Goal: Transaction & Acquisition: Purchase product/service

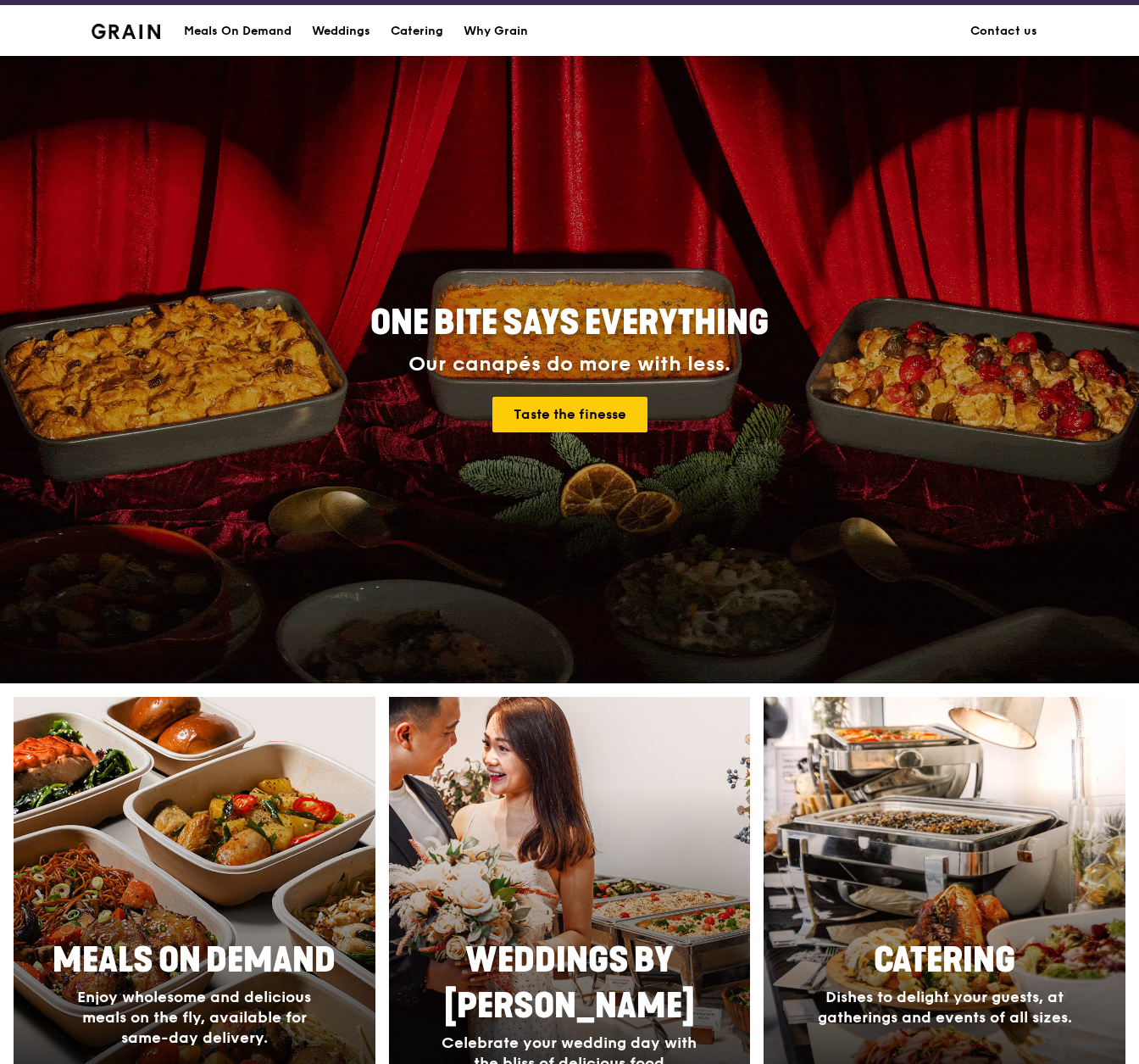
scroll to position [180, 0]
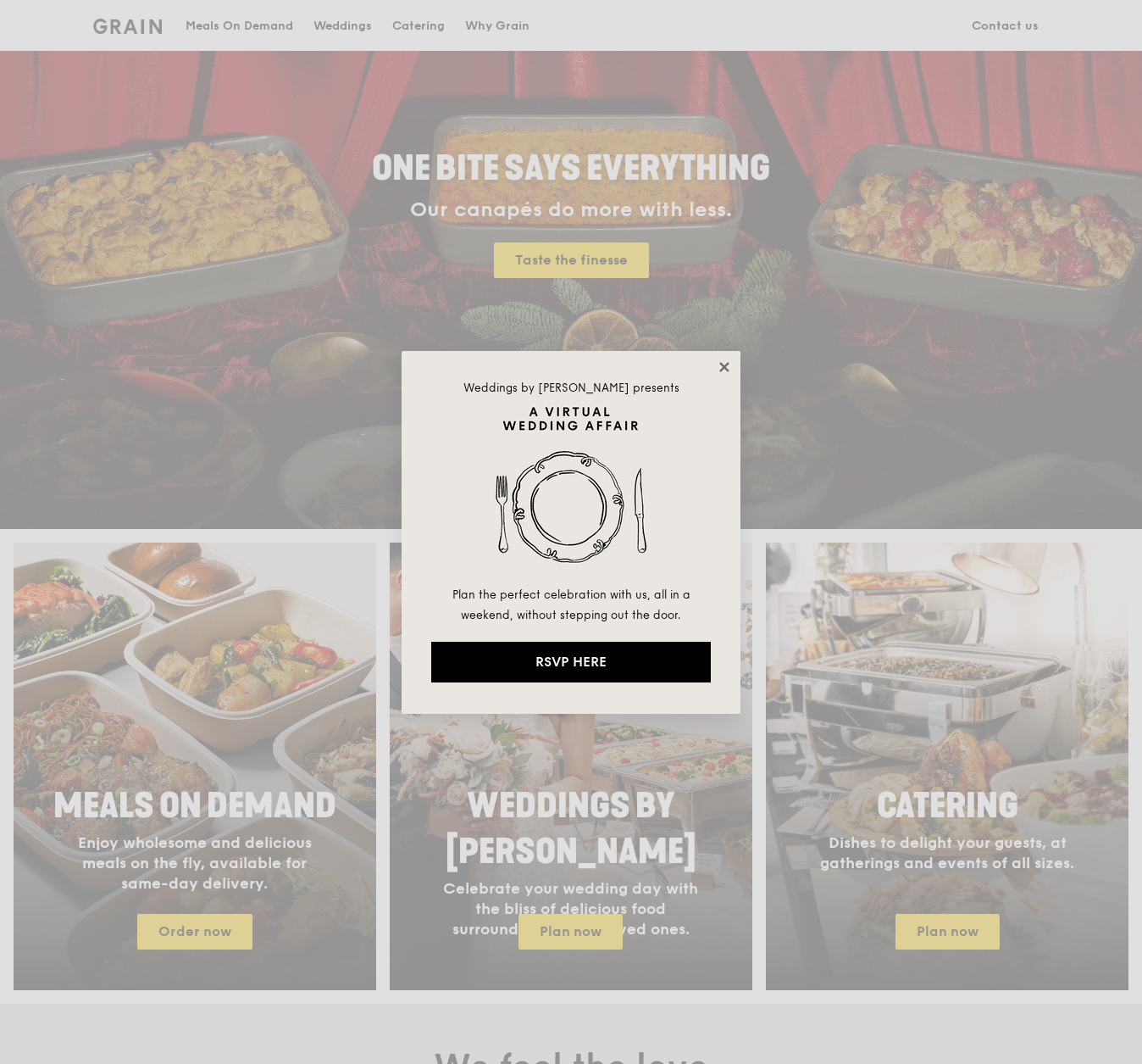
click at [725, 364] on icon at bounding box center [723, 366] width 9 height 9
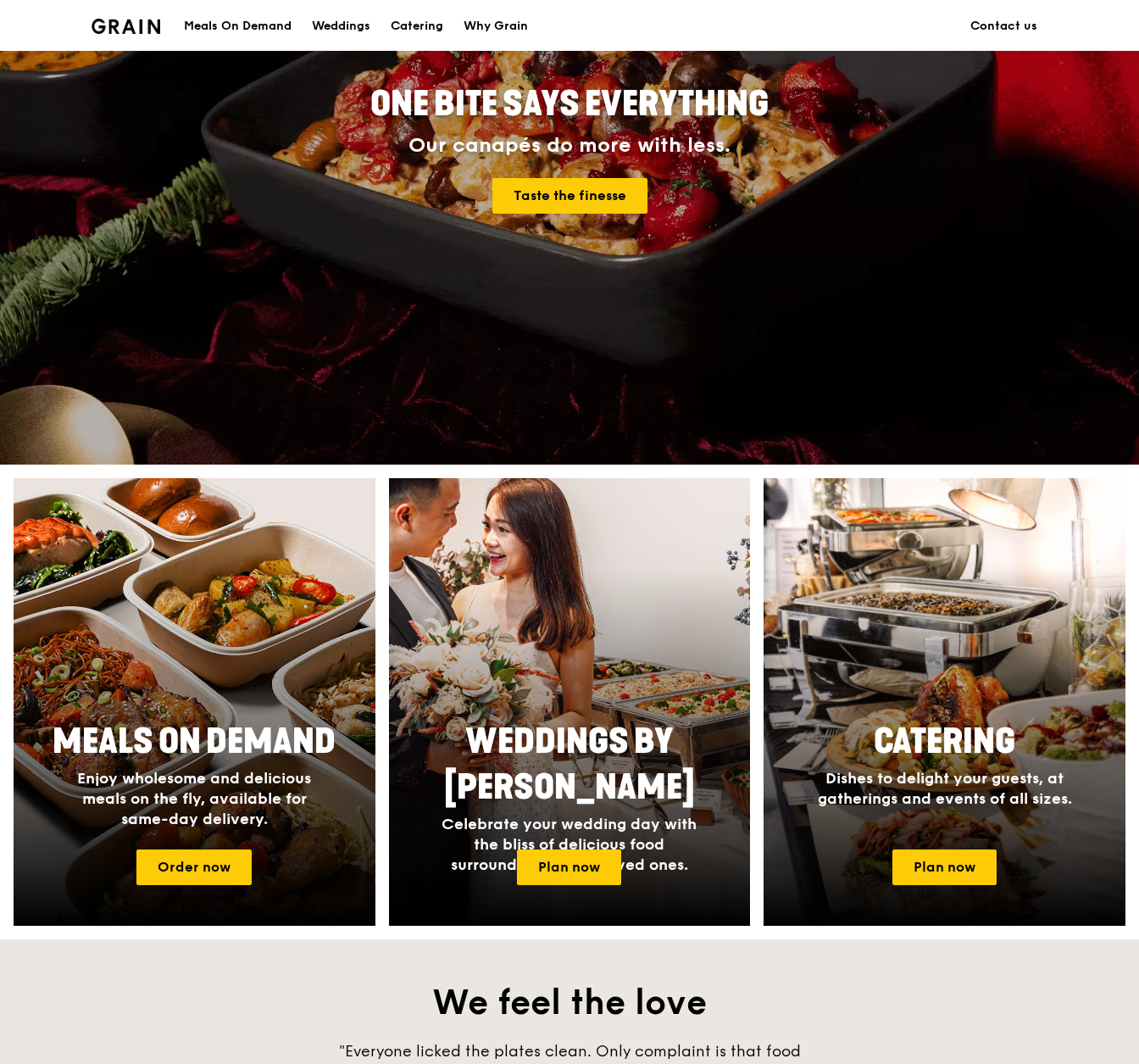
scroll to position [297, 0]
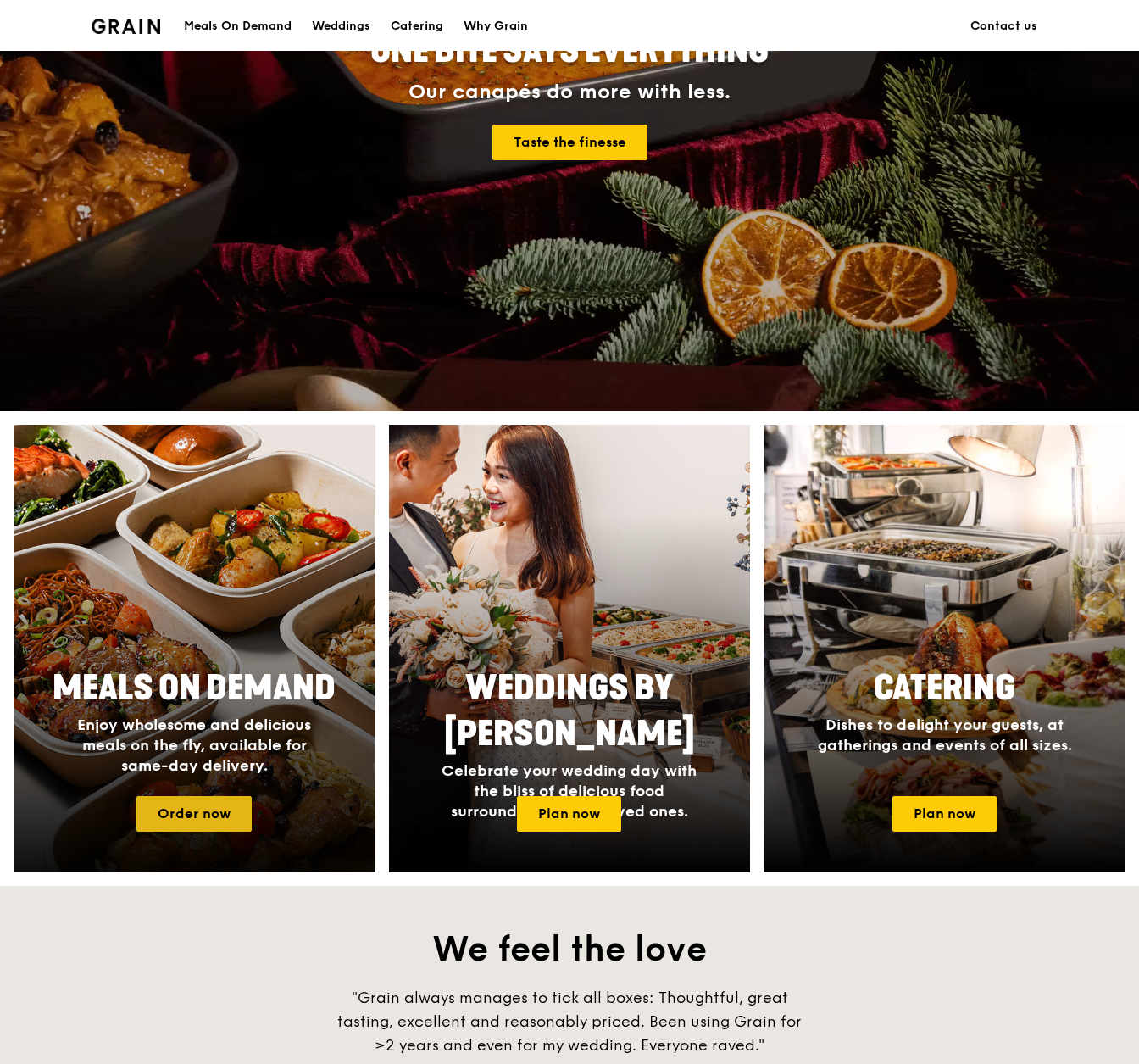
click at [215, 818] on link "Order now" at bounding box center [194, 813] width 115 height 35
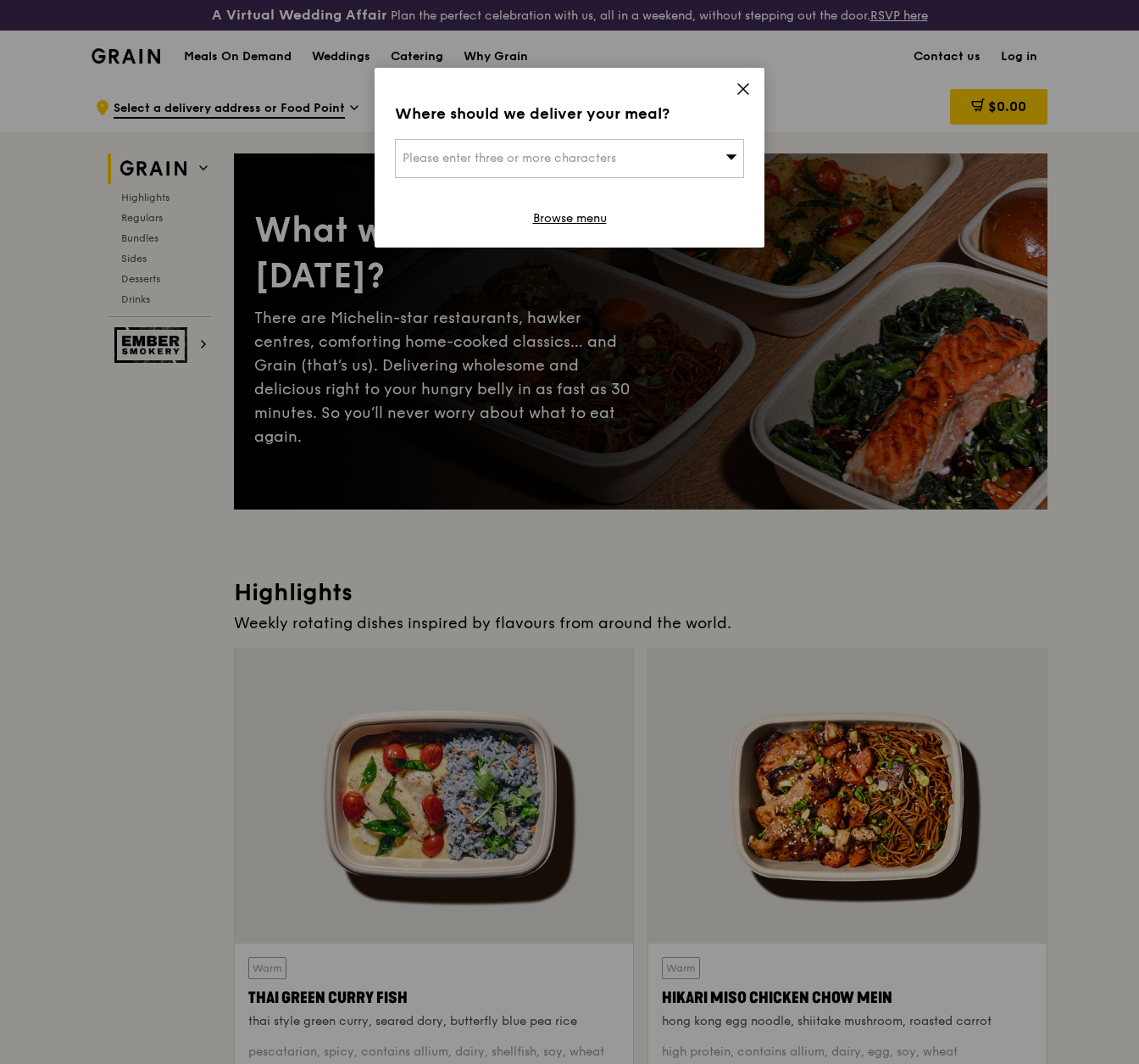
click at [699, 157] on div "Please enter three or more characters" at bounding box center [569, 158] width 349 height 39
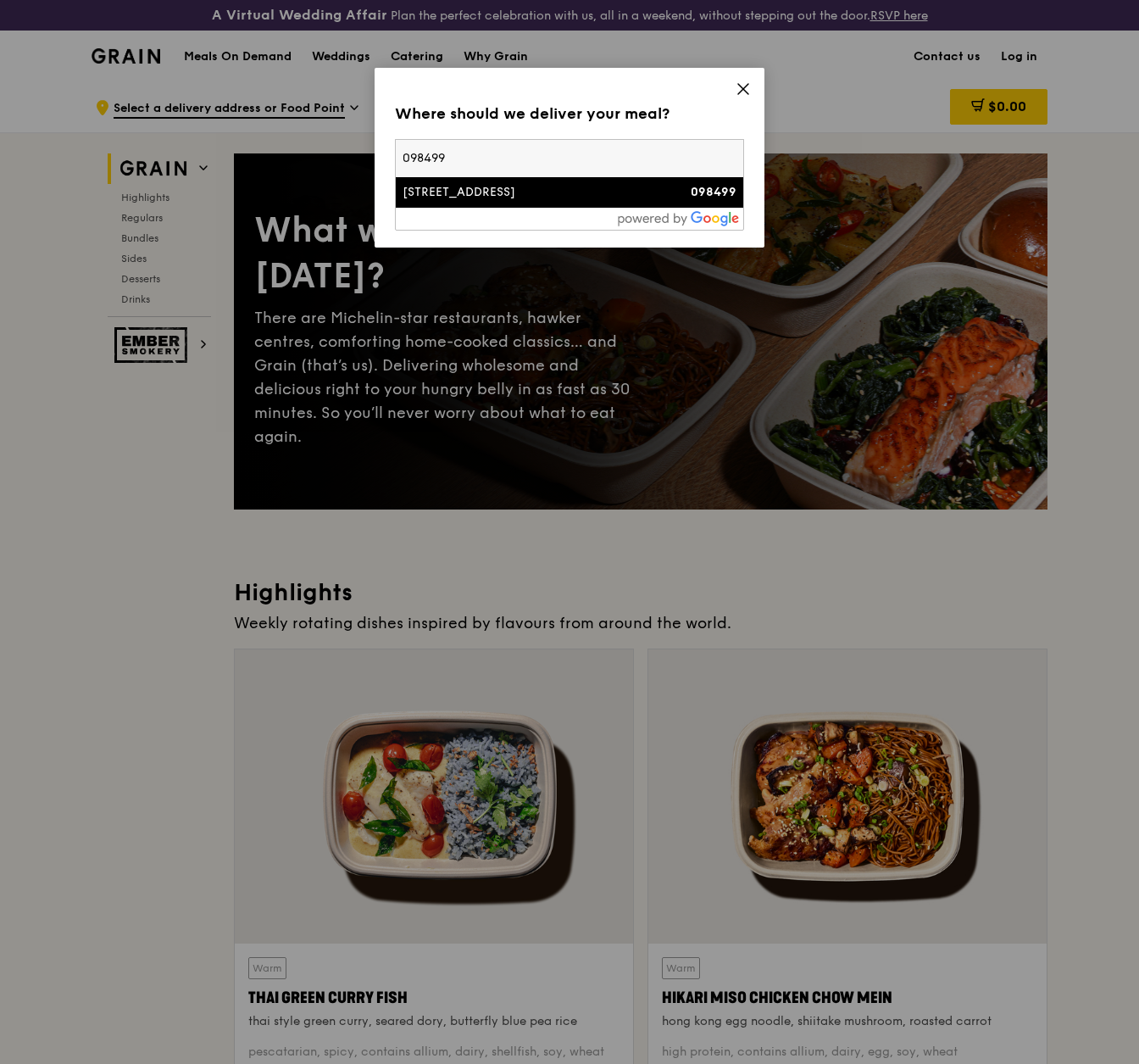
type input "098499"
click at [650, 199] on div "[STREET_ADDRESS]" at bounding box center [527, 192] width 251 height 17
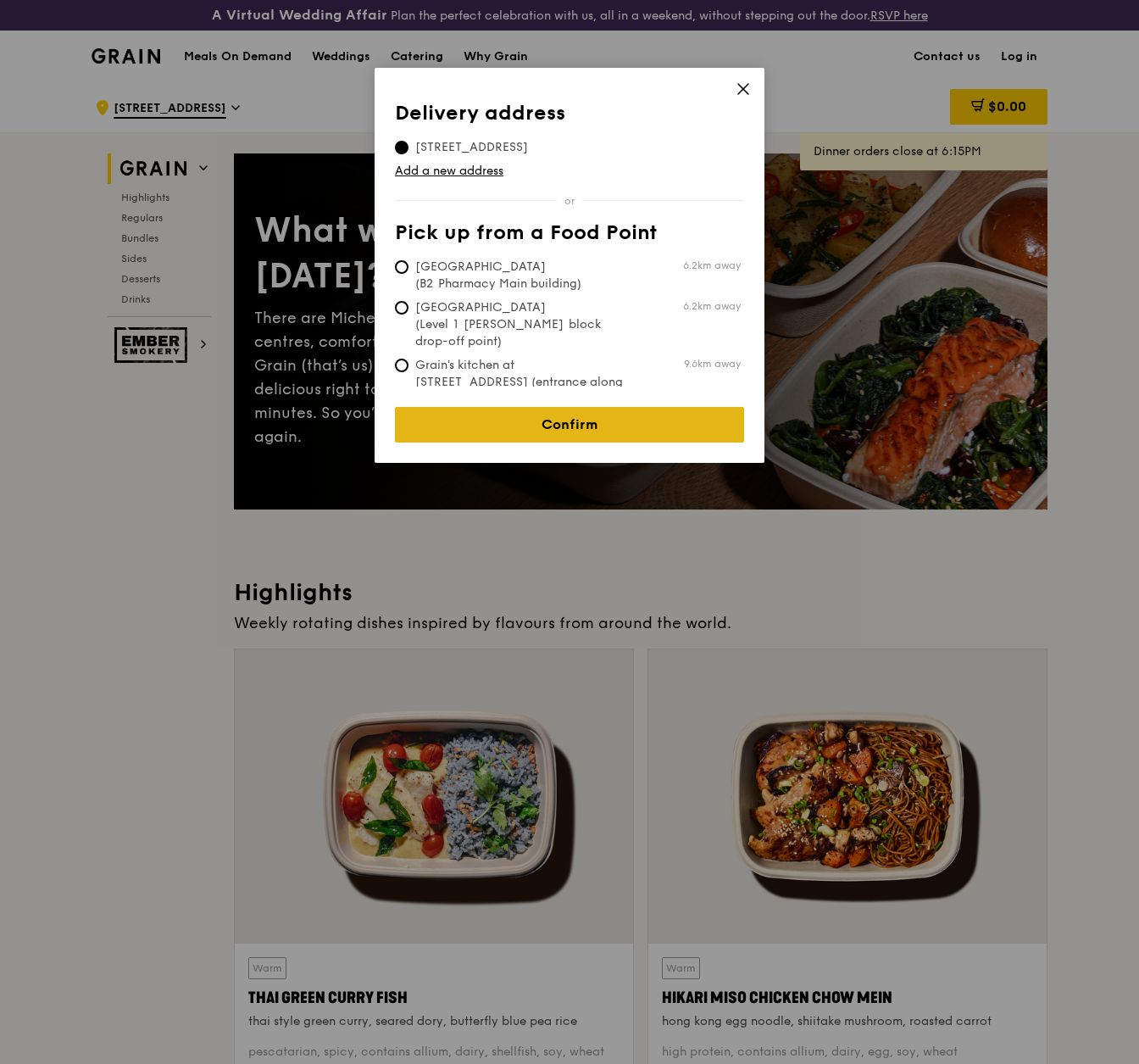
click at [632, 421] on link "Confirm" at bounding box center [569, 424] width 349 height 35
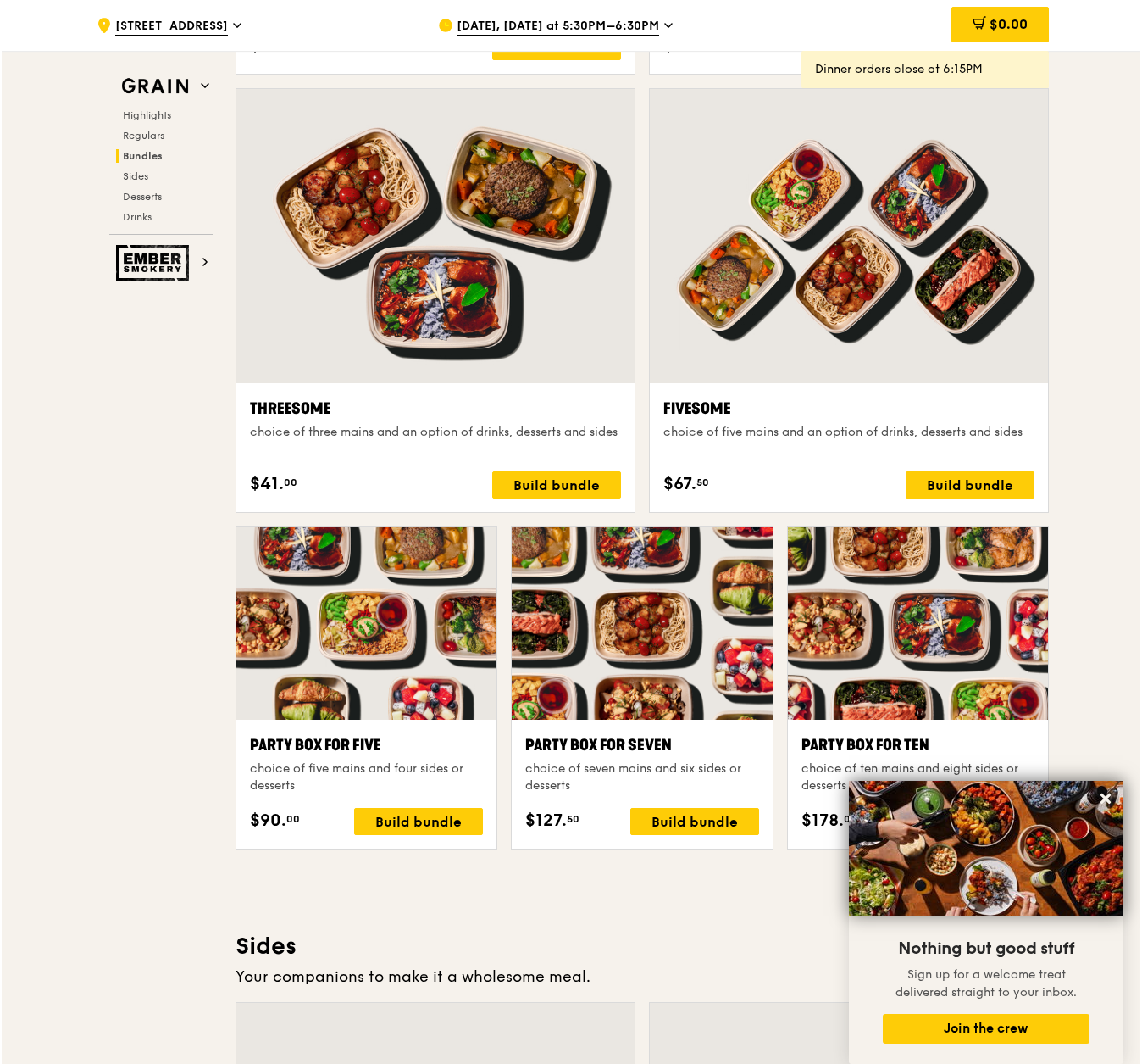
scroll to position [3321, 0]
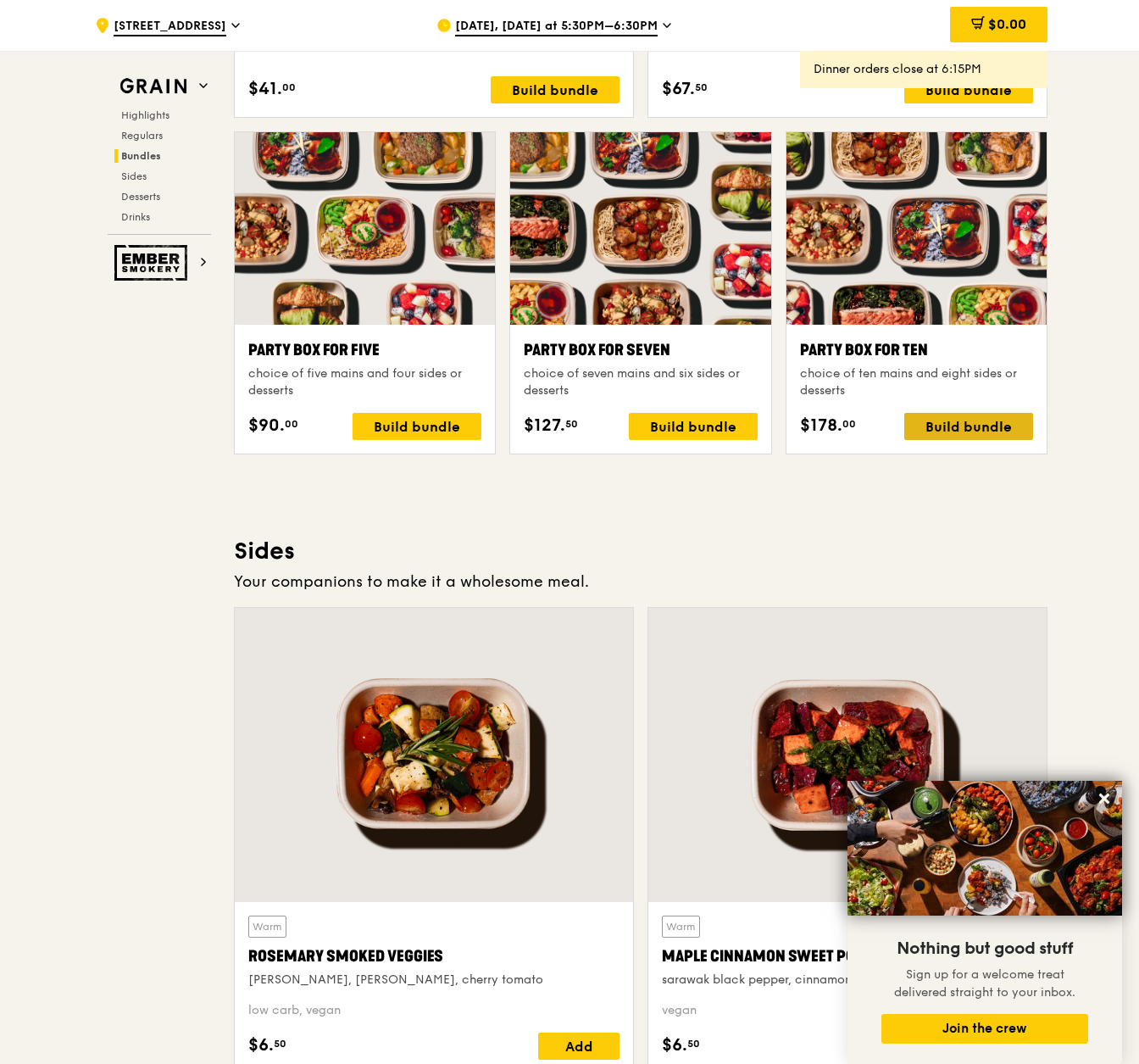
click at [1008, 426] on div "Build bundle" at bounding box center [969, 426] width 129 height 27
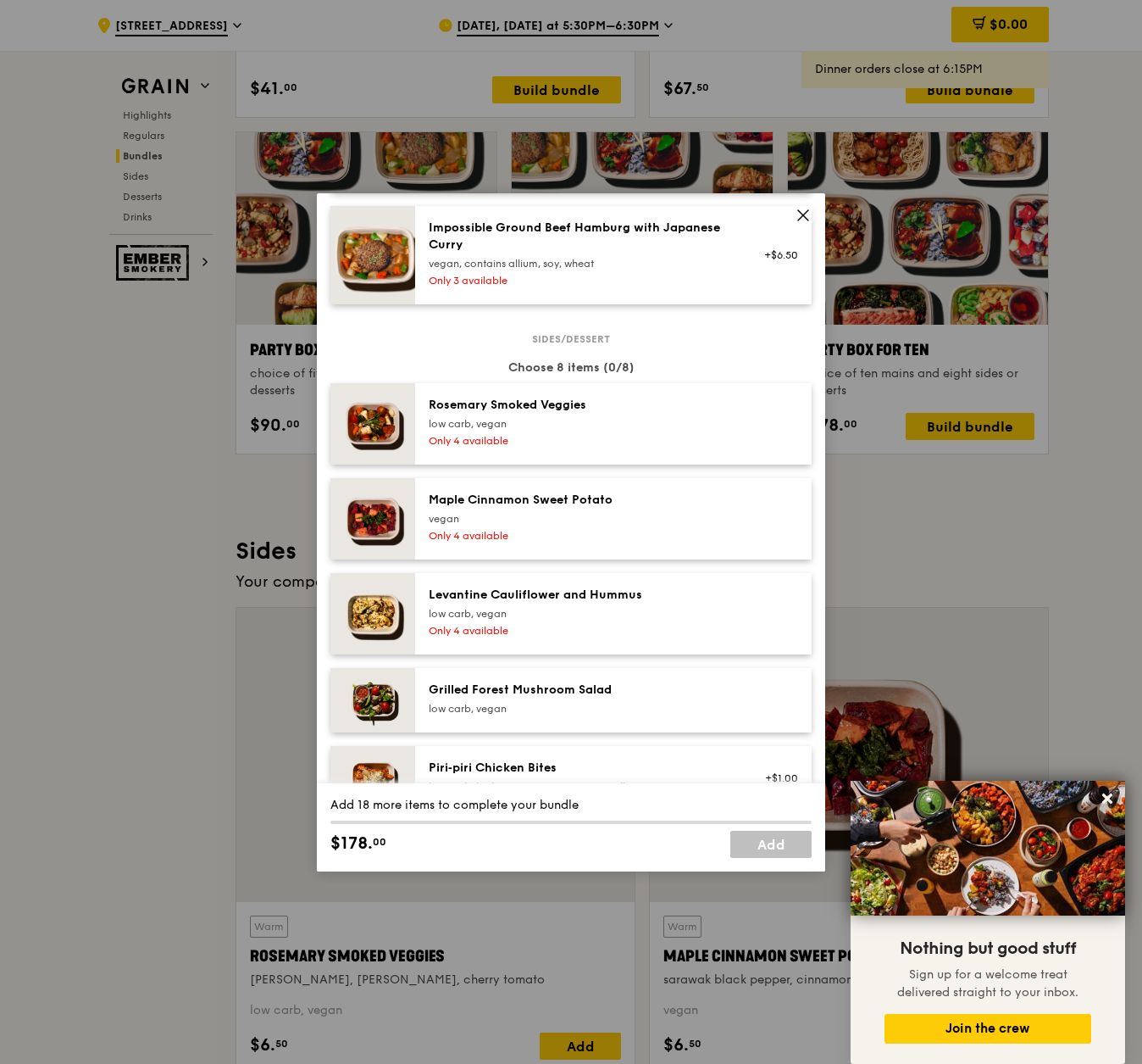
scroll to position [834, 0]
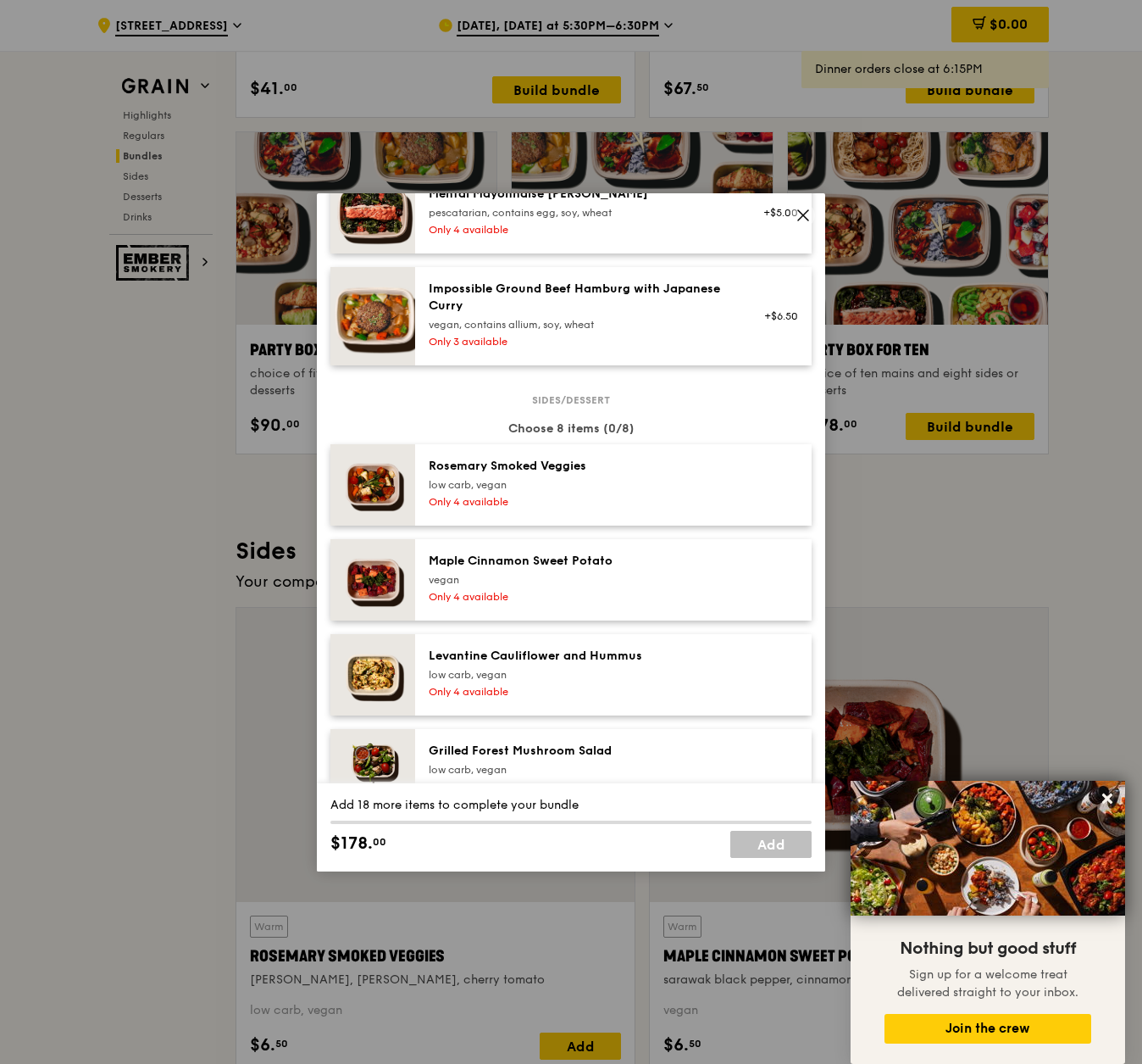
click at [667, 664] on div "Levantine Cauliflower and Hummus" at bounding box center [580, 656] width 304 height 17
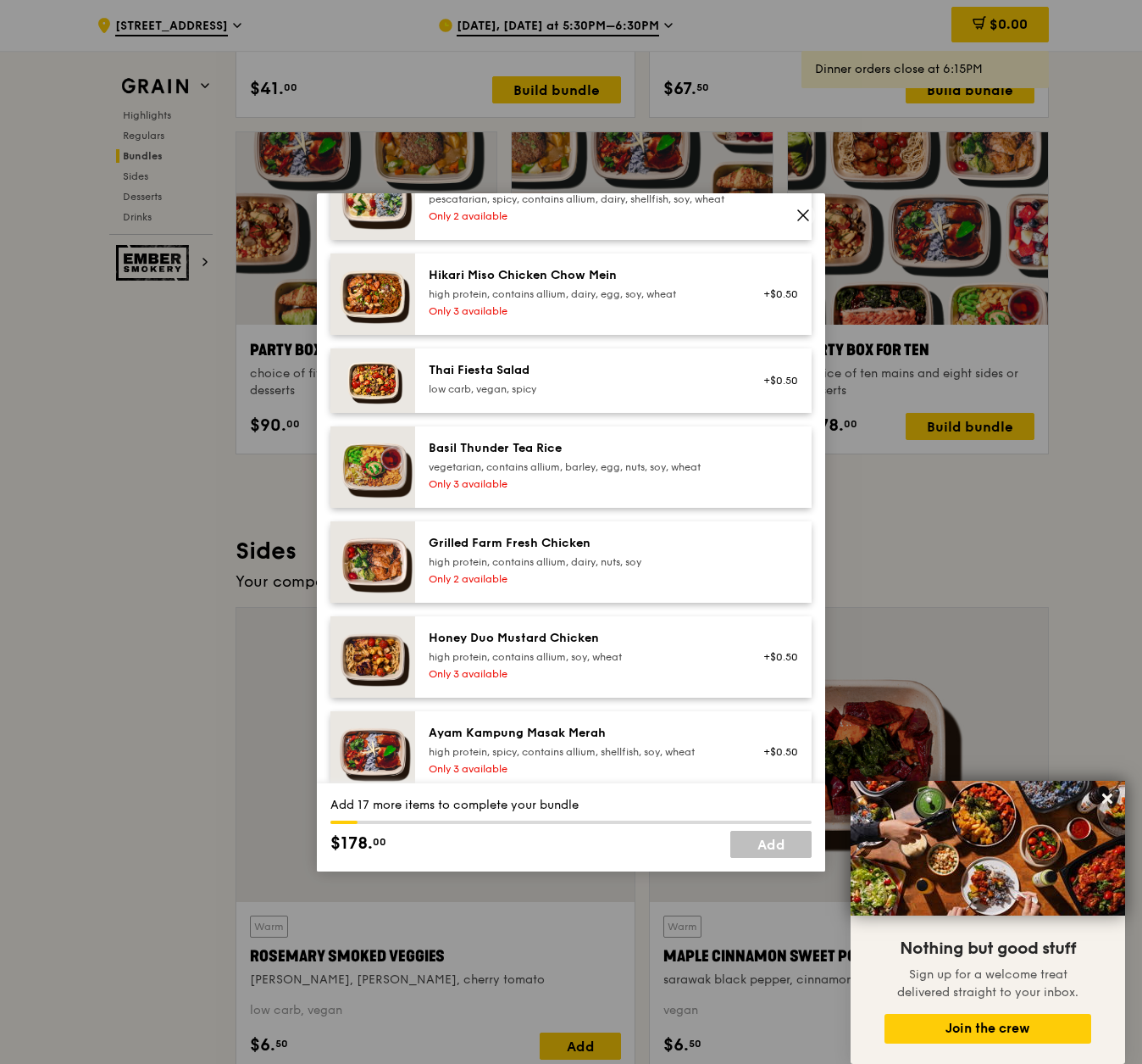
scroll to position [203, 0]
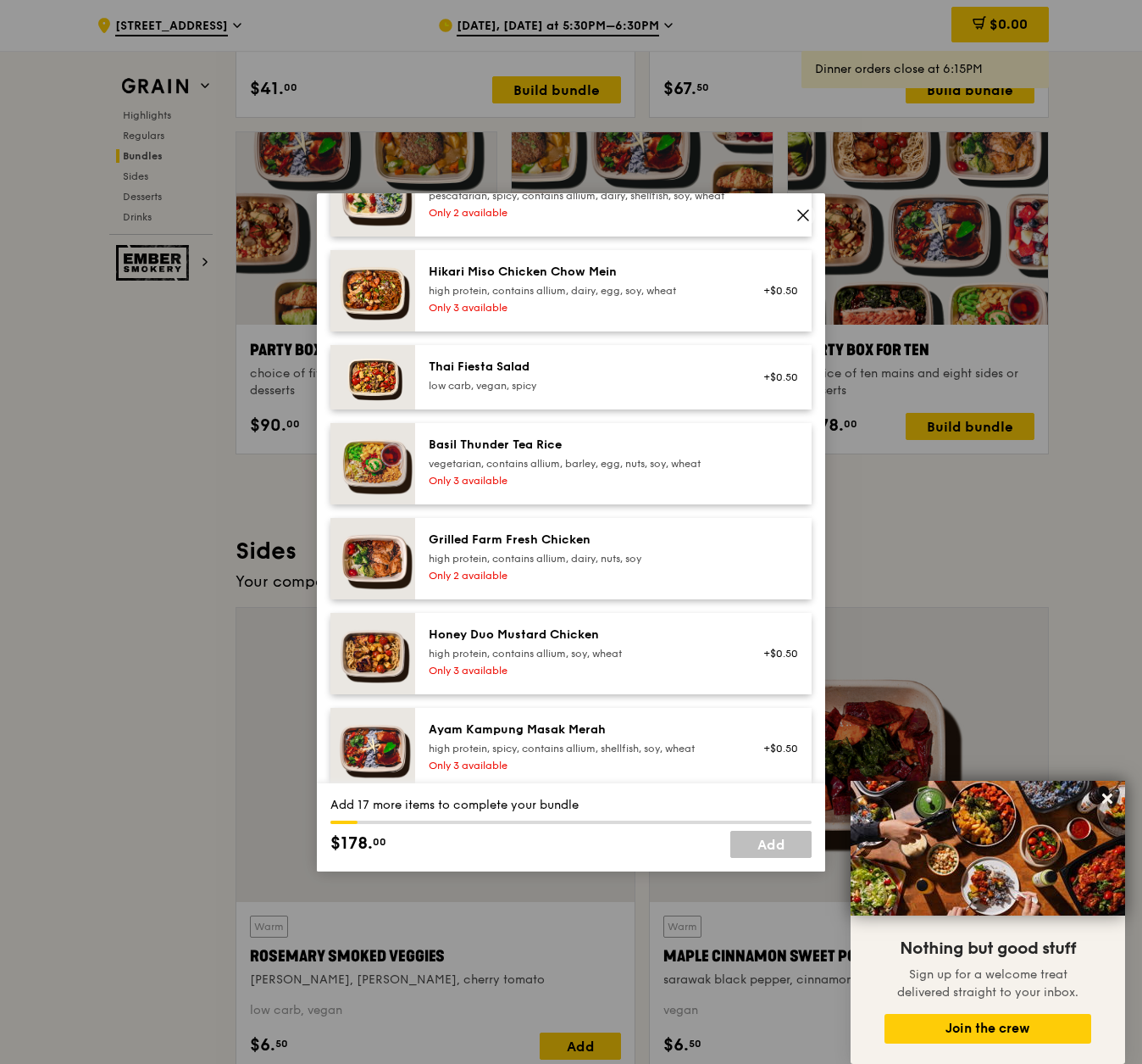
click at [685, 548] on div "Grilled Farm Fresh Chicken" at bounding box center [580, 540] width 304 height 17
click at [667, 660] on div "high protein, contains allium, soy, wheat" at bounding box center [580, 654] width 304 height 14
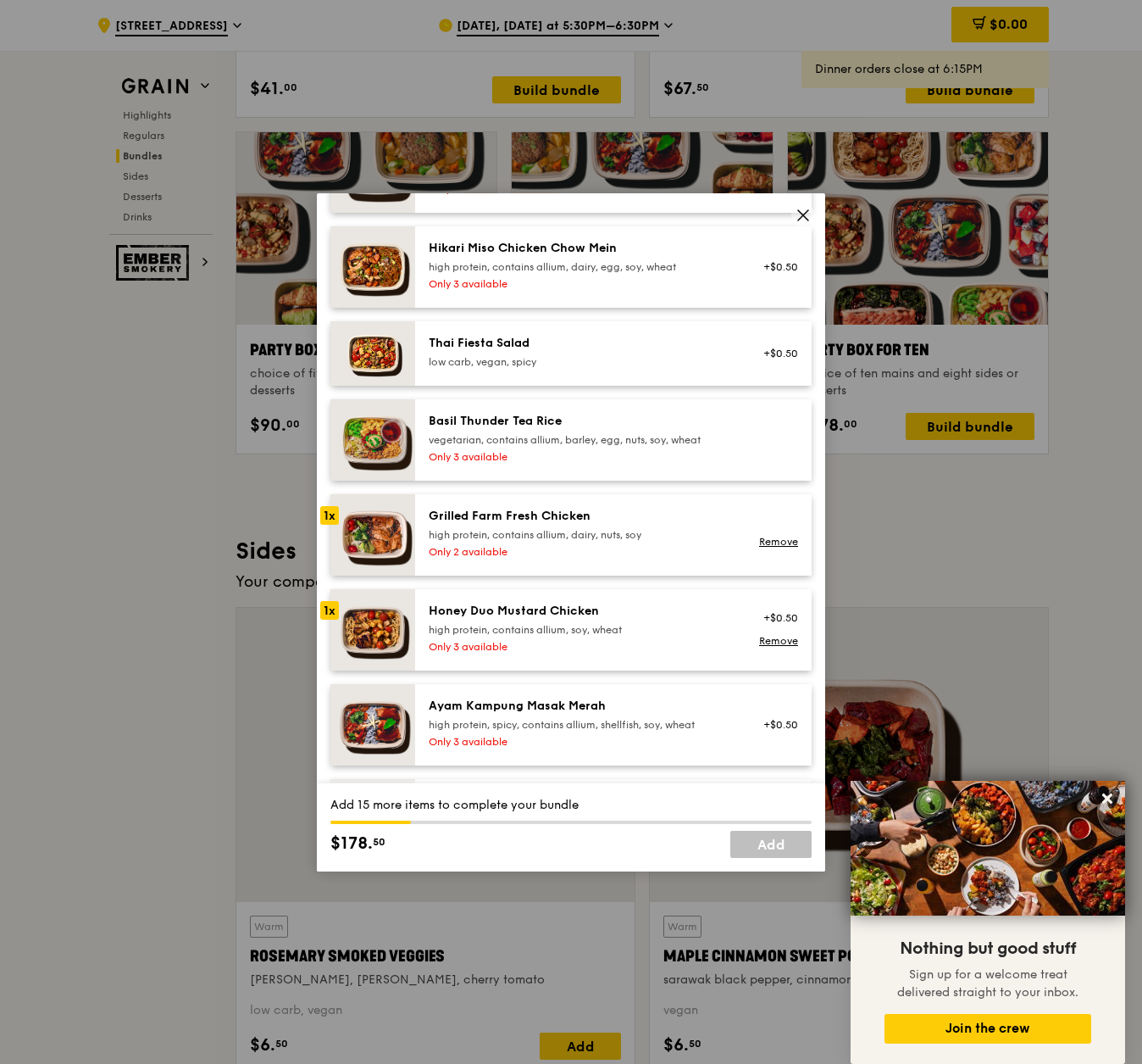
scroll to position [261, 0]
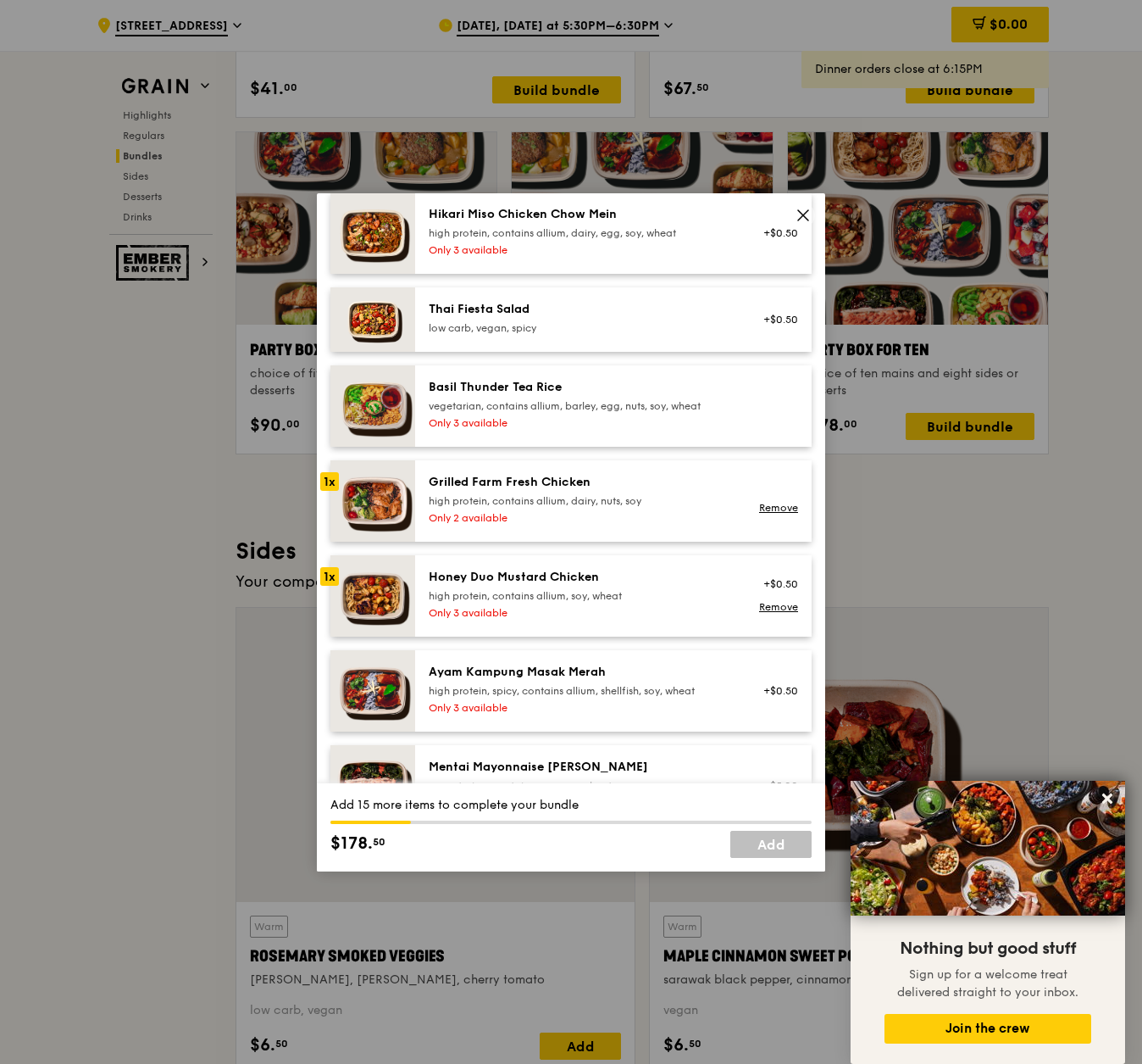
click at [661, 602] on div "Honey Duo Mustard Chicken high protein, contains allium, soy, wheat" at bounding box center [580, 585] width 304 height 34
click at [690, 528] on div "Grilled Farm Fresh Chicken high protein, contains allium, dairy, nuts, soy Only…" at bounding box center [580, 501] width 325 height 54
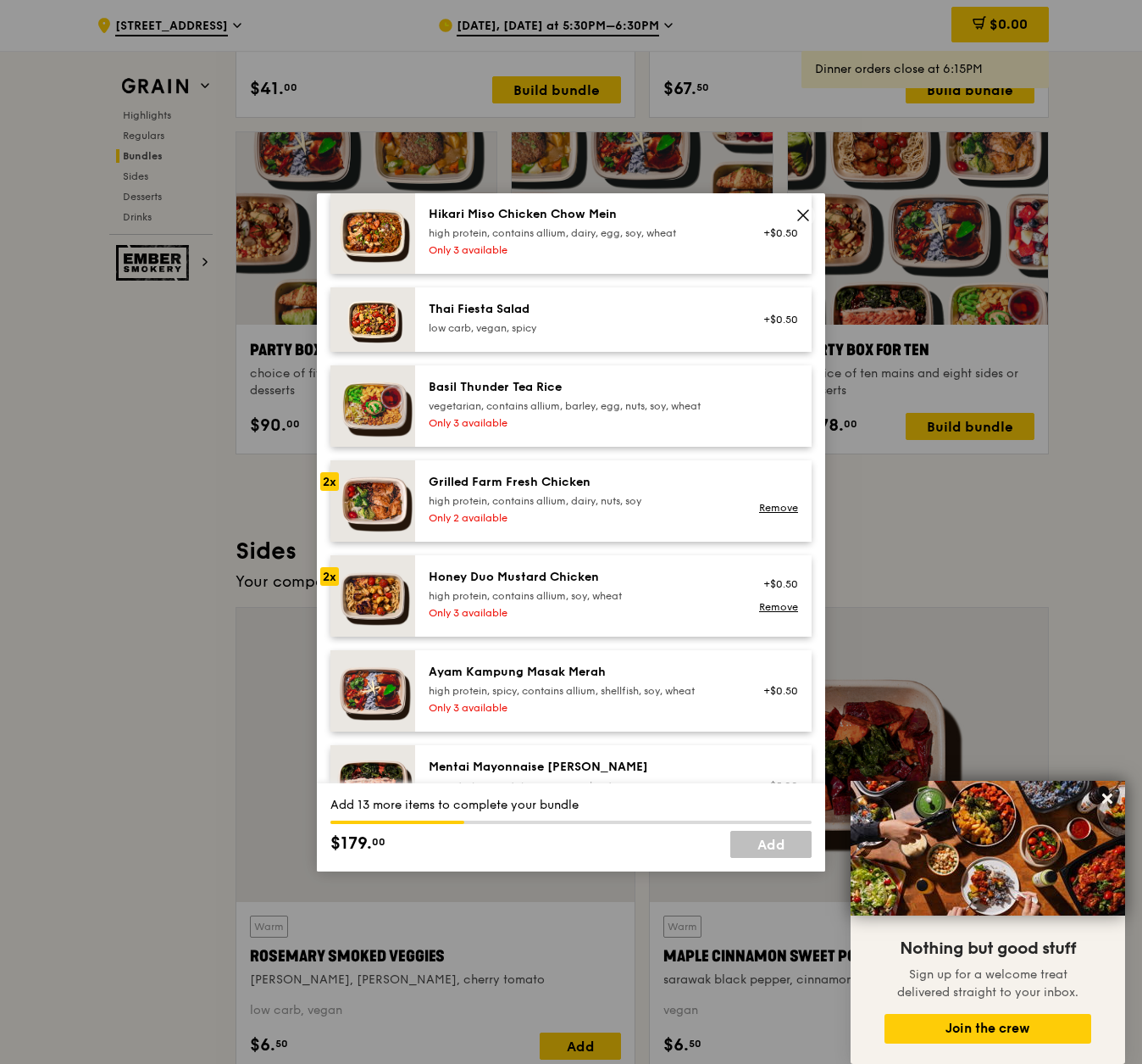
click at [687, 602] on div "high protein, contains allium, soy, wheat" at bounding box center [580, 596] width 304 height 14
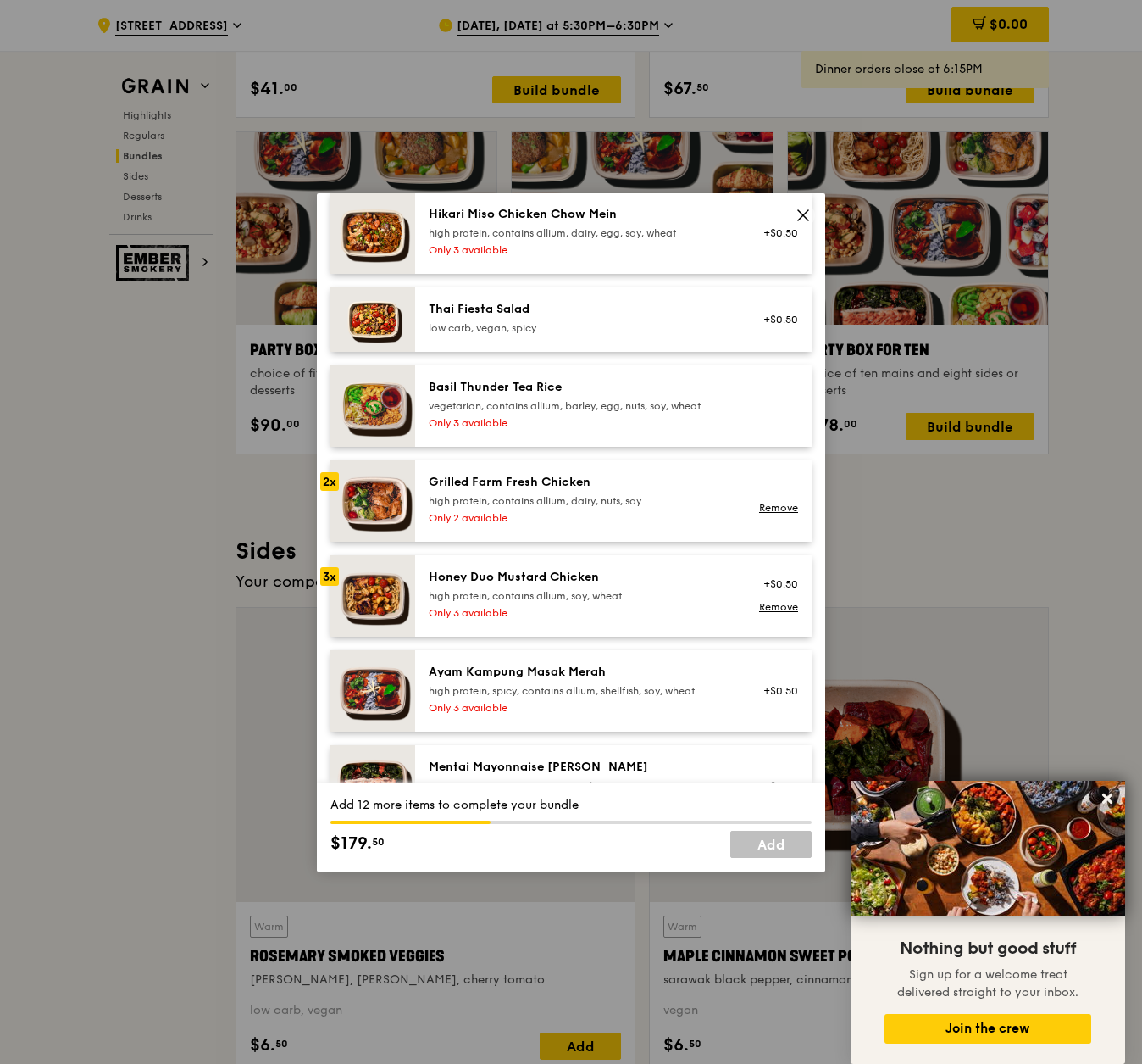
click at [687, 602] on div "high protein, contains allium, soy, wheat" at bounding box center [580, 596] width 304 height 14
click at [679, 507] on div "high protein, contains allium, dairy, nuts, soy" at bounding box center [580, 501] width 304 height 14
click at [680, 507] on div "high protein, contains allium, dairy, nuts, soy" at bounding box center [580, 501] width 304 height 14
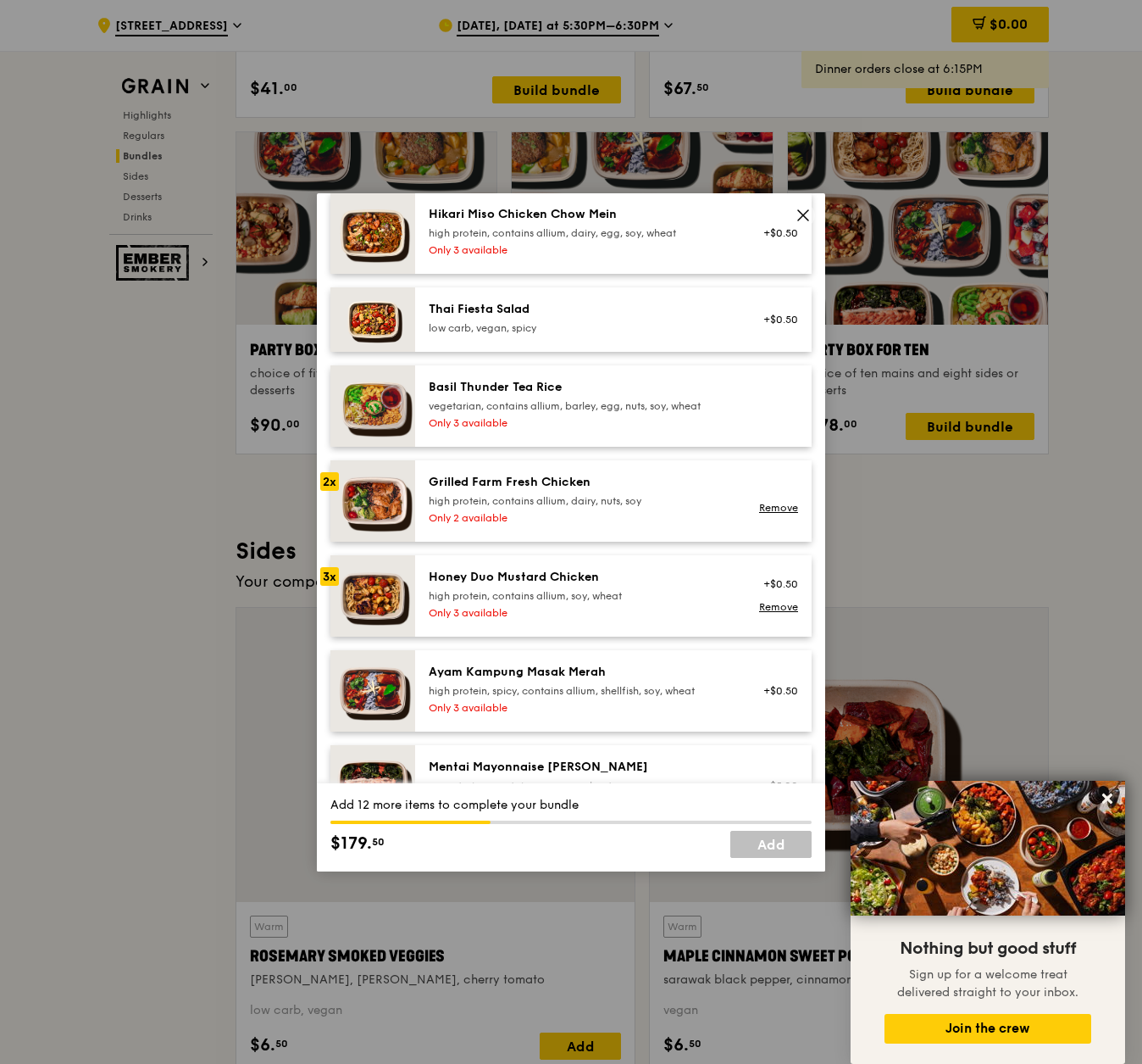
click at [680, 507] on div "high protein, contains allium, dairy, nuts, soy" at bounding box center [580, 501] width 304 height 14
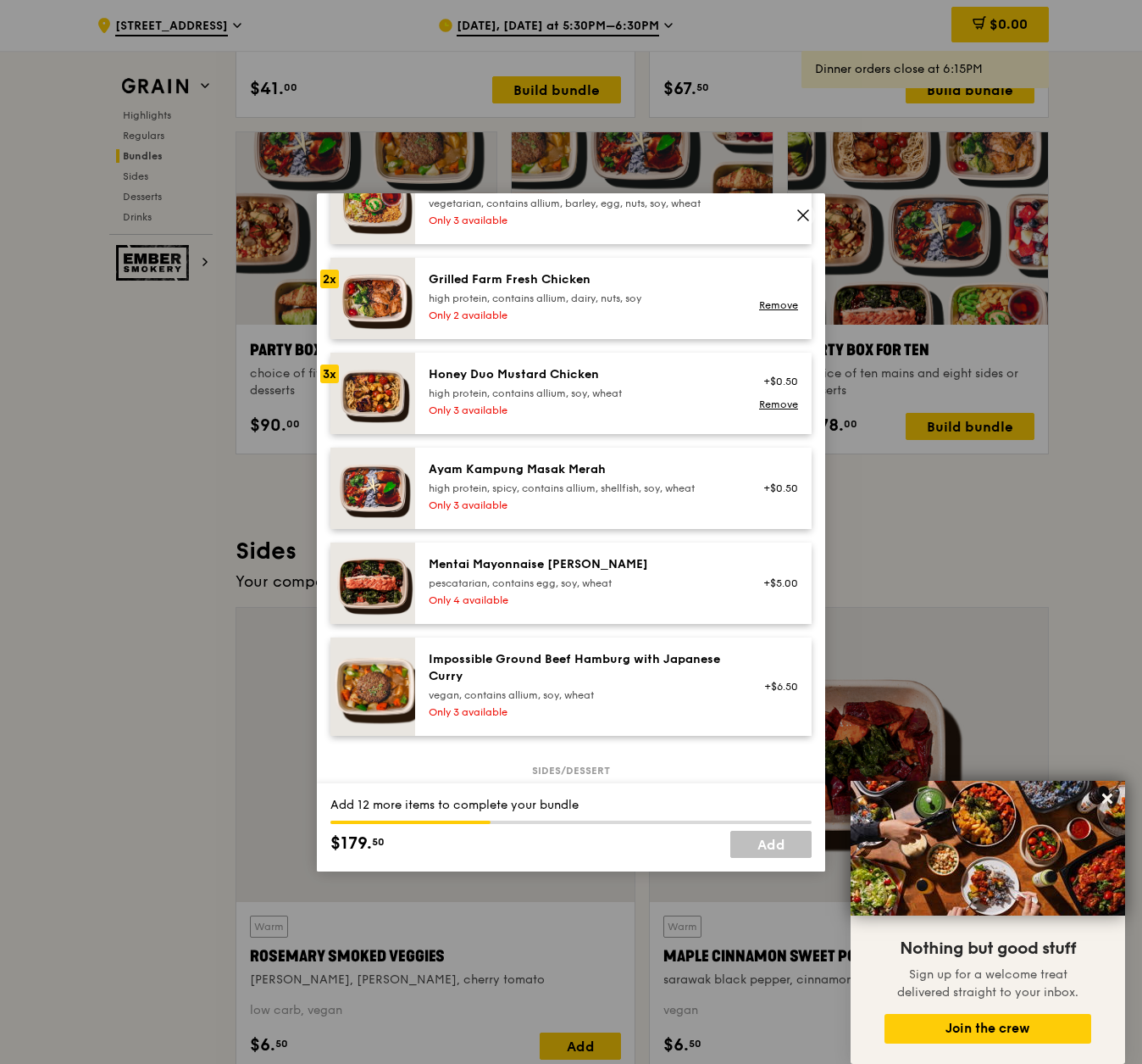
scroll to position [0, 0]
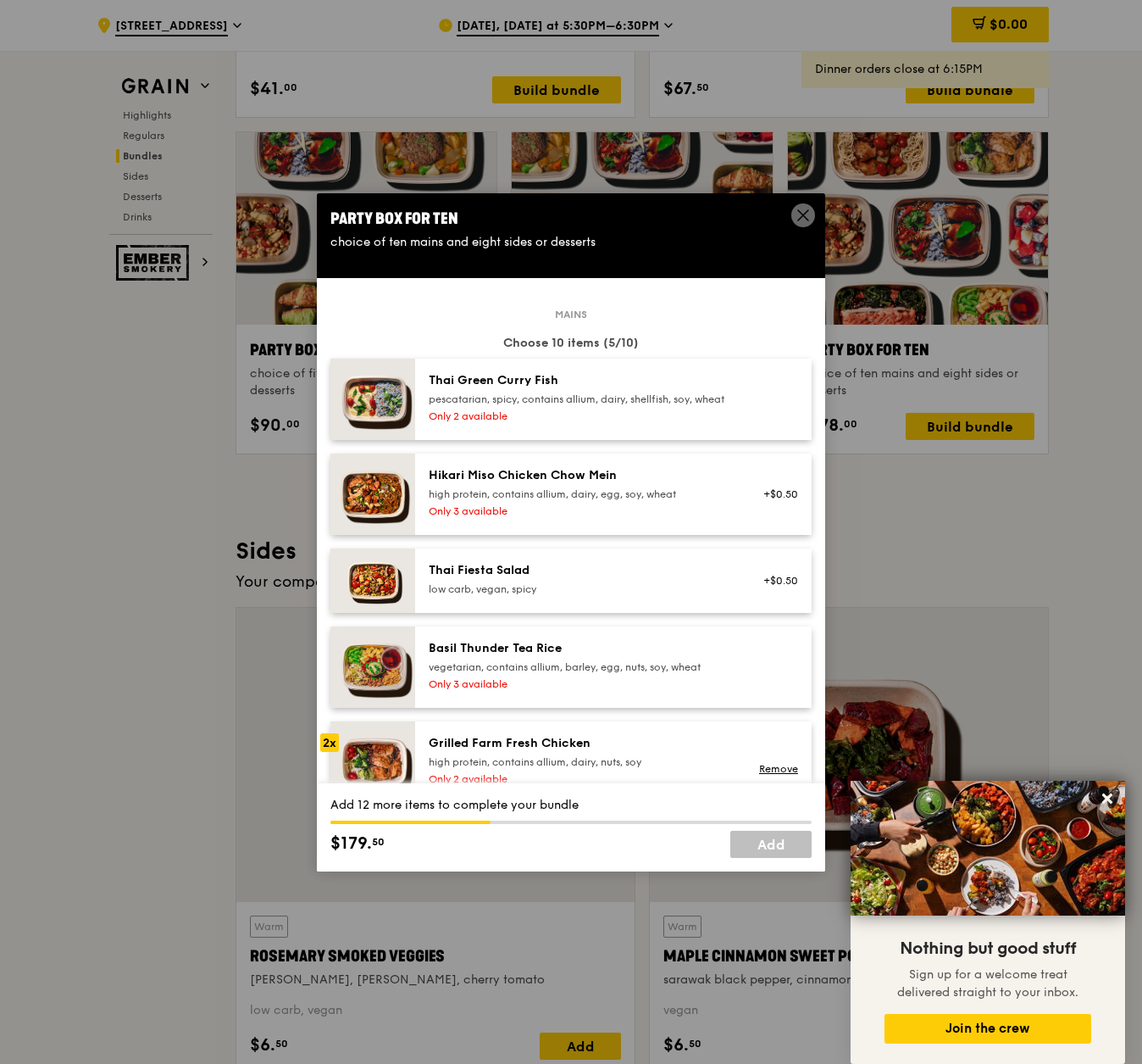
click at [638, 484] on div "Hikari Miso Chicken Chow Mein" at bounding box center [580, 476] width 304 height 17
click at [593, 588] on div "Thai Fiesta Salad low carb, vegan, spicy +$0.50" at bounding box center [613, 580] width 396 height 65
click at [593, 588] on div "Thai Fiesta Salad low carb, vegan, spicy +$0.50 Remove" at bounding box center [613, 580] width 396 height 65
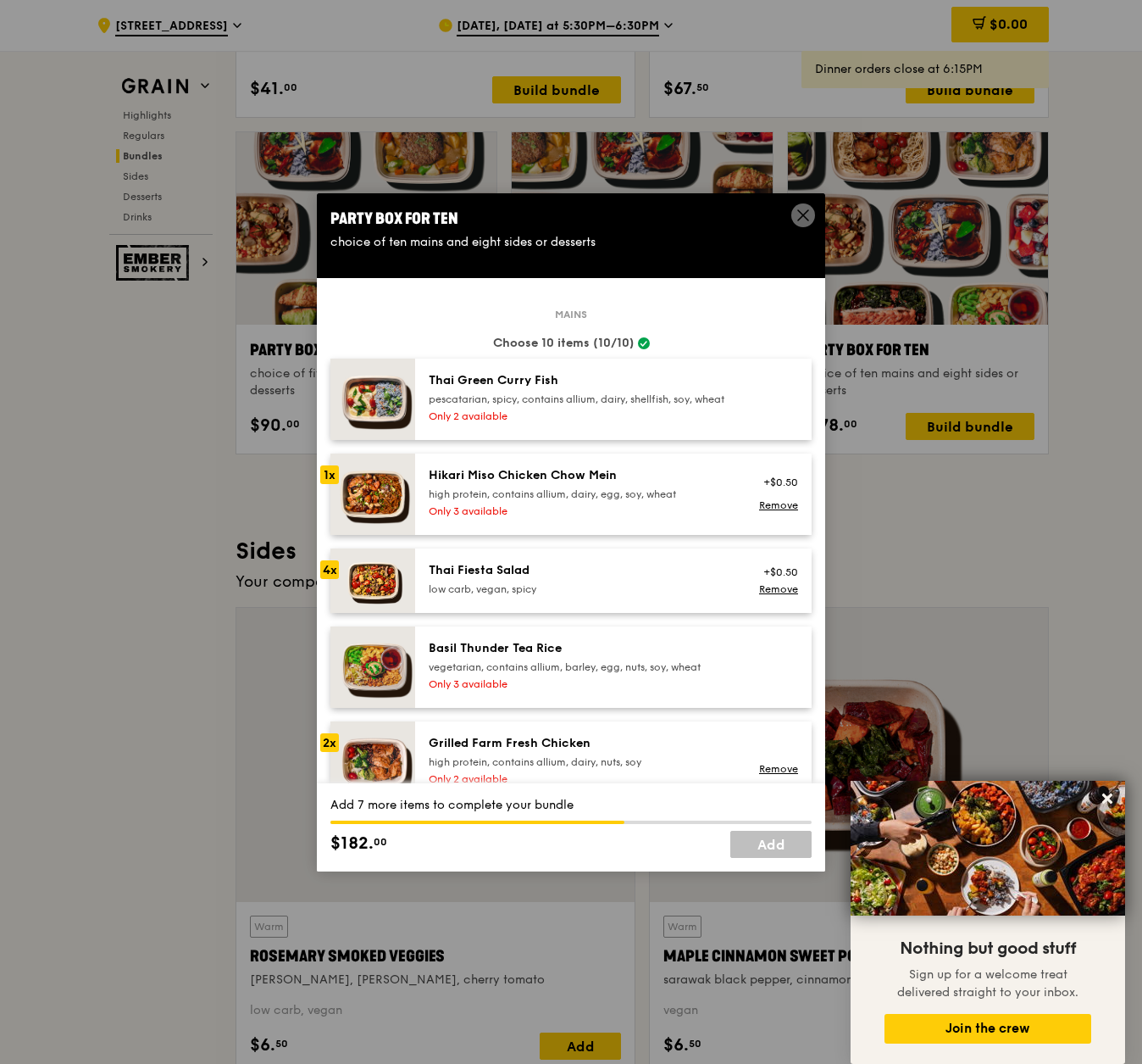
click at [593, 588] on div "Thai Fiesta Salad low carb, vegan, spicy +$0.50 Remove" at bounding box center [613, 580] width 396 height 65
click at [616, 484] on div "Hikari Miso Chicken Chow Mein" at bounding box center [580, 476] width 304 height 17
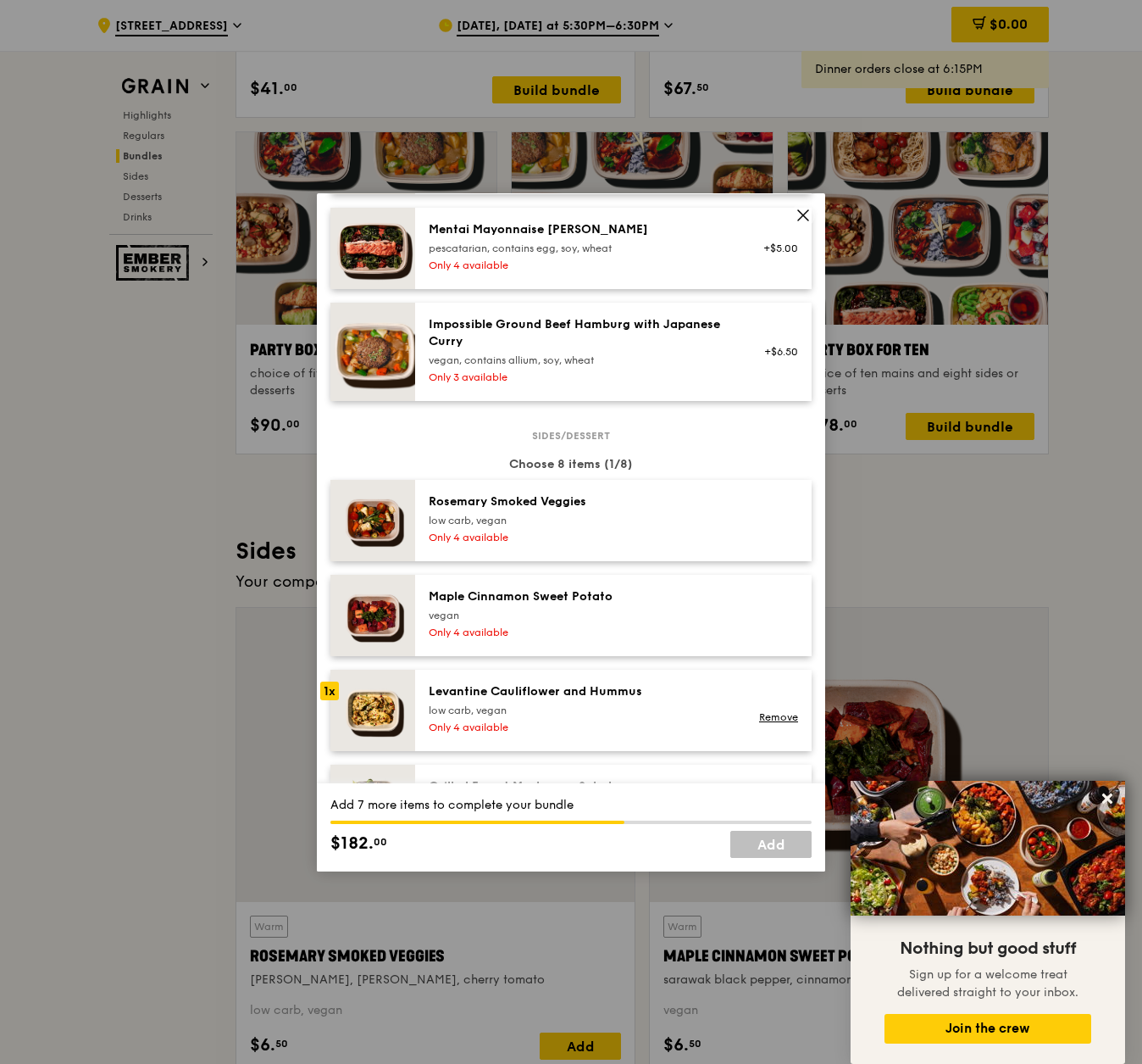
scroll to position [817, 0]
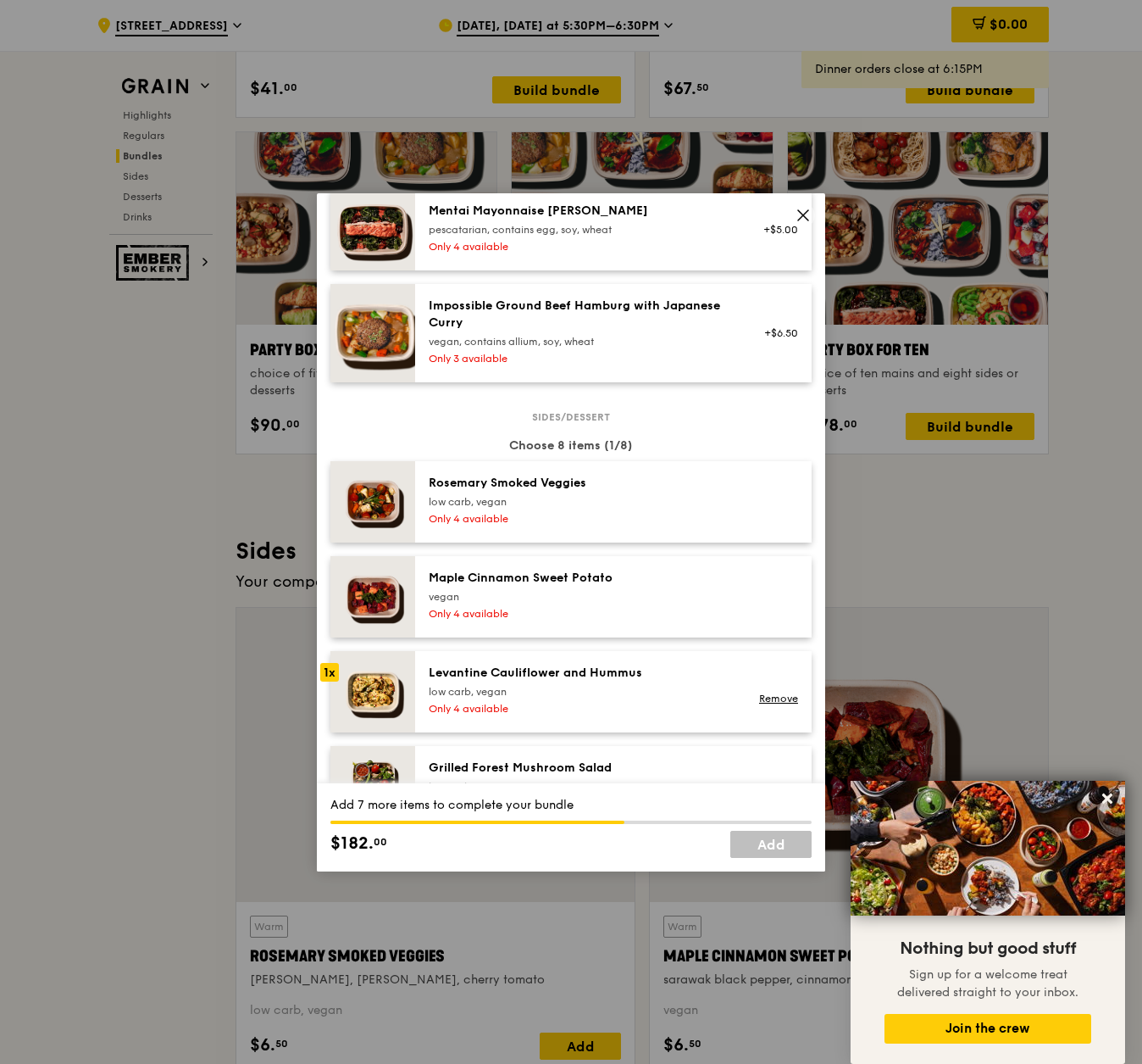
click at [733, 686] on div "Levantine Cauliflower and Hummus low carb, vegan Only 4 available Remove" at bounding box center [613, 692] width 396 height 81
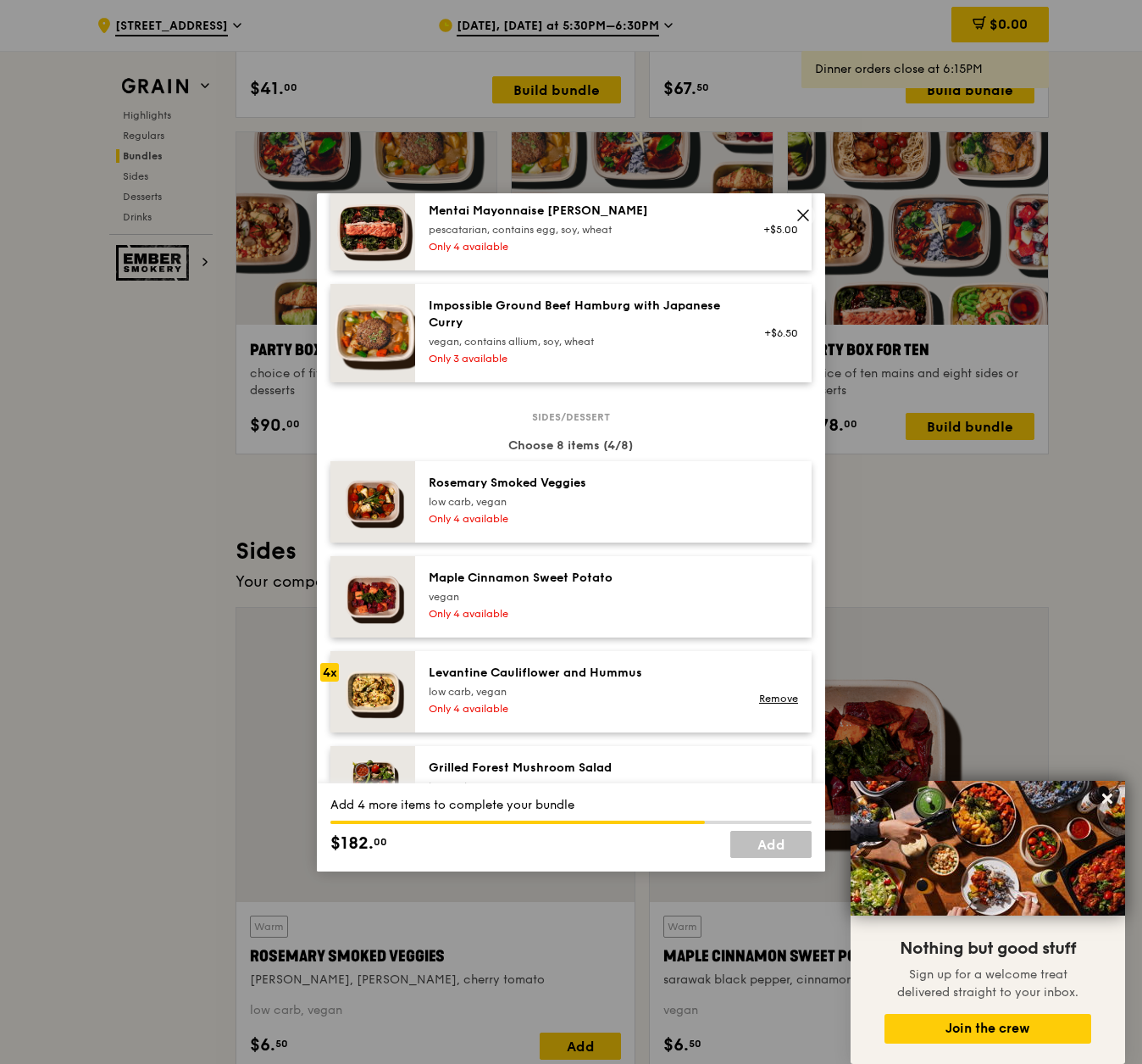
click at [733, 686] on div "Levantine Cauliflower and Hummus low carb, vegan Only 4 available Remove" at bounding box center [613, 692] width 396 height 81
click at [612, 638] on div "Maple Cinnamon Sweet Potato [GEOGRAPHIC_DATA] Only 4 available" at bounding box center [613, 596] width 396 height 81
click at [612, 638] on div "Maple Cinnamon Sweet Potato [GEOGRAPHIC_DATA] Only 4 available Remove" at bounding box center [613, 596] width 396 height 81
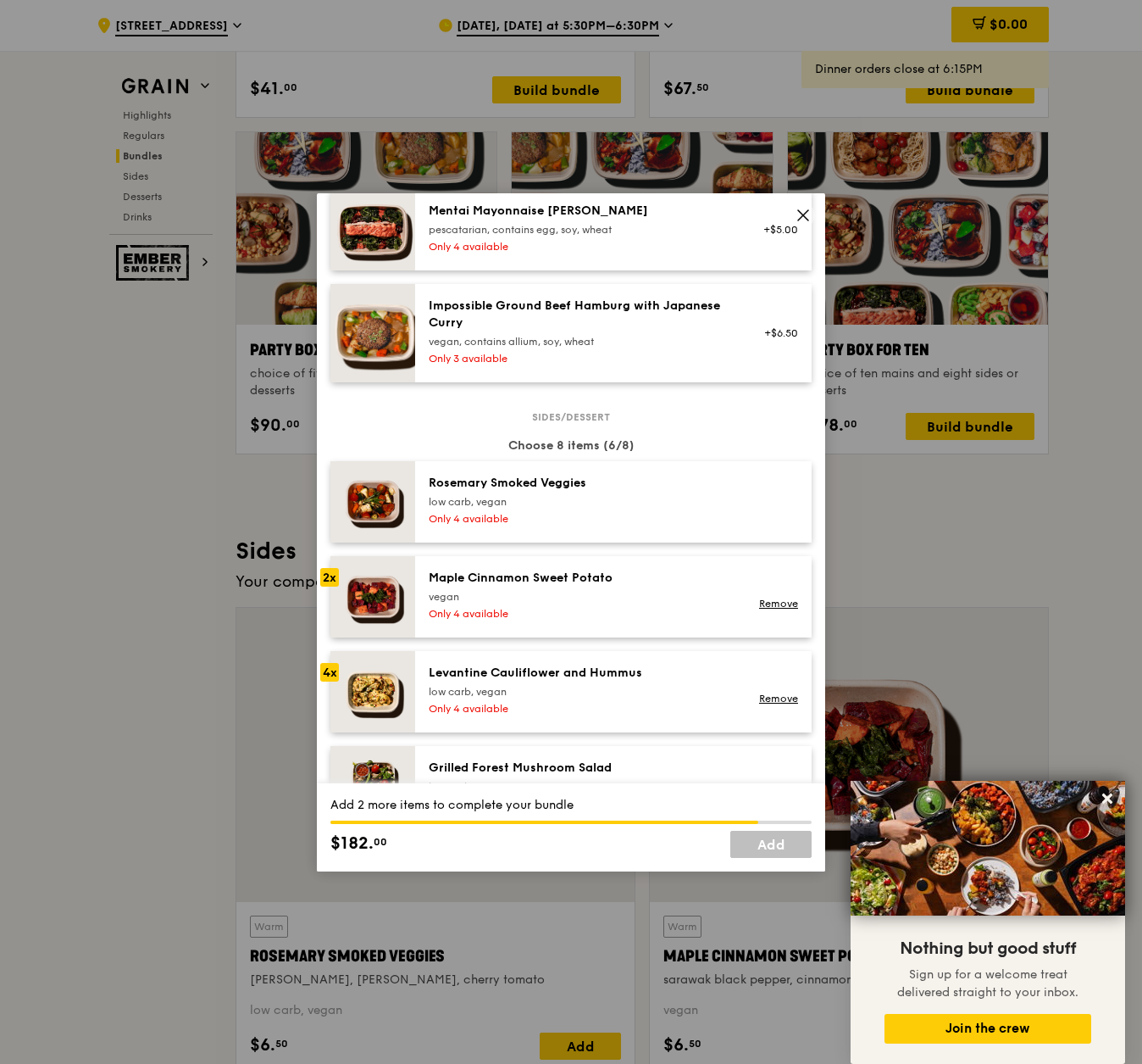
click at [612, 638] on div "Maple Cinnamon Sweet Potato [GEOGRAPHIC_DATA] Only 4 available Remove" at bounding box center [613, 596] width 396 height 81
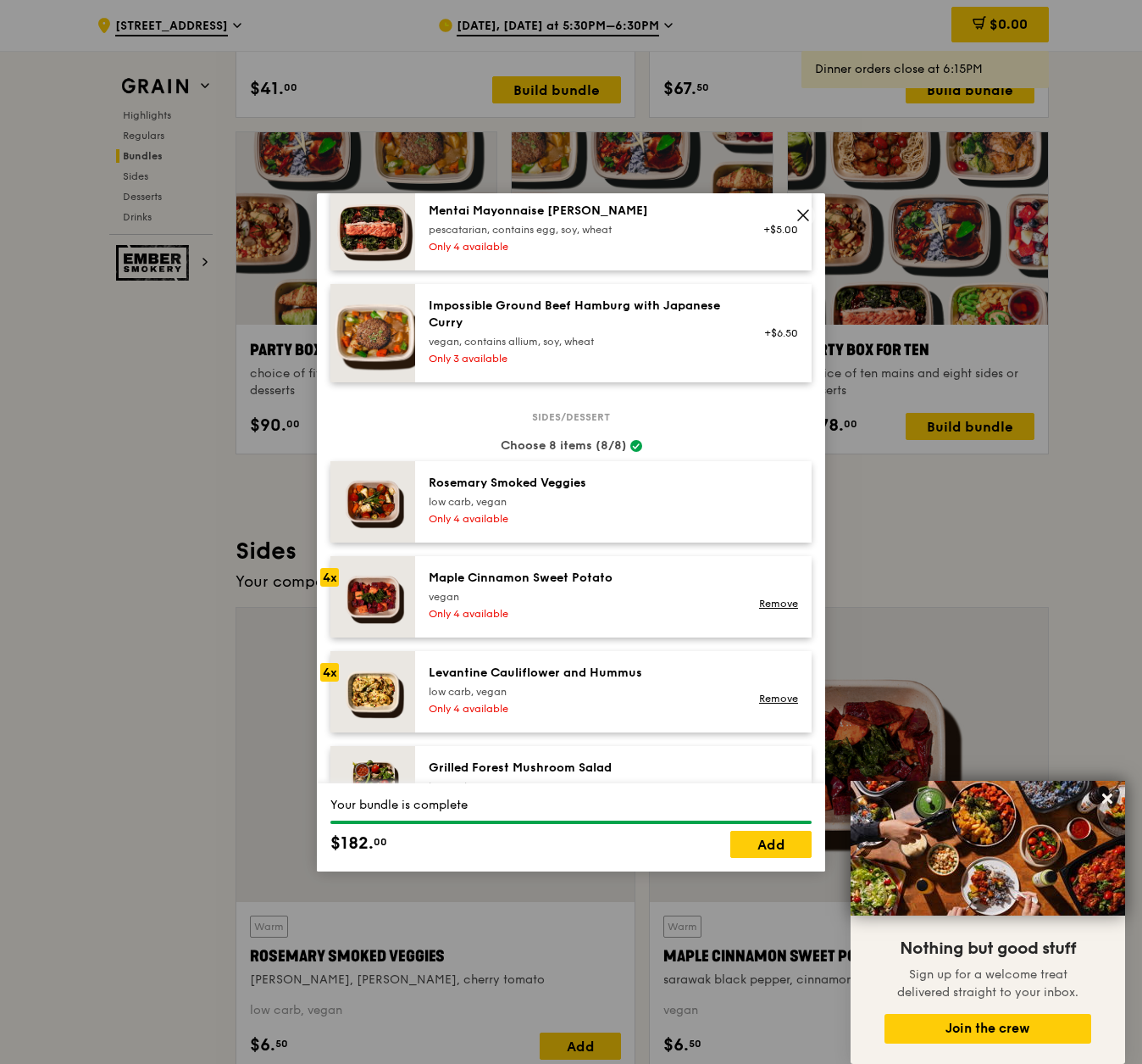
click at [612, 638] on div "Maple Cinnamon Sweet Potato [GEOGRAPHIC_DATA] Only 4 available Remove" at bounding box center [613, 596] width 396 height 81
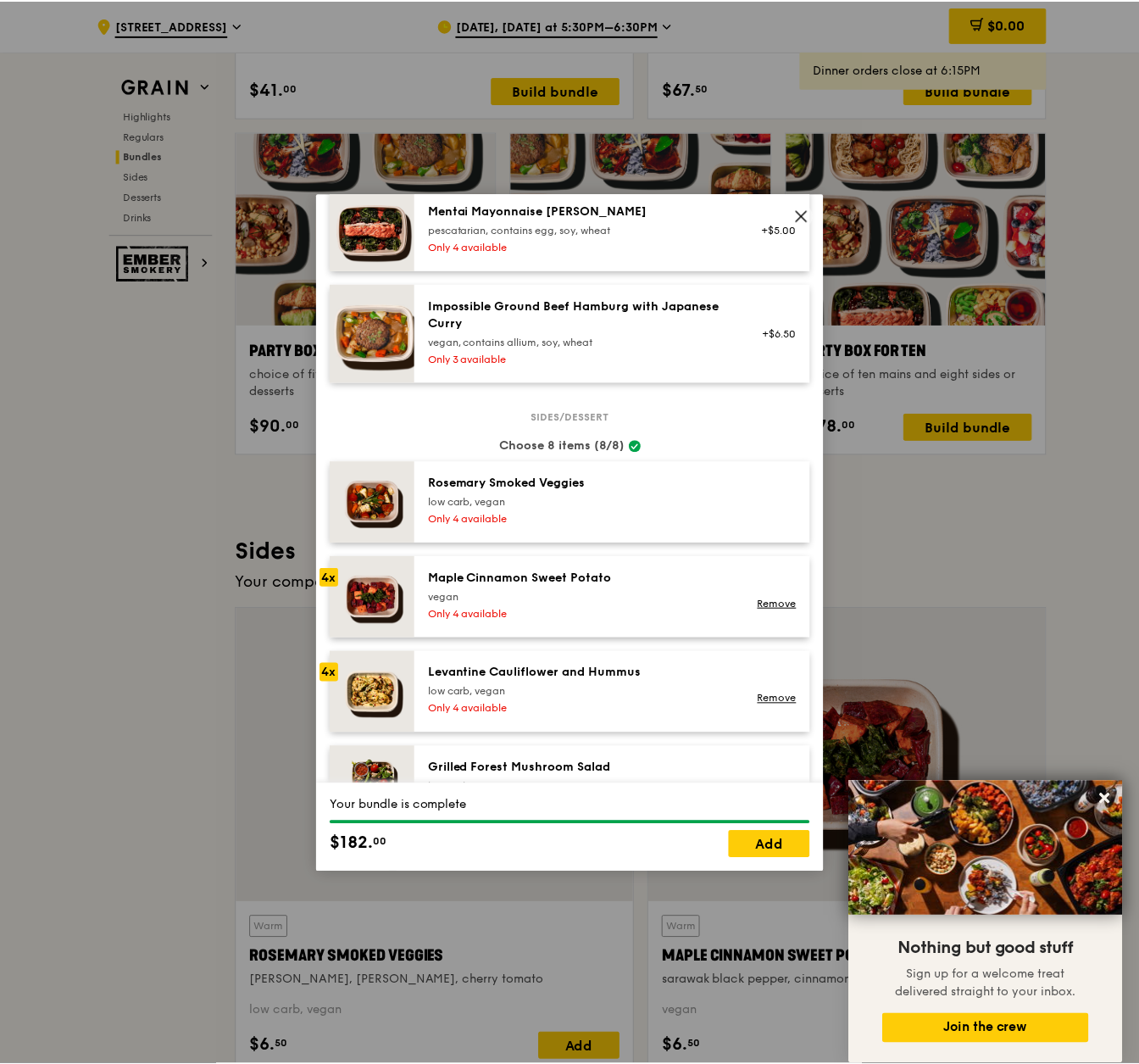
scroll to position [0, 0]
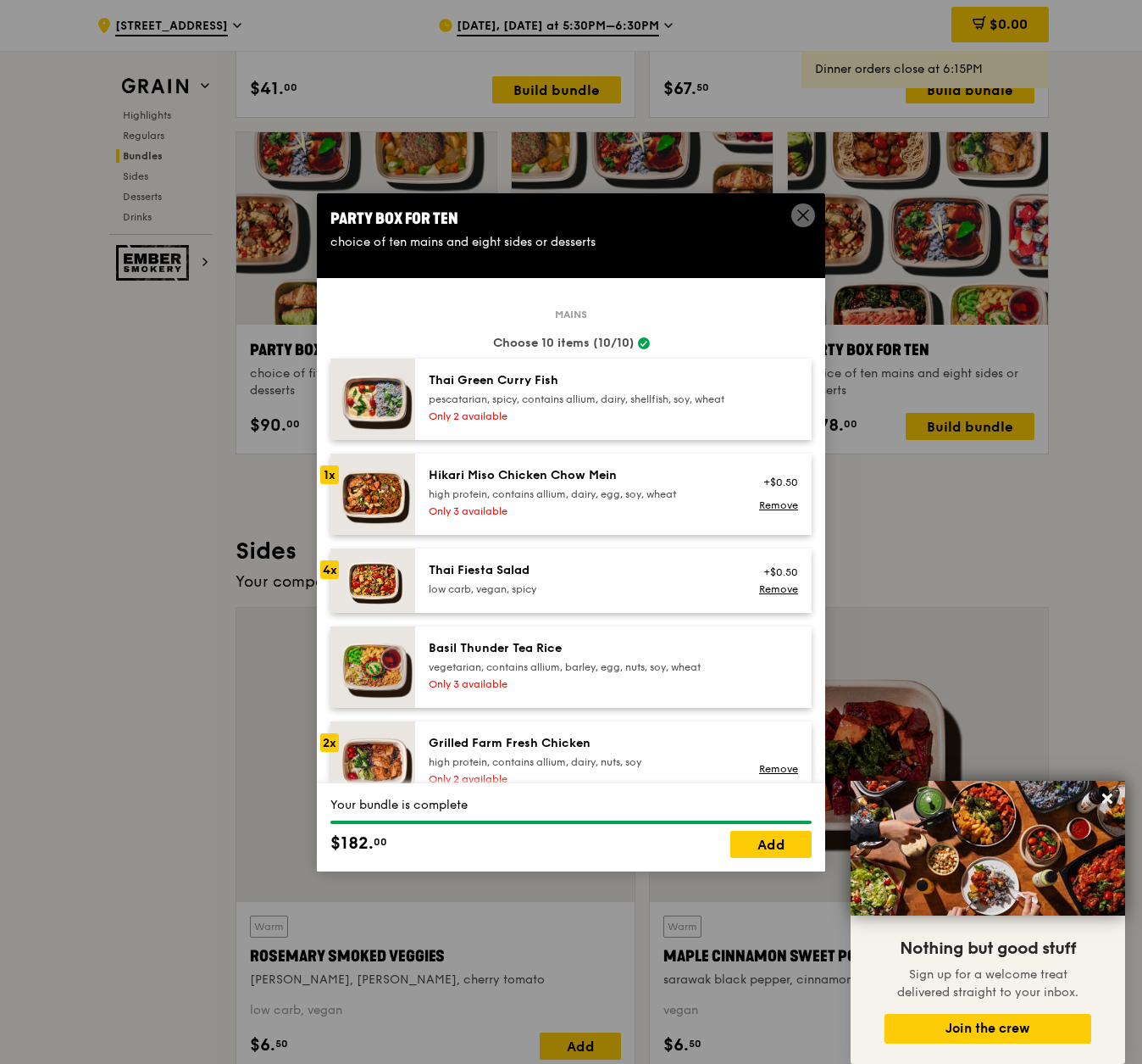
click at [792, 224] on div "Party Box for Ten" at bounding box center [571, 219] width 481 height 24
click at [794, 221] on span at bounding box center [804, 215] width 24 height 24
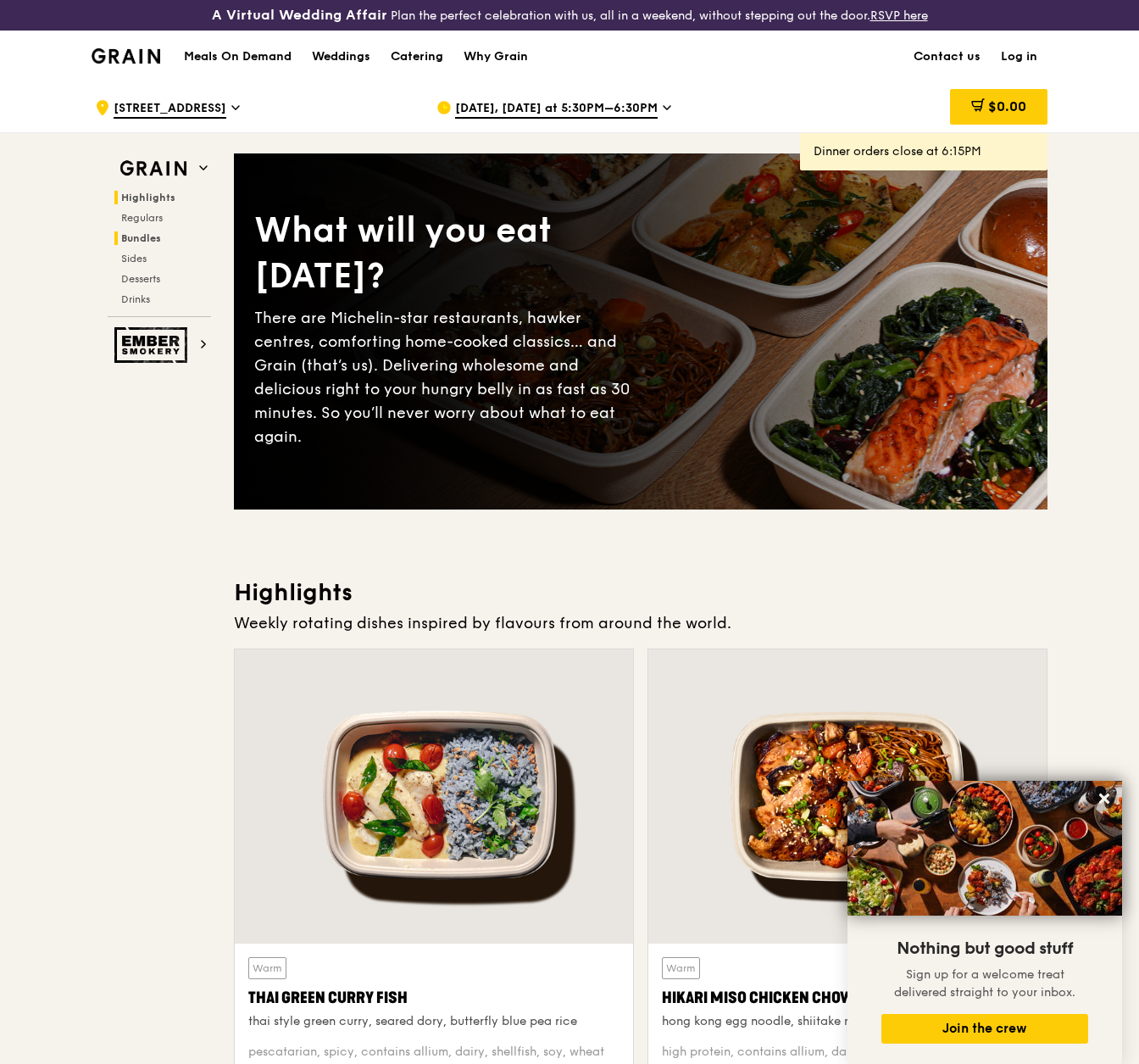
click at [150, 240] on span "Bundles" at bounding box center [141, 239] width 40 height 12
click at [411, 59] on div "Catering" at bounding box center [417, 56] width 53 height 51
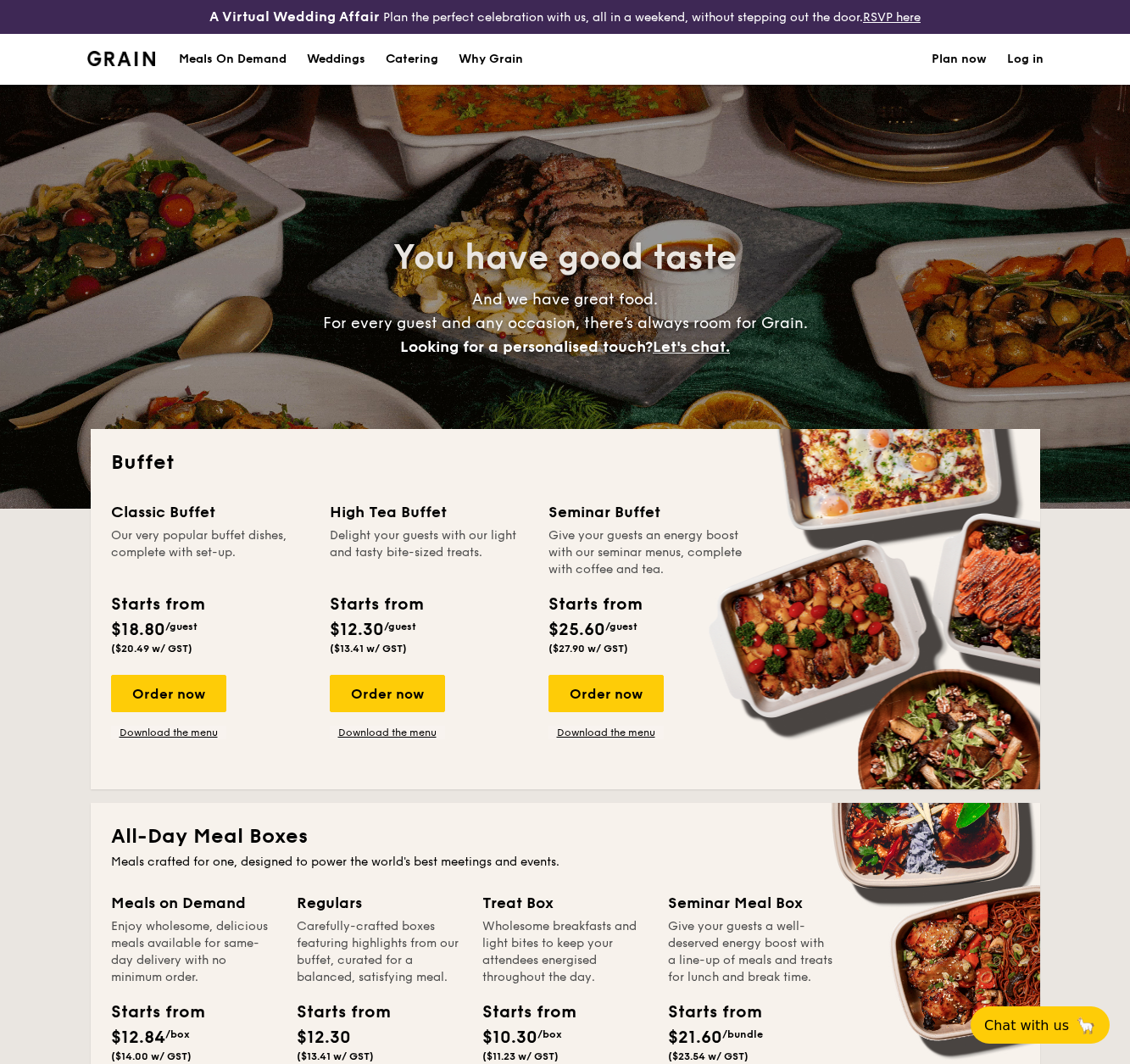
select select
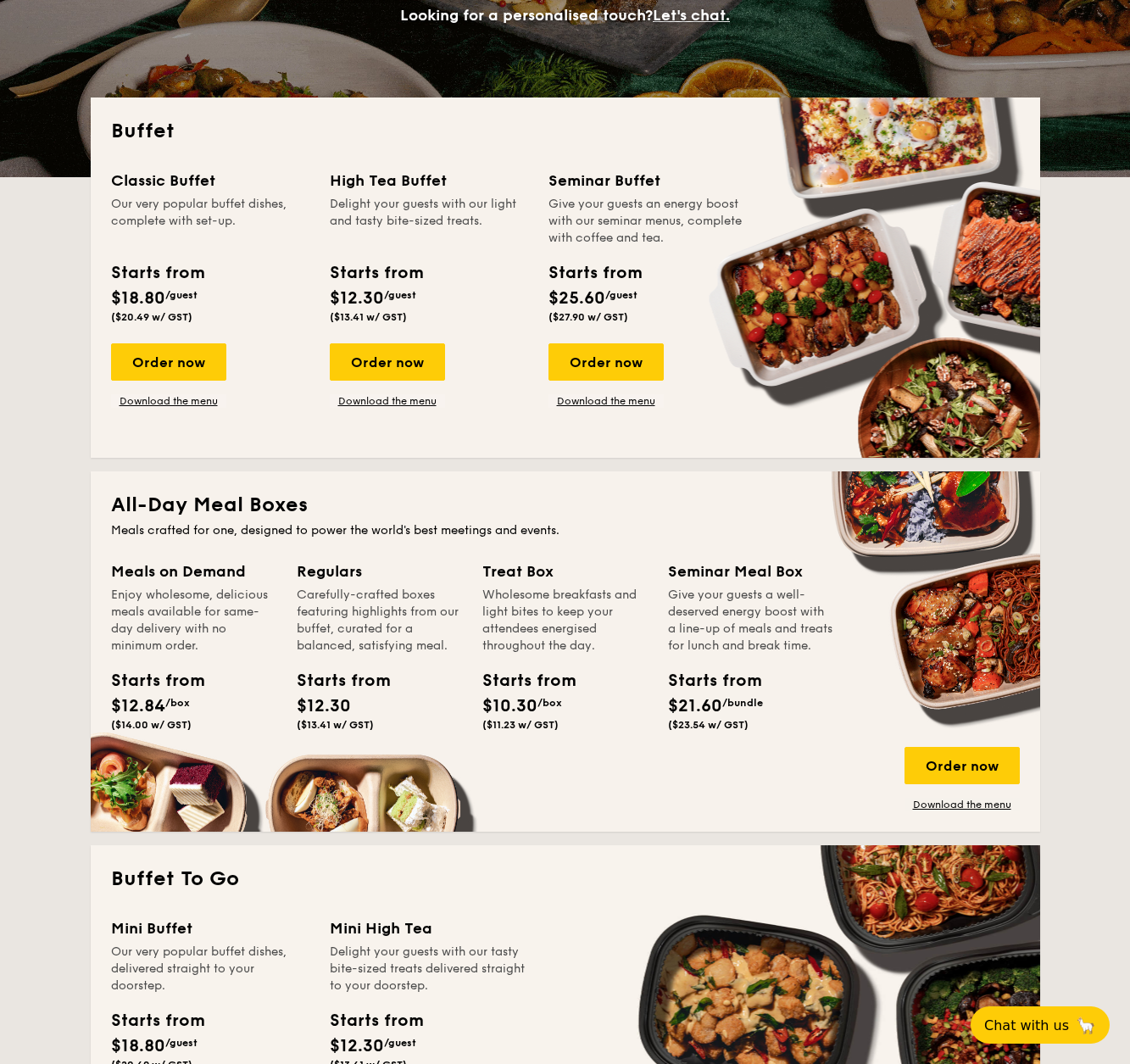
scroll to position [457, 0]
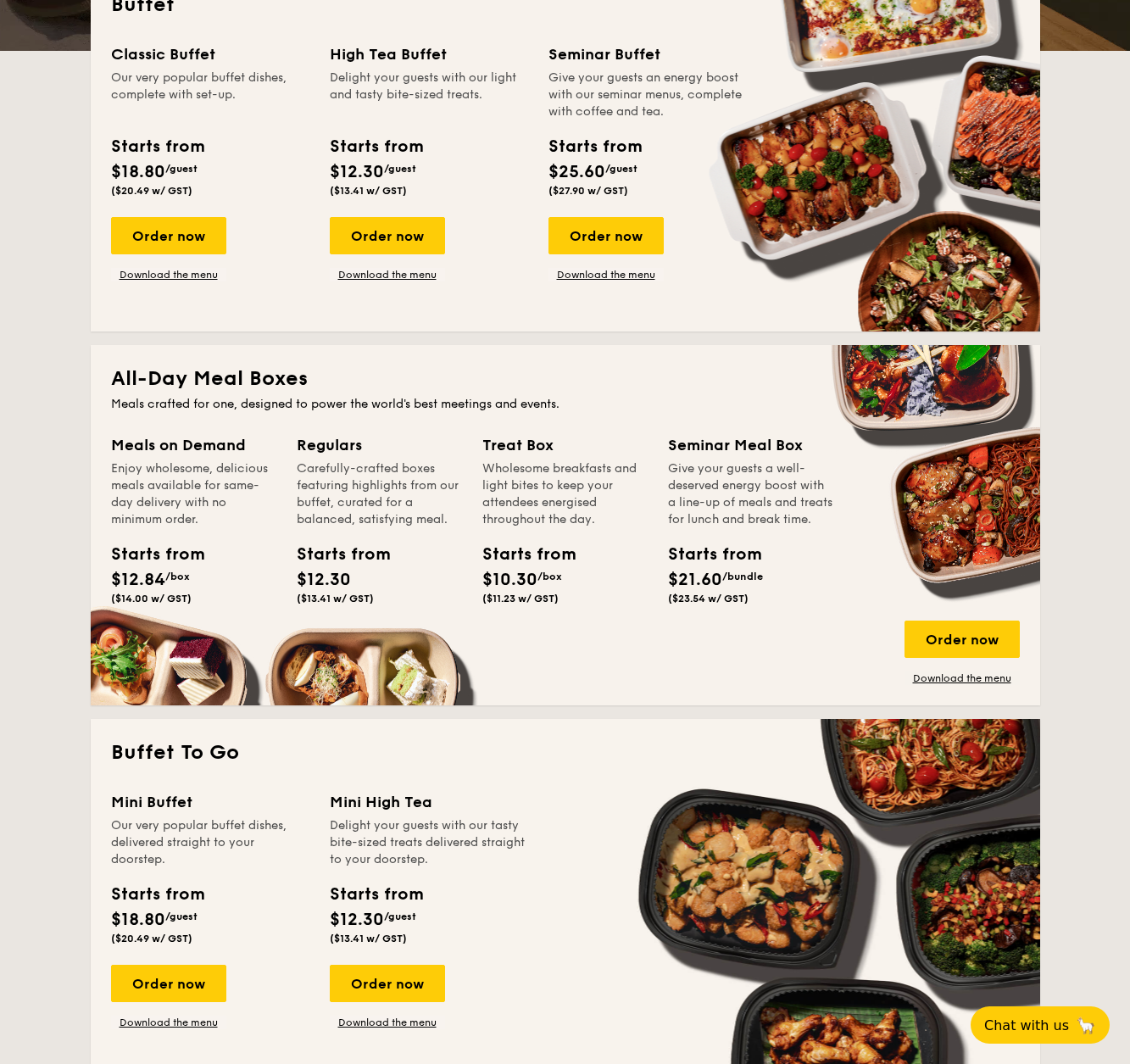
click at [142, 451] on div "Meals on Demand" at bounding box center [194, 445] width 165 height 24
click at [156, 664] on div "Meals on Demand Enjoy wholesome, delicious meals available for same-day deliver…" at bounding box center [565, 559] width 909 height 252
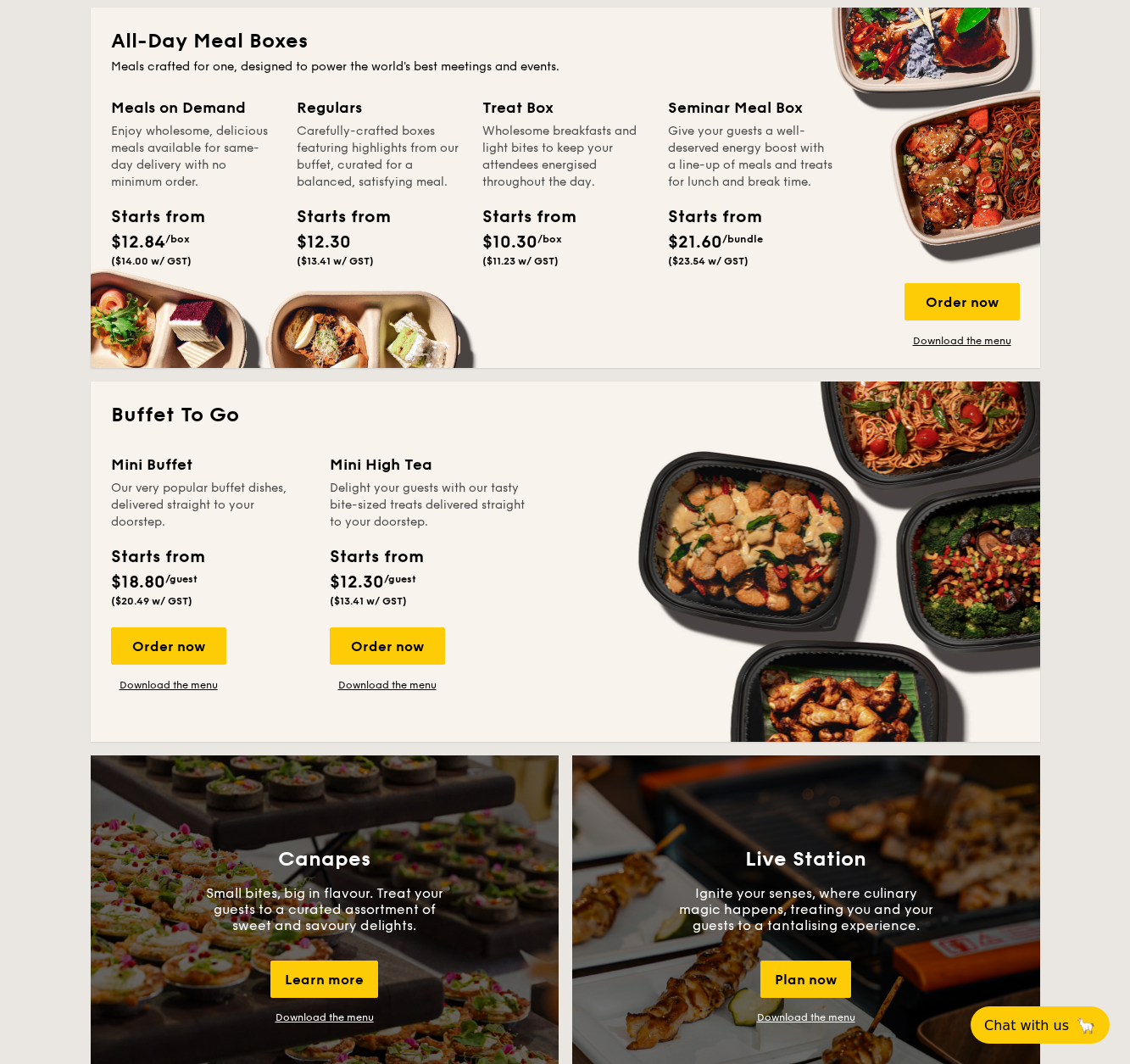
scroll to position [769, 0]
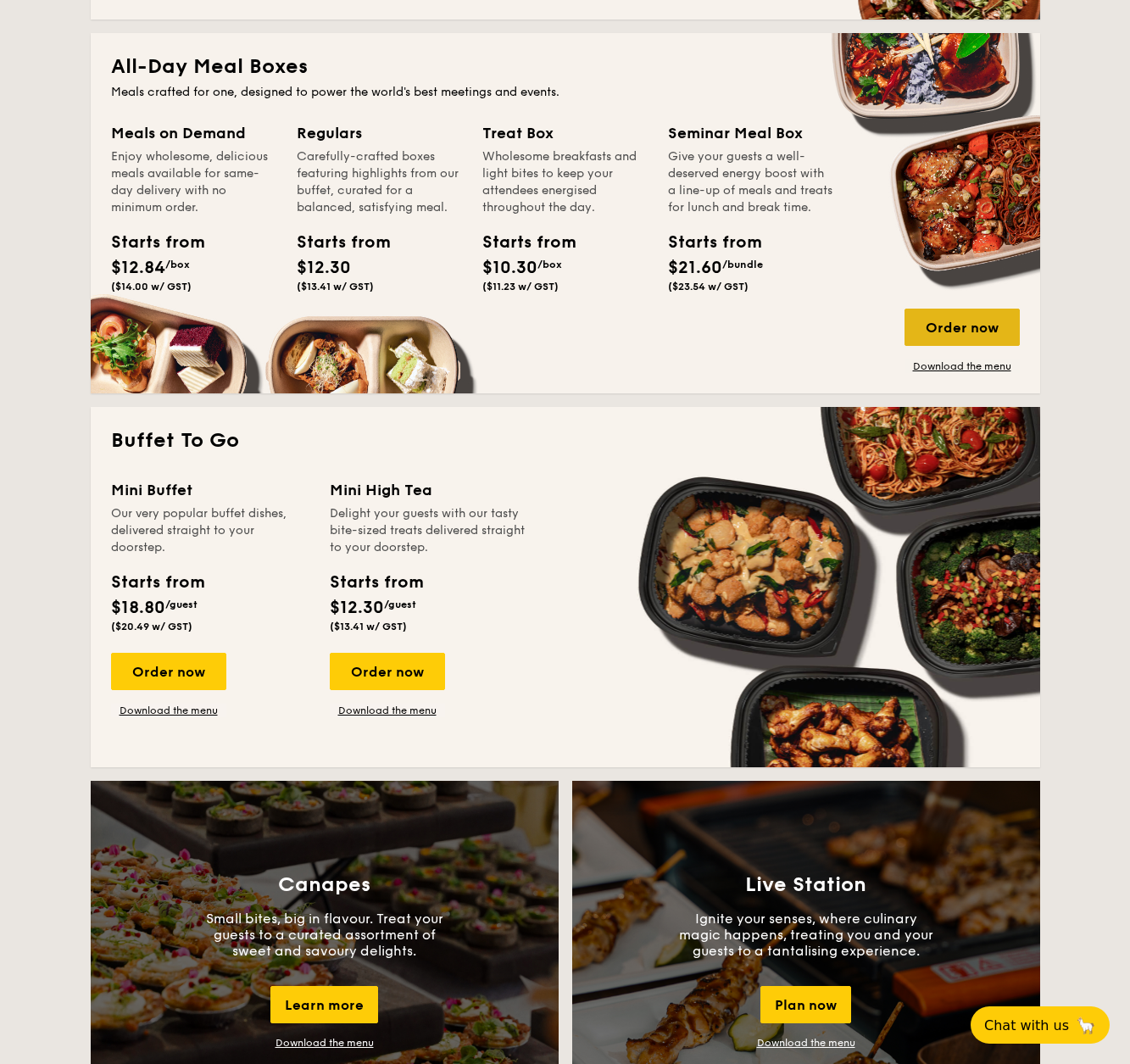
click at [990, 323] on div "Order now" at bounding box center [963, 327] width 115 height 37
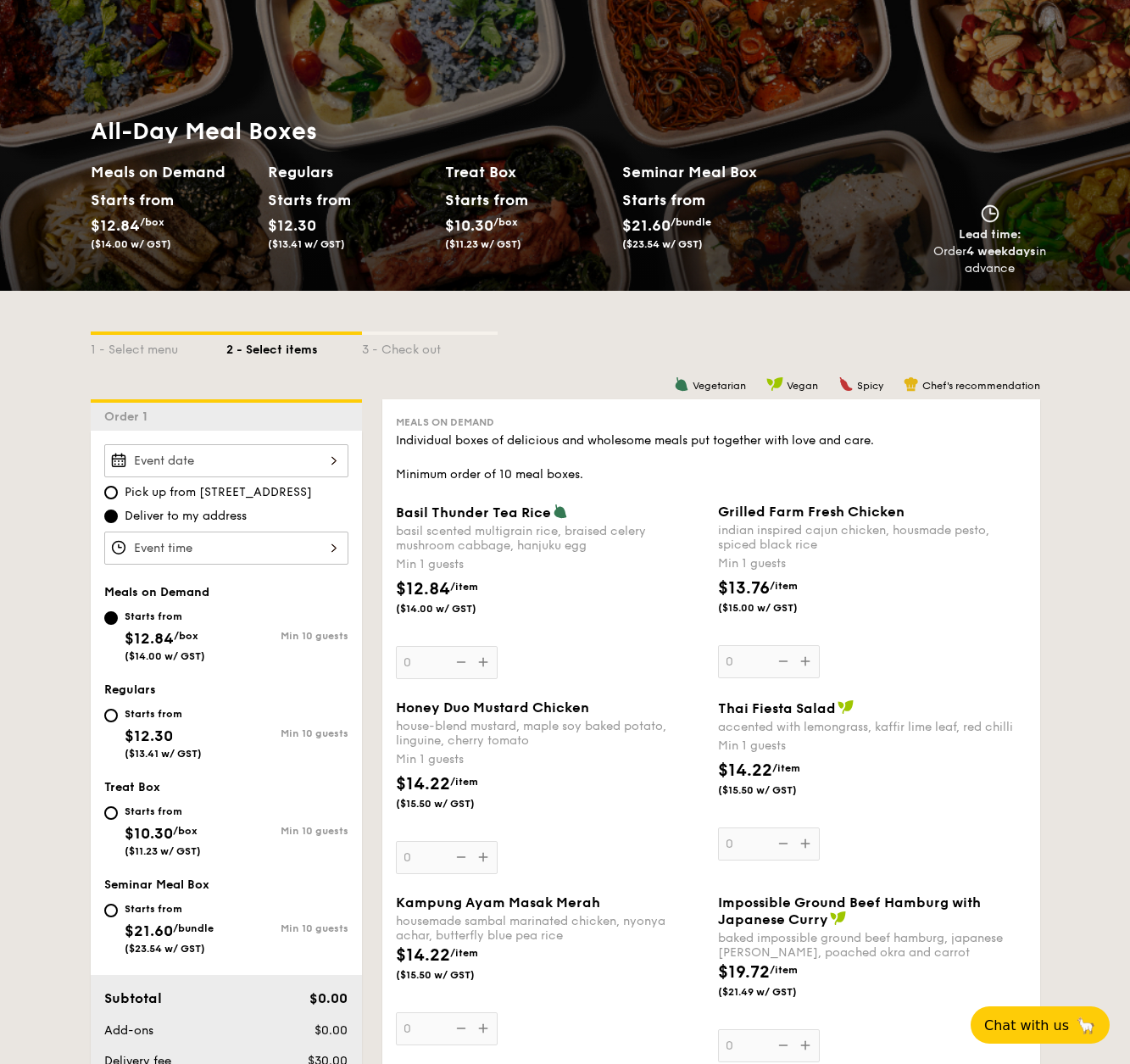
scroll to position [152, 0]
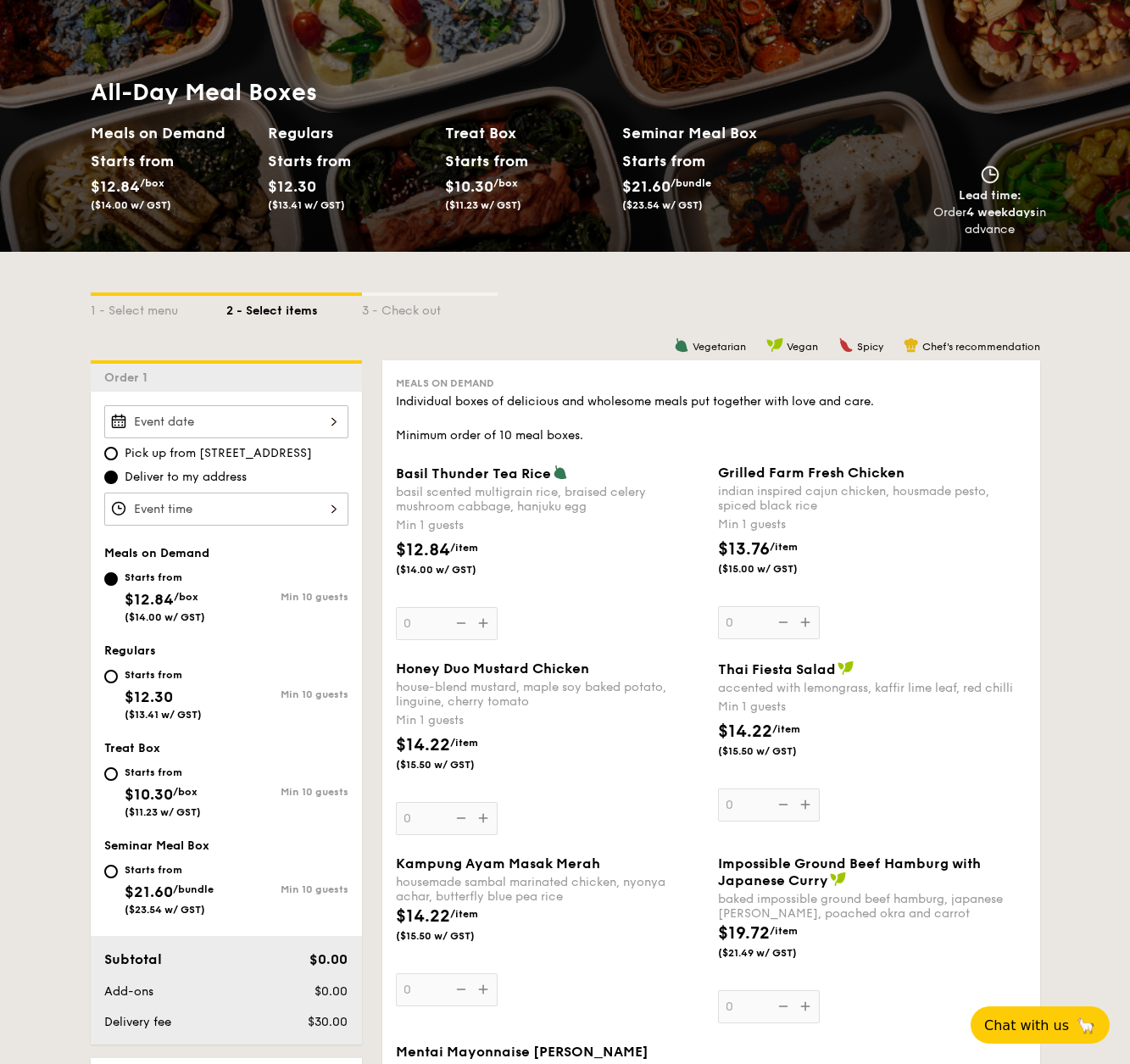
click at [103, 774] on div "Starts from $10.30 /box ($11.23 w/ GST) Min 10 guests" at bounding box center [226, 794] width 258 height 66
click at [105, 772] on input "Starts from $10.30 /box ($11.23 w/ GST) Min 10 guests" at bounding box center [111, 774] width 14 height 14
radio input "true"
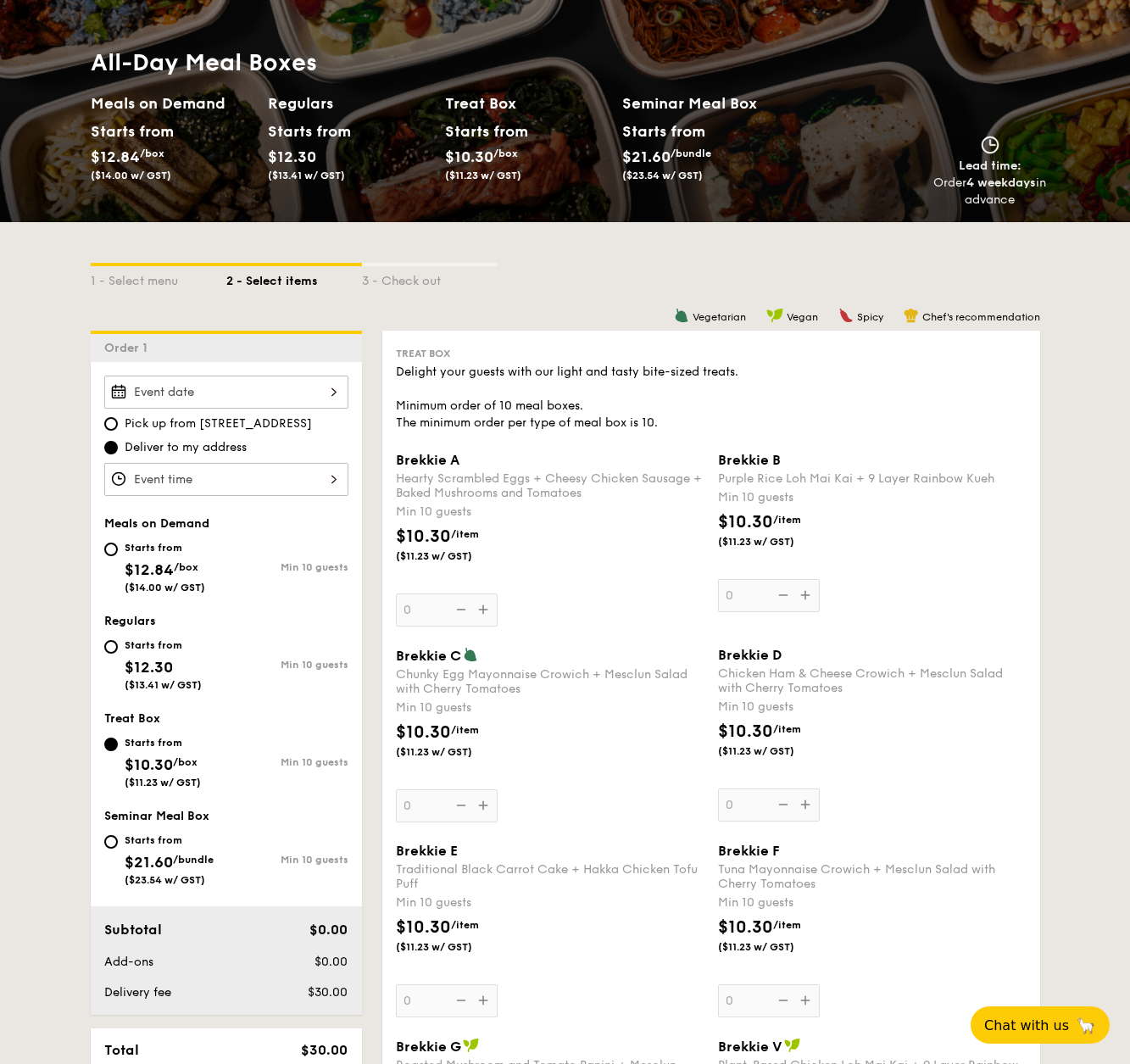
scroll to position [9, 0]
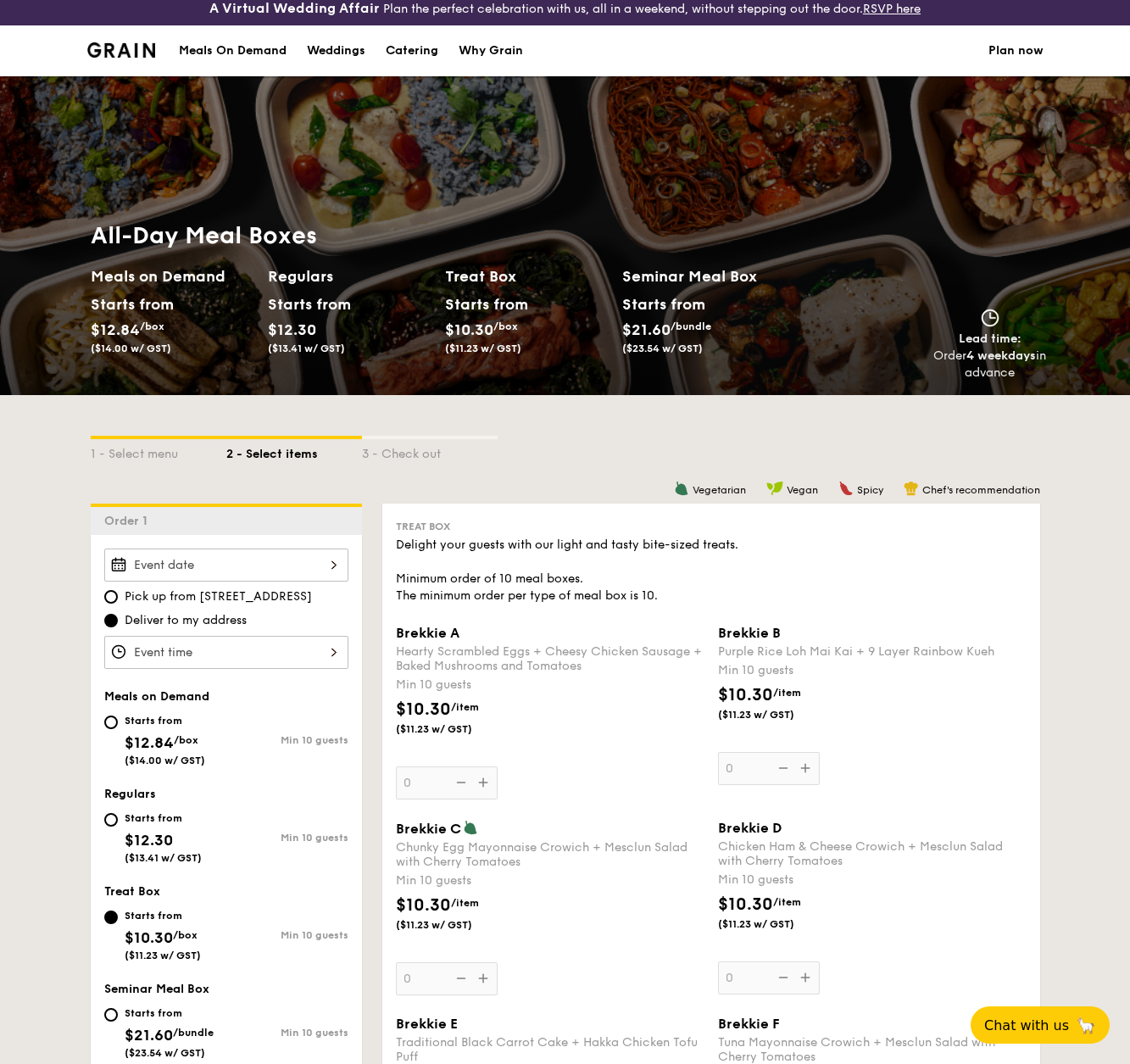
click at [461, 280] on h2 "Treat Box" at bounding box center [527, 277] width 164 height 24
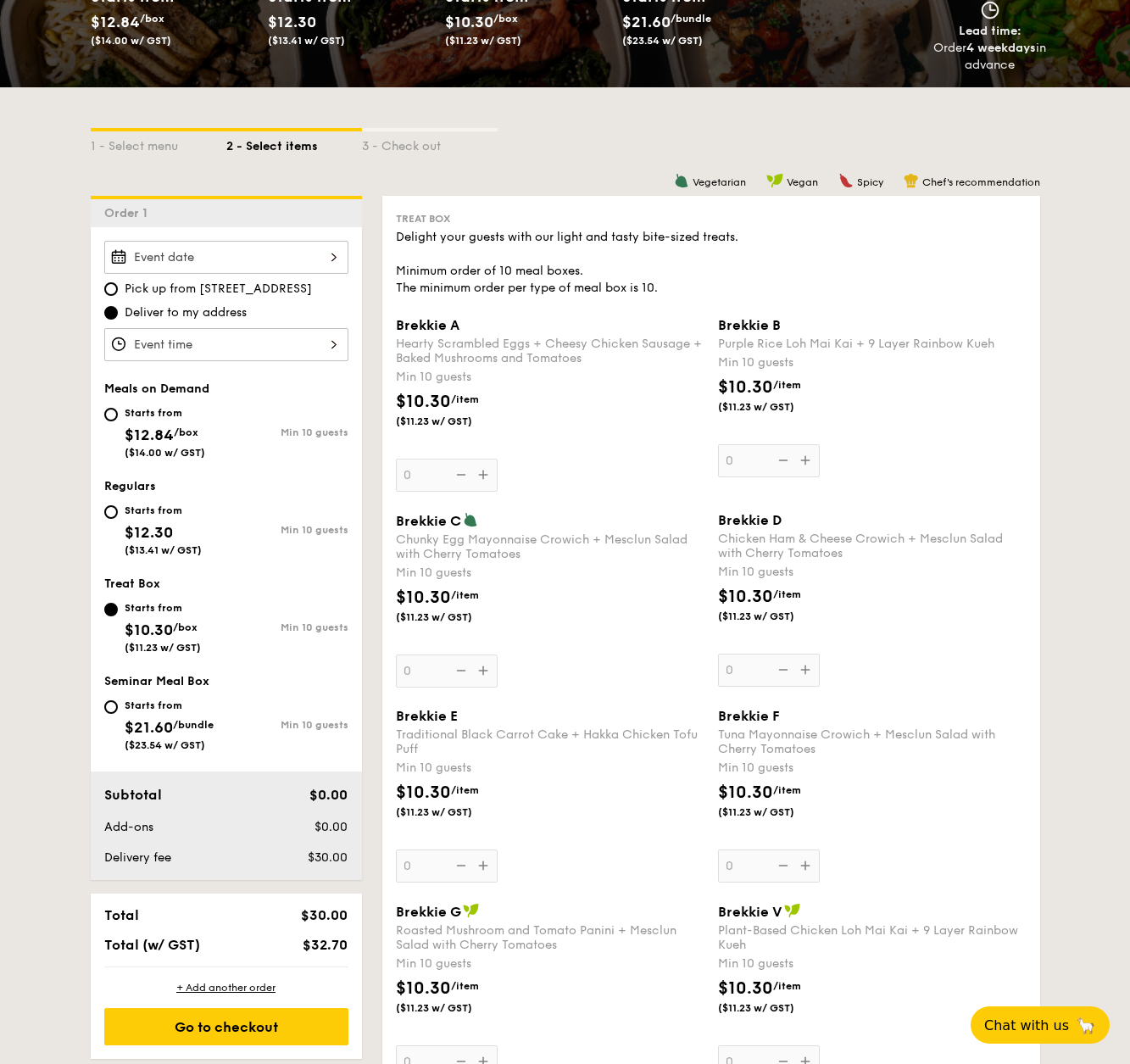
scroll to position [0, 0]
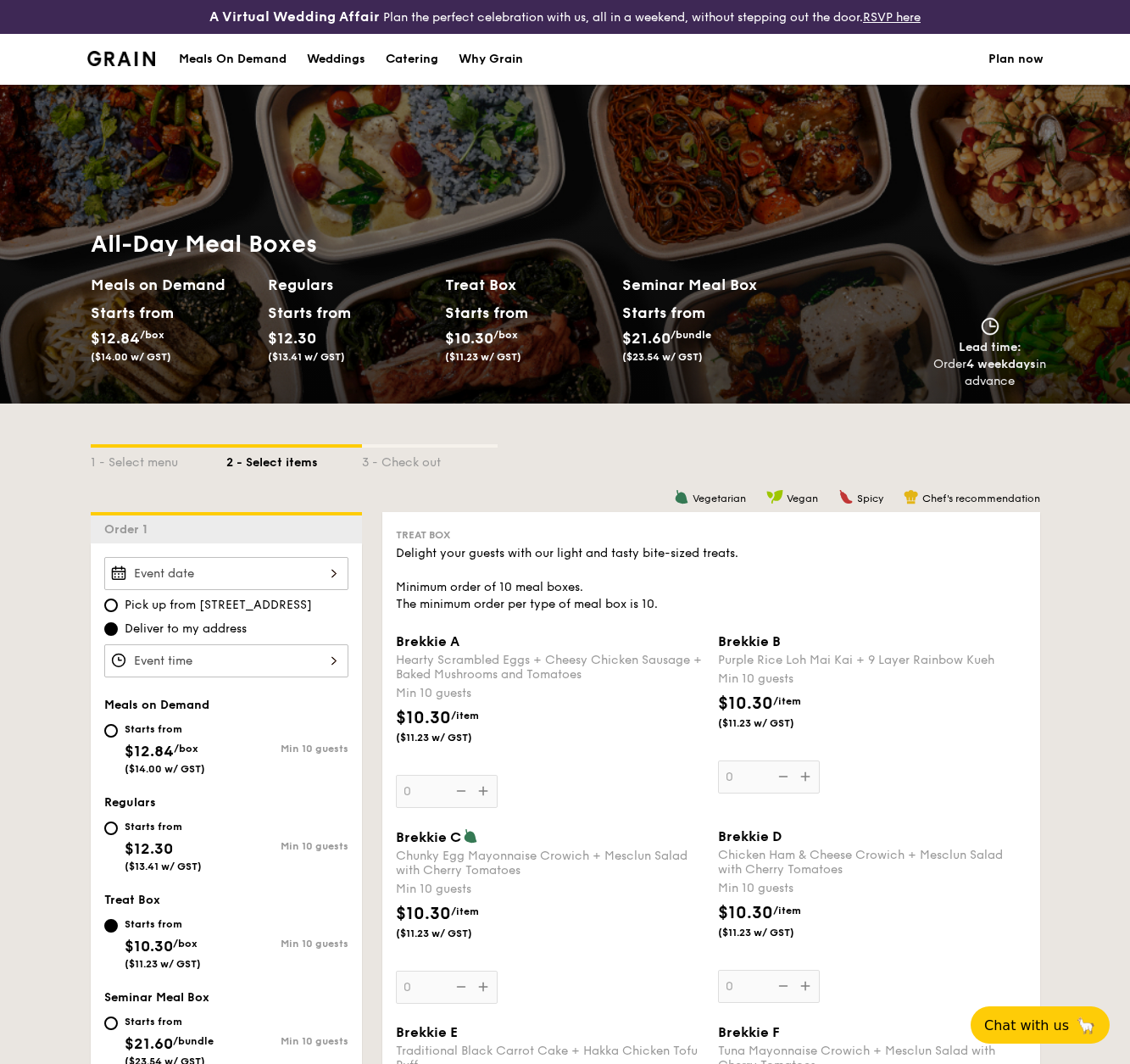
select select
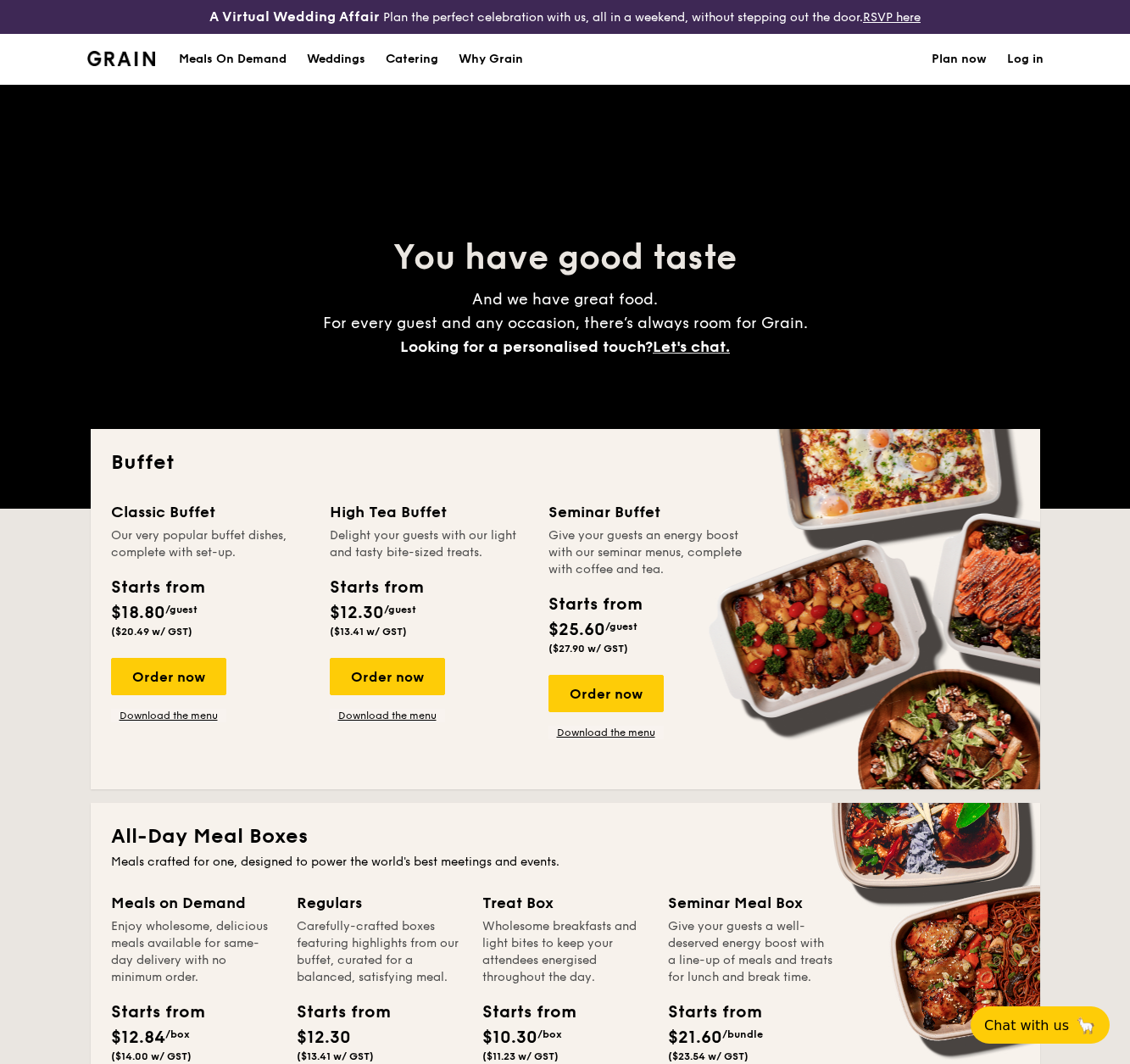
scroll to position [769, 0]
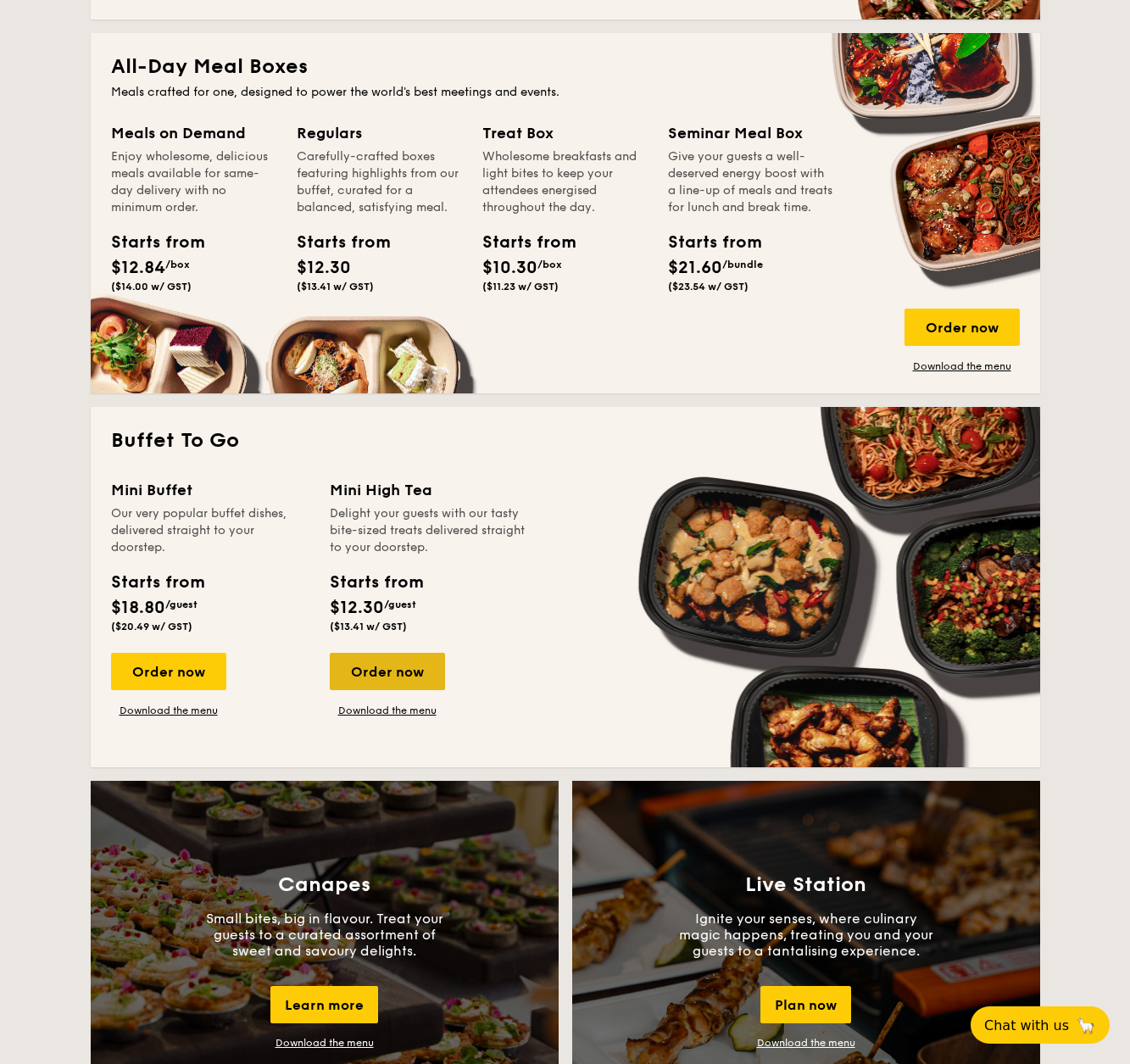
click at [403, 684] on div "Order now" at bounding box center [388, 670] width 115 height 37
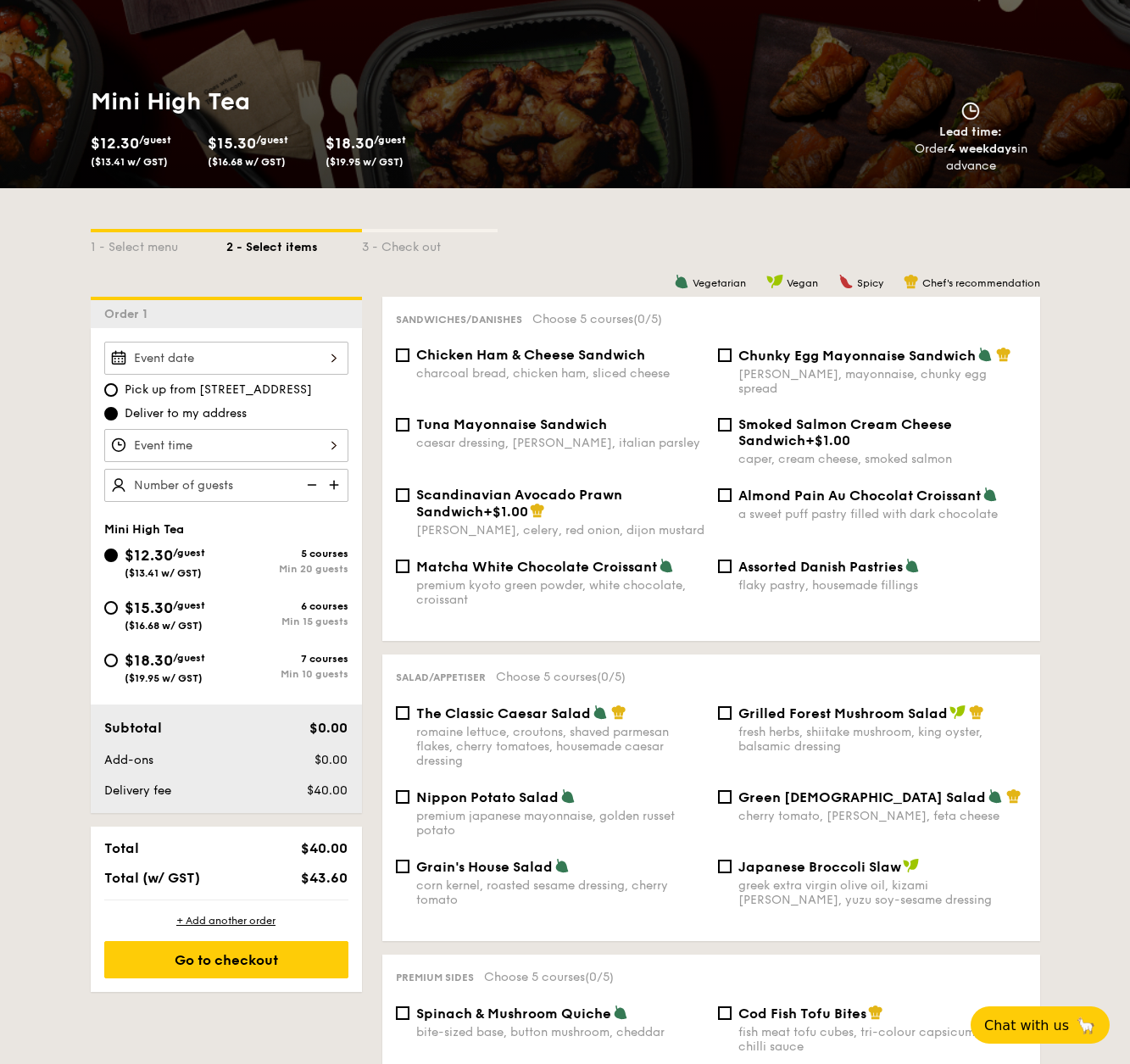
scroll to position [351, 0]
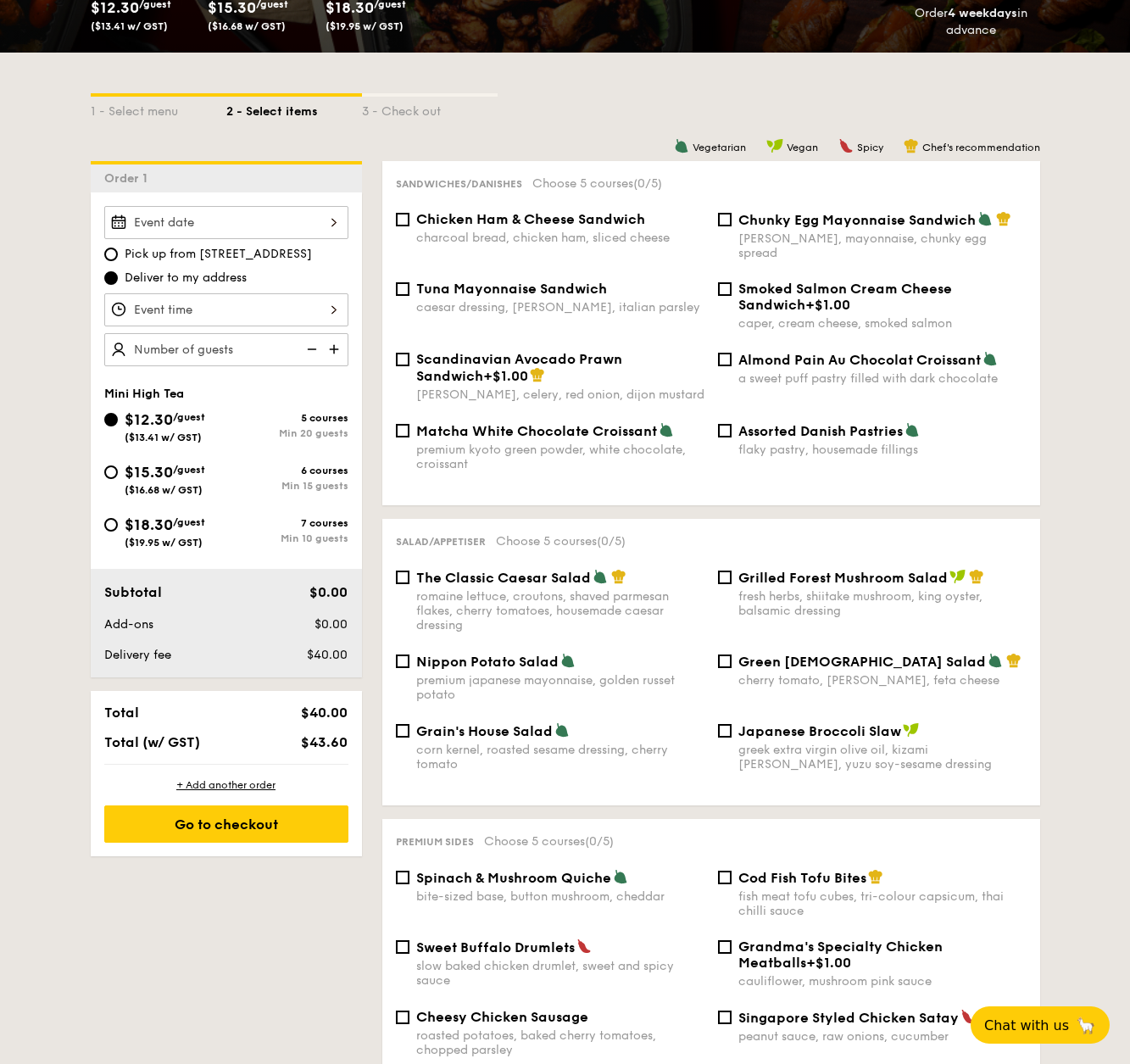
click at [711, 227] on div "Chunky Egg Mayonnaise Sandwich dijon mustard, mayonnaise, chunky egg spread" at bounding box center [872, 235] width 322 height 49
click at [718, 219] on input "Chunky Egg Mayonnaise Sandwich dijon mustard, mayonnaise, chunky egg spread" at bounding box center [725, 220] width 14 height 14
checkbox input "true"
click at [396, 283] on div "Tuna Mayonnaise Sandwich caesar dressing, gherkin, italian parsley" at bounding box center [551, 297] width 322 height 34
click at [419, 281] on span "Tuna Mayonnaise Sandwich" at bounding box center [511, 289] width 190 height 16
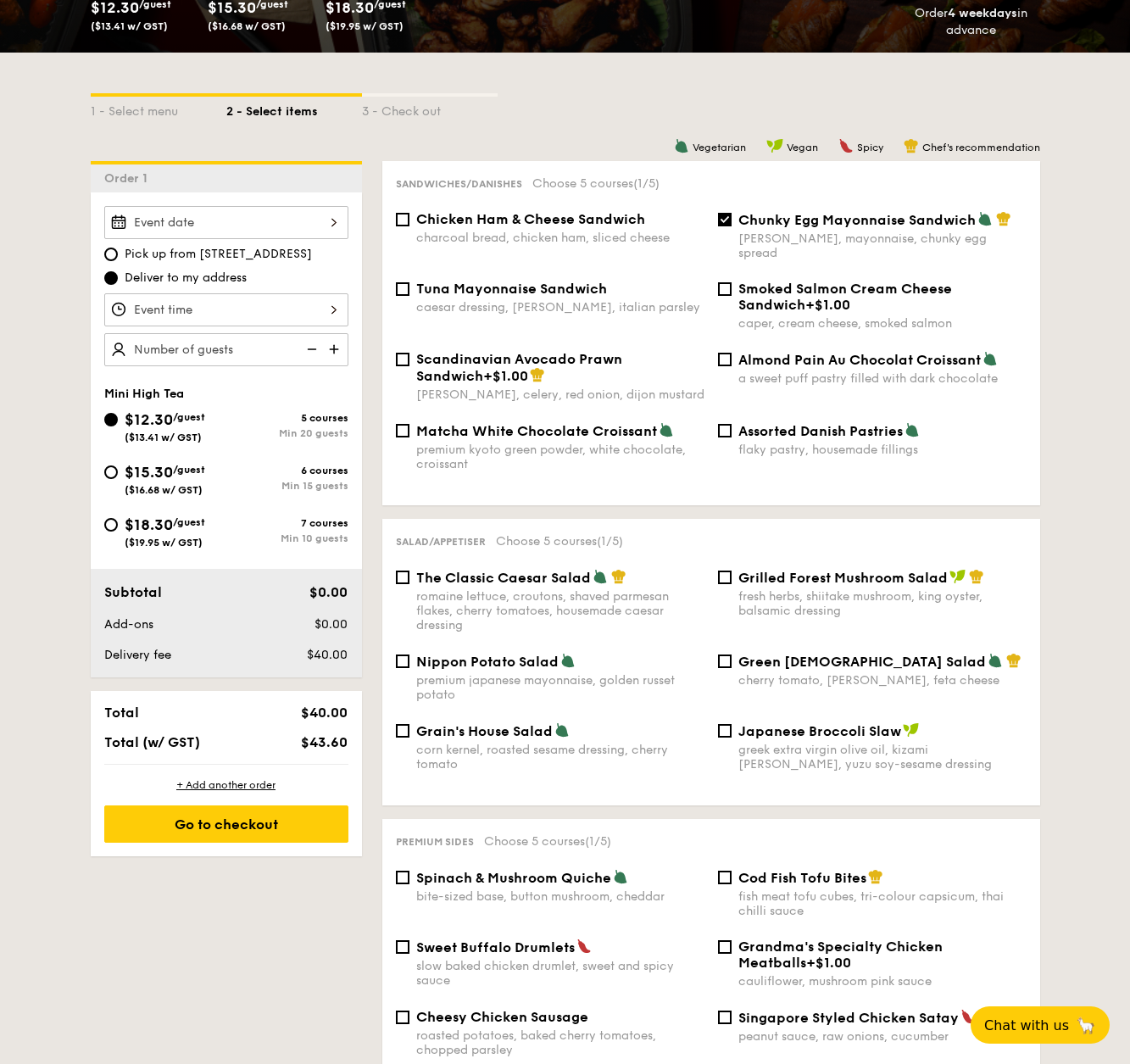
click at [409, 283] on input "Tuna Mayonnaise Sandwich caesar dressing, gherkin, italian parsley" at bounding box center [403, 289] width 14 height 14
click at [419, 281] on span "Tuna Mayonnaise Sandwich" at bounding box center [511, 289] width 190 height 16
click at [409, 283] on input "Tuna Mayonnaise Sandwich caesar dressing, gherkin, italian parsley" at bounding box center [403, 289] width 14 height 14
click at [419, 281] on span "Tuna Mayonnaise Sandwich" at bounding box center [511, 289] width 190 height 16
click at [409, 283] on input "Tuna Mayonnaise Sandwich caesar dressing, gherkin, italian parsley" at bounding box center [403, 289] width 14 height 14
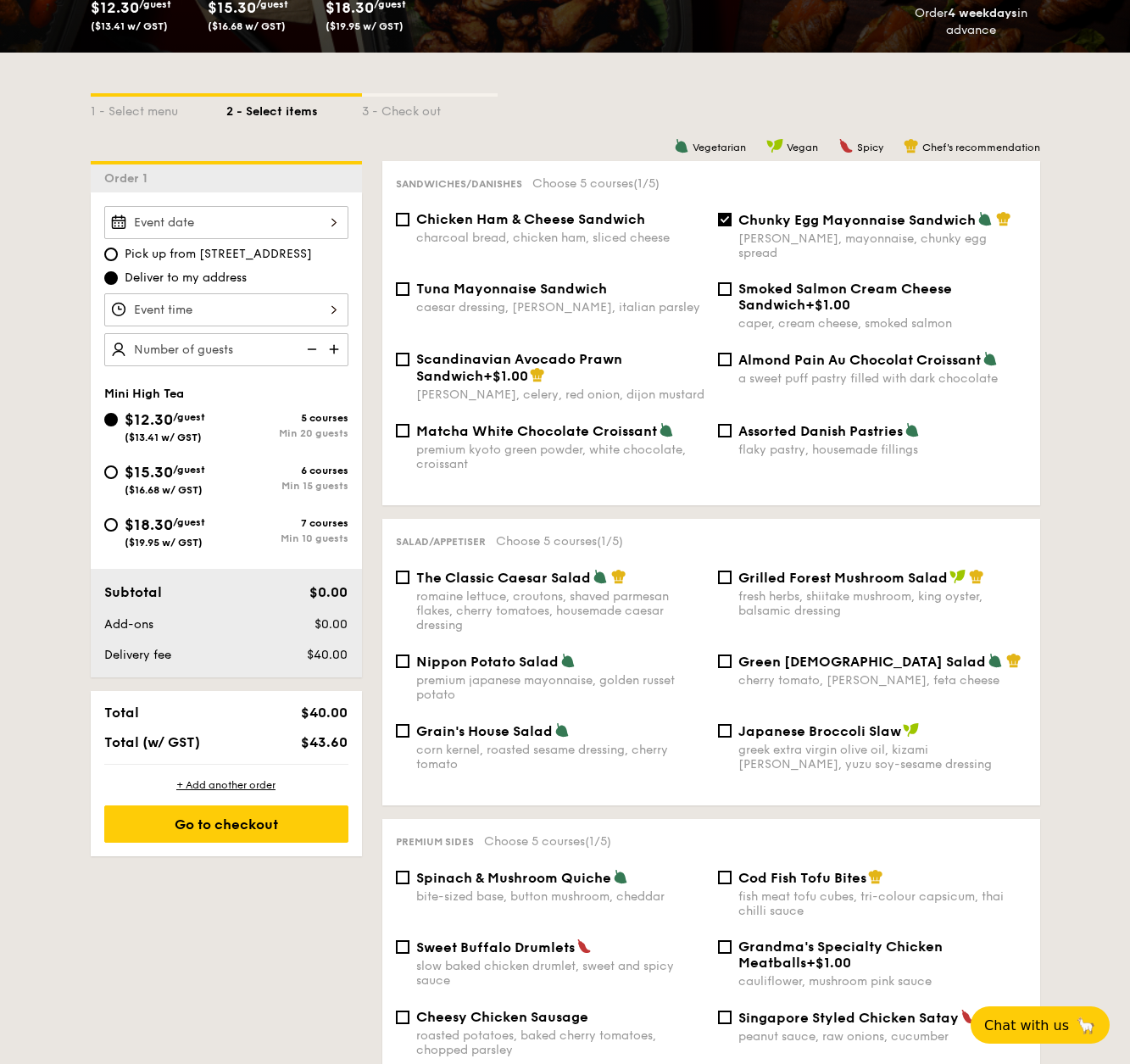
checkbox input "true"
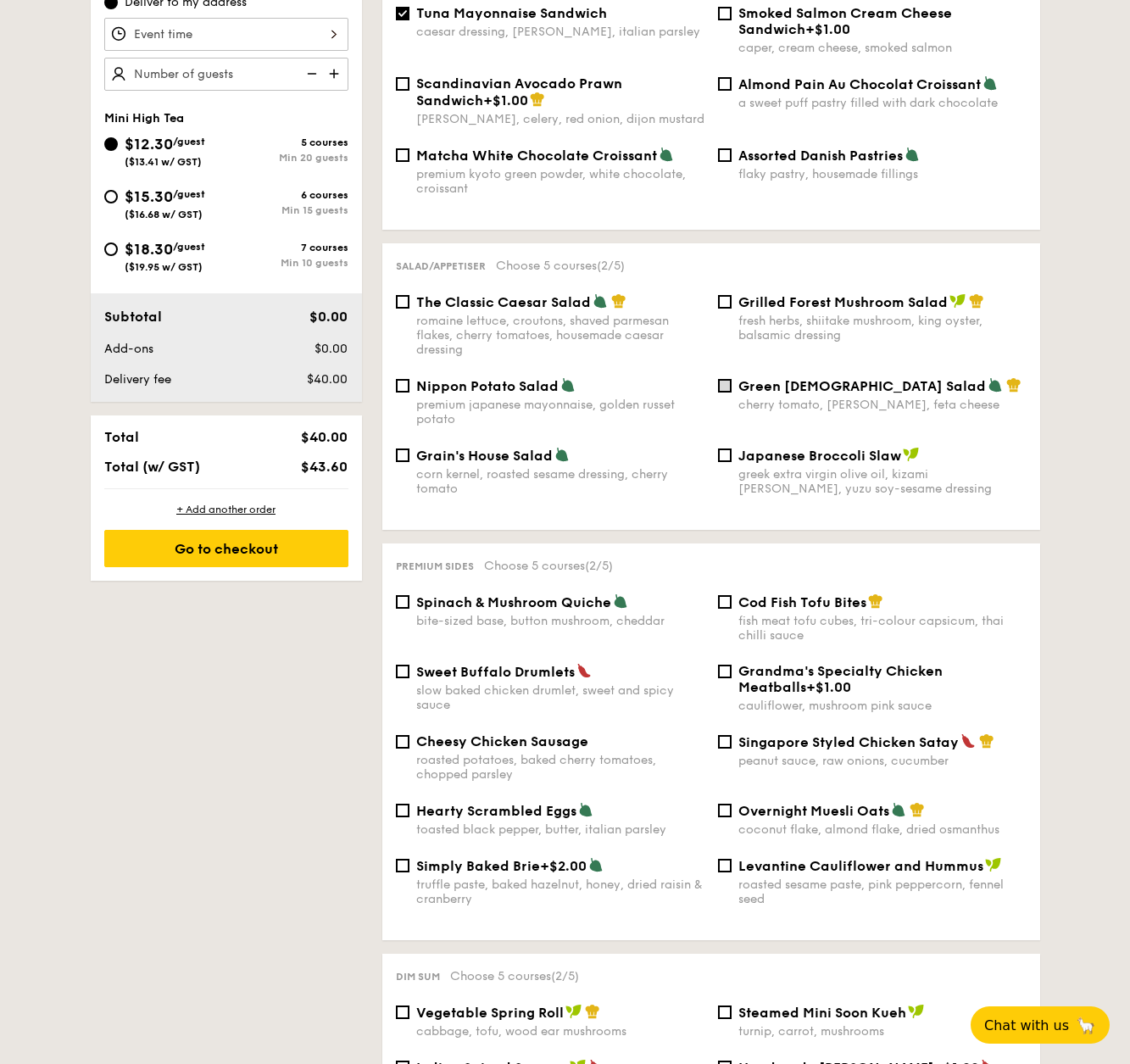
scroll to position [600, 0]
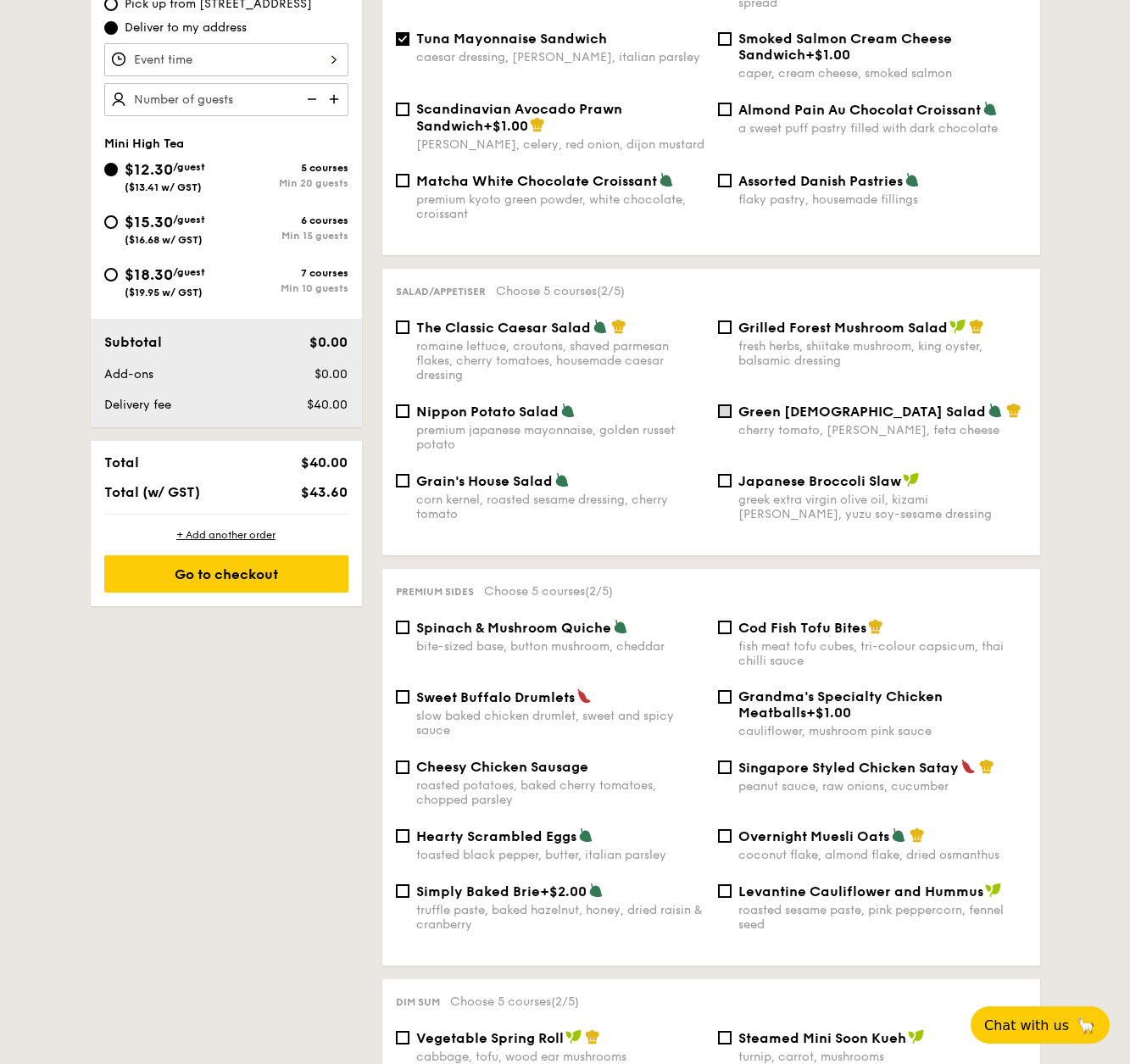
click at [730, 404] on input "Green Goddess Salad cherry tomato, dill, feta cheese" at bounding box center [725, 411] width 14 height 14
checkbox input "true"
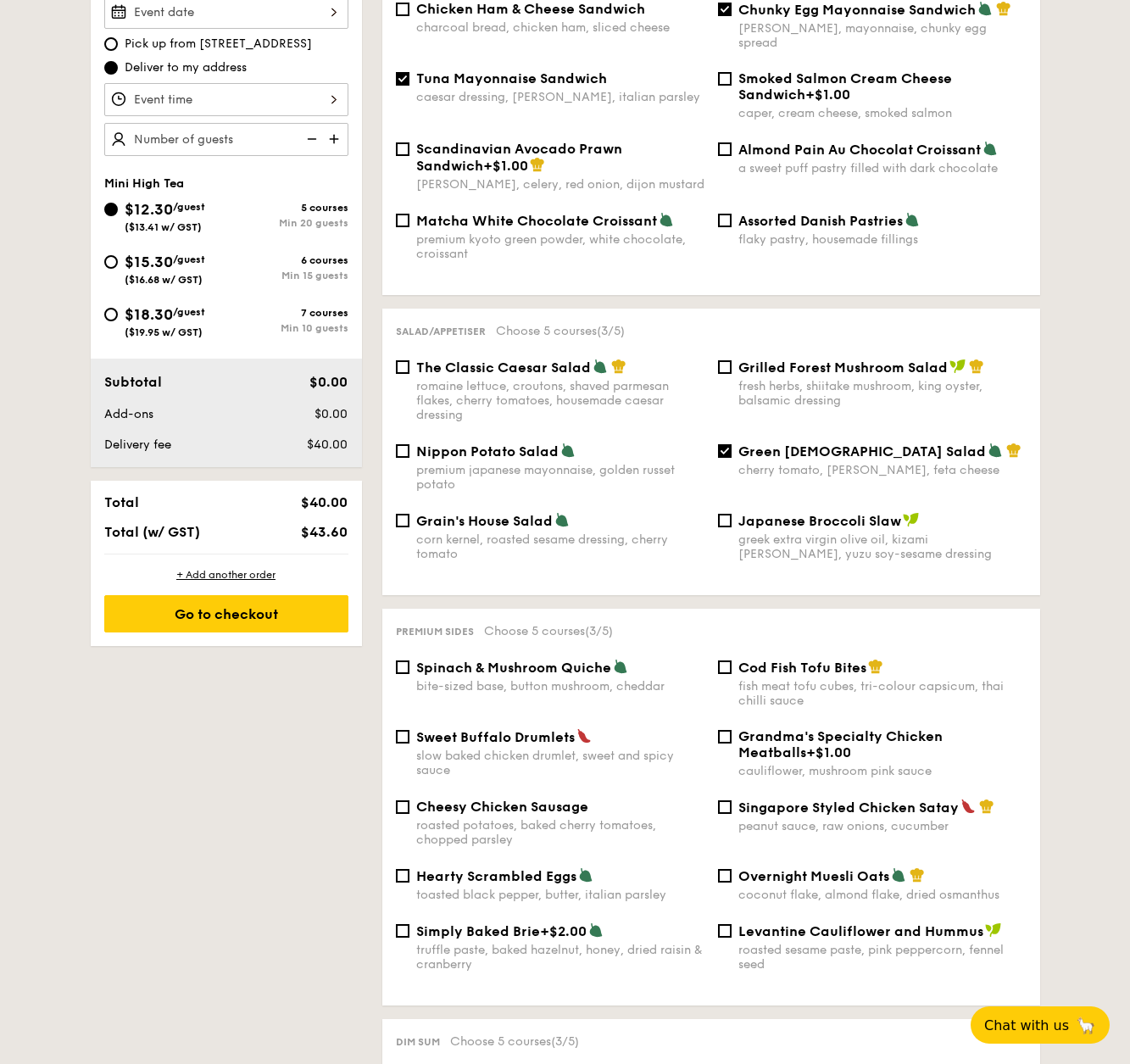
scroll to position [7, 0]
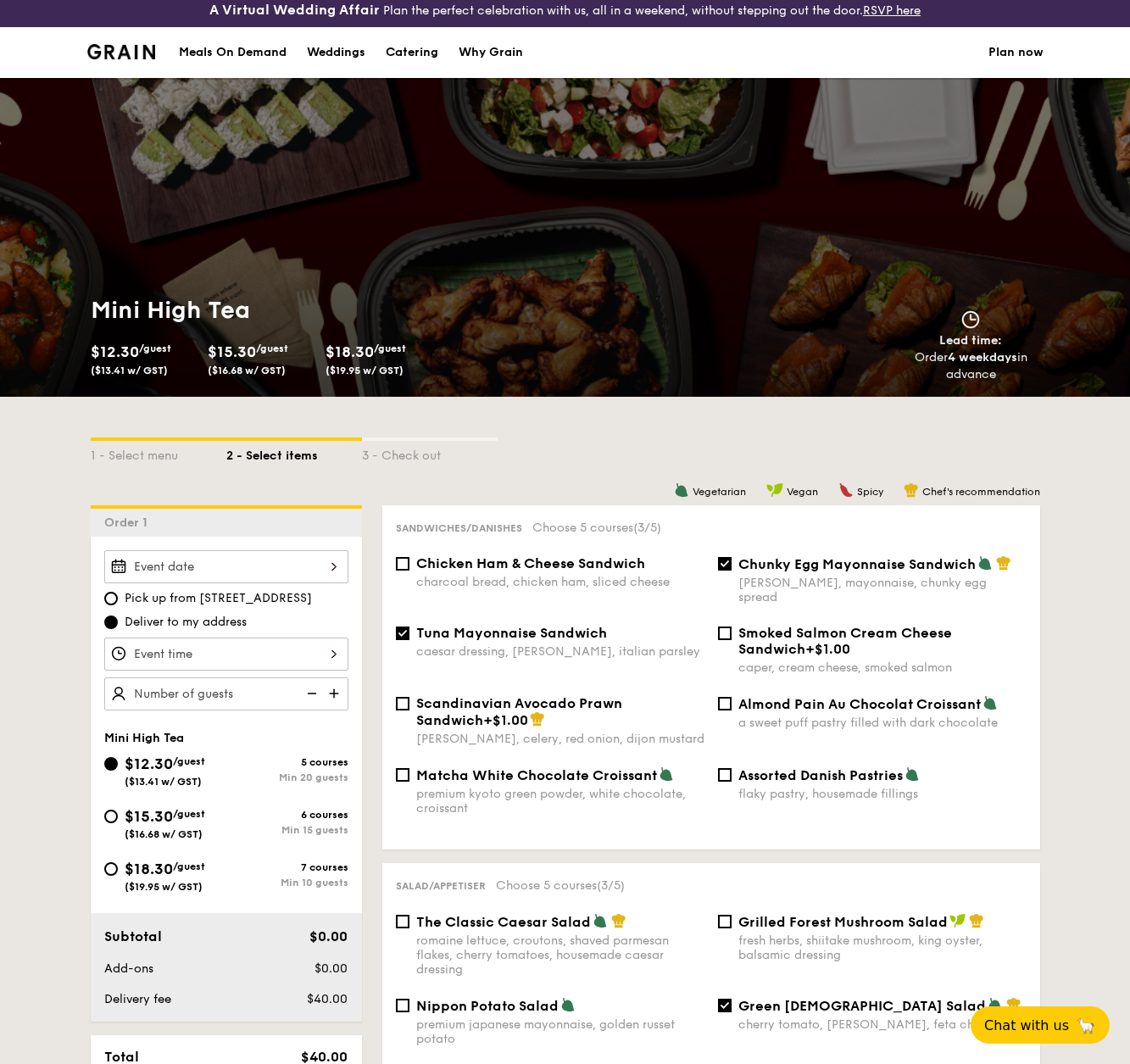
click at [740, 561] on span "Chunky Egg Mayonnaise Sandwich" at bounding box center [857, 563] width 237 height 16
click at [732, 561] on input "Chunky Egg Mayonnaise Sandwich dijon mustard, mayonnaise, chunky egg spread" at bounding box center [725, 563] width 14 height 14
checkbox input "false"
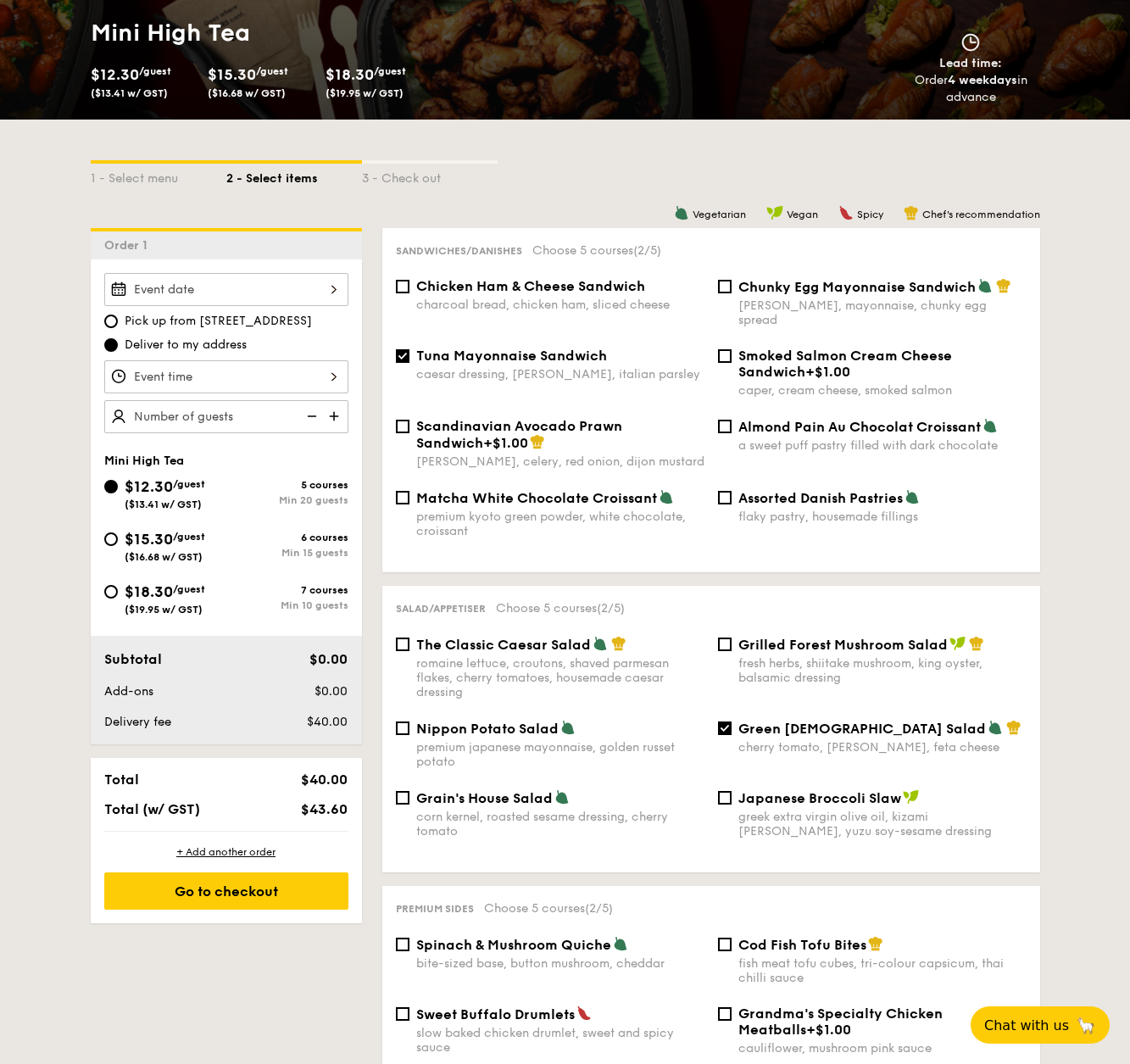
scroll to position [370, 0]
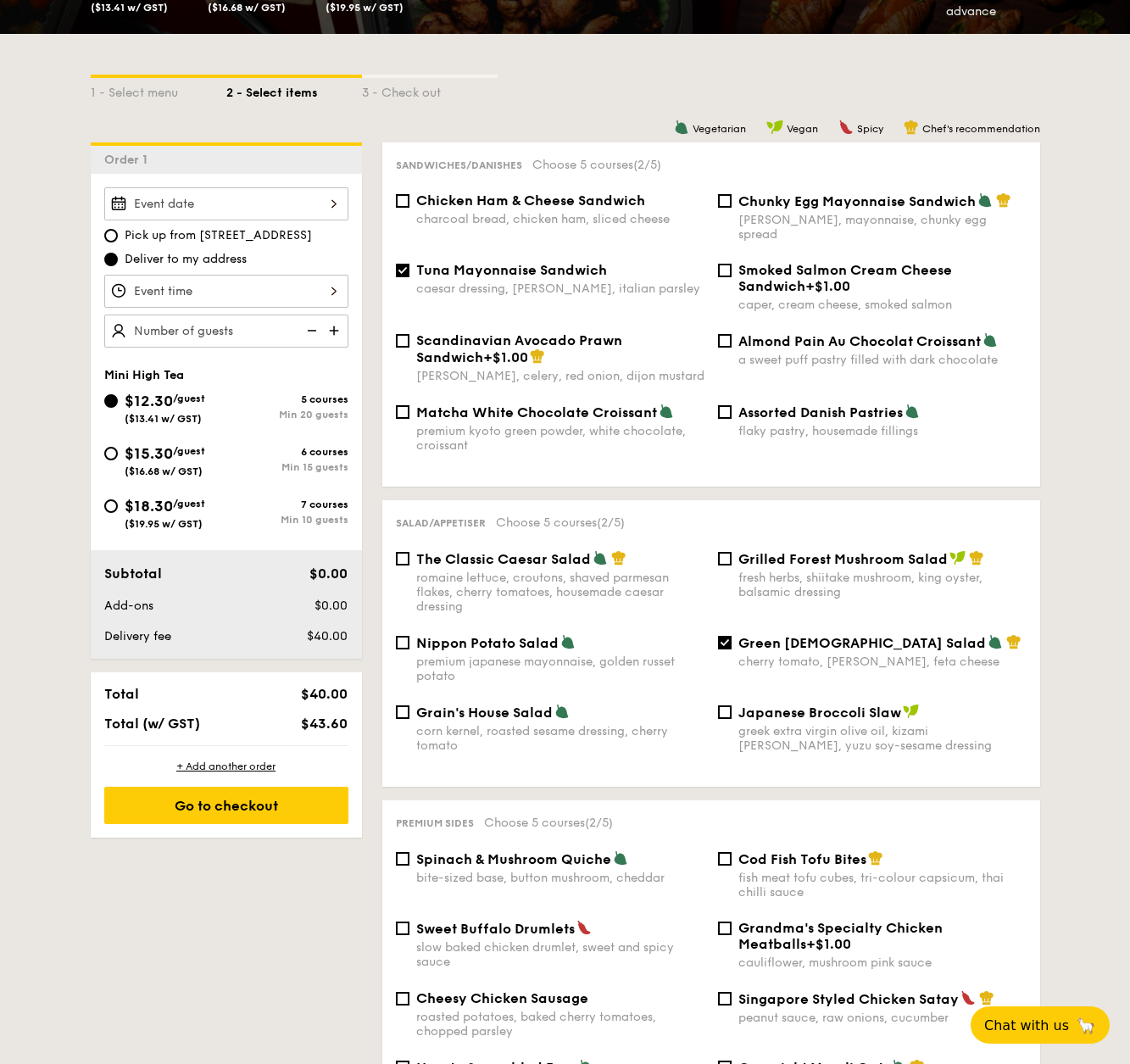
click at [407, 868] on label "Spinach & Mushroom Quiche bite-sized base, button mushroom, cheddar" at bounding box center [550, 876] width 309 height 16
click at [407, 857] on input "Spinach & Mushroom Quiche bite-sized base, button mushroom, cheddar" at bounding box center [403, 859] width 14 height 14
checkbox input "true"
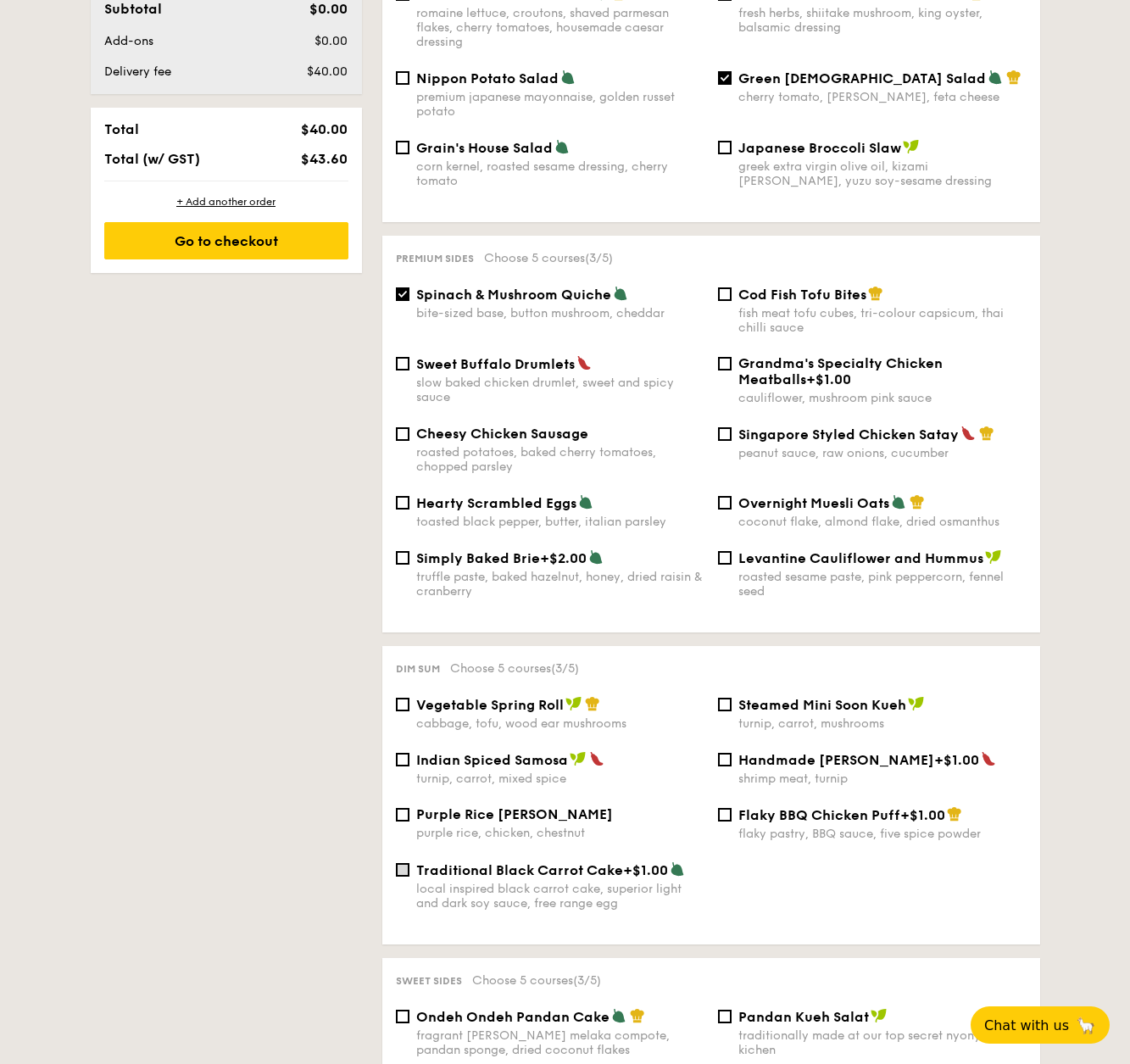
scroll to position [937, 0]
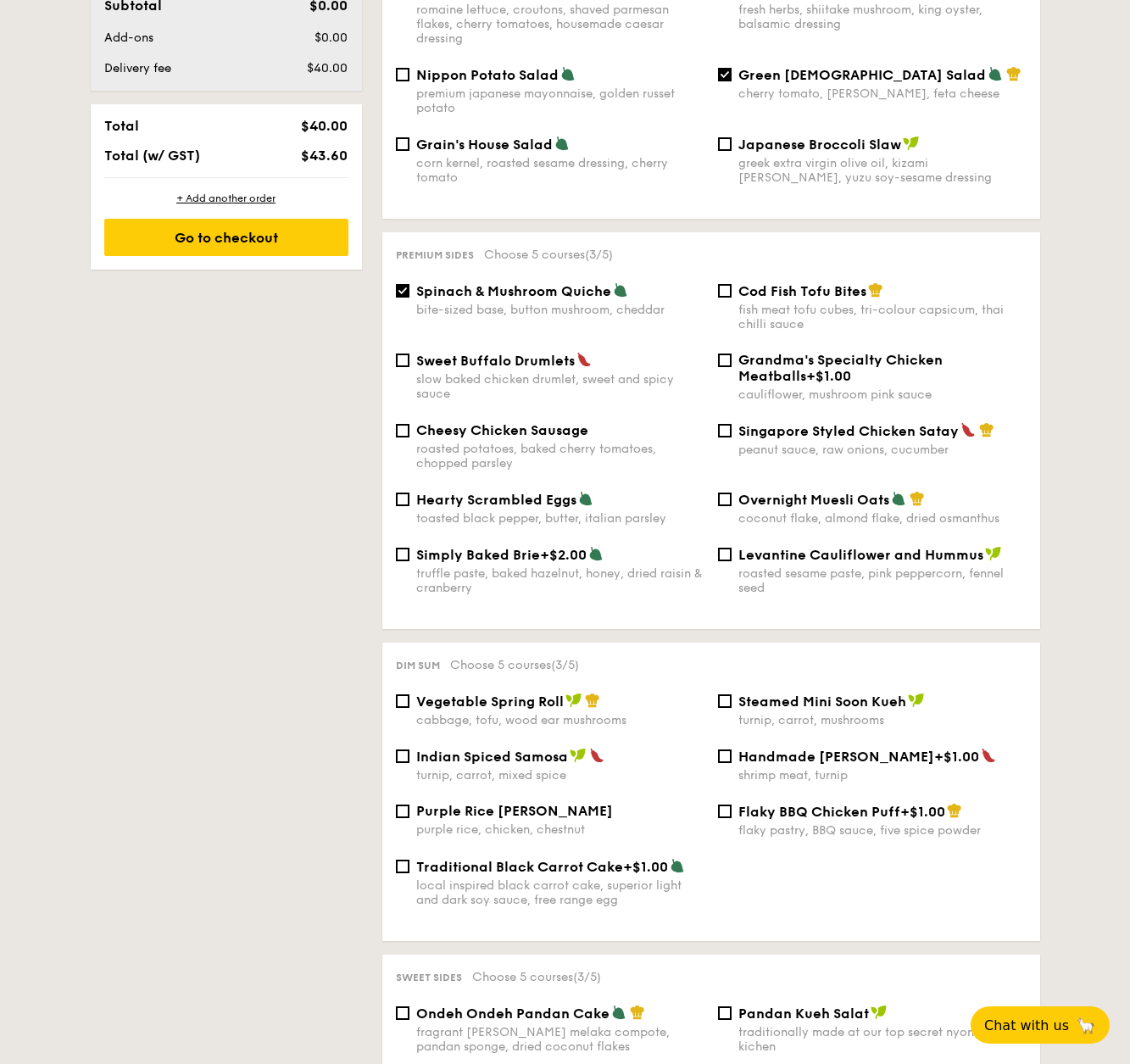
click at [419, 694] on span "Vegetable Spring Roll" at bounding box center [490, 701] width 147 height 16
click at [409, 694] on input "Vegetable Spring Roll cabbage, tofu, wood ear mushrooms" at bounding box center [403, 701] width 14 height 14
checkbox input "true"
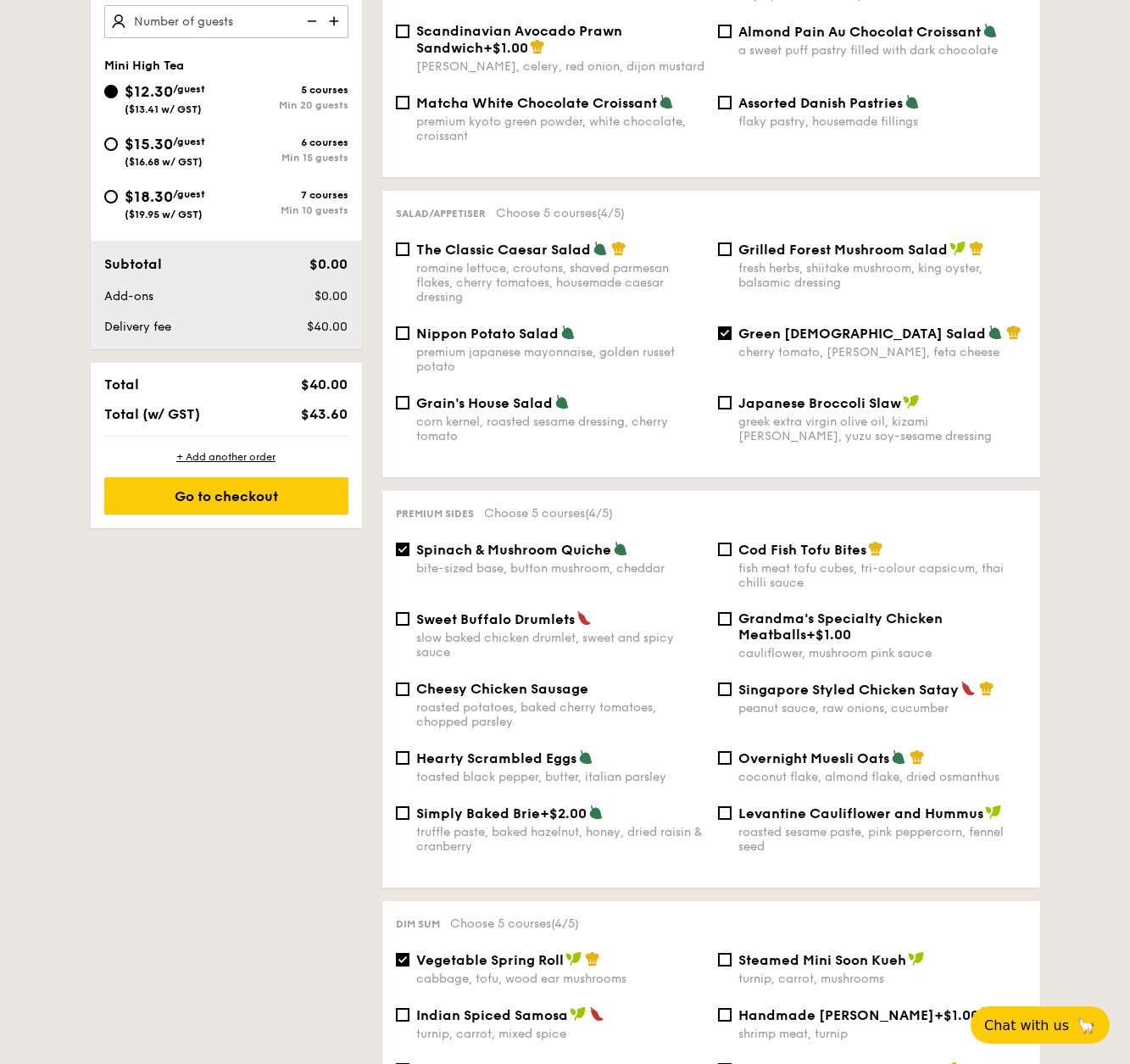
scroll to position [414, 0]
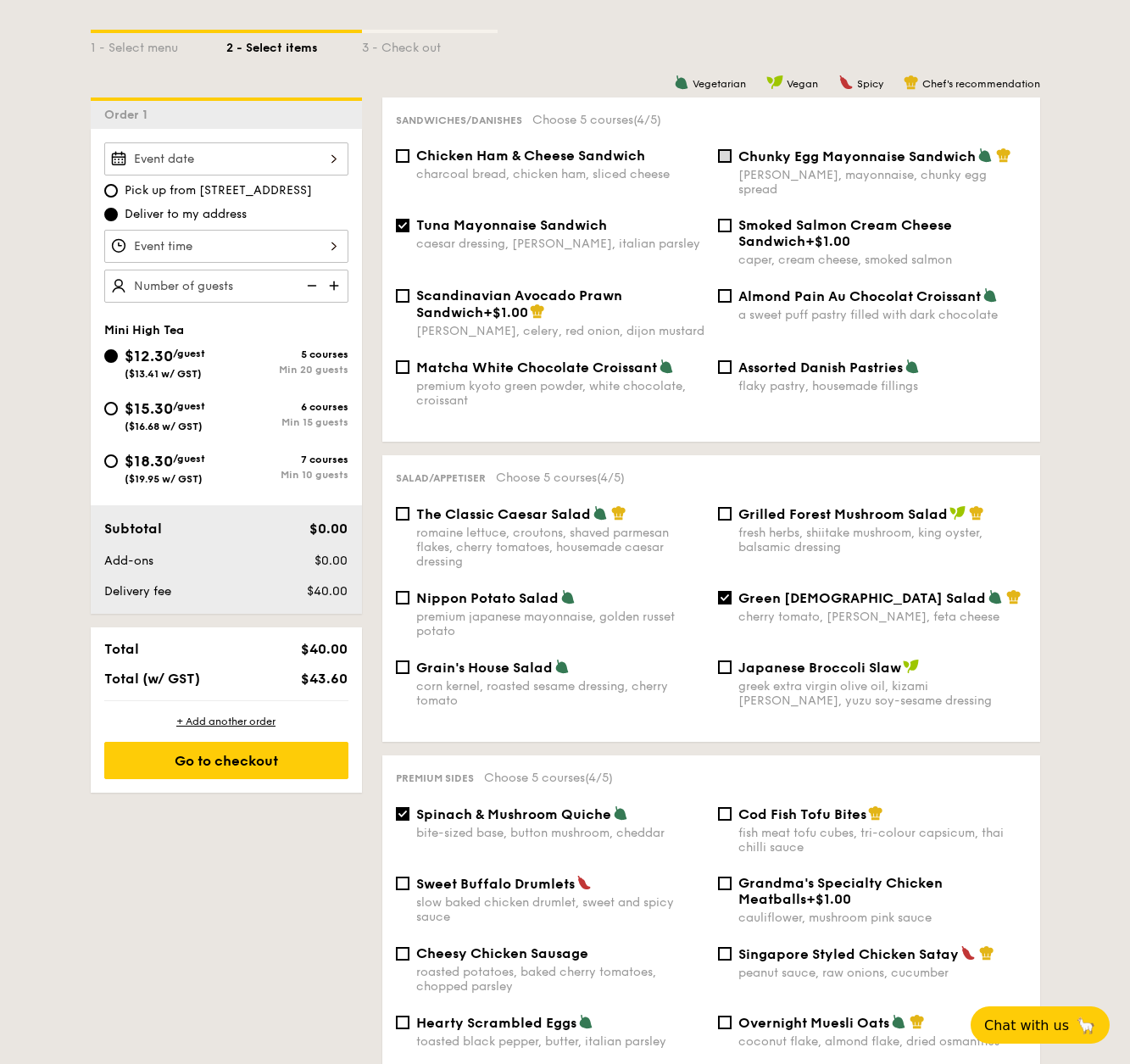
click at [727, 157] on input "Chunky Egg Mayonnaise Sandwich dijon mustard, mayonnaise, chunky egg spread" at bounding box center [725, 156] width 14 height 14
checkbox input "true"
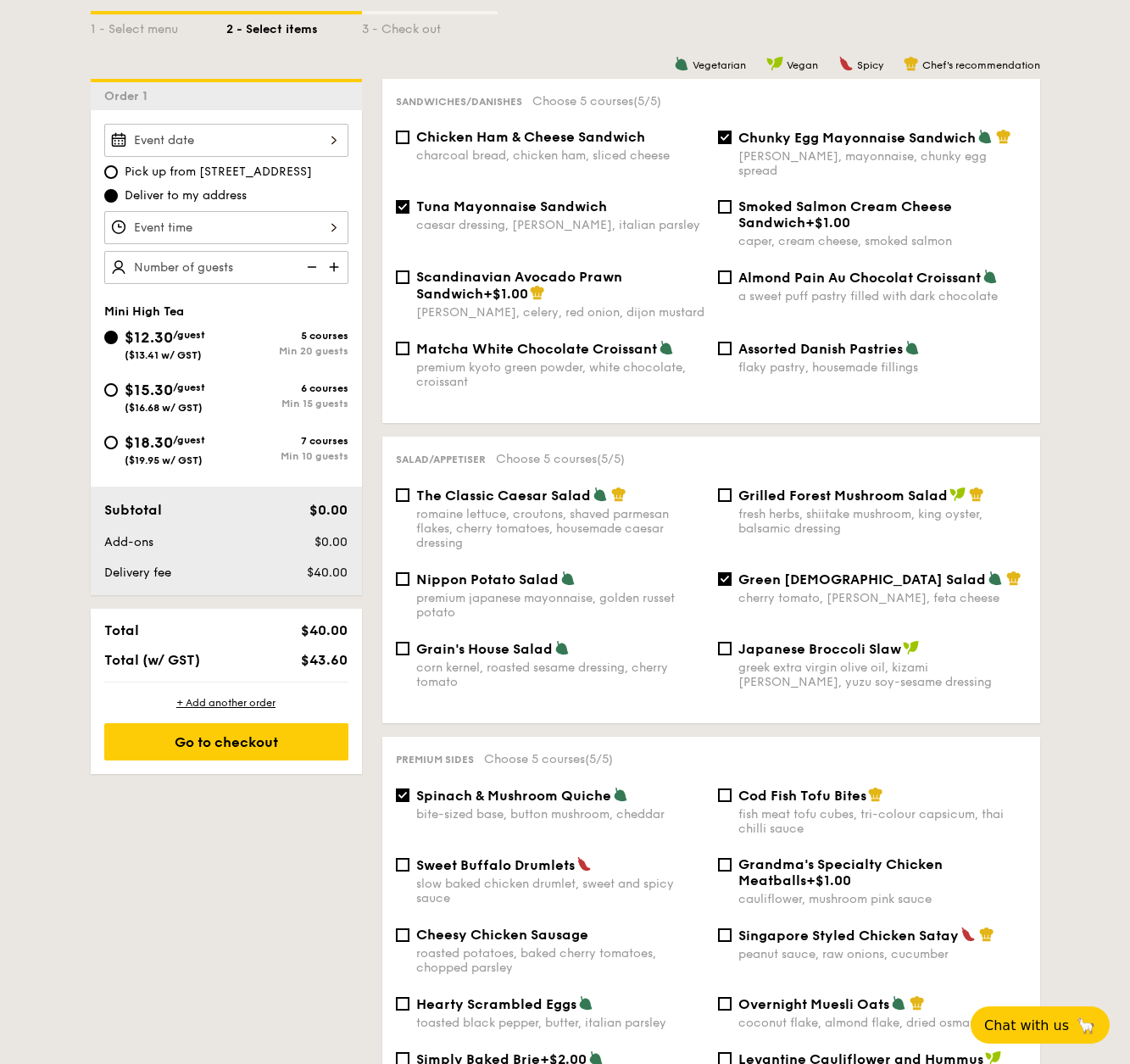
scroll to position [249, 0]
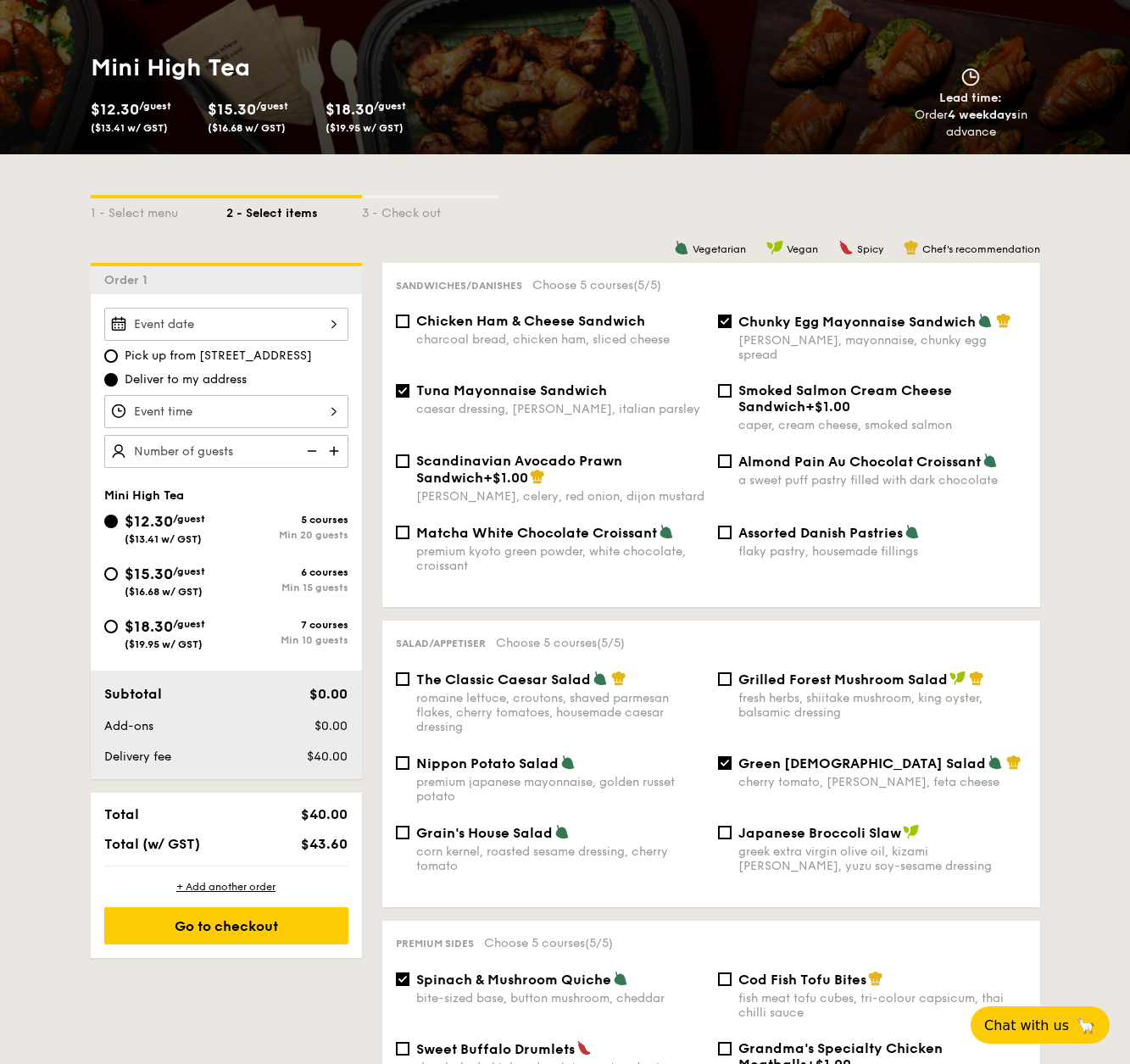
click at [412, 383] on div "Tuna Mayonnaise Sandwich caesar dressing, gherkin, italian parsley" at bounding box center [551, 399] width 322 height 34
click at [393, 383] on div "Tuna Mayonnaise Sandwich caesar dressing, gherkin, italian parsley" at bounding box center [551, 399] width 322 height 34
click at [409, 383] on div "Tuna Mayonnaise Sandwich caesar dressing, gherkin, italian parsley" at bounding box center [551, 399] width 322 height 34
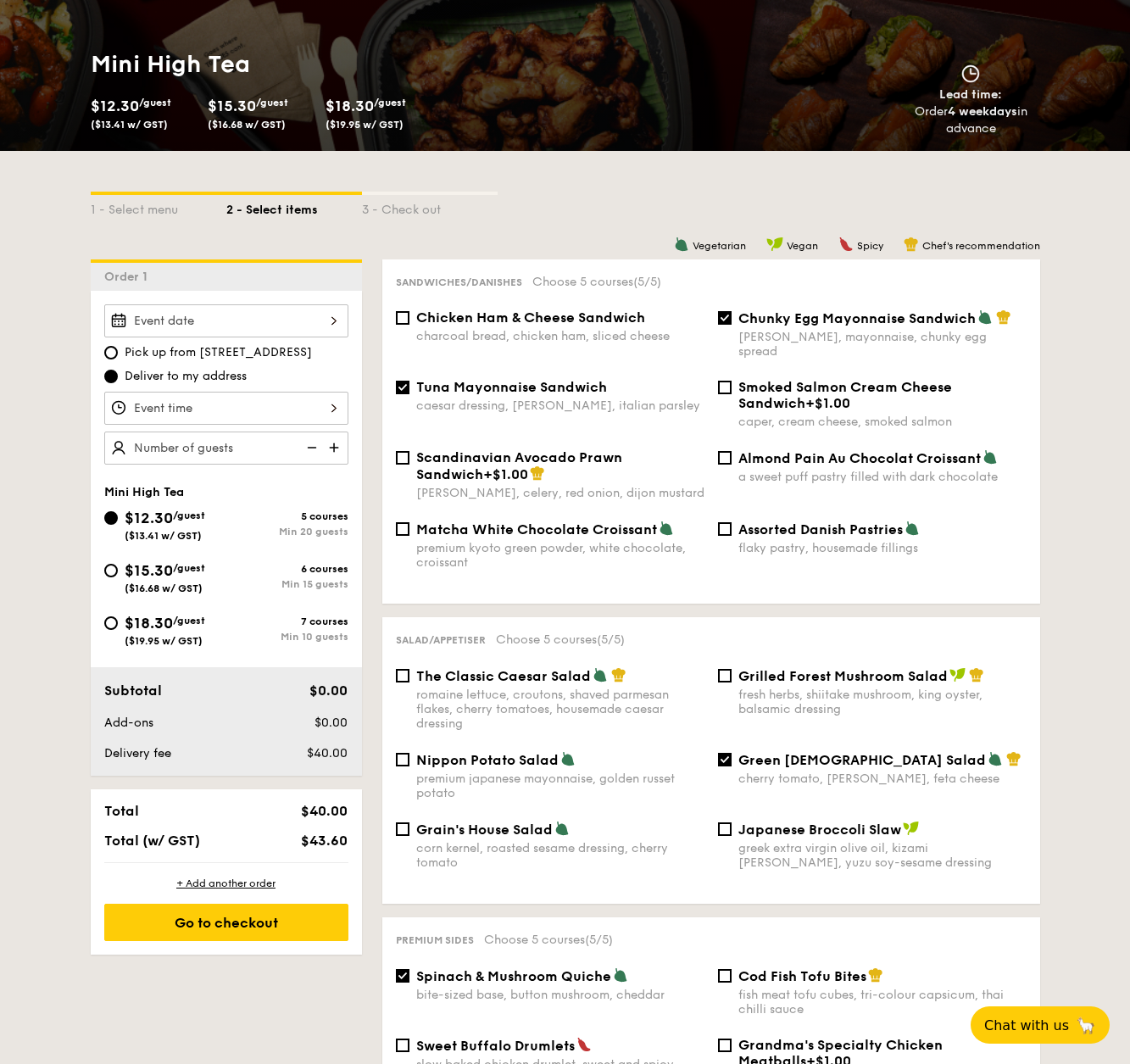
click at [396, 381] on input "Tuna Mayonnaise Sandwich caesar dressing, gherkin, italian parsley" at bounding box center [403, 388] width 14 height 14
checkbox input "false"
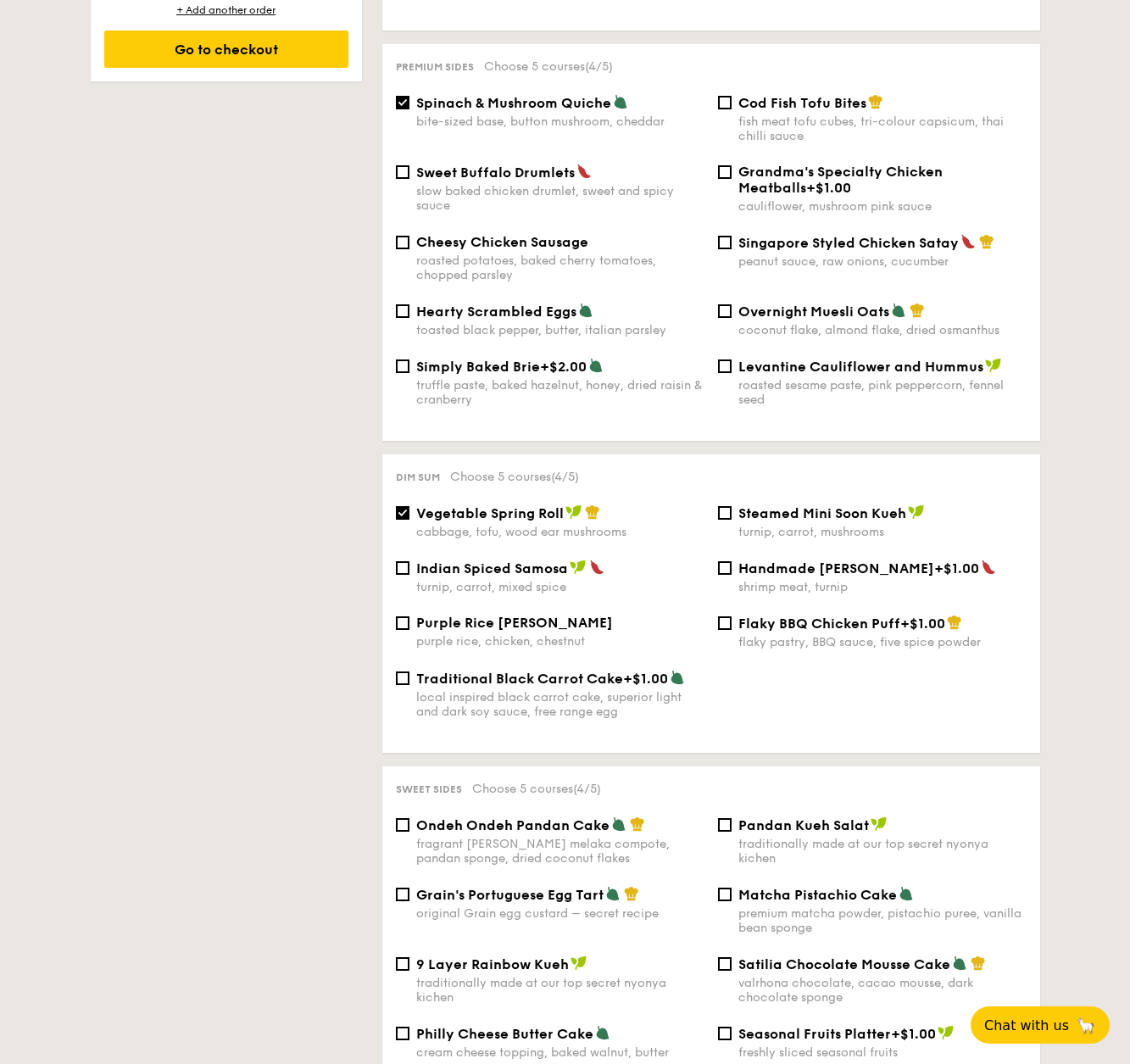
scroll to position [1205, 0]
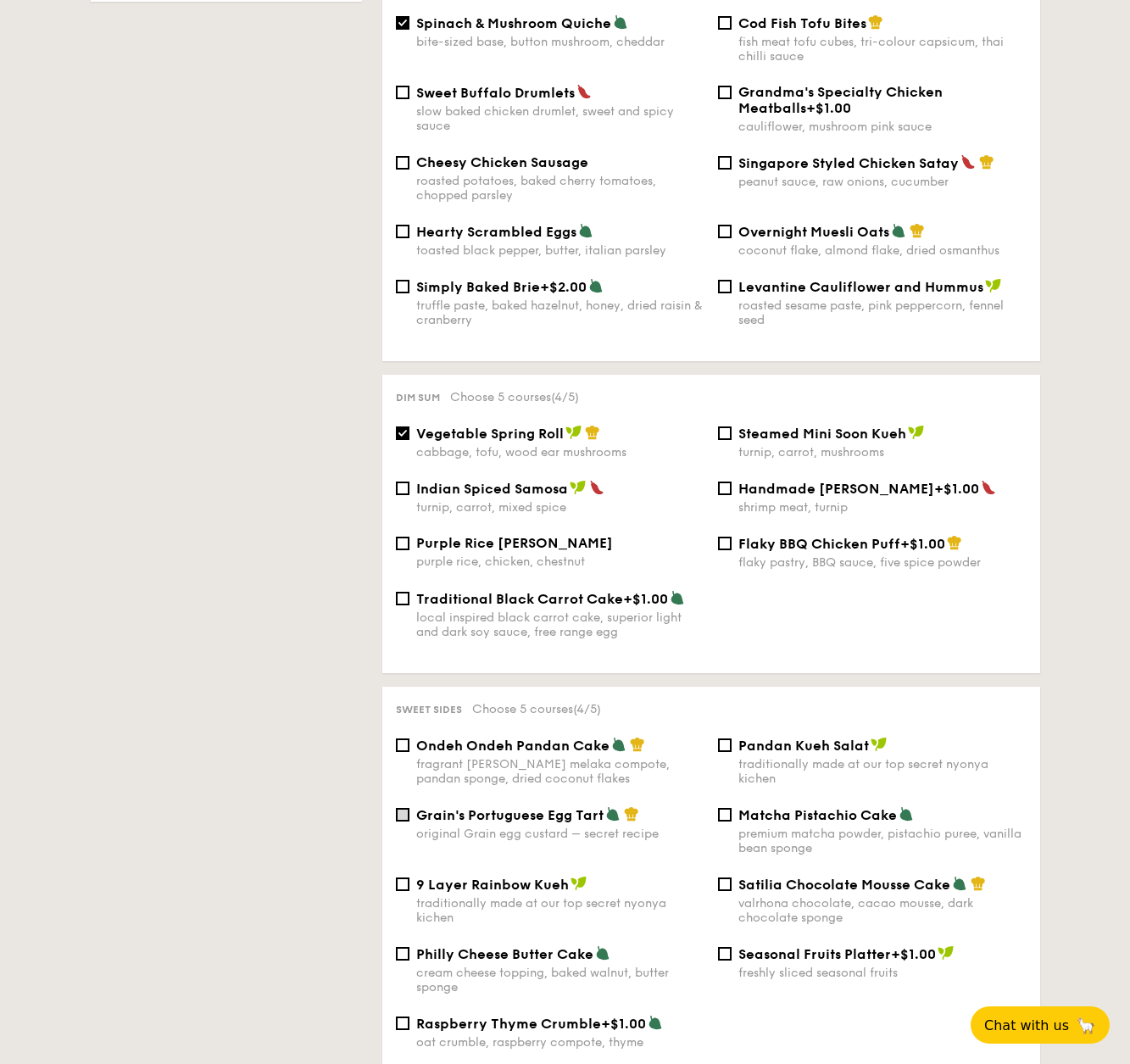
click at [409, 808] on input "Grain's Portuguese Egg Tart original Grain egg custard – secret recipe" at bounding box center [403, 815] width 14 height 14
checkbox input "true"
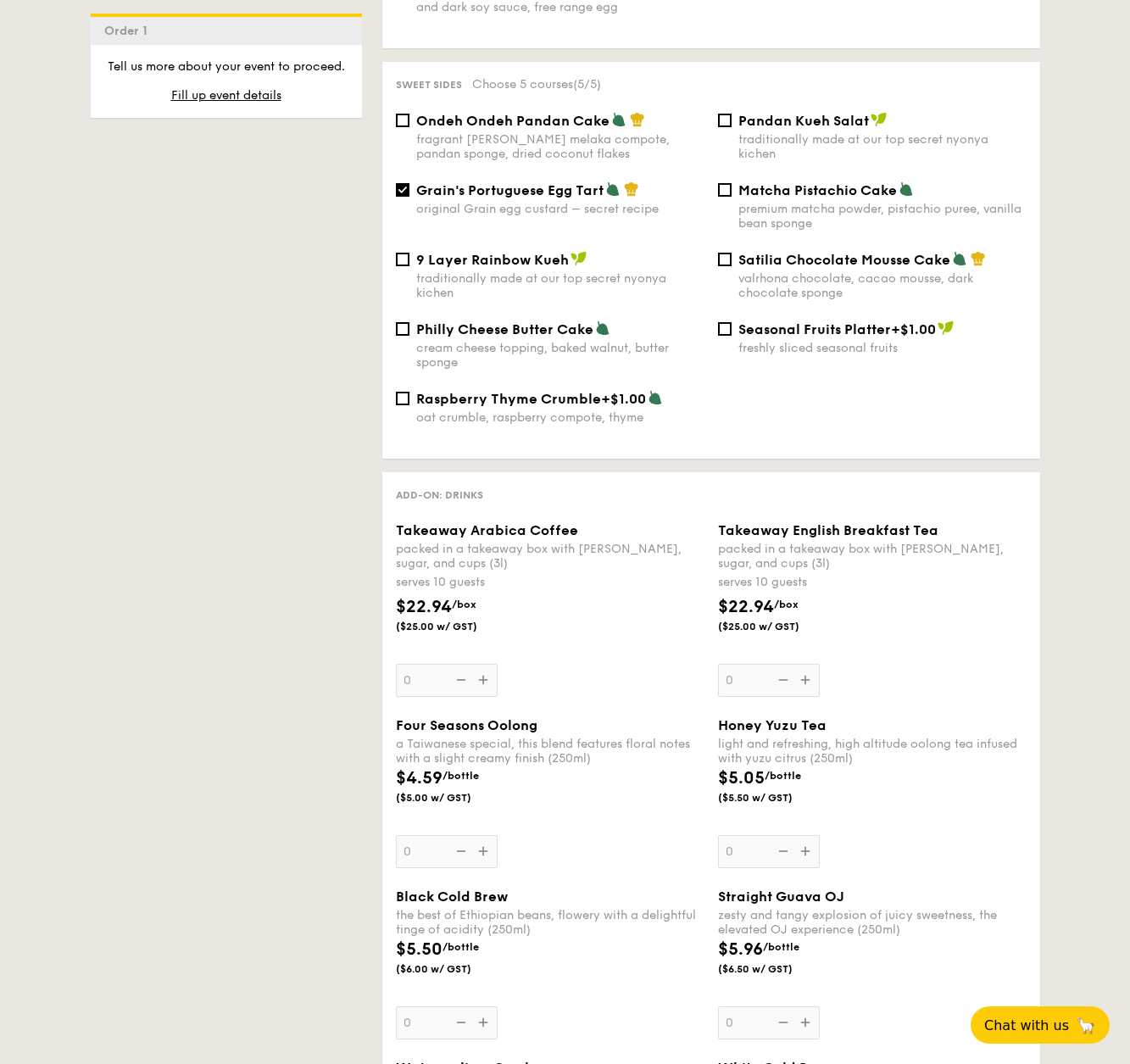
scroll to position [1826, 0]
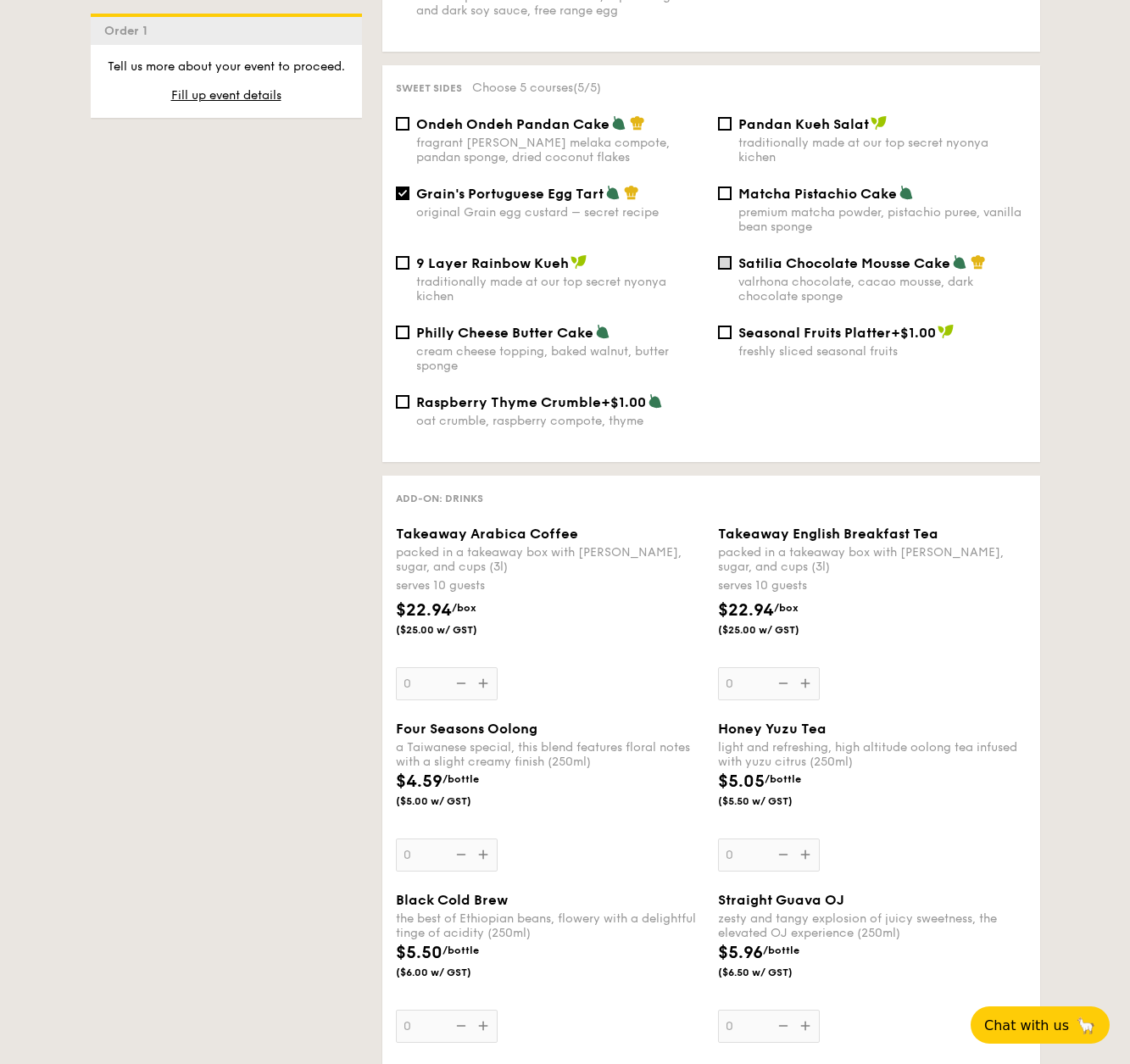
click at [725, 256] on input "Satilia Chocolate Mousse Cake valrhona chocolate, cacao mousse, dark chocolate …" at bounding box center [725, 263] width 14 height 14
checkbox input "true"
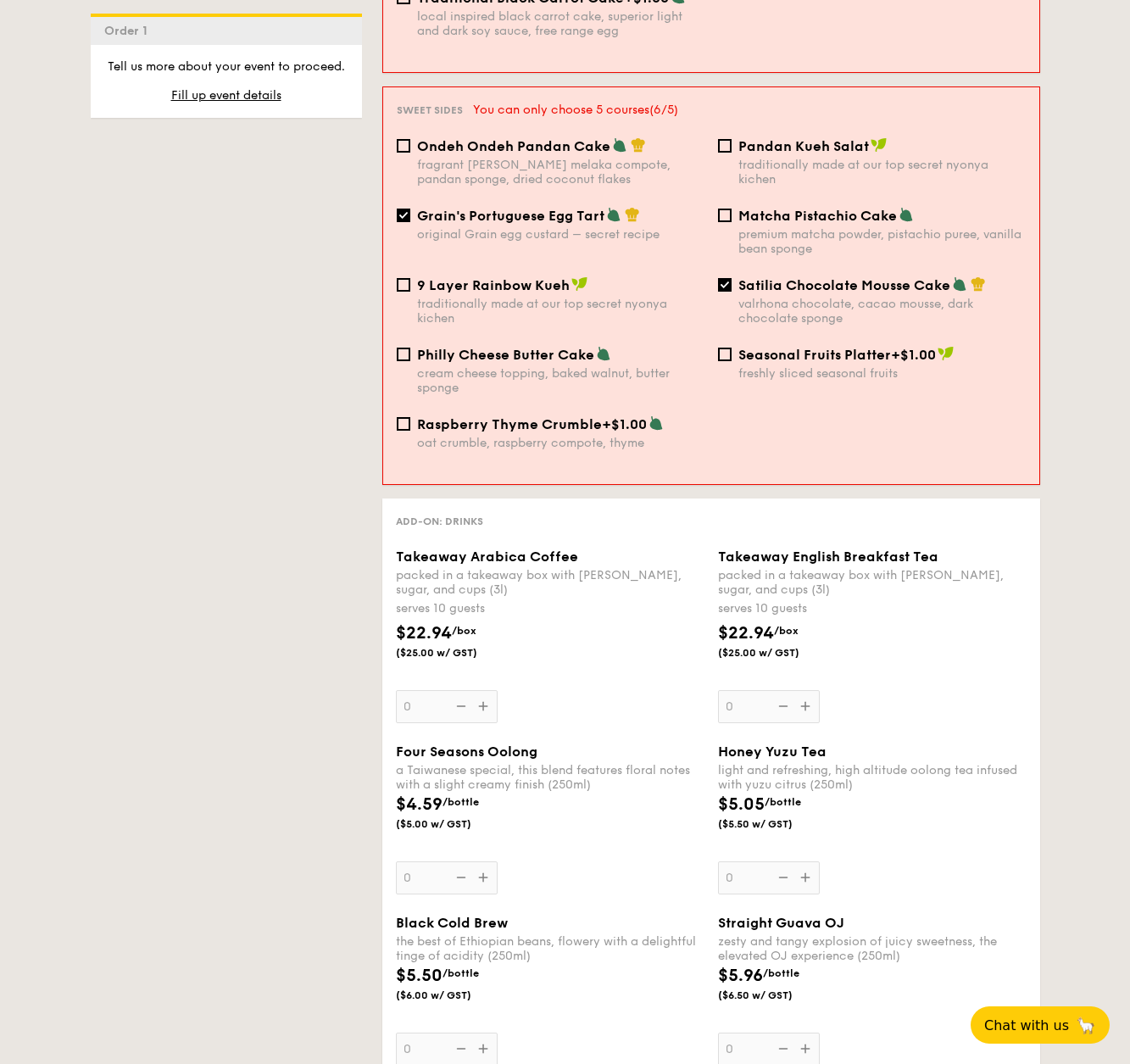
click at [420, 208] on span "Grain's Portuguese Egg Tart" at bounding box center [510, 215] width 187 height 16
click at [410, 208] on input "Grain's Portuguese Egg Tart original Grain egg custard – secret recipe" at bounding box center [403, 215] width 14 height 14
checkbox input "false"
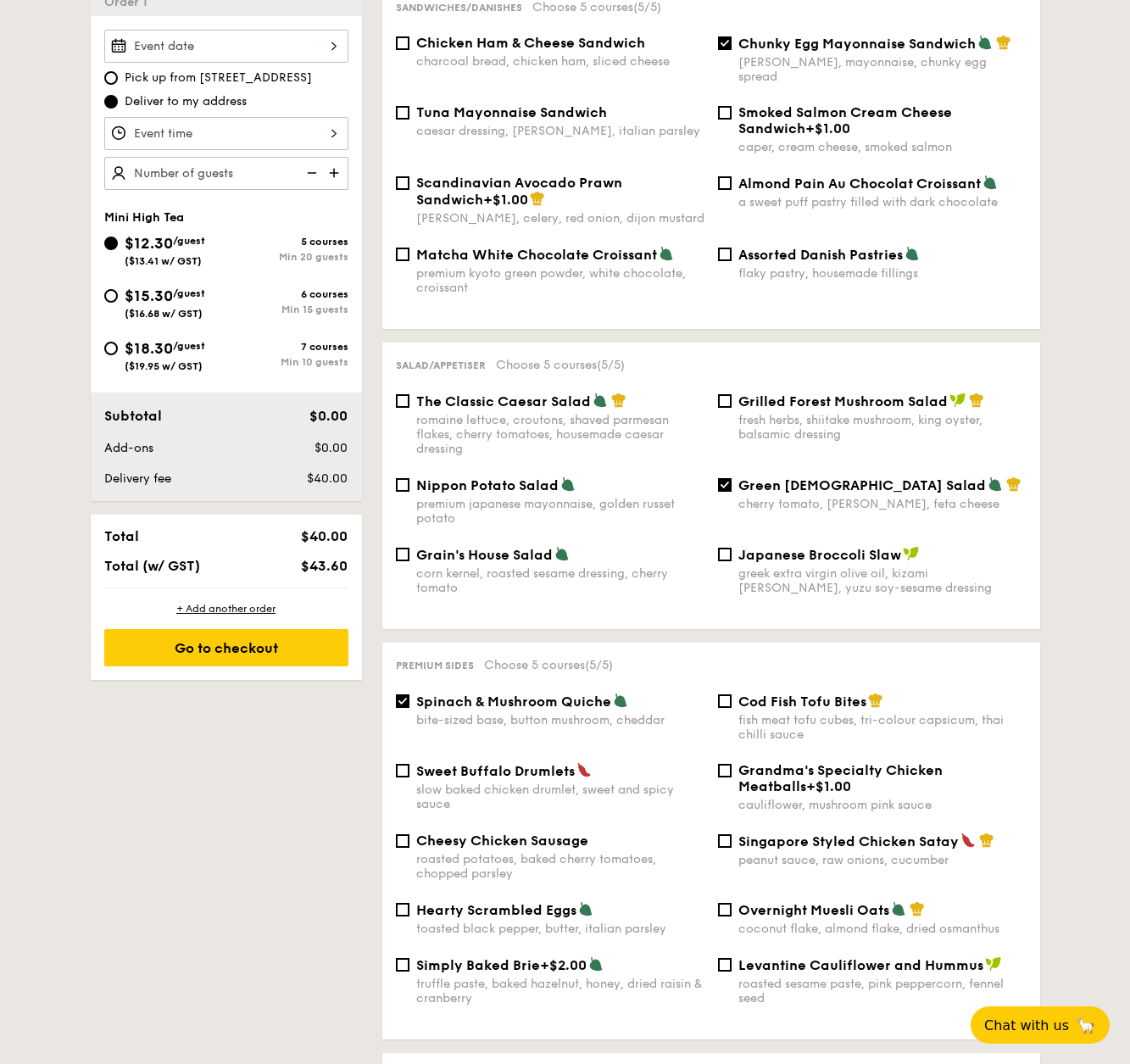
scroll to position [210, 0]
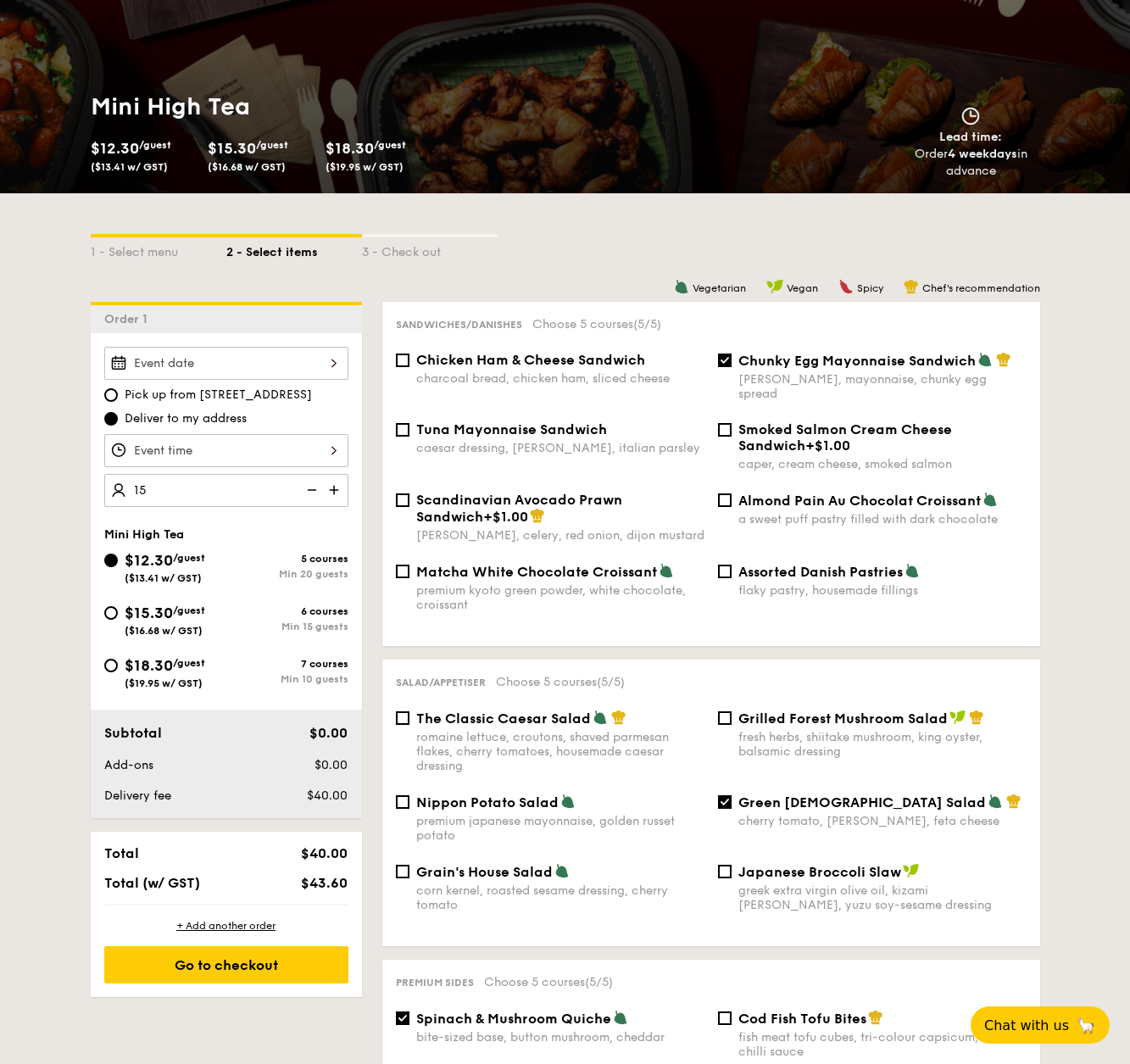
type input "1"
click at [265, 311] on div "Order 1" at bounding box center [226, 317] width 272 height 31
drag, startPoint x: 168, startPoint y: 489, endPoint x: 72, endPoint y: 488, distance: 96.0
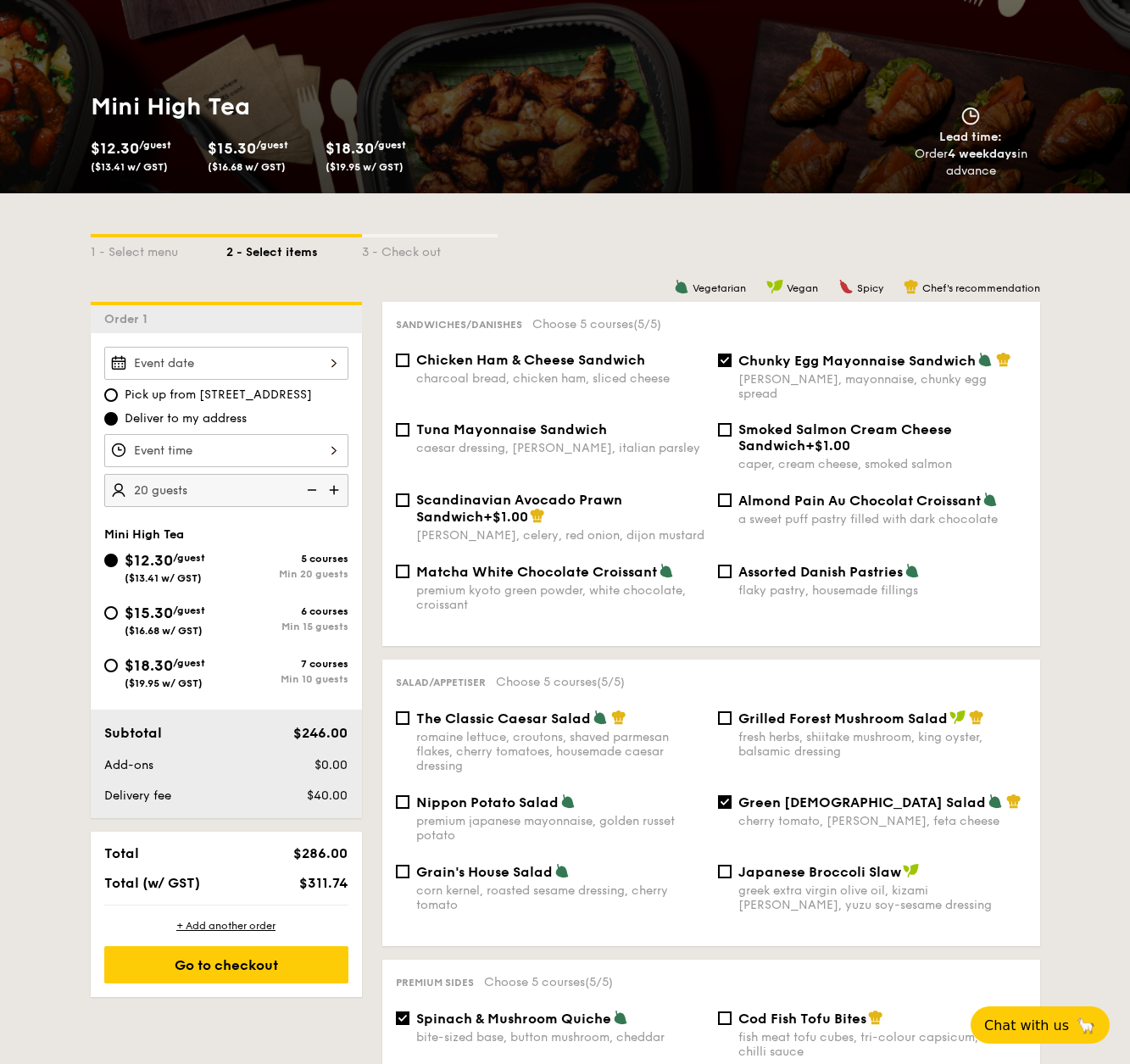
click at [358, 449] on div "Pick up from 5 Burn Road #05-01 Deliver to my address 20 guests" at bounding box center [226, 426] width 272 height 160
type input "20 guests"
click at [304, 487] on img at bounding box center [310, 489] width 26 height 32
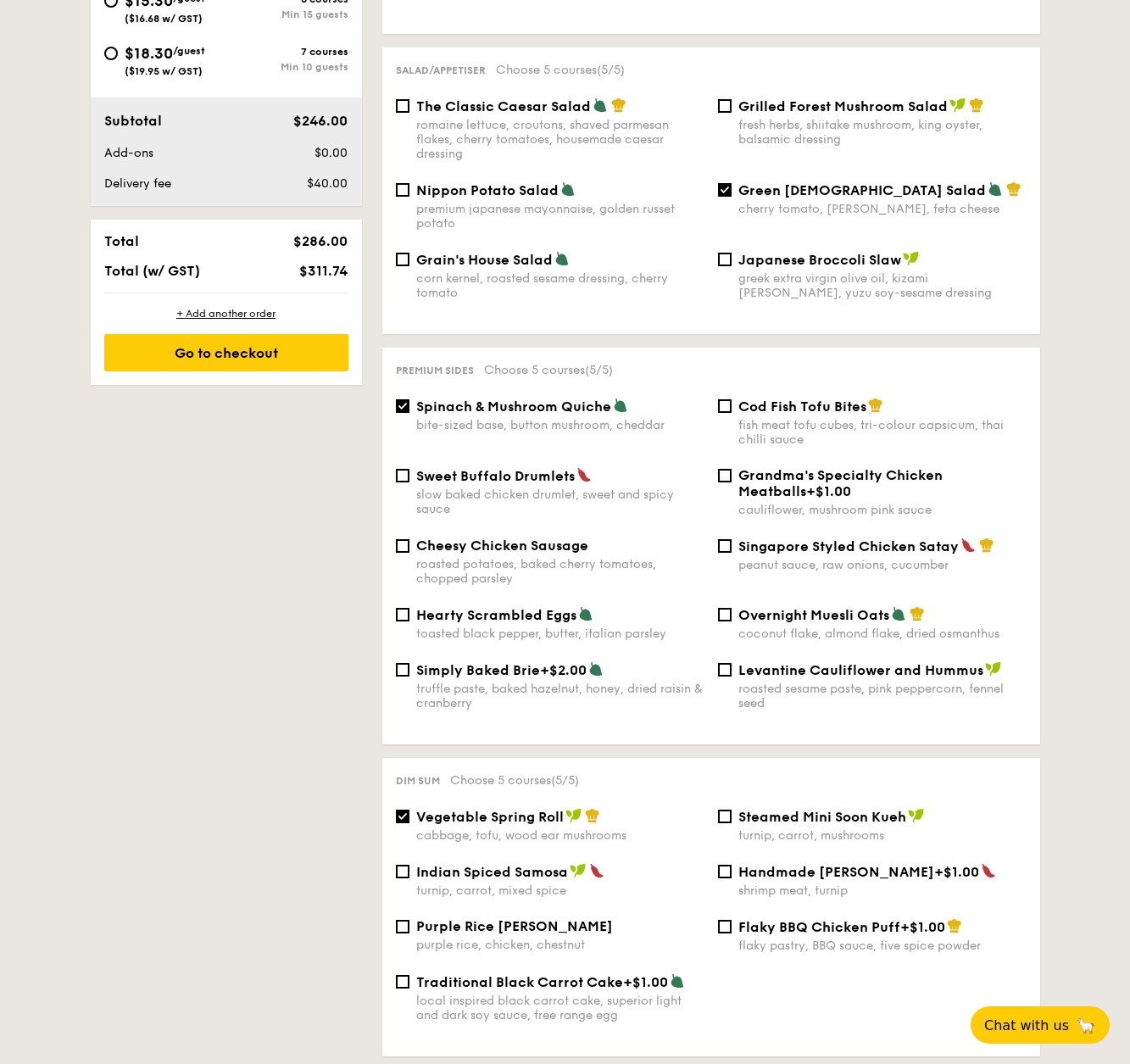
scroll to position [0, 0]
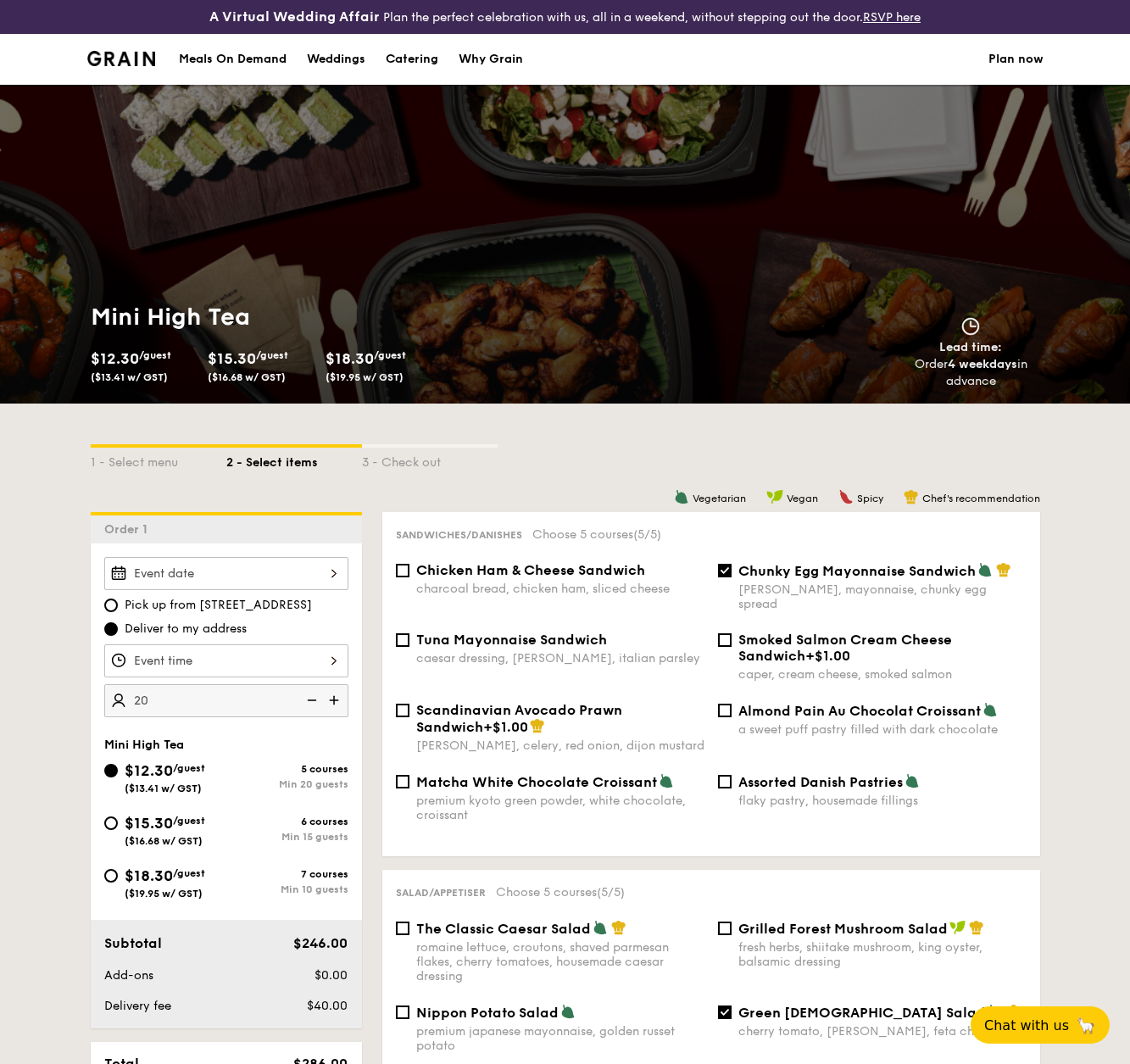
click at [398, 56] on div "Catering" at bounding box center [412, 59] width 53 height 51
select select
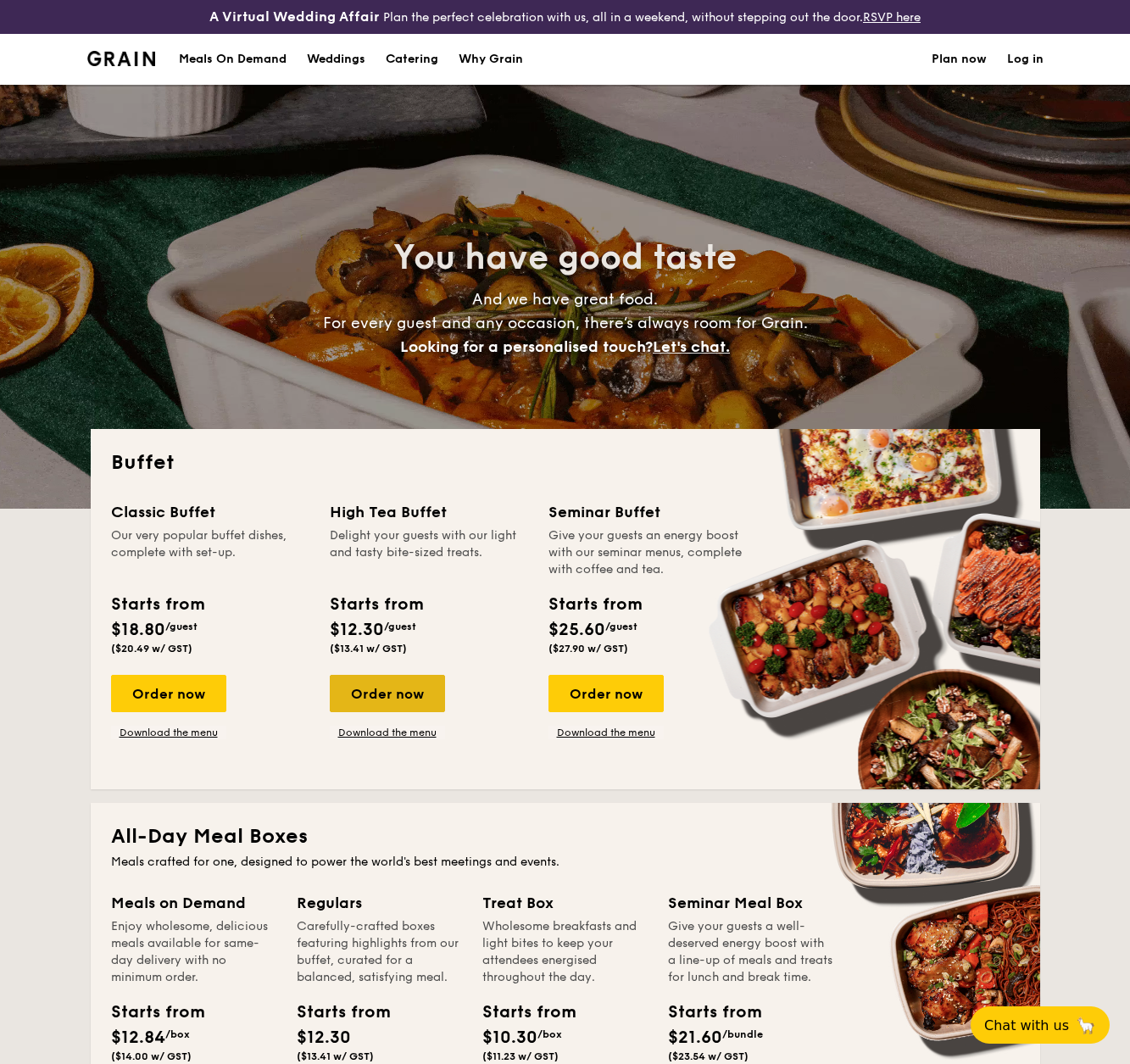
click at [384, 703] on div "Order now" at bounding box center [388, 693] width 115 height 37
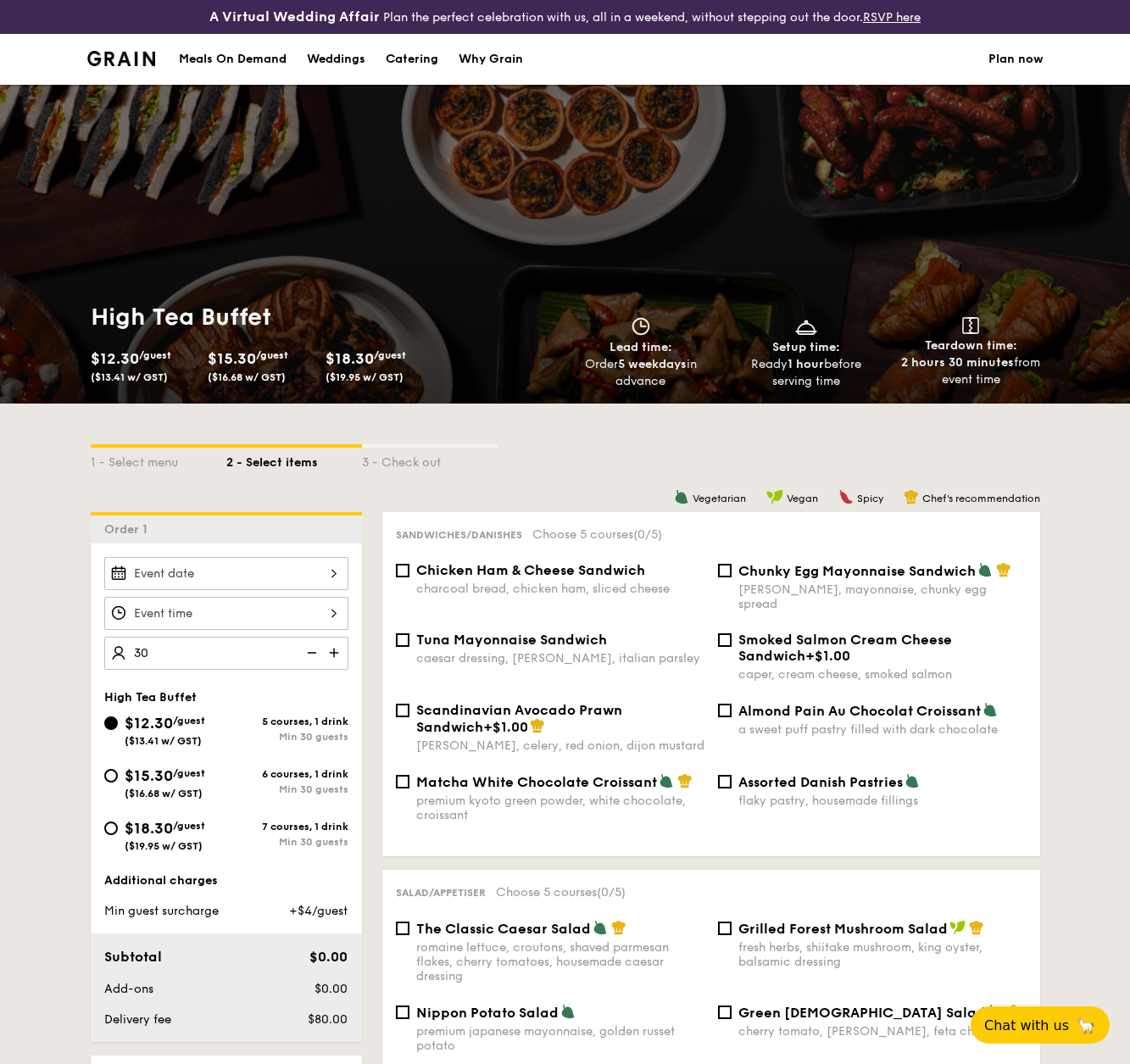
scroll to position [152, 0]
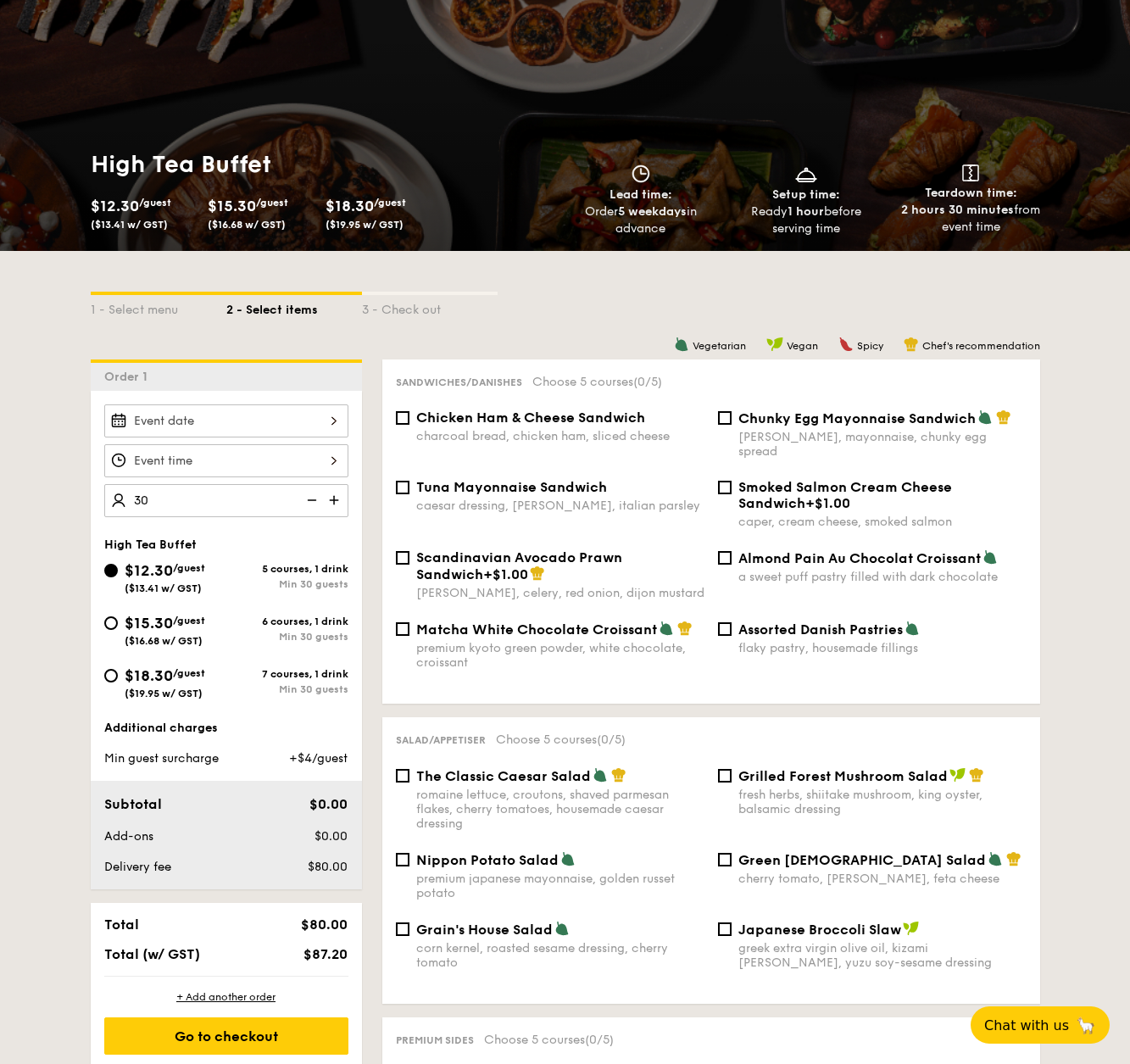
type input "30 guests"
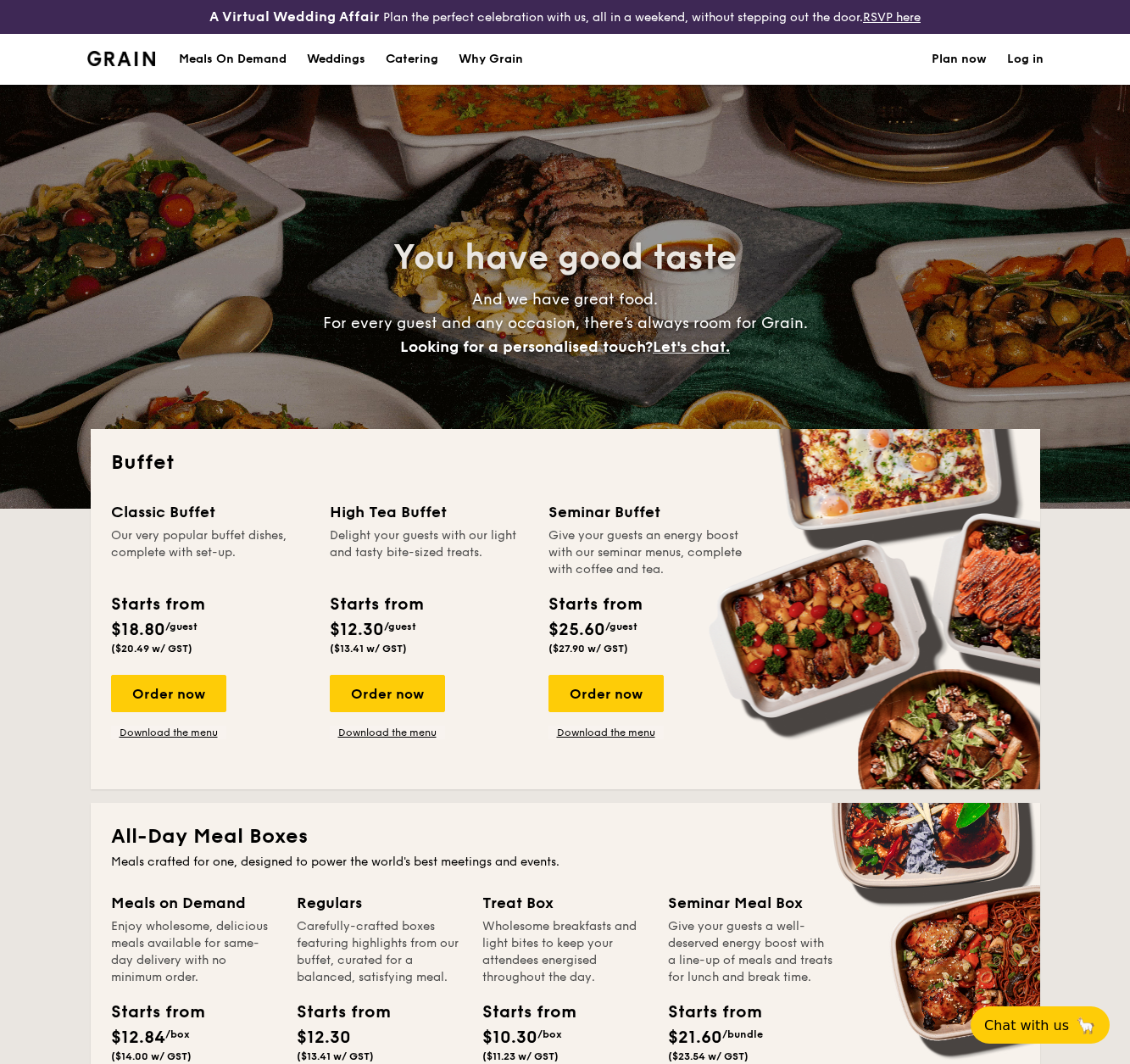
select select
click at [392, 698] on div "Order now" at bounding box center [388, 693] width 115 height 37
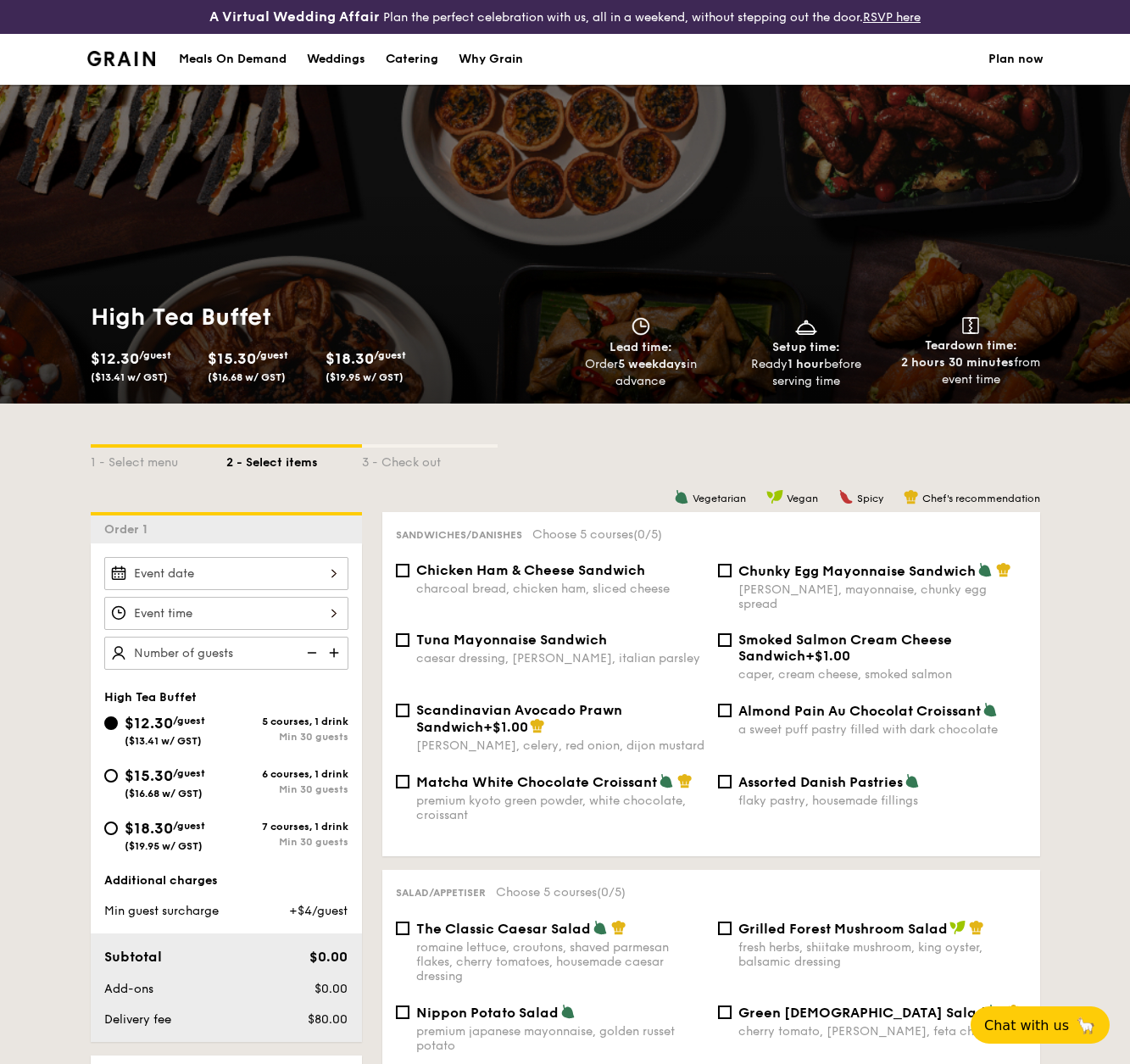
select select
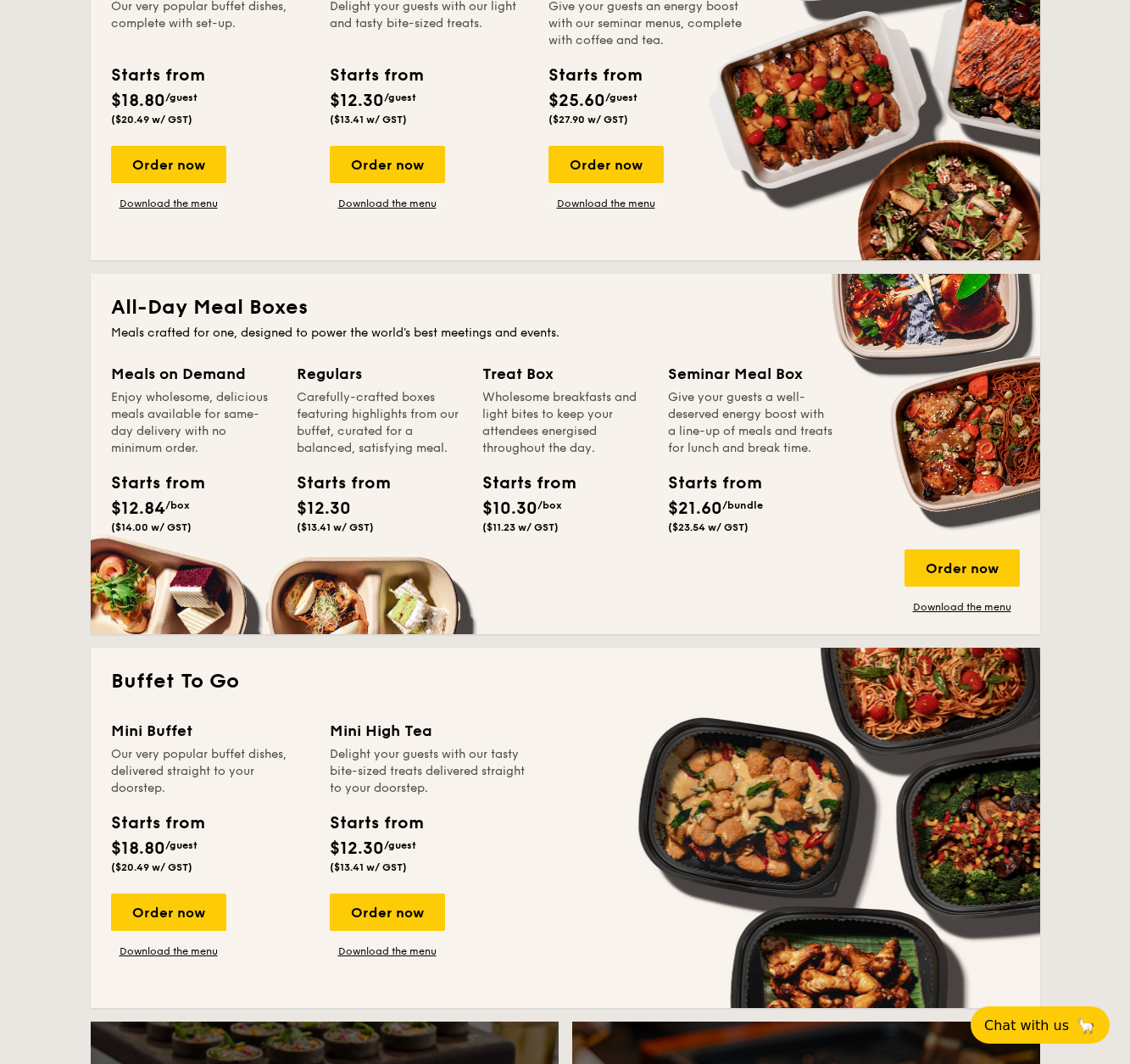
scroll to position [686, 0]
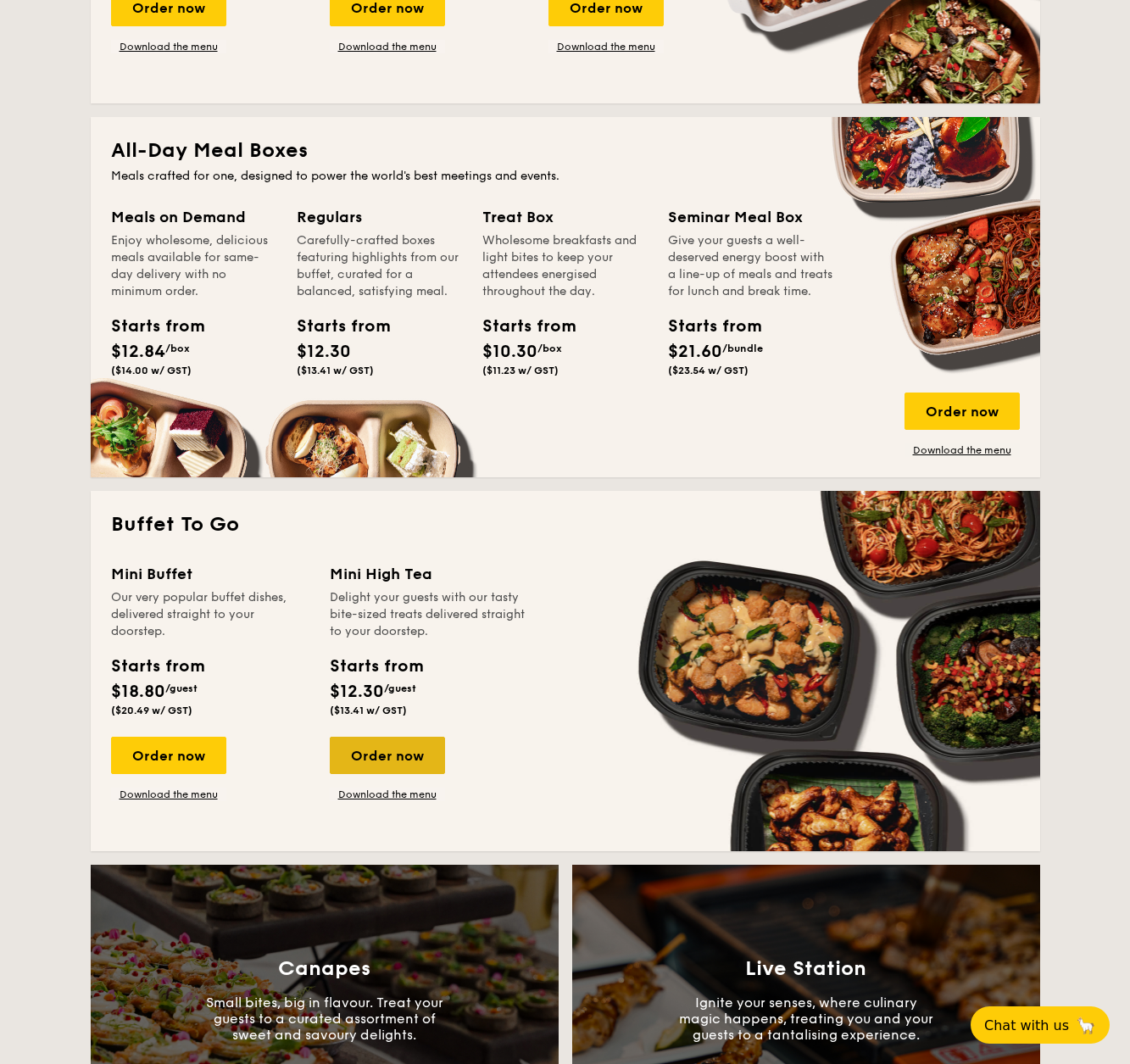
click at [370, 754] on div "Order now" at bounding box center [388, 755] width 115 height 37
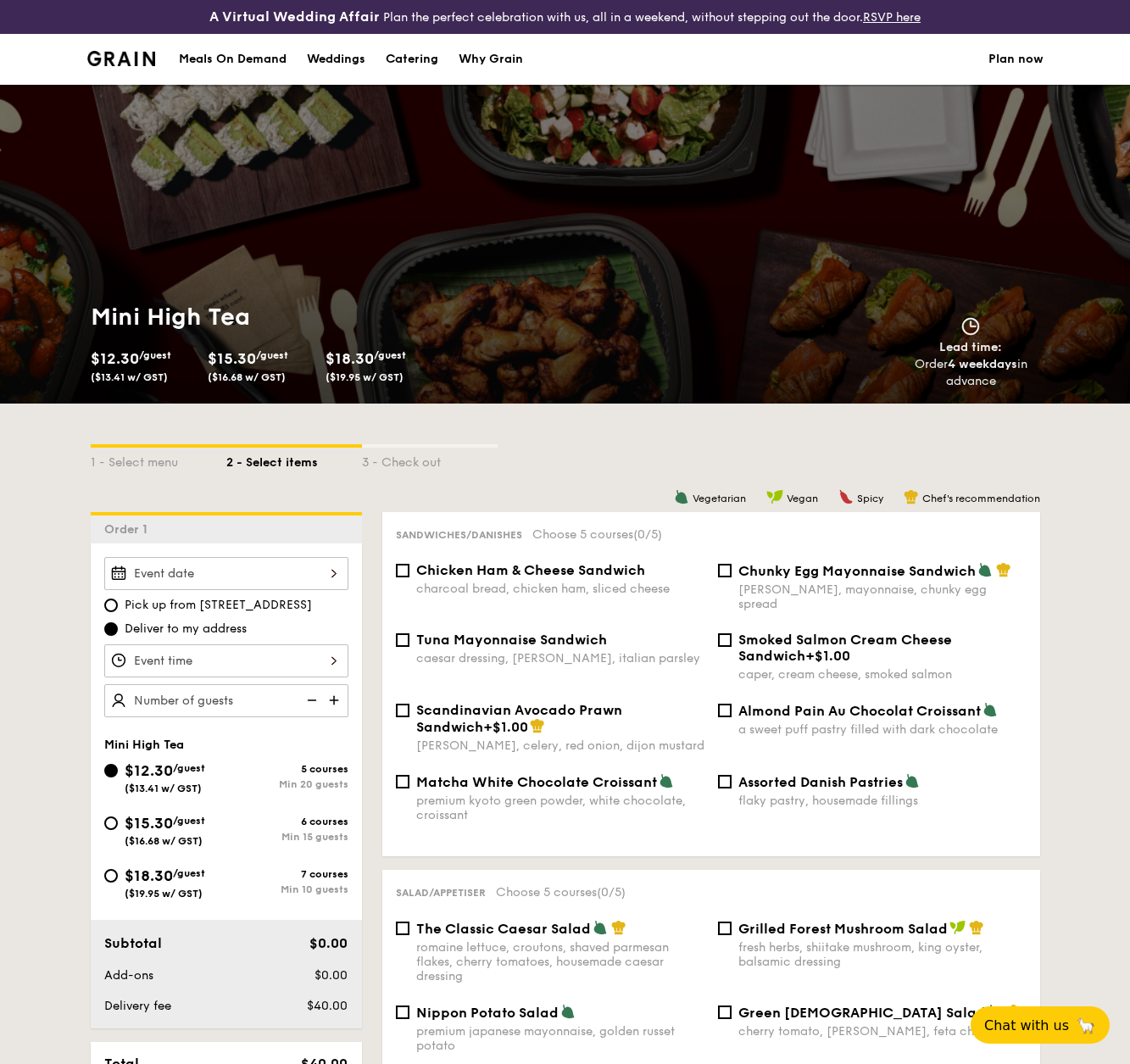
select select
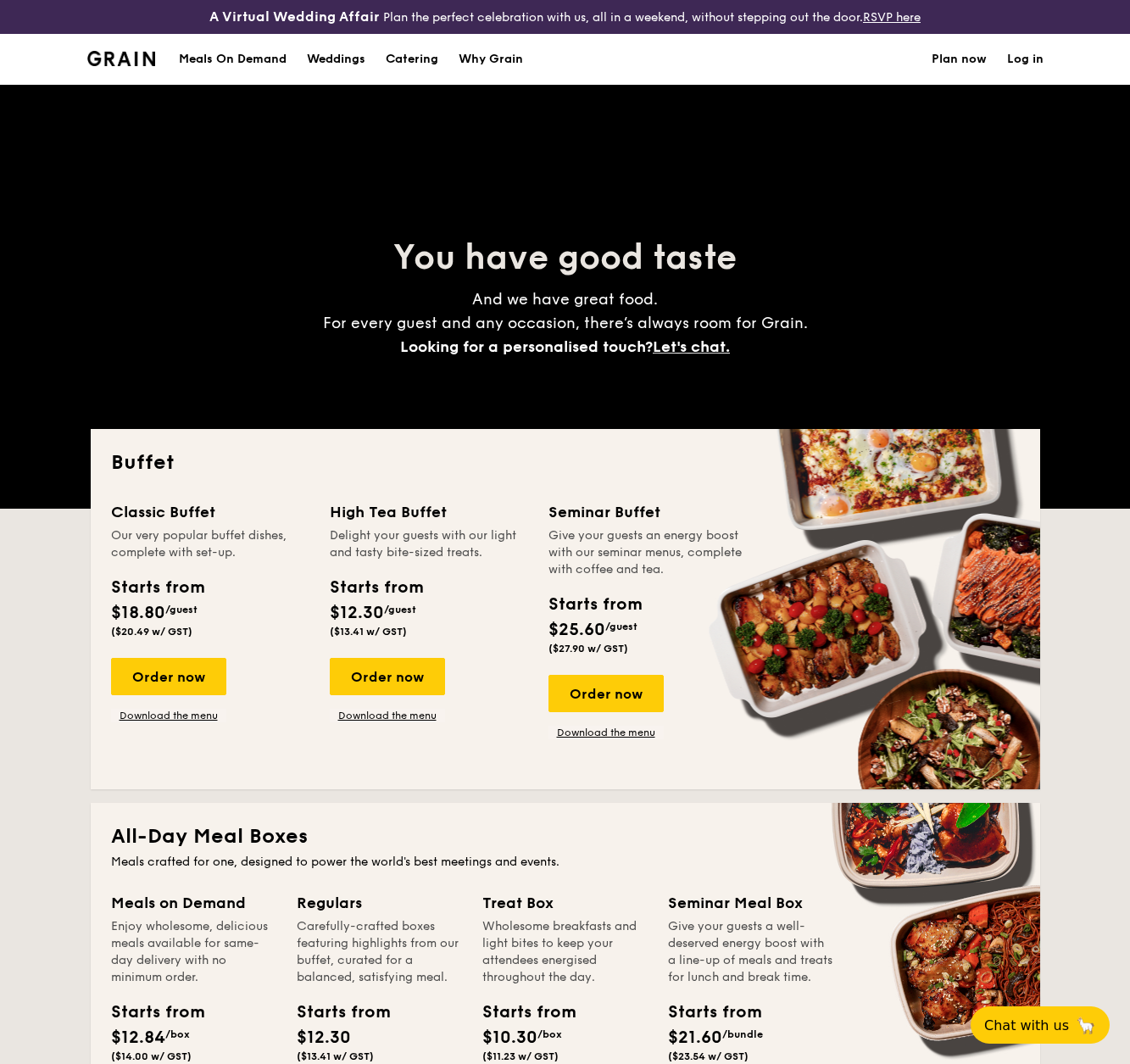
scroll to position [686, 0]
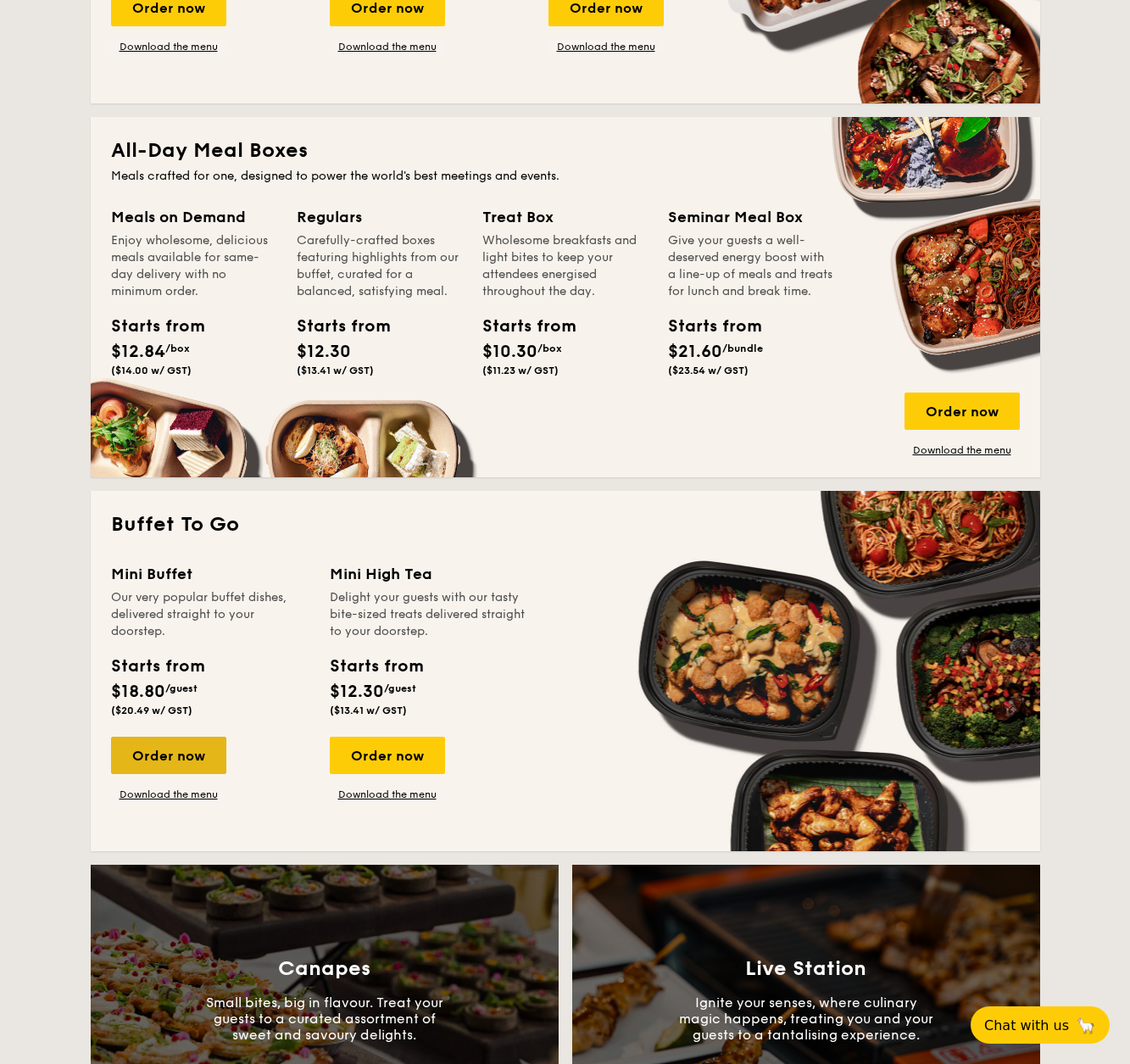
click at [147, 751] on div "Order now" at bounding box center [169, 755] width 115 height 37
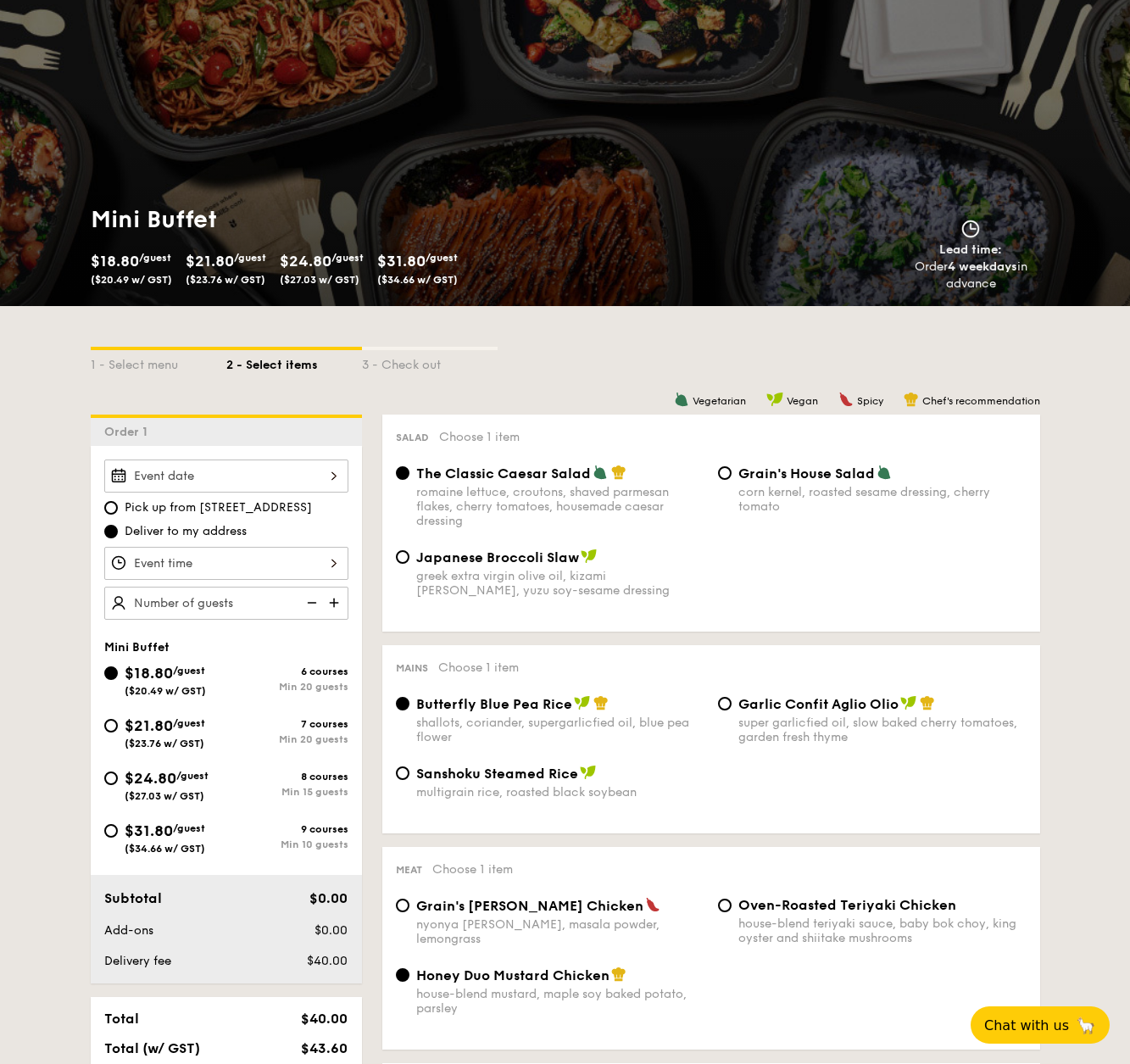
scroll to position [101, 0]
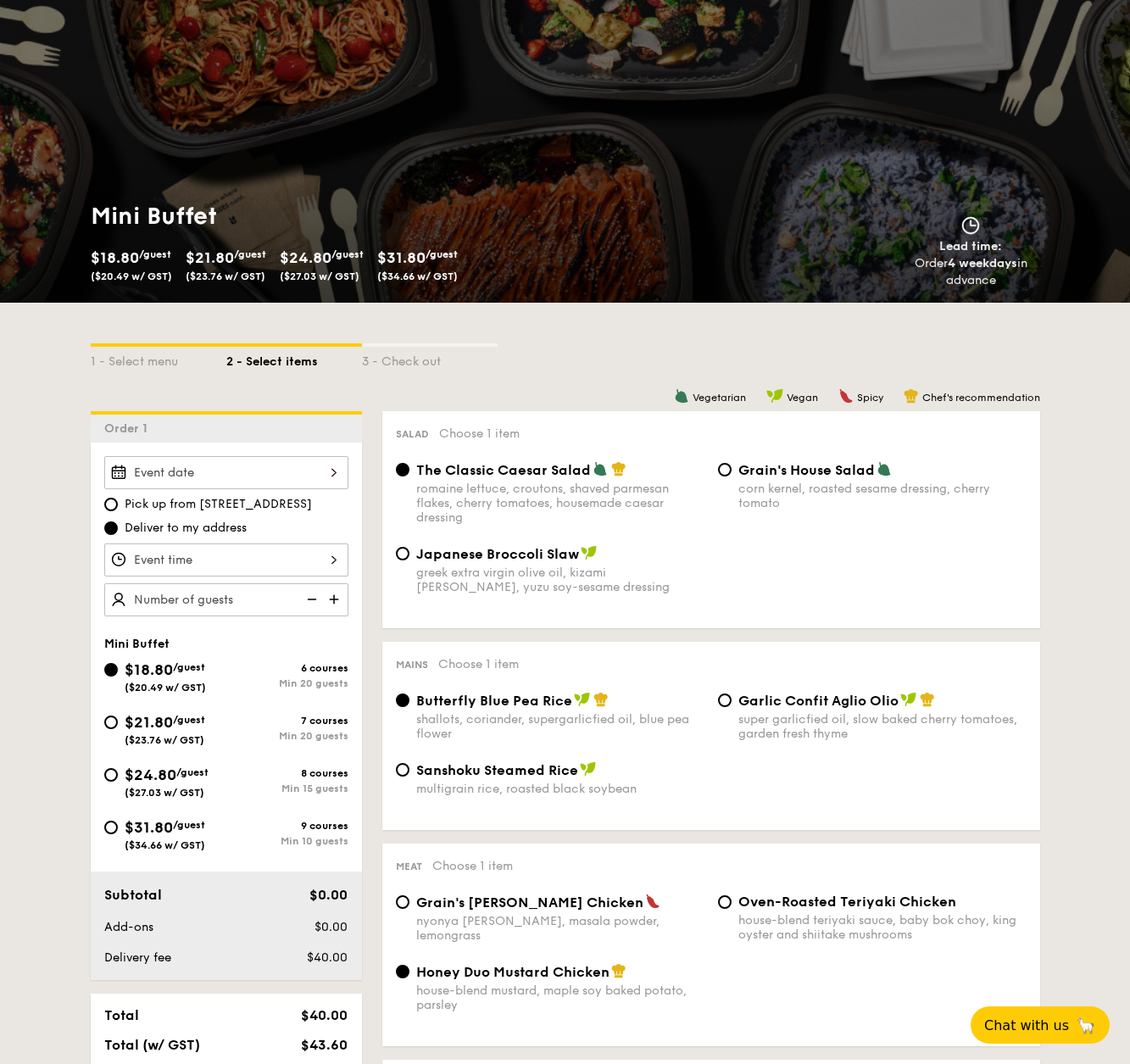
click at [737, 712] on div "Garlic Confit Aglio Olio super garlicfied oil, slow baked cherry tomatoes, gard…" at bounding box center [872, 716] width 322 height 49
click at [737, 710] on div "Garlic Confit Aglio Olio super garlicfied oil, slow baked cherry tomatoes, gard…" at bounding box center [872, 716] width 322 height 49
click at [730, 704] on input "Garlic Confit Aglio Olio super garlicfied oil, slow baked cherry tomatoes, gard…" at bounding box center [725, 700] width 14 height 14
radio input "true"
click at [724, 471] on input "Grain's House Salad corn kernel, roasted sesame dressing, cherry tomato" at bounding box center [725, 470] width 14 height 14
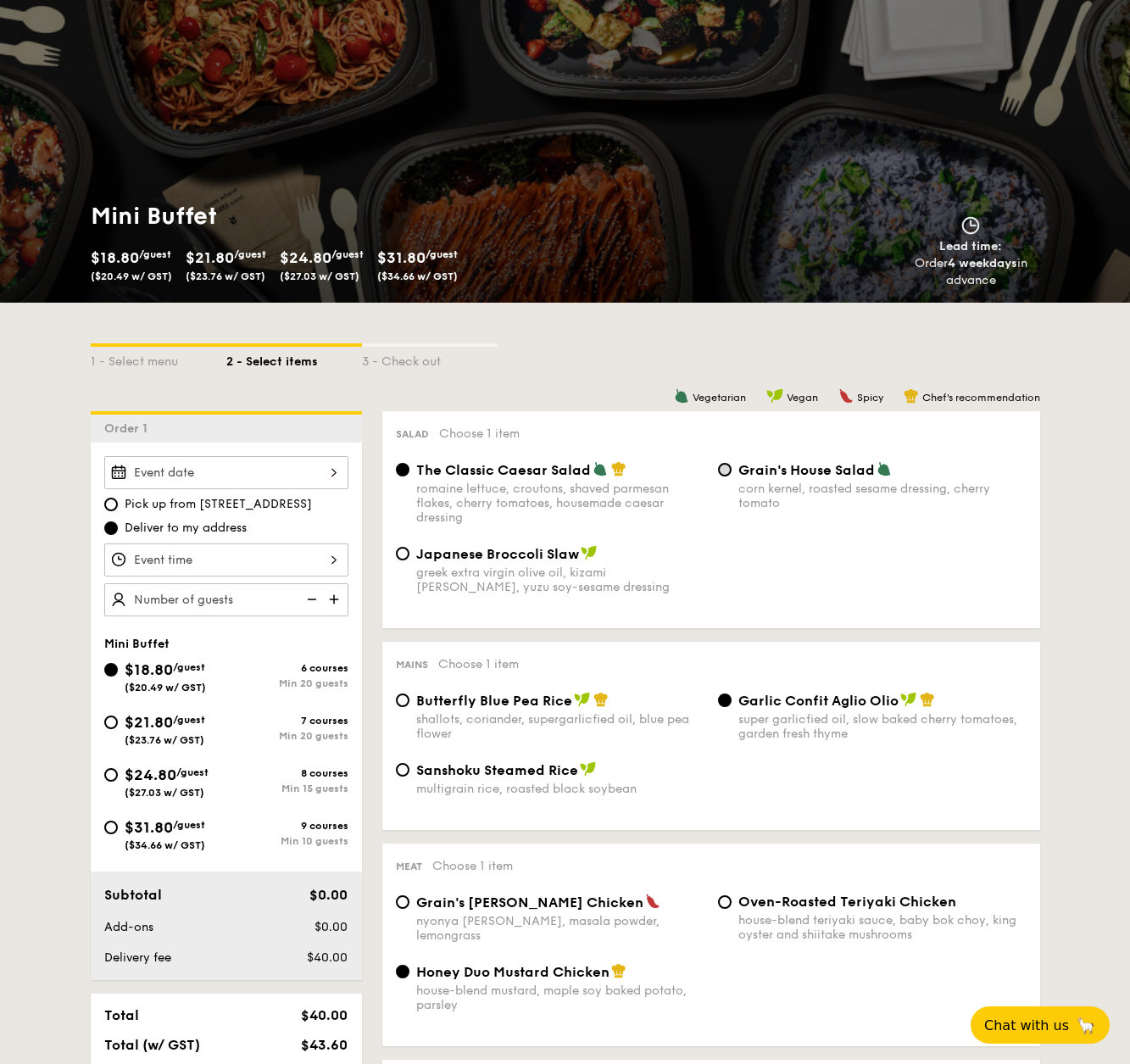
radio input "true"
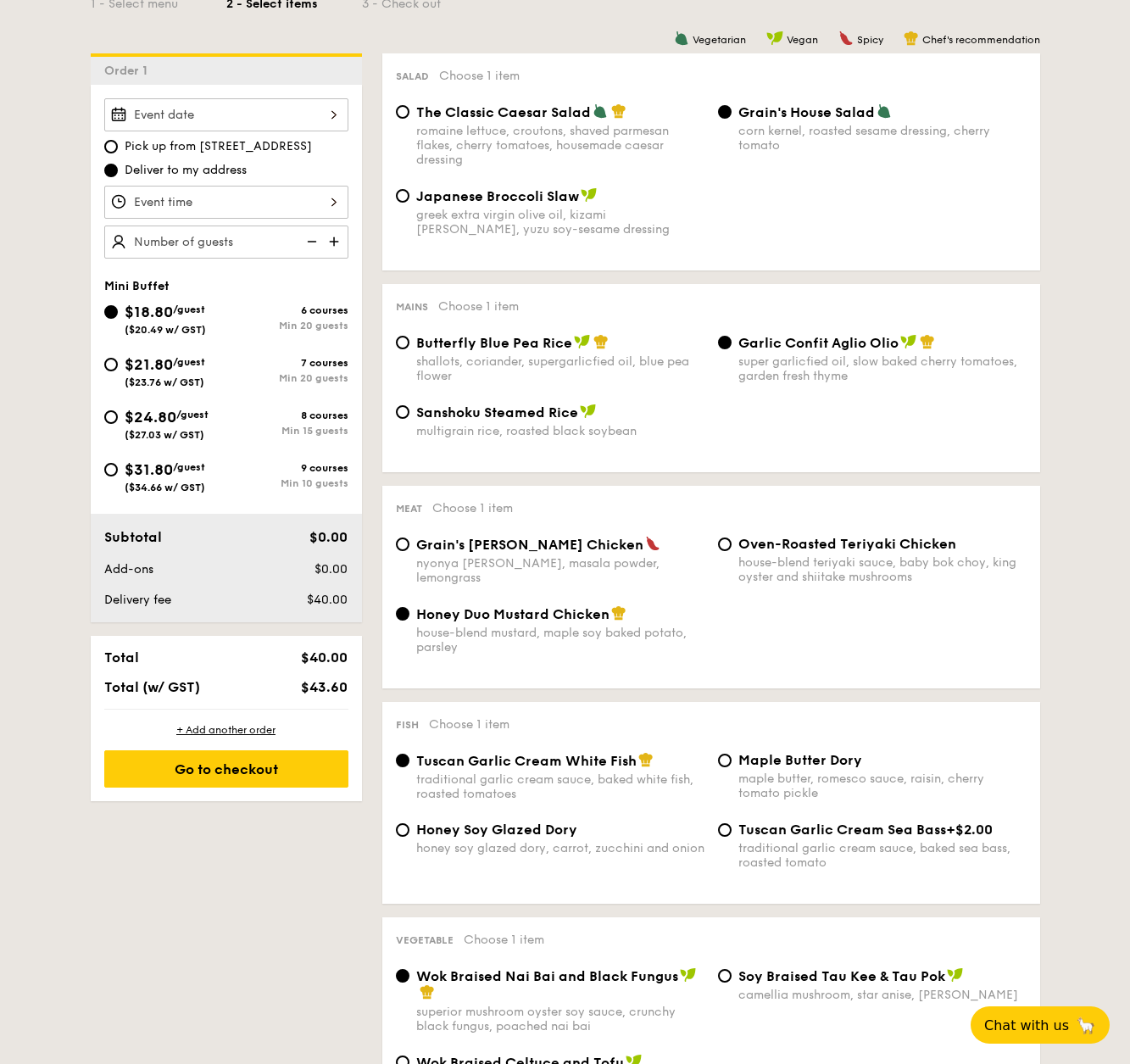
scroll to position [462, 0]
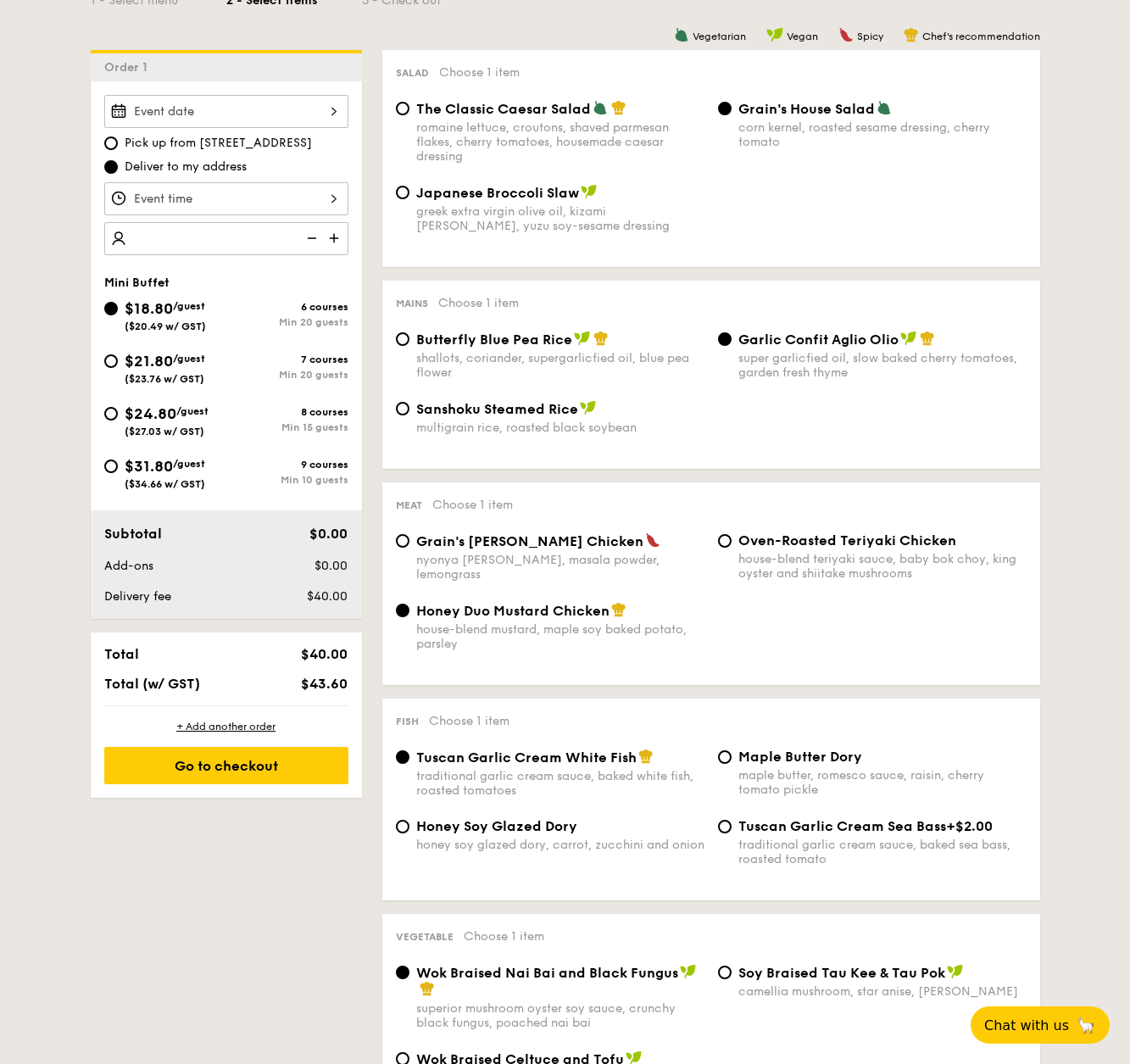
click at [196, 233] on input "number" at bounding box center [226, 239] width 244 height 33
click at [140, 238] on input "20" at bounding box center [226, 239] width 244 height 33
type input "20 guests"
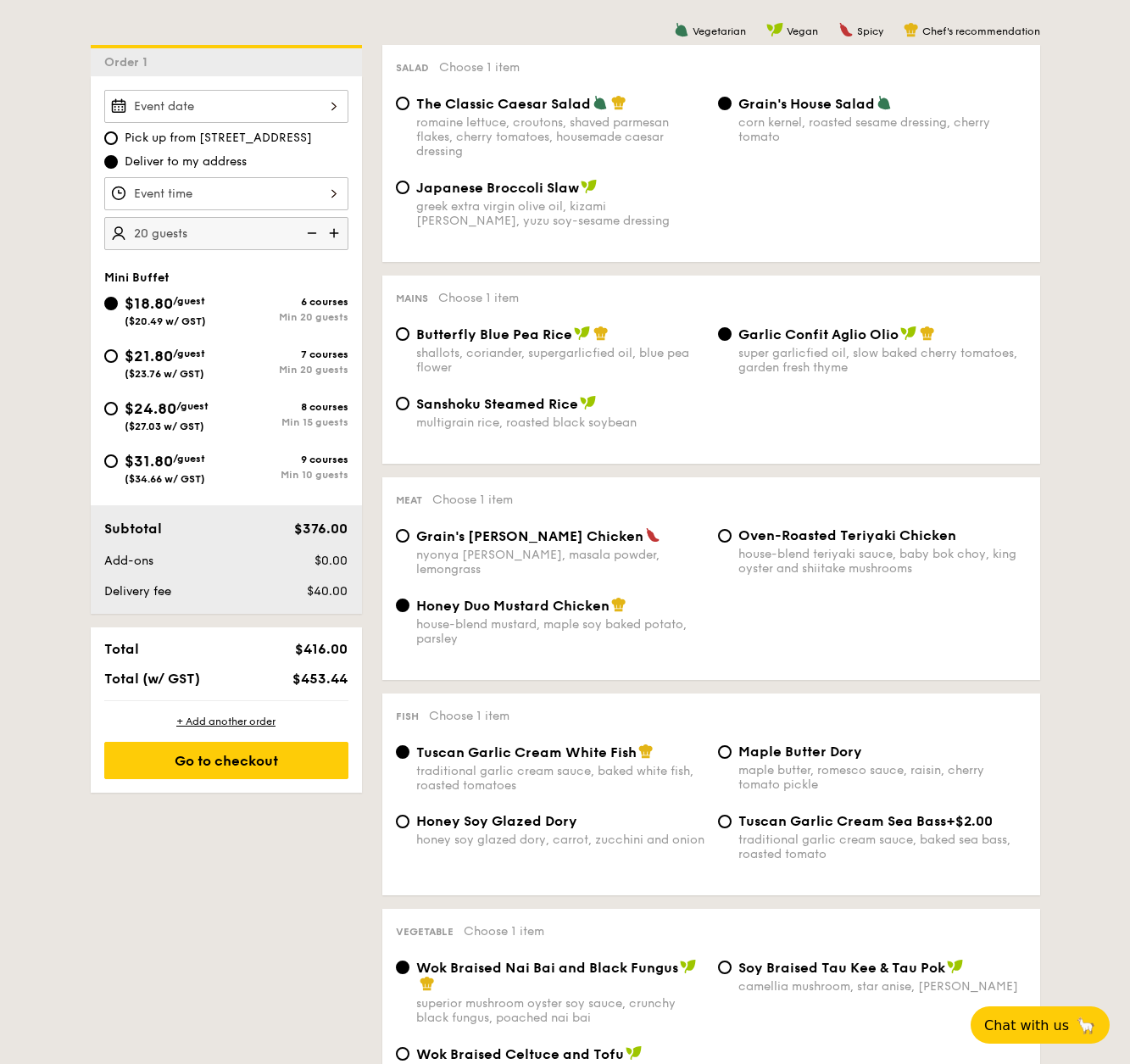
scroll to position [337, 0]
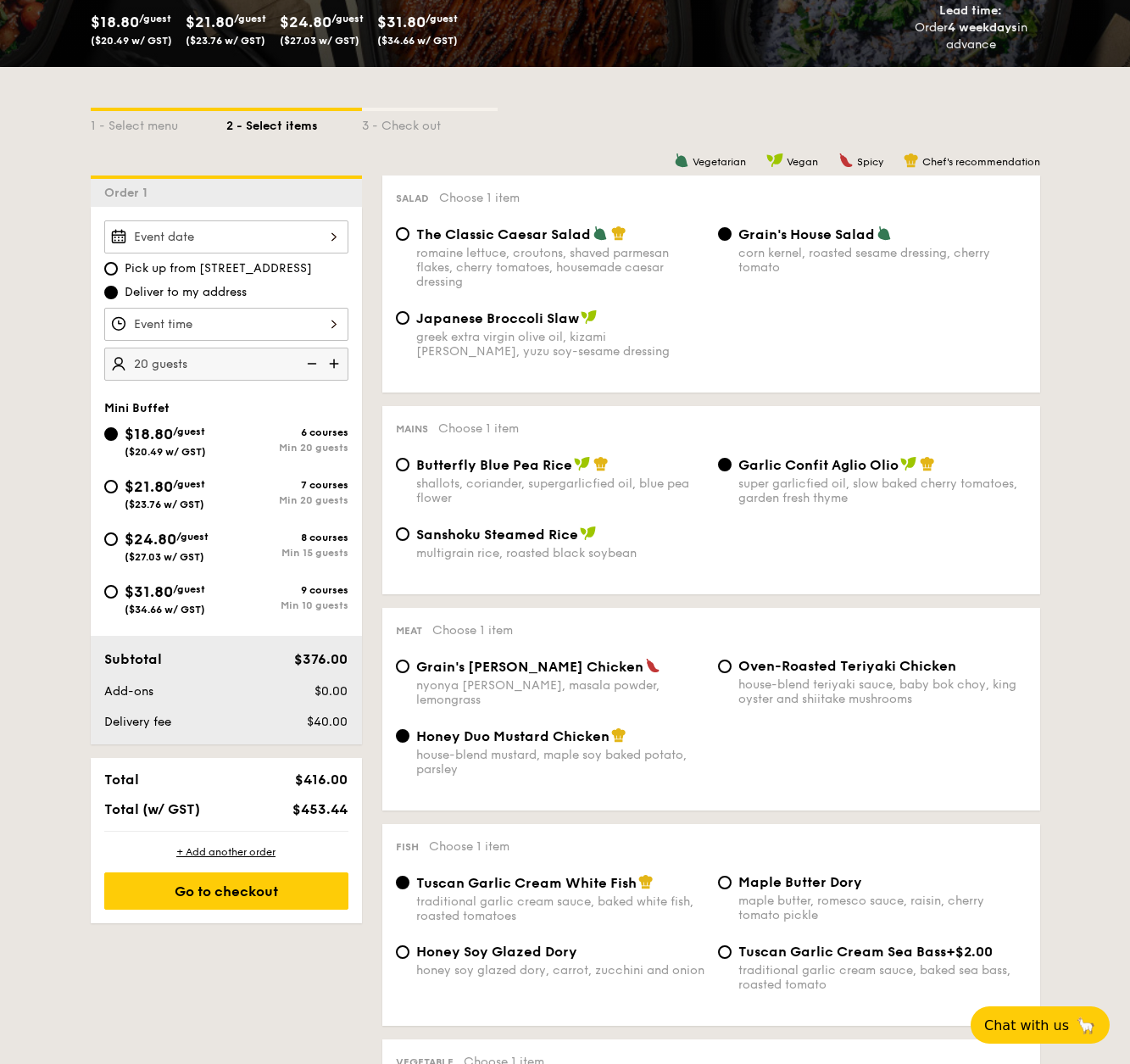
select select
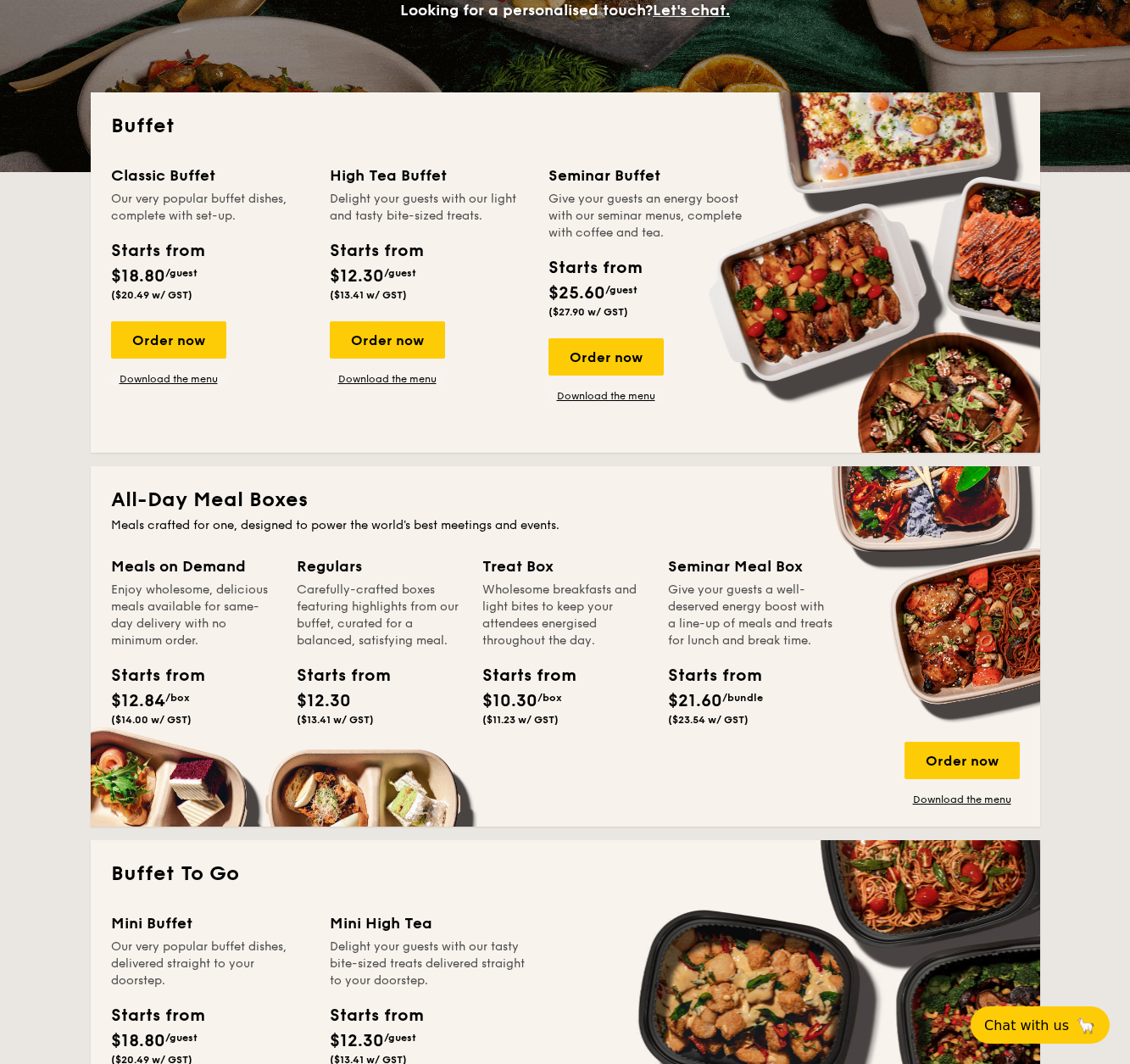
scroll to position [686, 0]
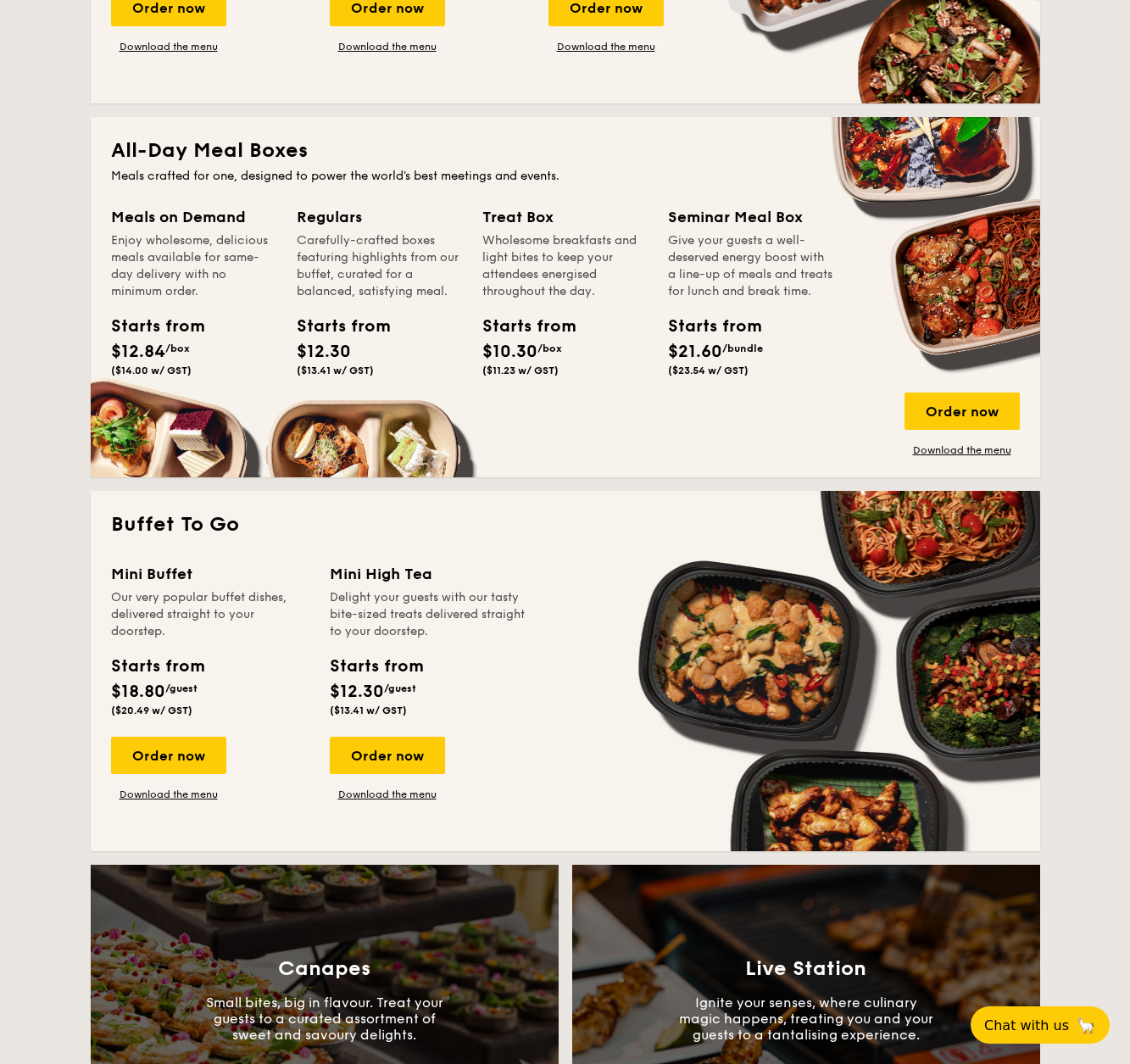
click at [368, 775] on div "Order now Download the menu" at bounding box center [388, 768] width 115 height 65
click at [383, 750] on div "Order now" at bounding box center [388, 755] width 115 height 37
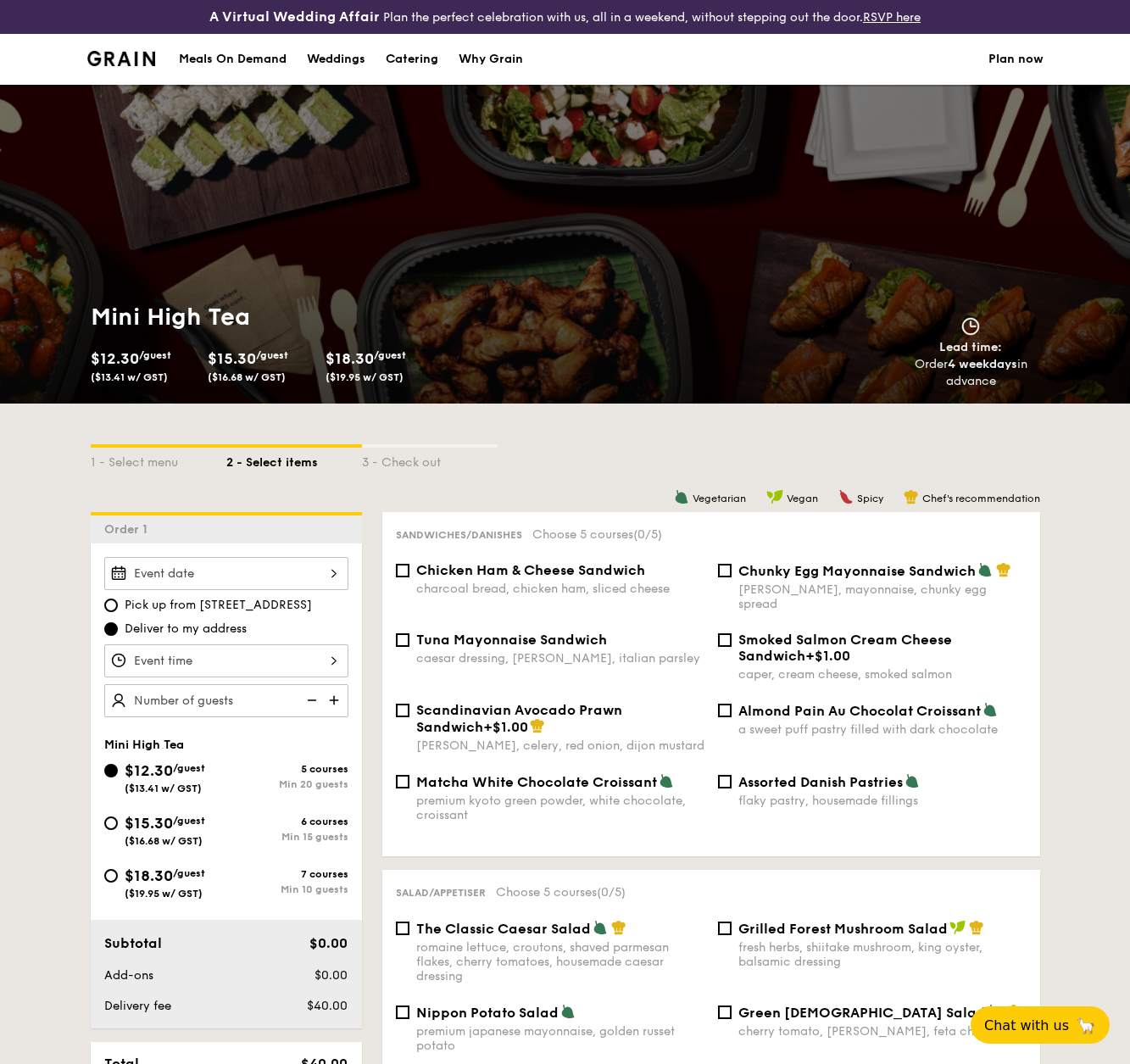
click at [164, 658] on div "12 1 2 3 4 5 6 7 8 9 10 11 00 15 30 45 am pm Cancel OK" at bounding box center [226, 661] width 244 height 33
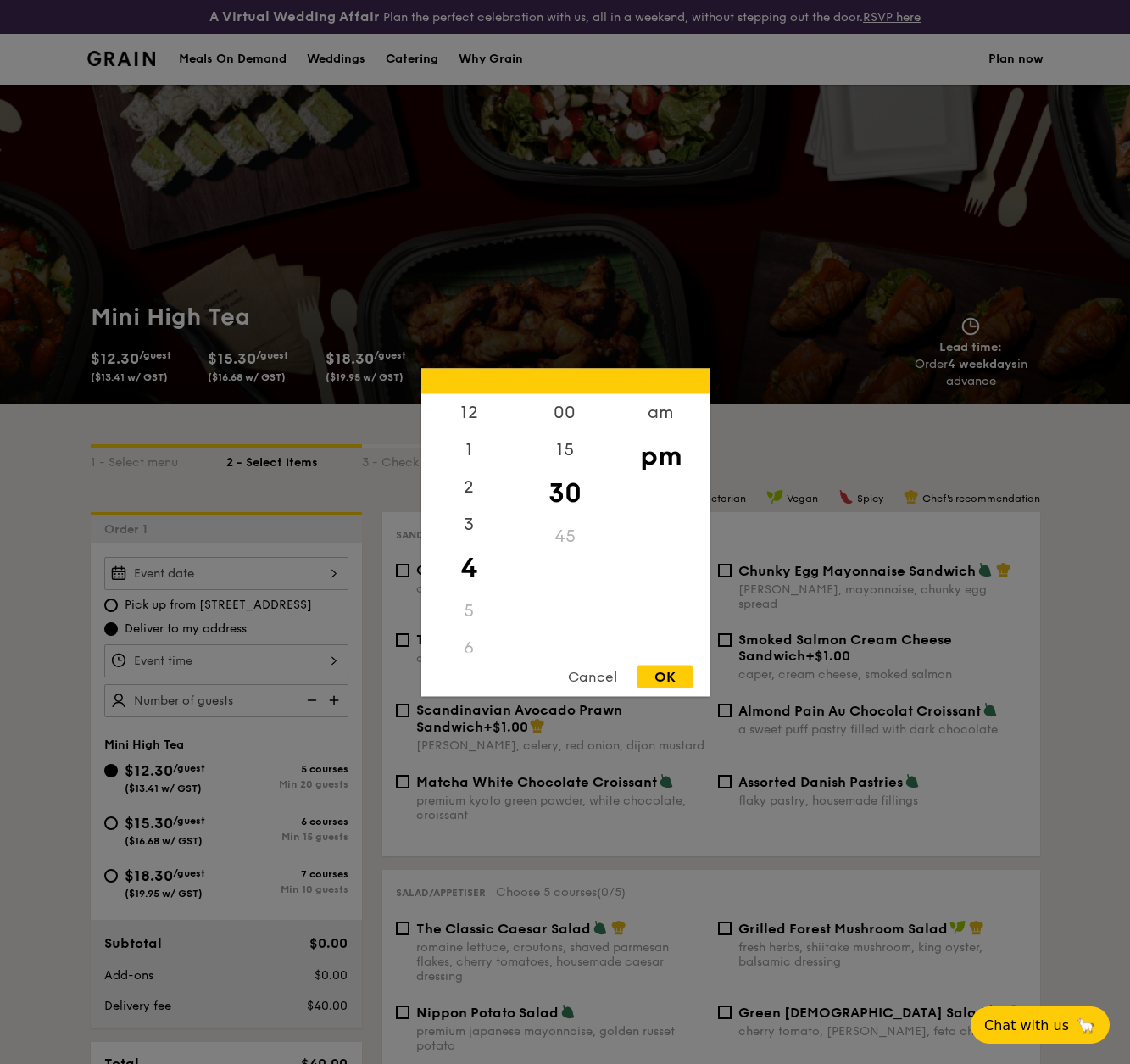
click at [219, 706] on div at bounding box center [565, 532] width 1130 height 1064
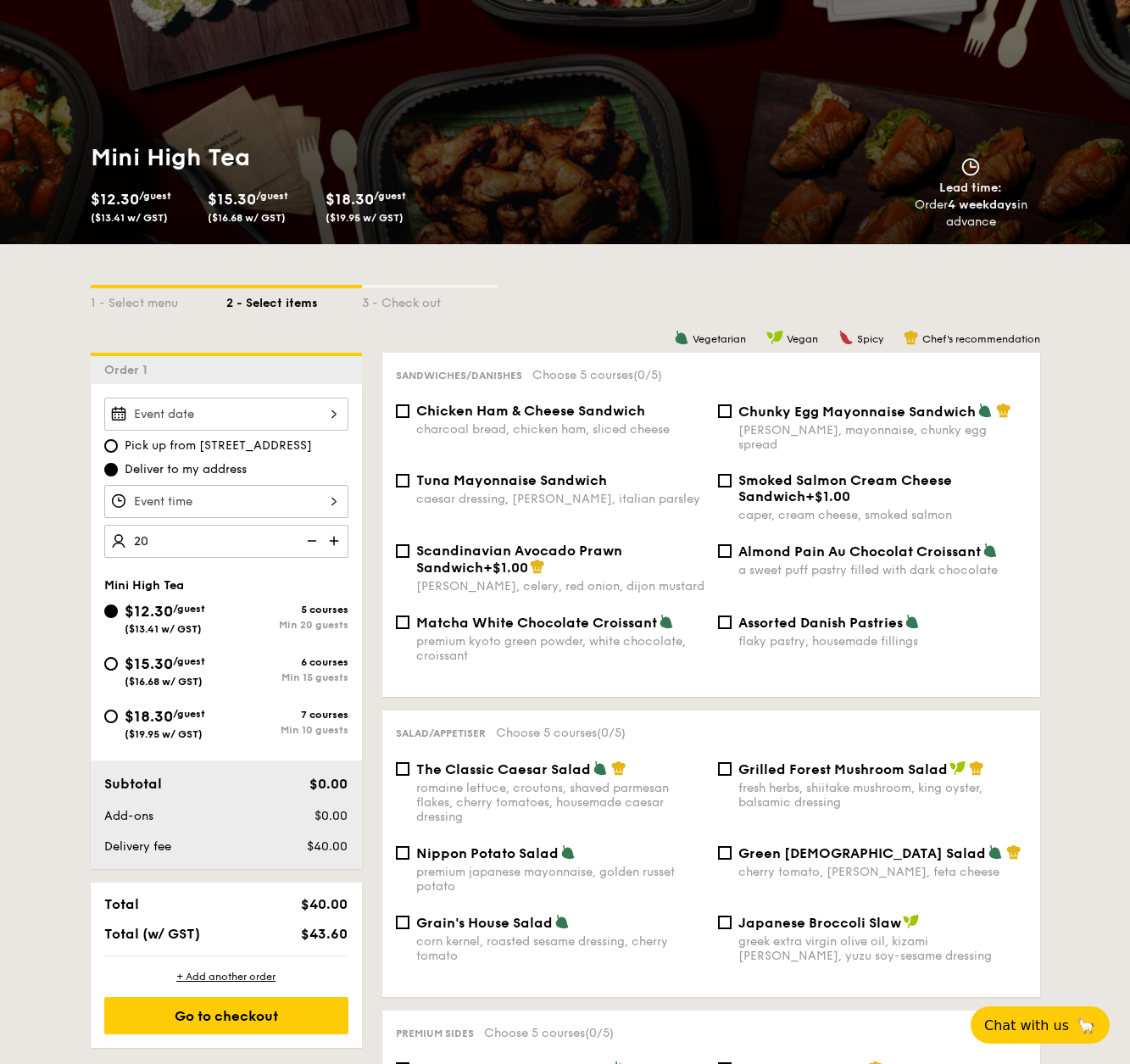
scroll to position [240, 0]
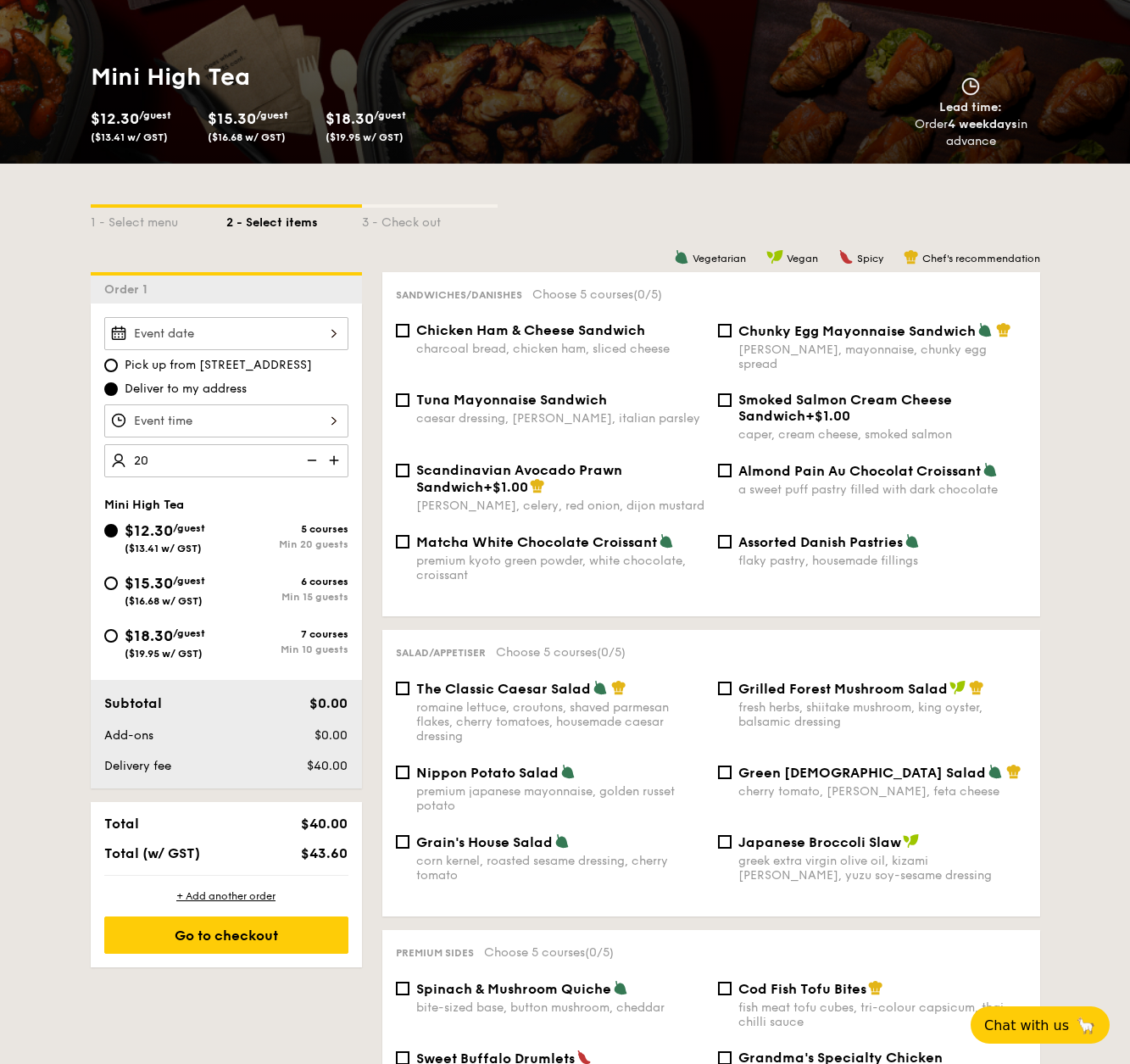
type input "20 guests"
click at [192, 706] on div "Subtotal" at bounding box center [174, 704] width 154 height 21
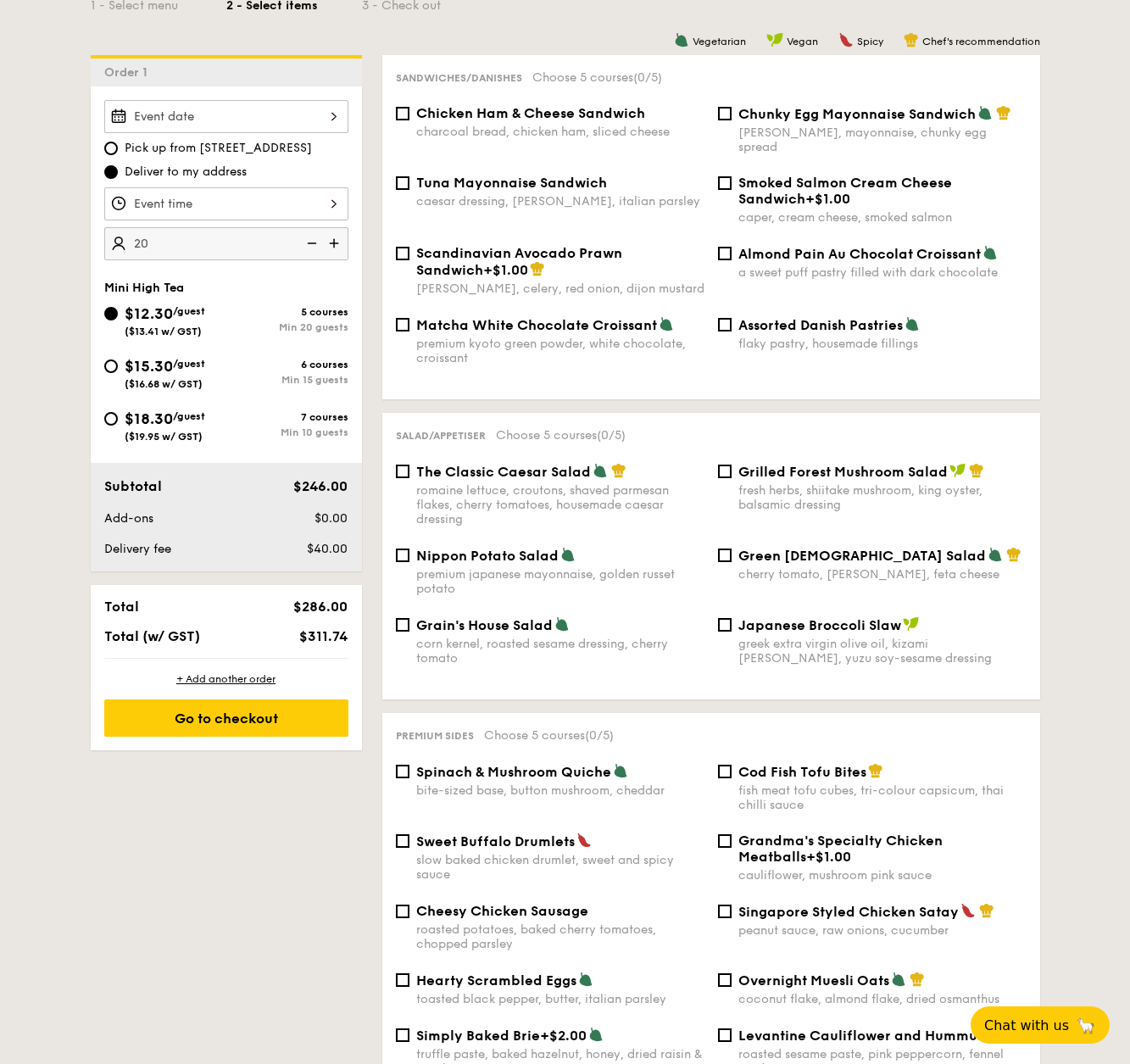
scroll to position [408, 0]
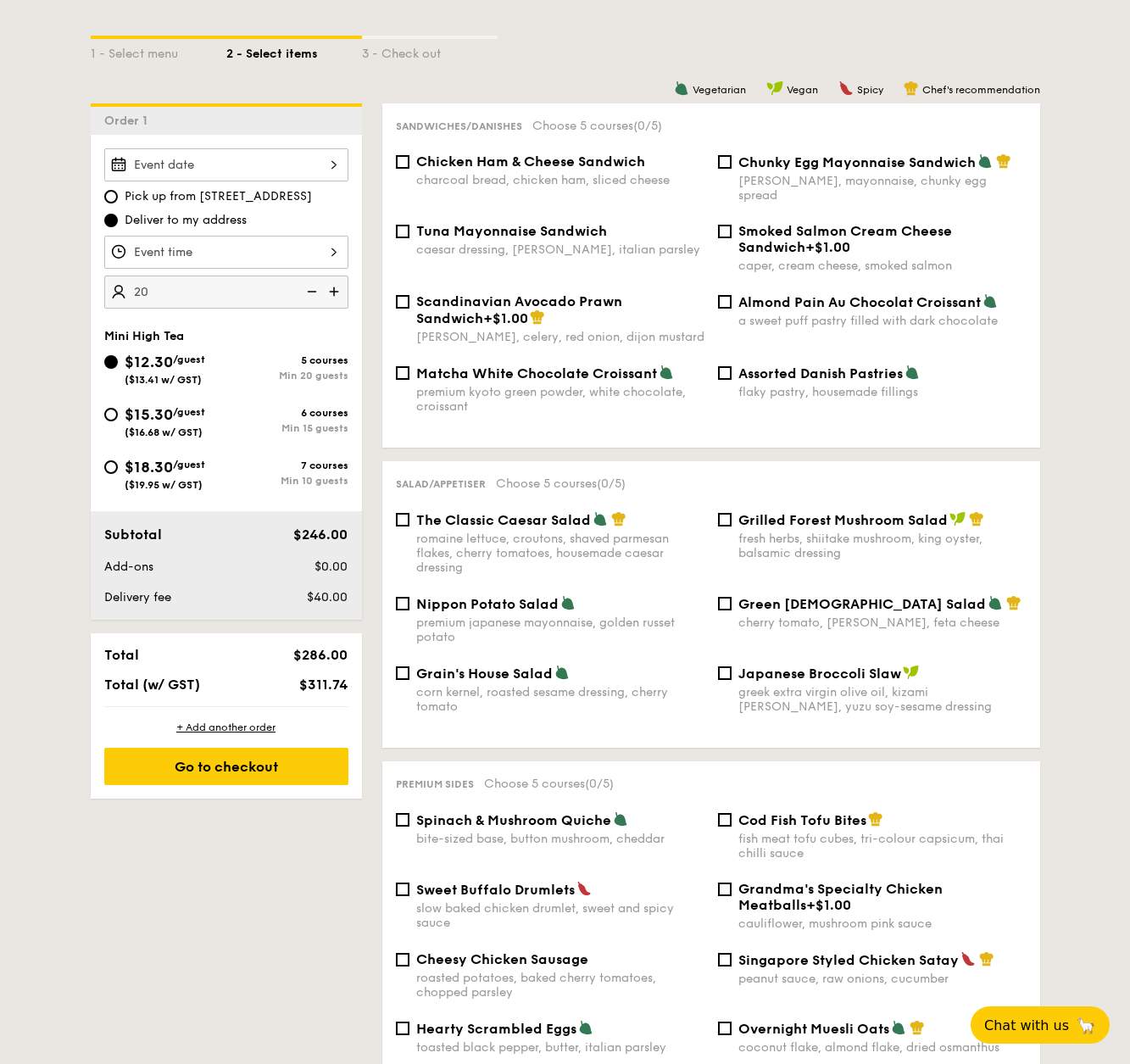
click at [259, 167] on div at bounding box center [226, 165] width 244 height 33
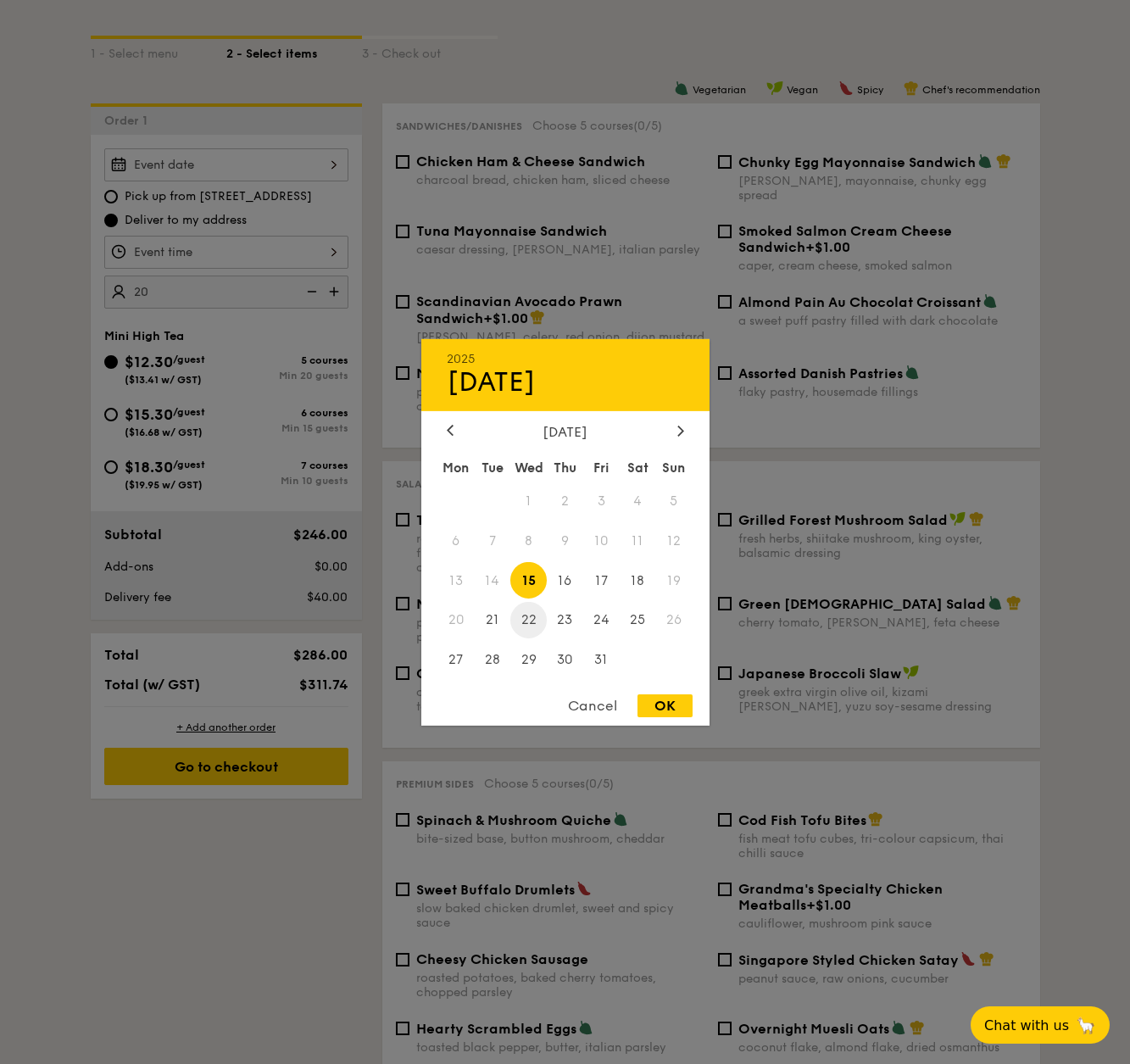
click at [534, 626] on span "22" at bounding box center [528, 619] width 36 height 36
click at [681, 705] on div "OK" at bounding box center [665, 706] width 55 height 23
type input "Oct 22, 2025"
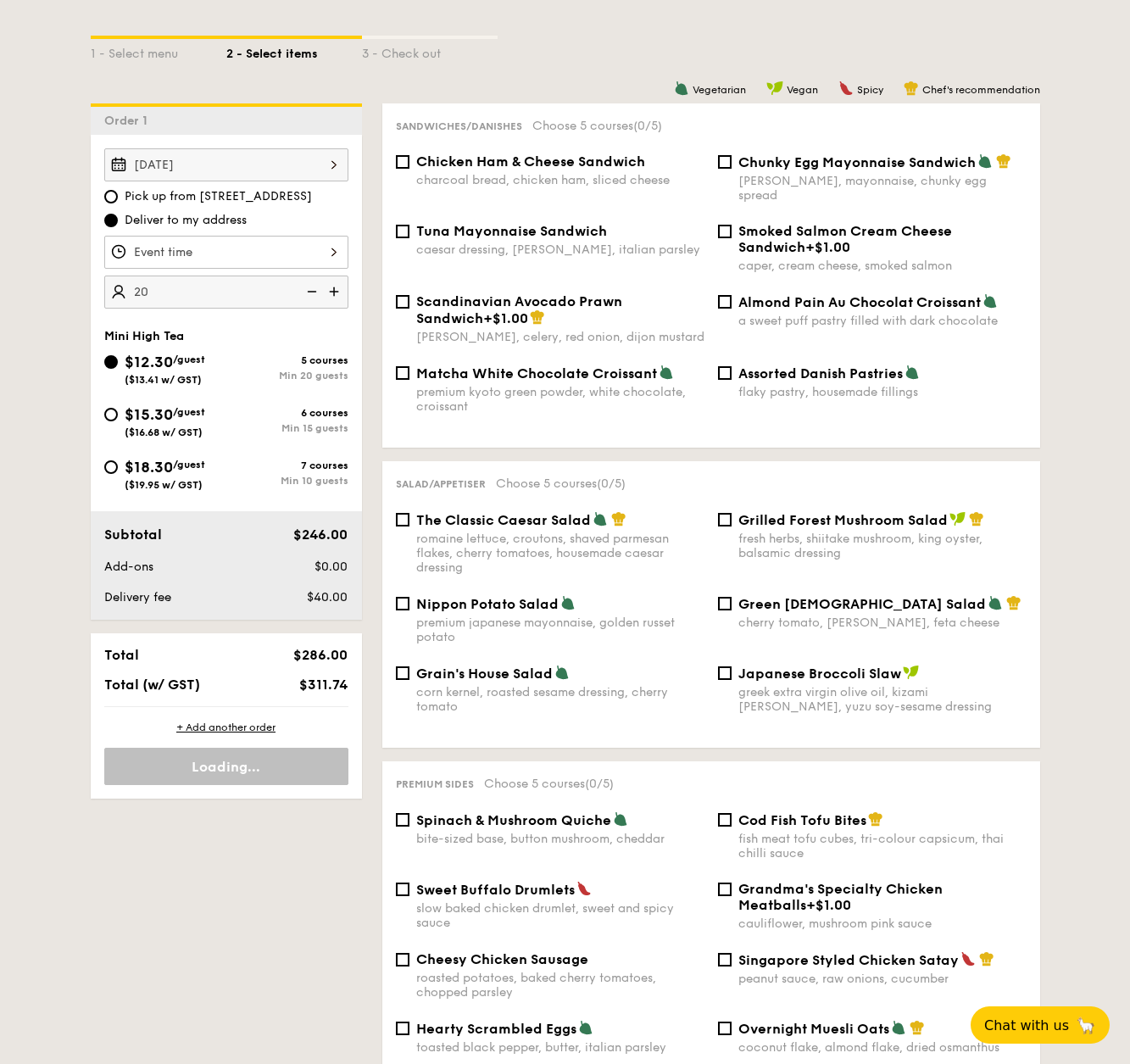
click at [237, 245] on div at bounding box center [226, 252] width 244 height 33
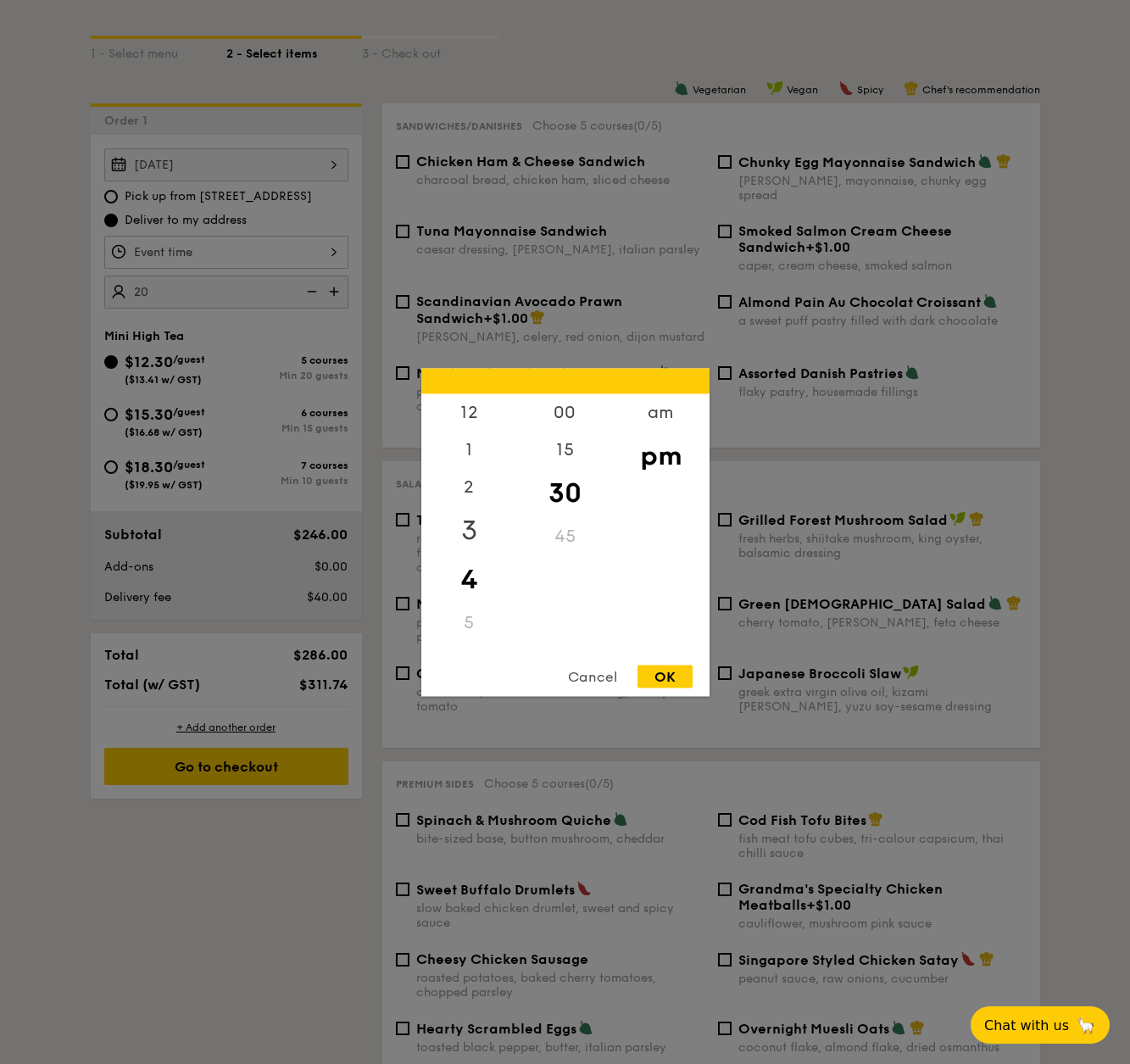
click at [471, 536] on div "3" at bounding box center [469, 529] width 96 height 49
click at [658, 675] on div "OK" at bounding box center [665, 675] width 55 height 23
type input "3:30PM"
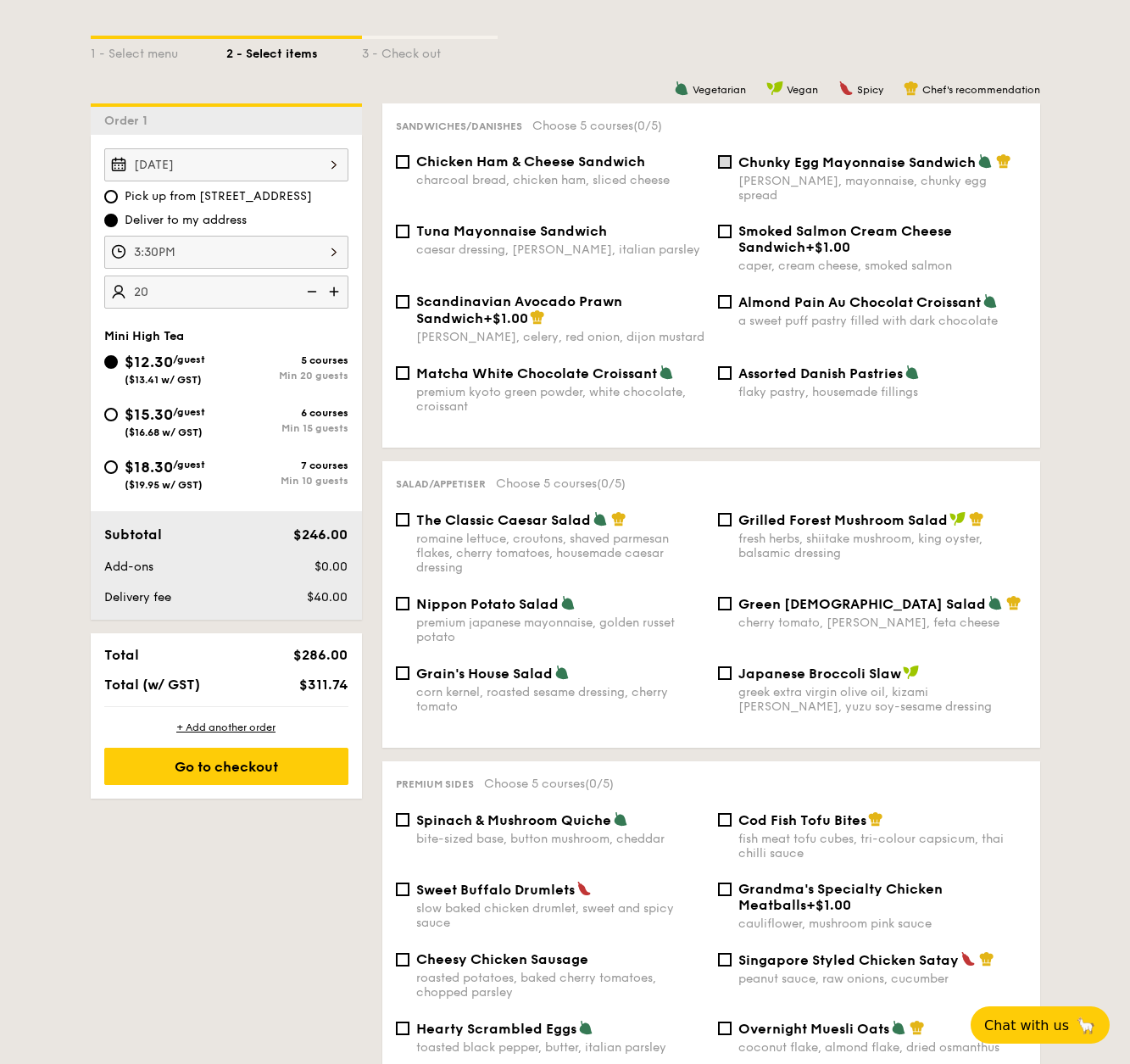
click at [727, 158] on input "Chunky Egg Mayonnaise Sandwich dijon mustard, mayonnaise, chunky egg spread" at bounding box center [725, 162] width 14 height 14
checkbox input "true"
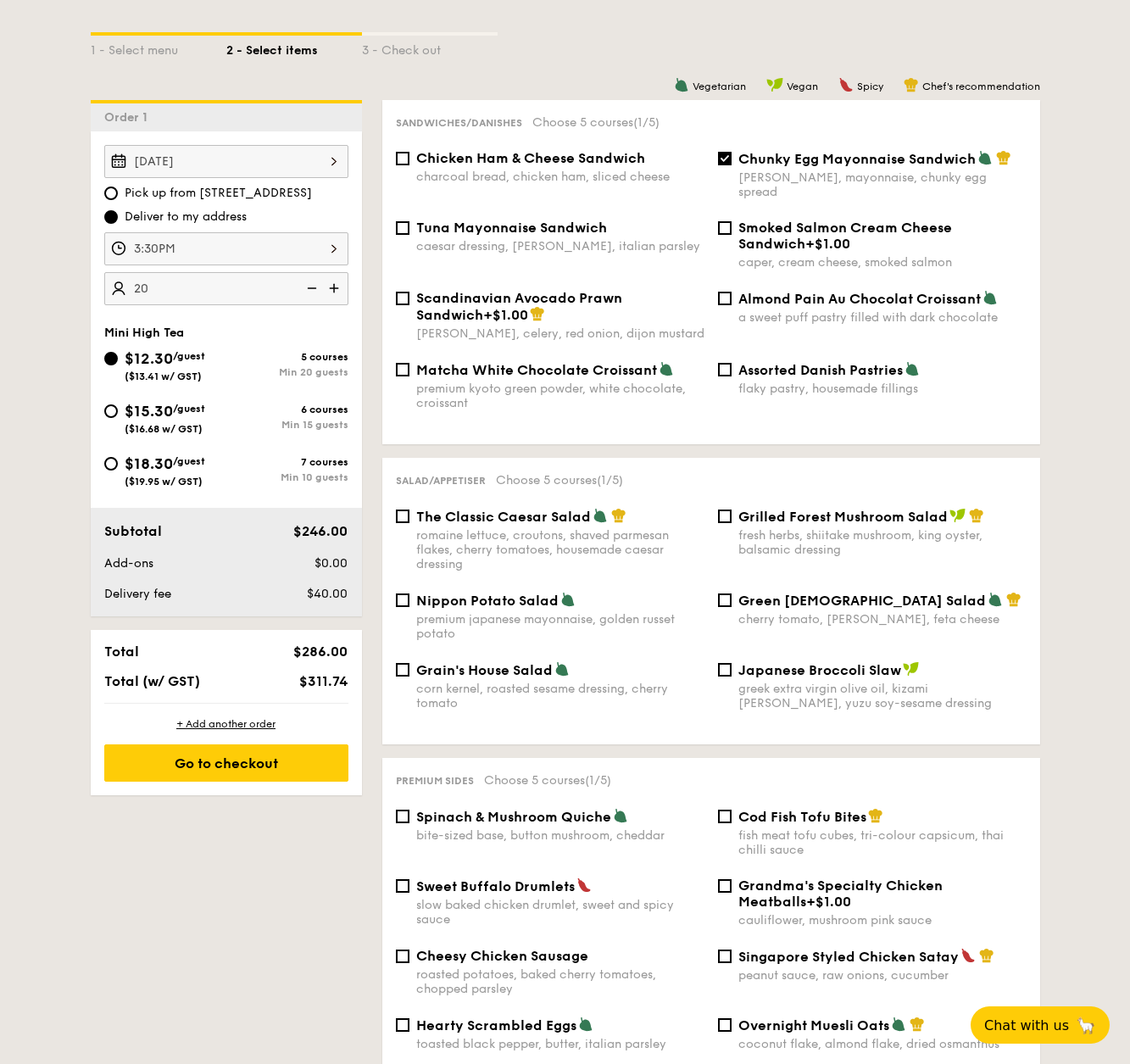
click at [409, 808] on div "Spinach & Mushroom Quiche bite-sized base, button mushroom, cheddar" at bounding box center [551, 825] width 322 height 34
click at [393, 808] on div "Spinach & Mushroom Quiche bite-sized base, button mushroom, cheddar" at bounding box center [551, 825] width 322 height 34
click at [401, 809] on input "Spinach & Mushroom Quiche bite-sized base, button mushroom, cheddar" at bounding box center [403, 816] width 14 height 14
checkbox input "true"
click at [718, 594] on input "Green Goddess Salad cherry tomato, dill, feta cheese" at bounding box center [725, 600] width 14 height 14
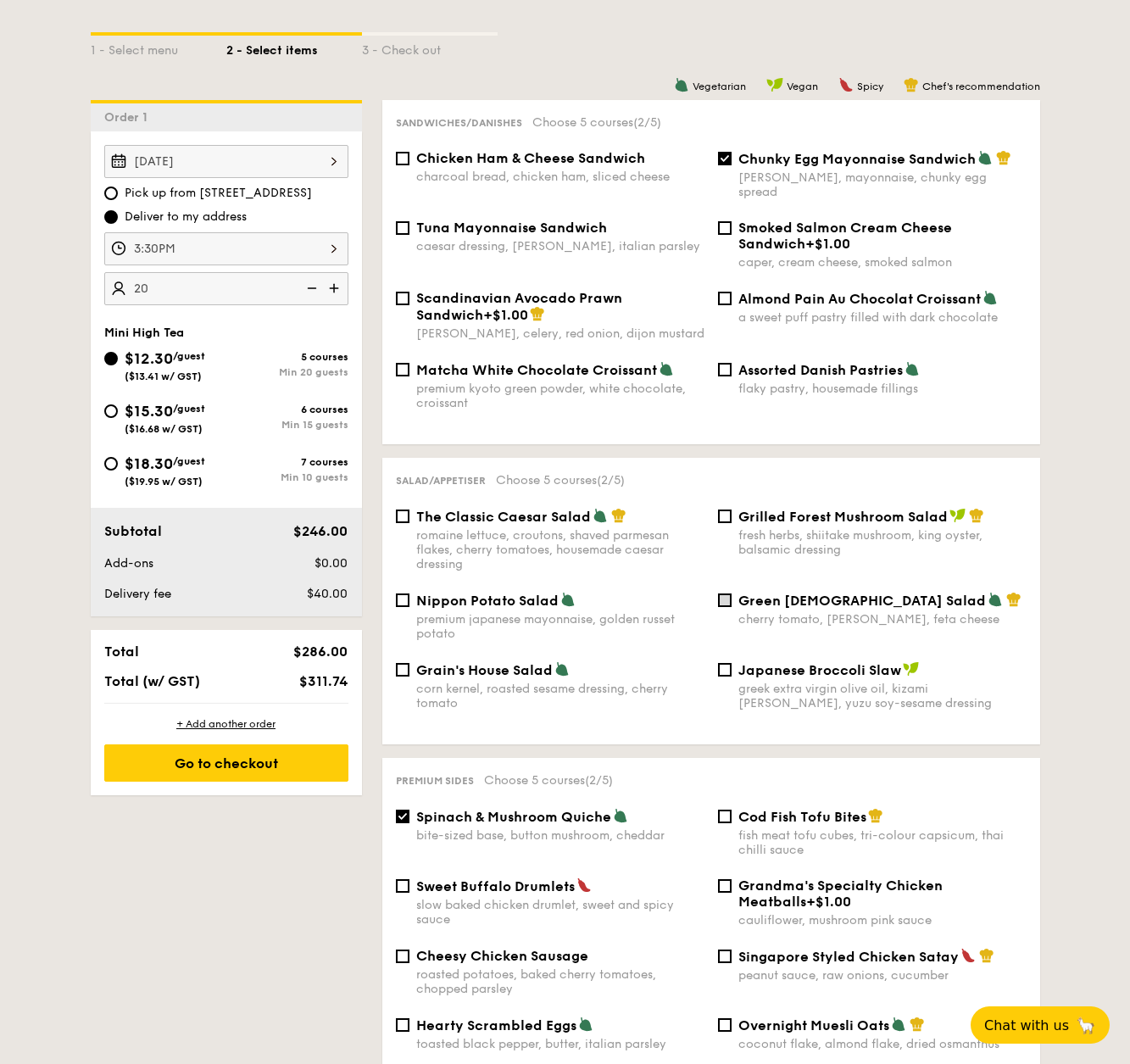
checkbox input "true"
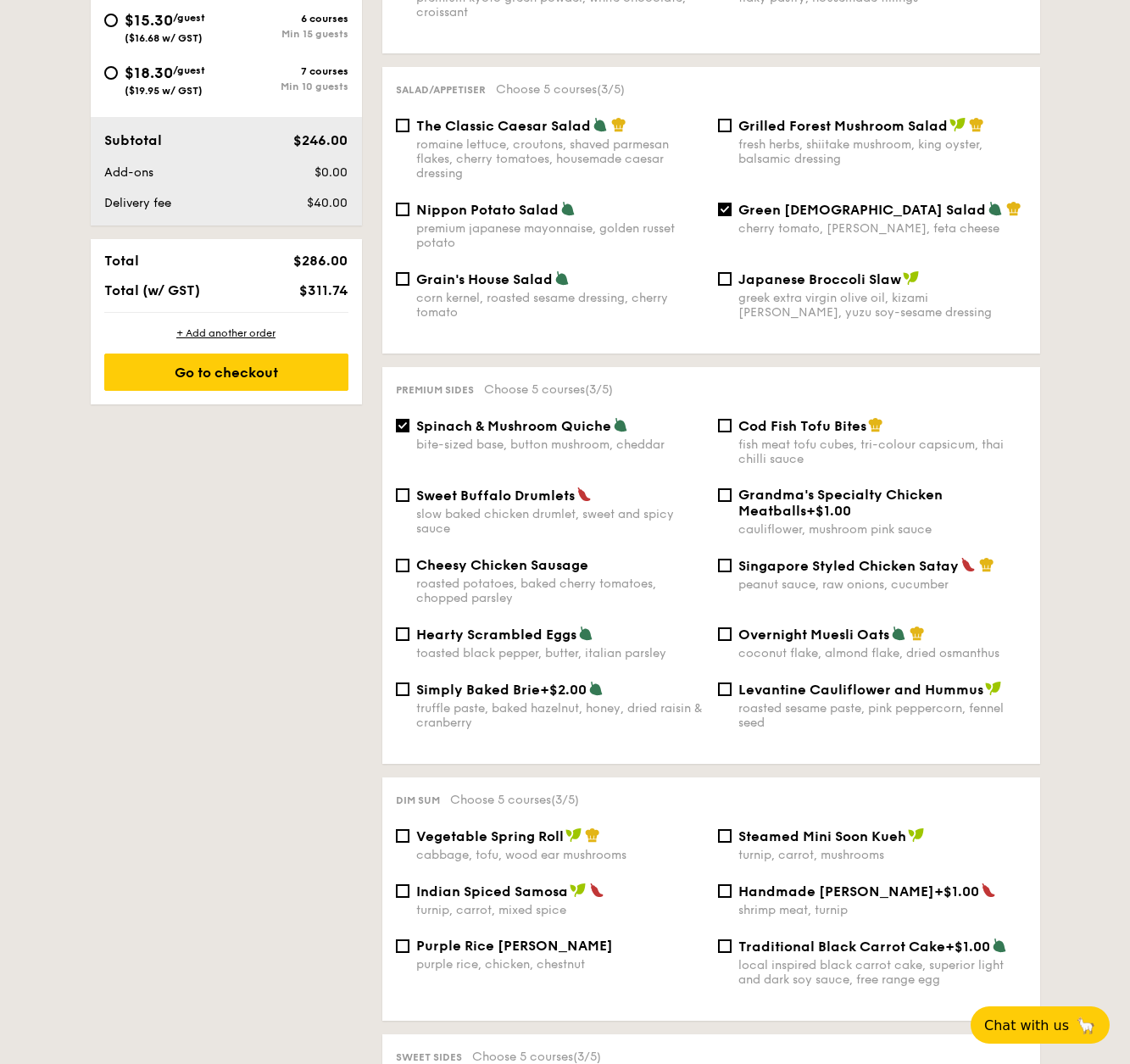
scroll to position [899, 0]
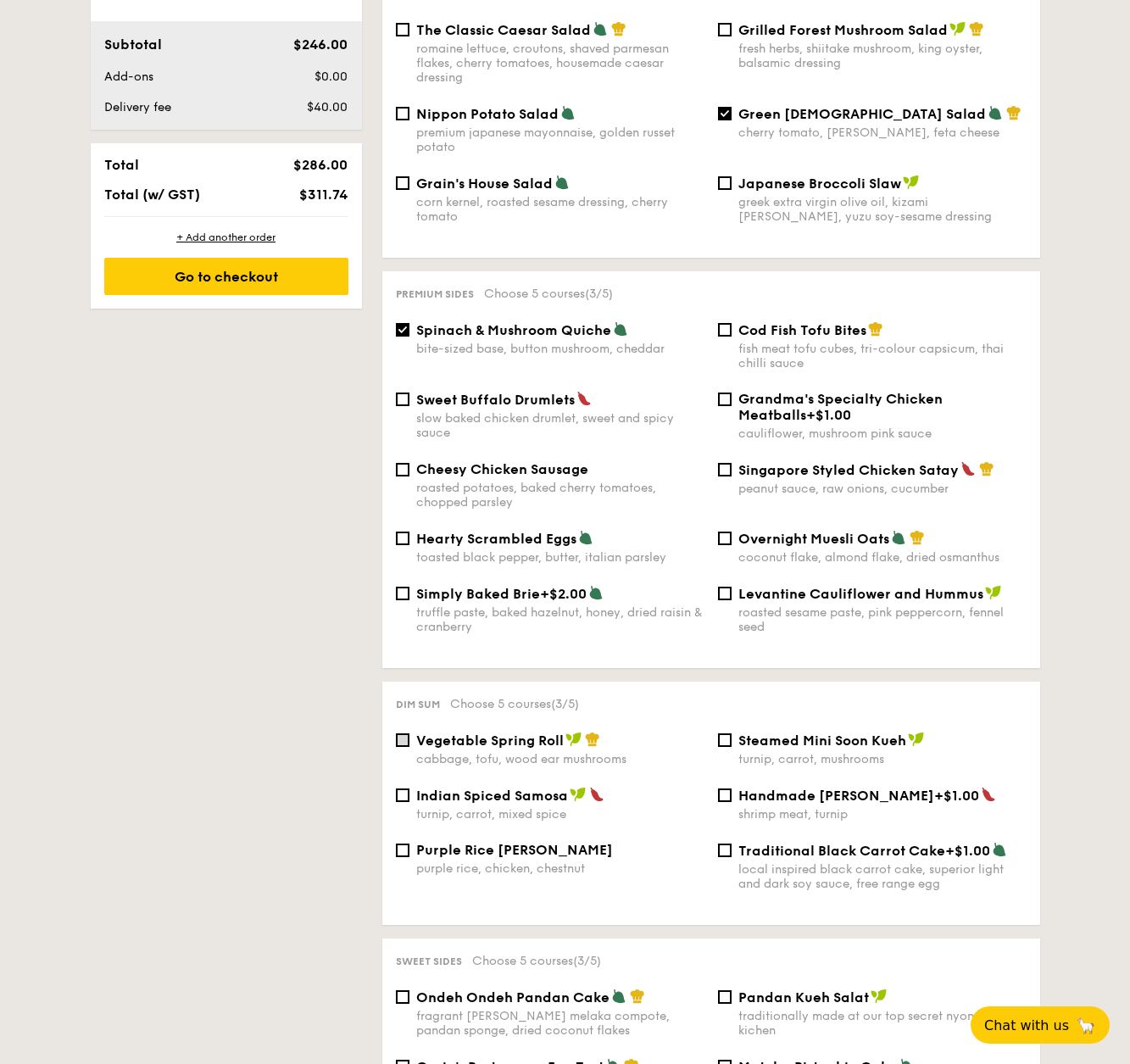
click at [403, 733] on input "Vegetable Spring Roll cabbage, tofu, wood ear mushrooms" at bounding box center [403, 740] width 14 height 14
checkbox input "true"
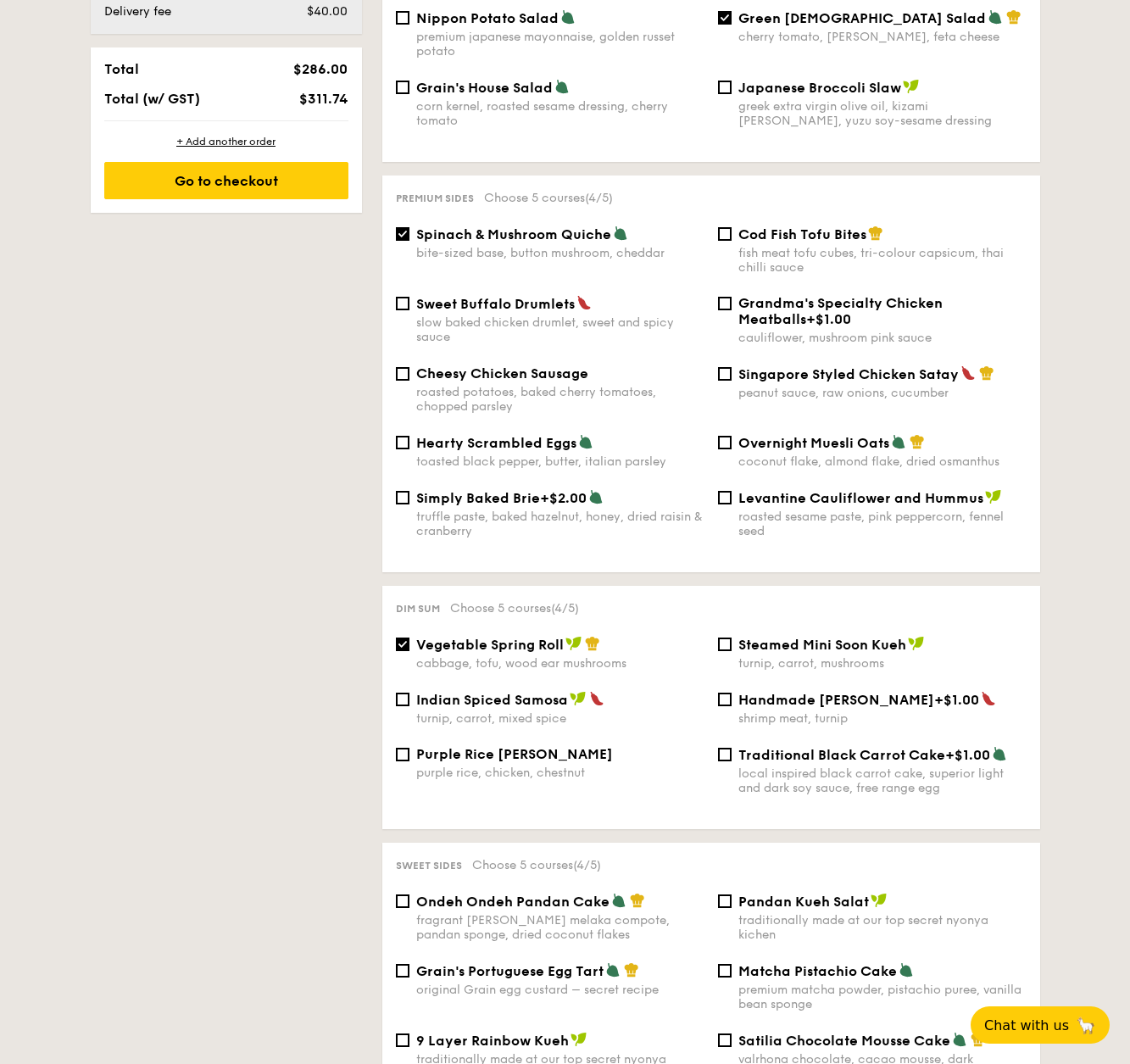
scroll to position [991, 0]
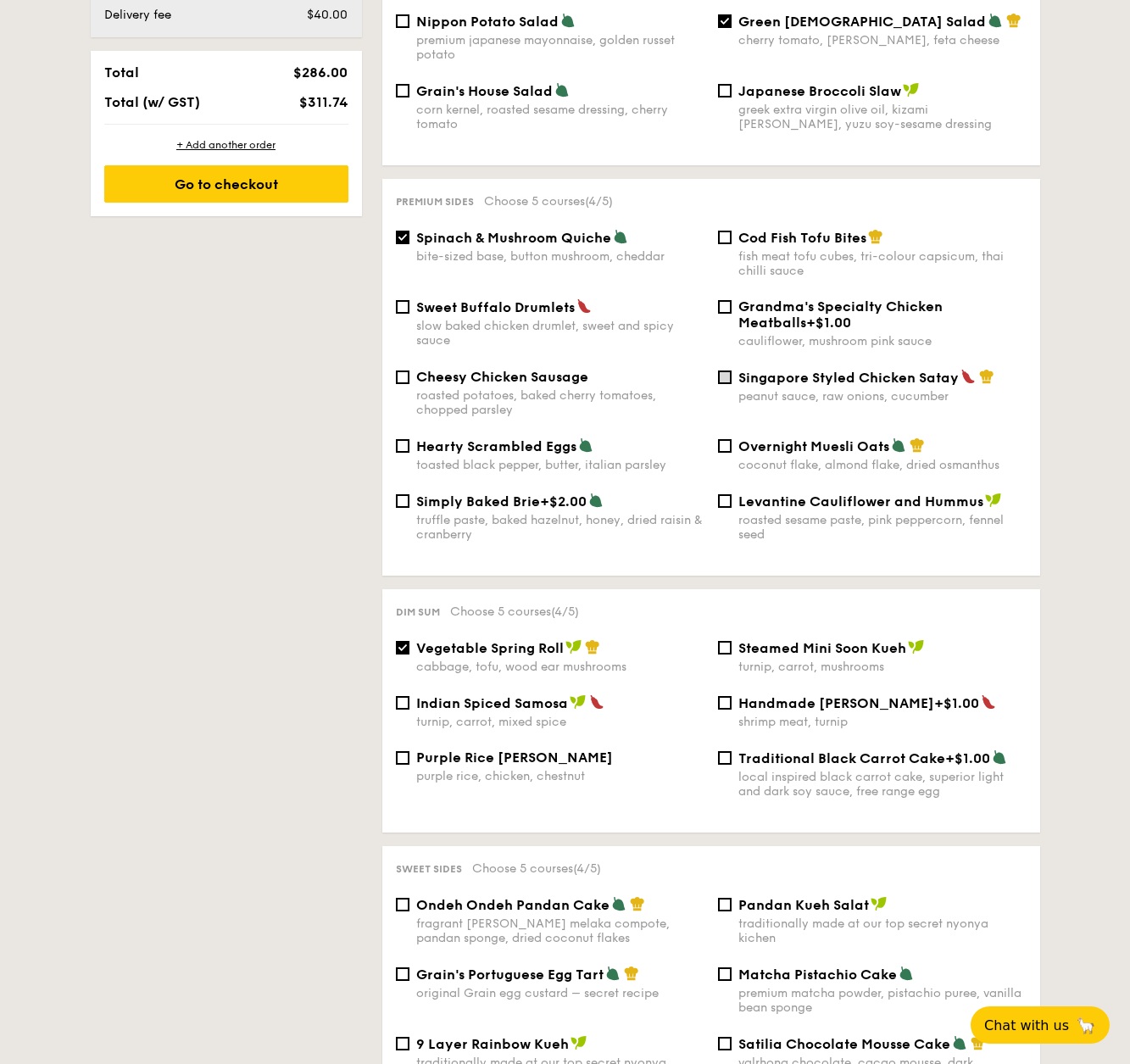
click at [731, 370] on input "Singapore Styled Chicken Satay peanut sauce, raw onions, cucumber" at bounding box center [725, 377] width 14 height 14
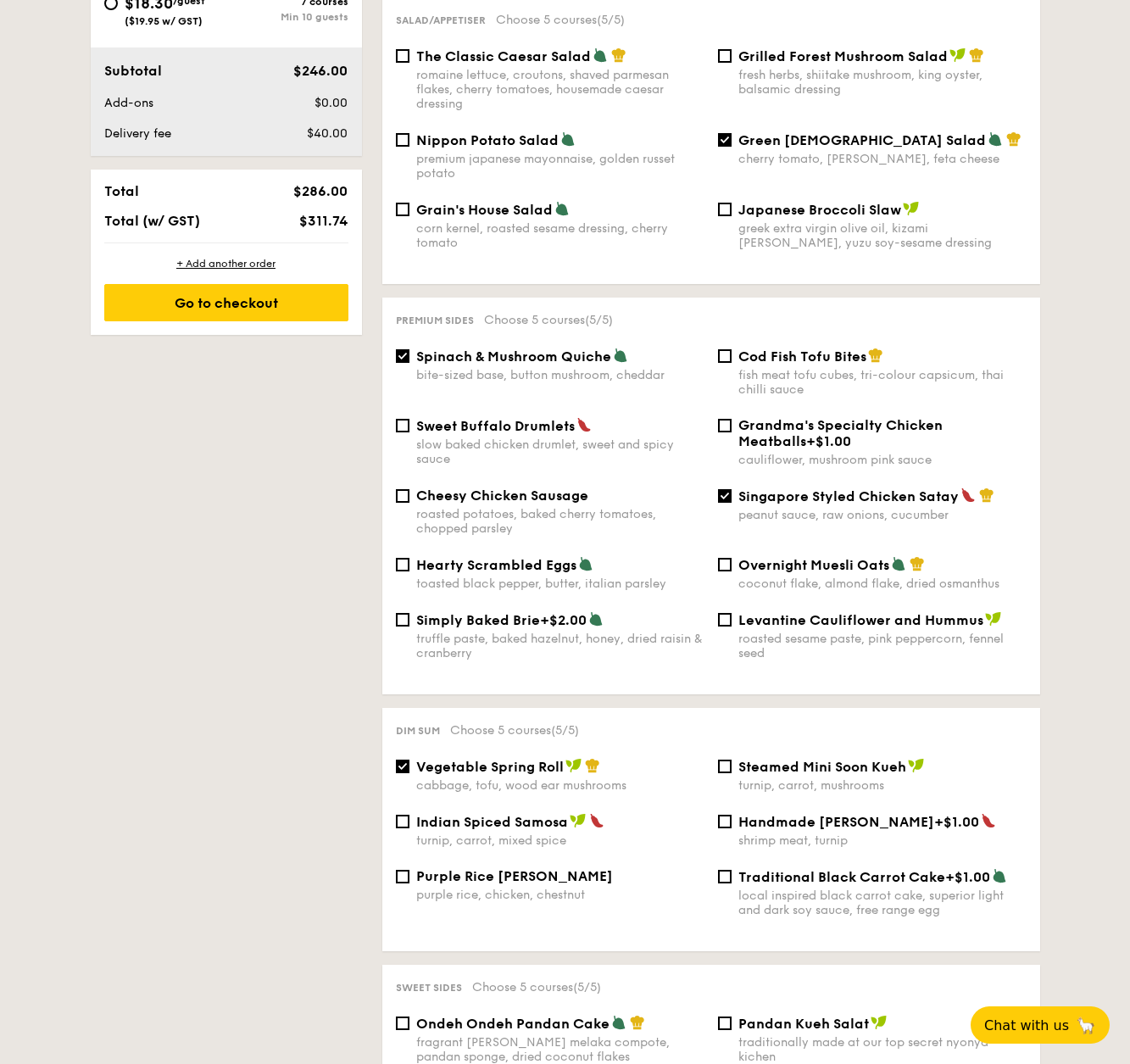
scroll to position [825, 0]
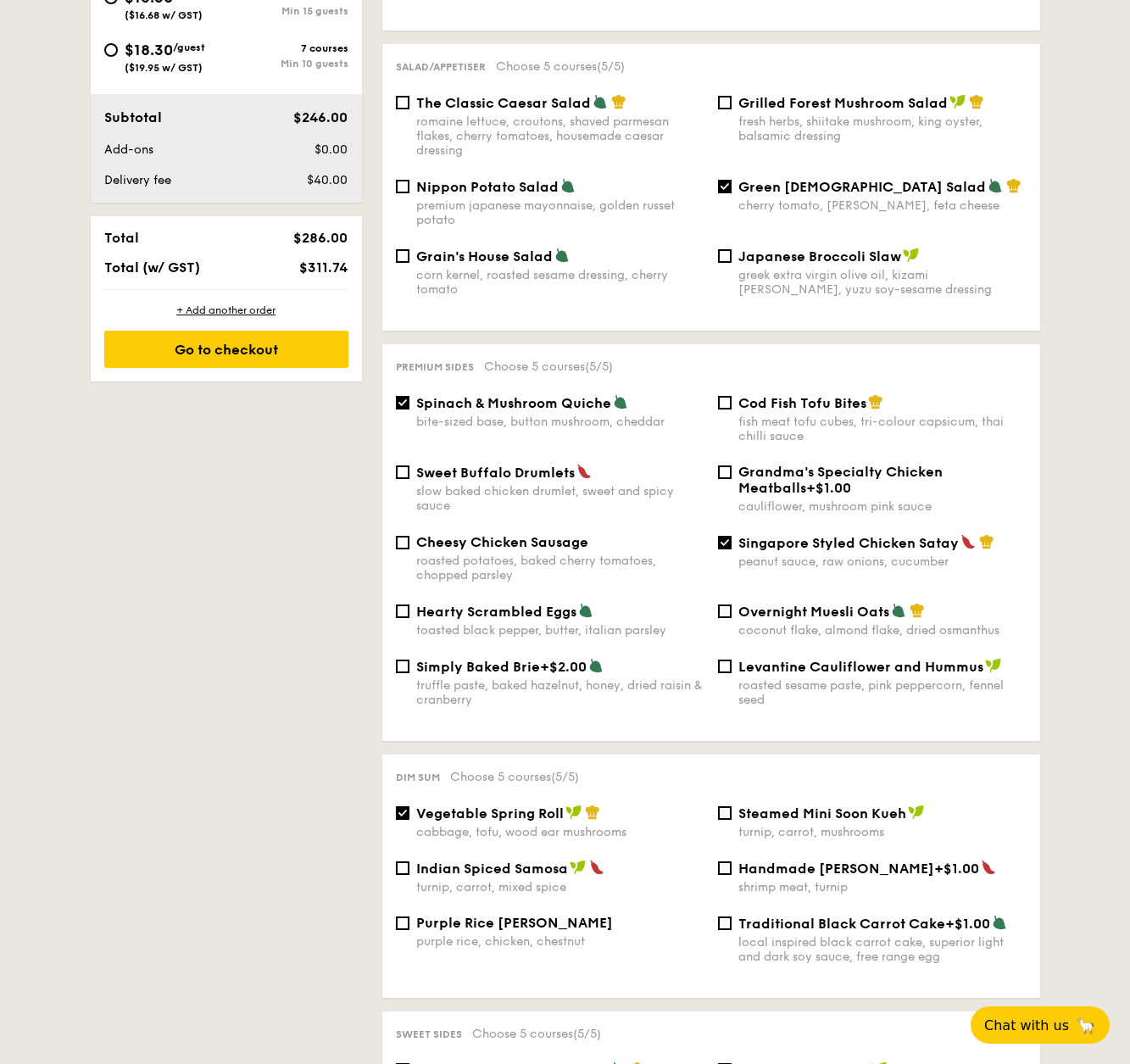
click at [737, 534] on div "Singapore Styled Chicken Satay peanut sauce, raw onions, cucumber" at bounding box center [872, 551] width 322 height 34
click at [735, 534] on div "Singapore Styled Chicken Satay peanut sauce, raw onions, cucumber" at bounding box center [872, 551] width 322 height 34
click at [739, 535] on span "Singapore Styled Chicken Satay" at bounding box center [849, 543] width 221 height 16
click at [732, 536] on input "Singapore Styled Chicken Satay peanut sauce, raw onions, cucumber" at bounding box center [725, 543] width 14 height 14
checkbox input "false"
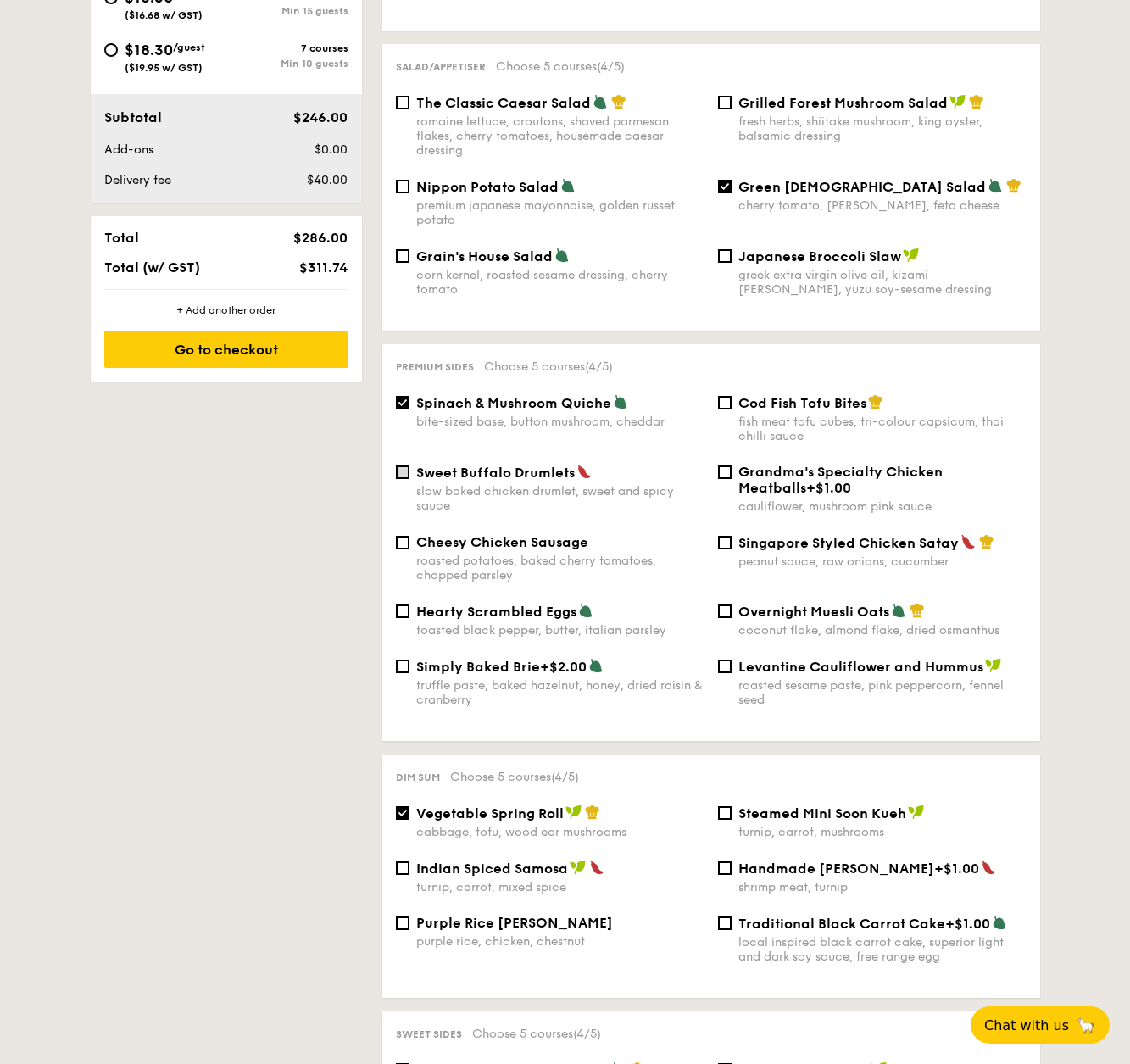
scroll to position [829, 0]
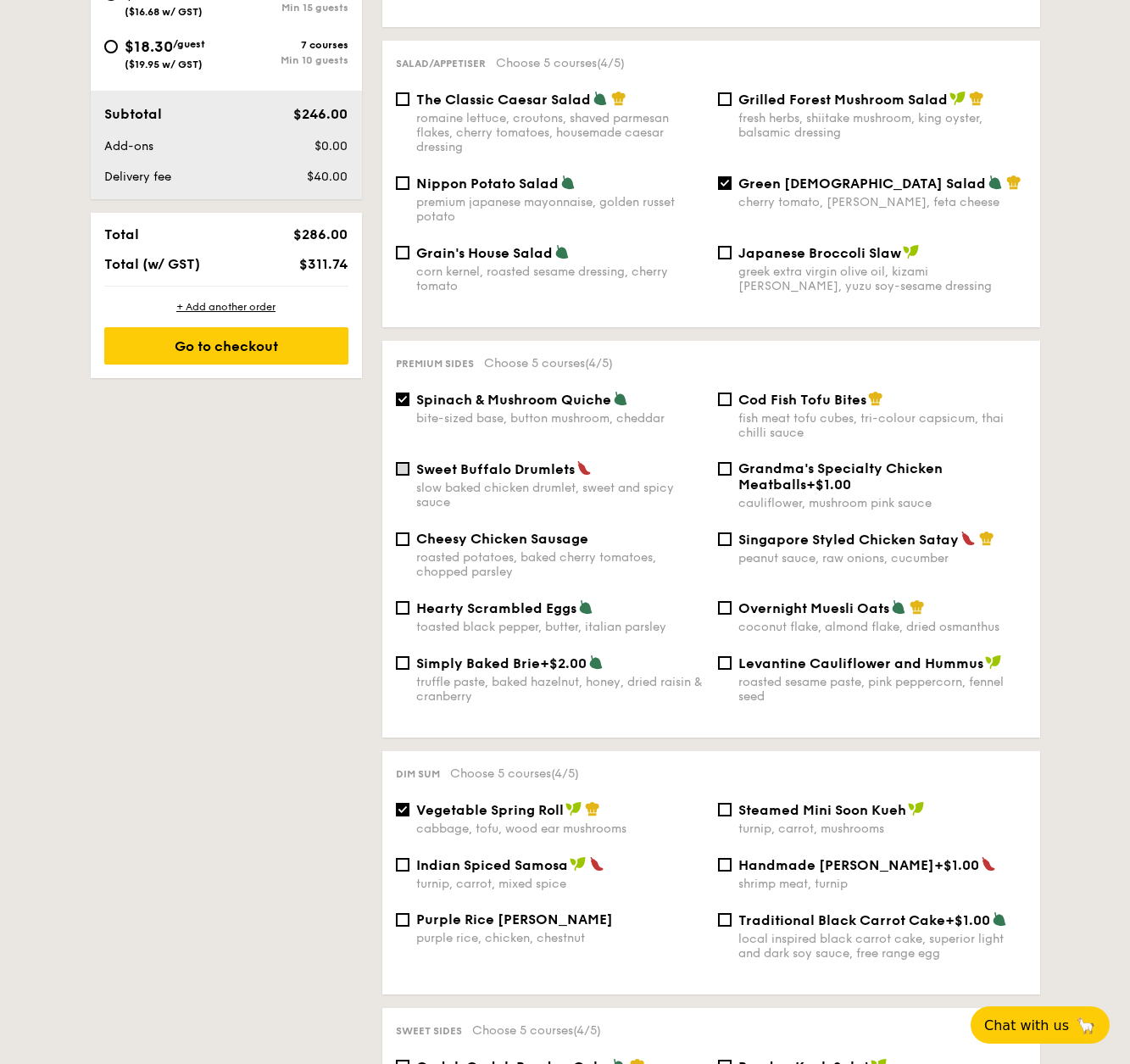
click at [409, 462] on input "Sweet Buffalo Drumlets slow baked chicken drumlet, sweet and spicy sauce" at bounding box center [403, 469] width 14 height 14
checkbox input "true"
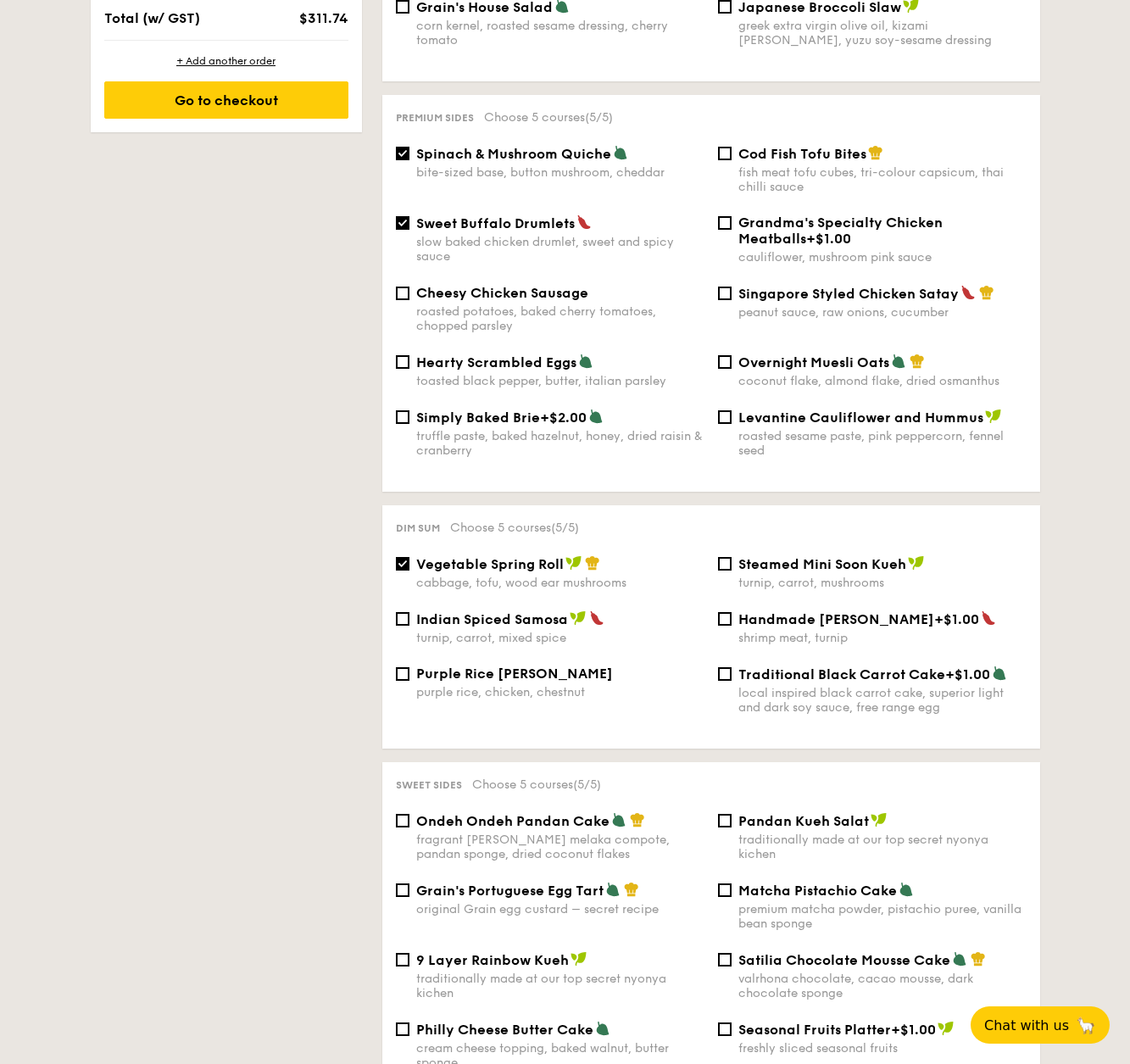
scroll to position [1098, 0]
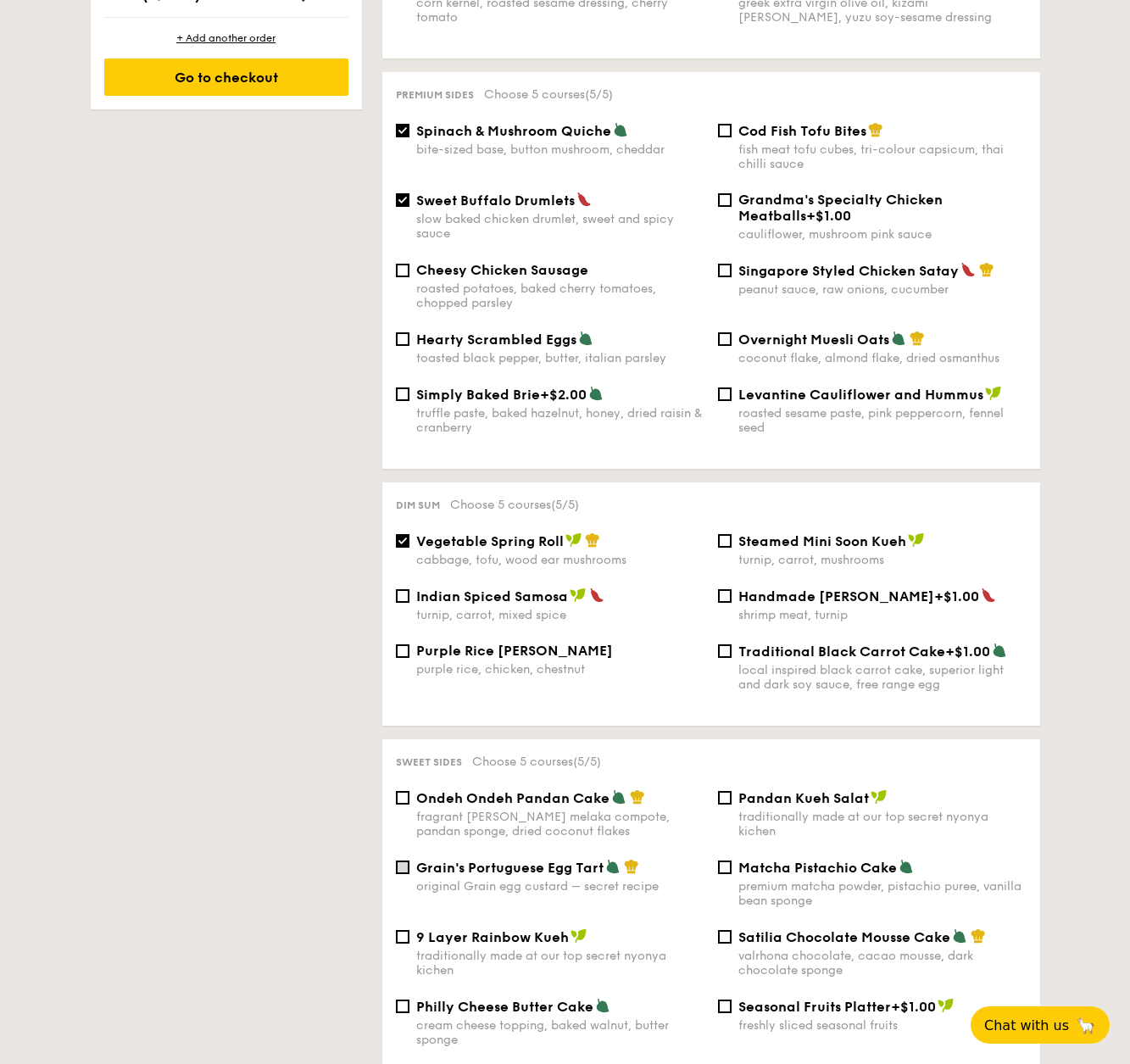
click at [406, 861] on input "Grain's Portuguese Egg Tart original Grain egg custard – secret recipe" at bounding box center [403, 868] width 14 height 14
checkbox input "true"
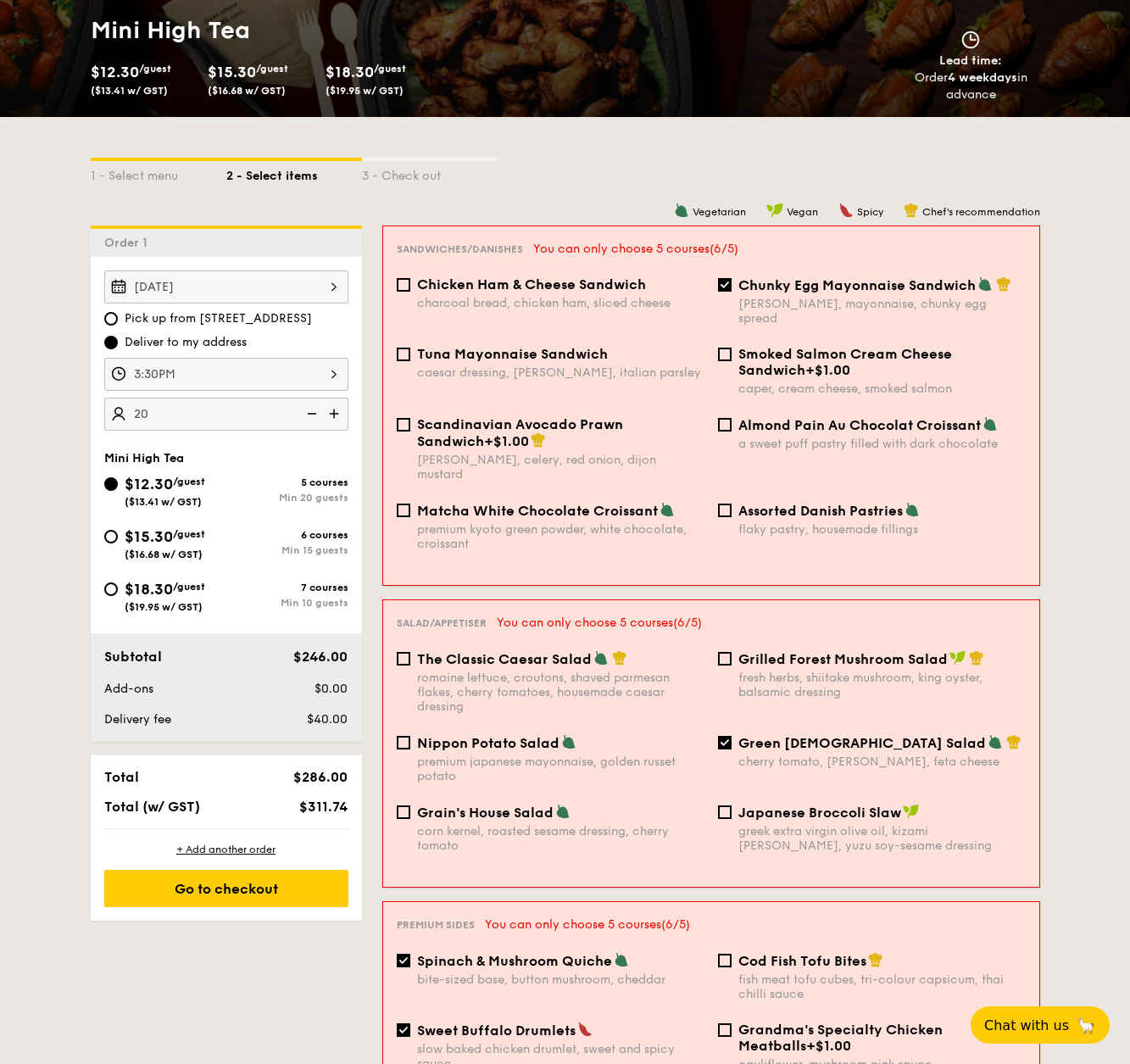
scroll to position [300, 0]
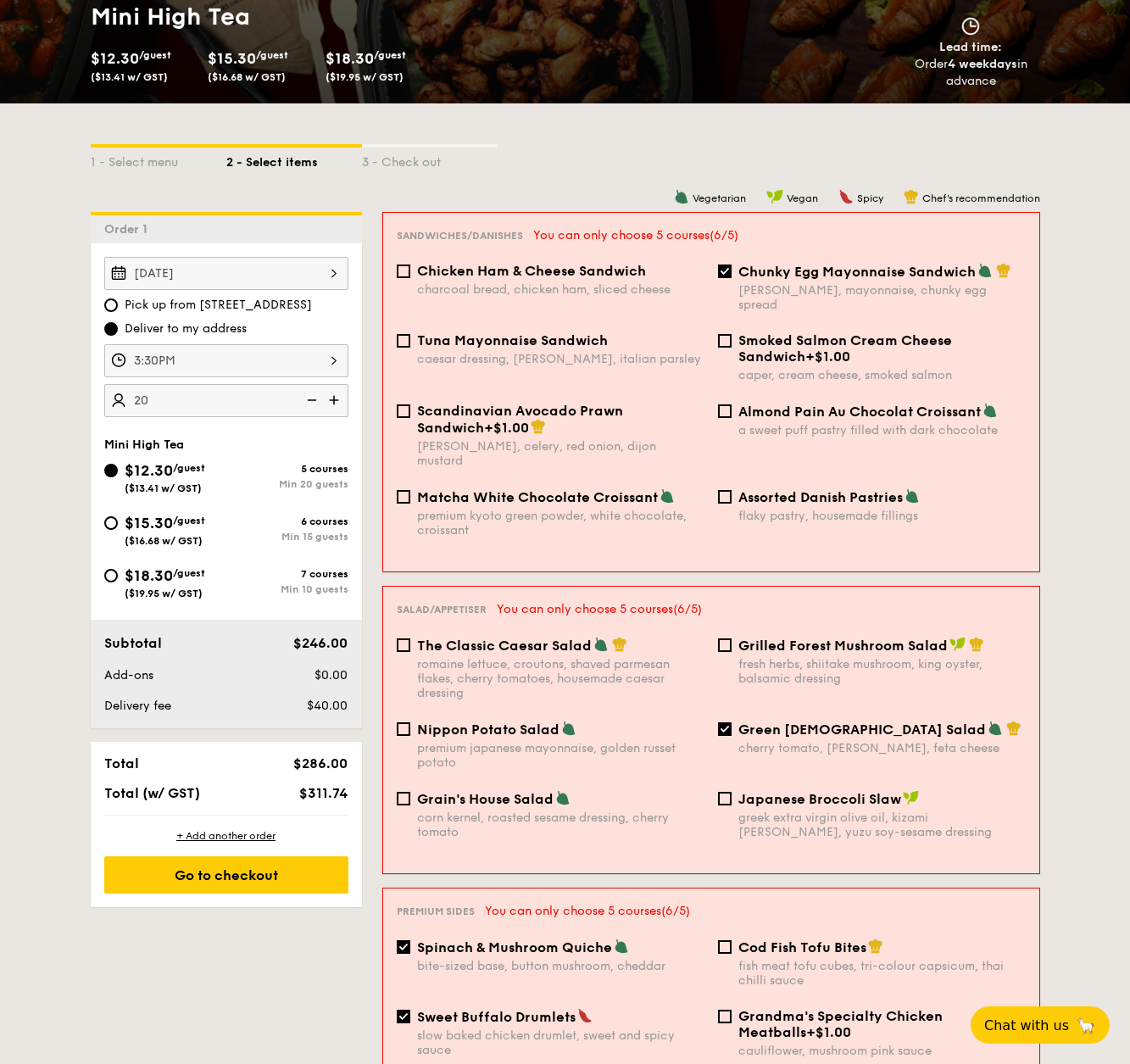
click at [403, 1010] on input "Sweet Buffalo Drumlets slow baked chicken drumlet, sweet and spicy sauce" at bounding box center [403, 1017] width 14 height 14
checkbox input "false"
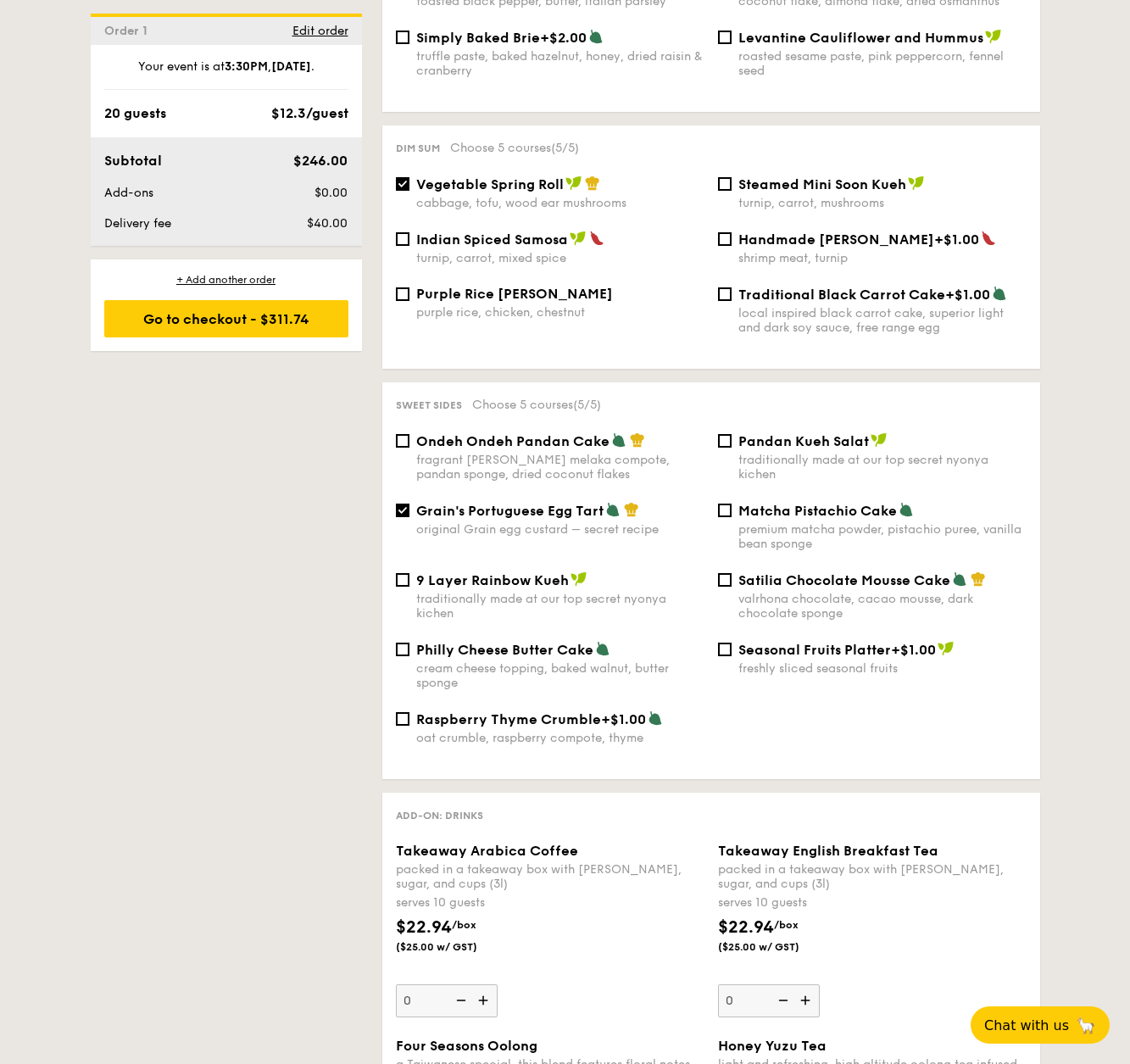
scroll to position [3180, 0]
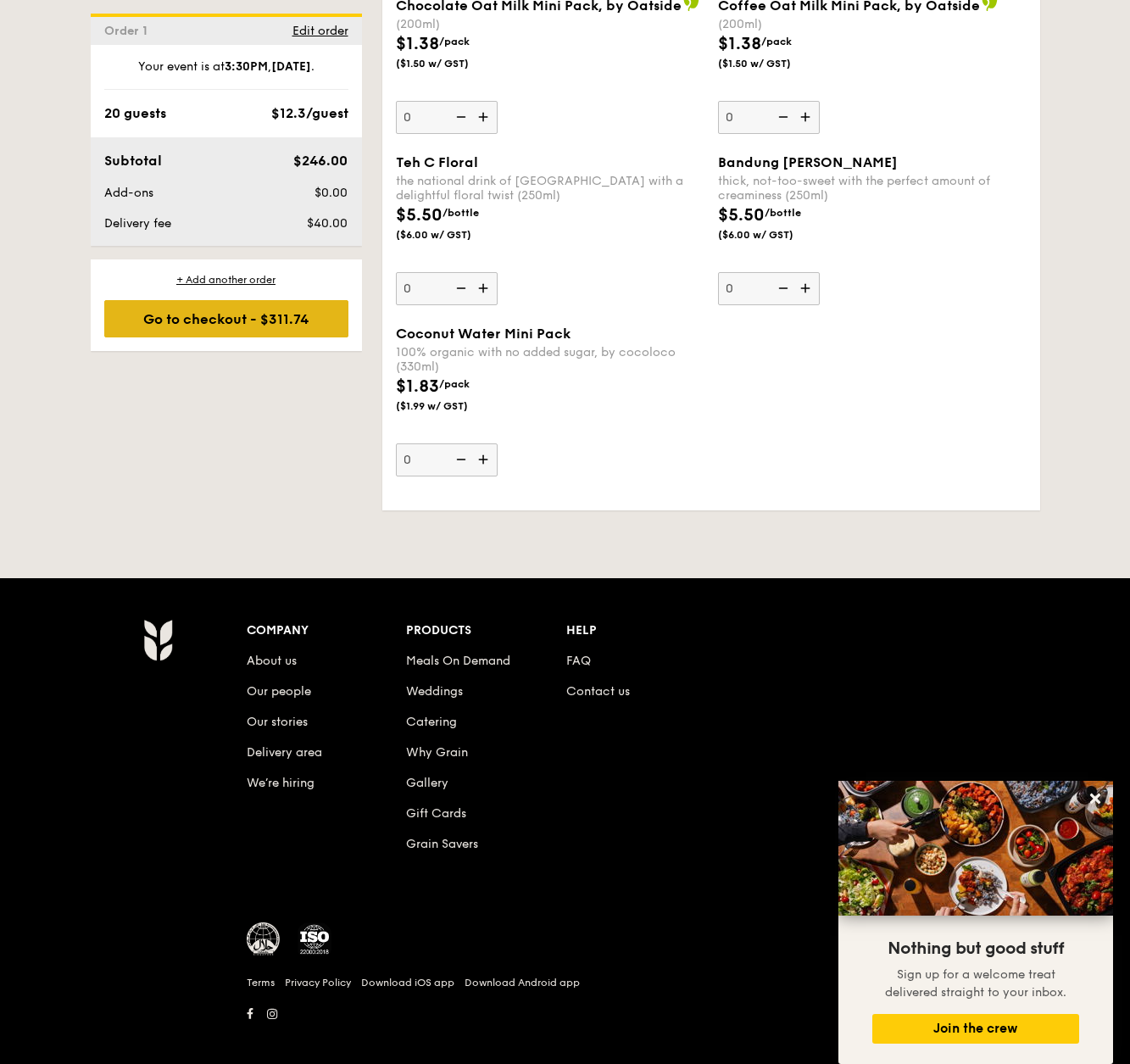
click at [240, 325] on div "Go to checkout - $311.74" at bounding box center [226, 318] width 244 height 37
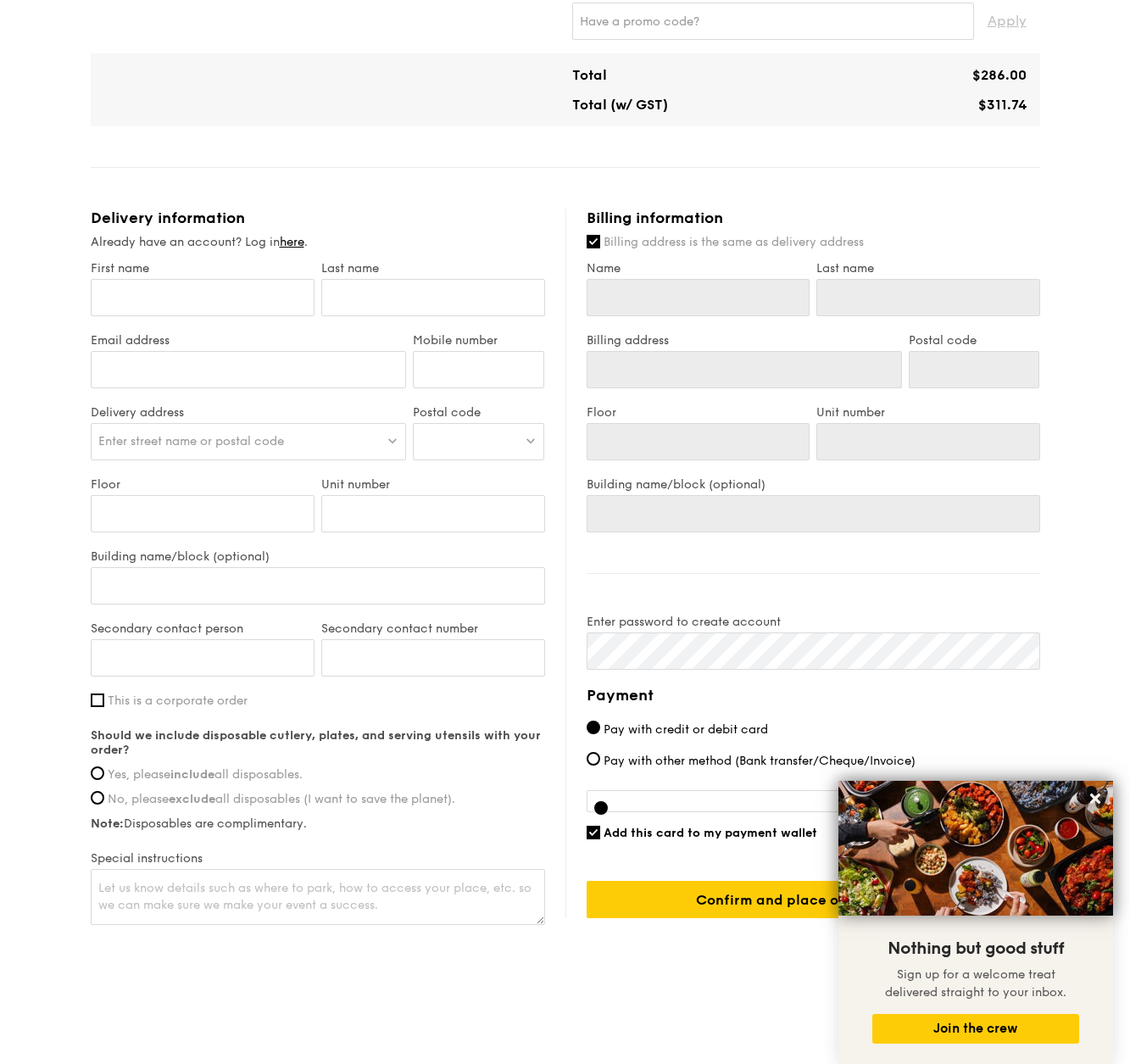
scroll to position [272, 0]
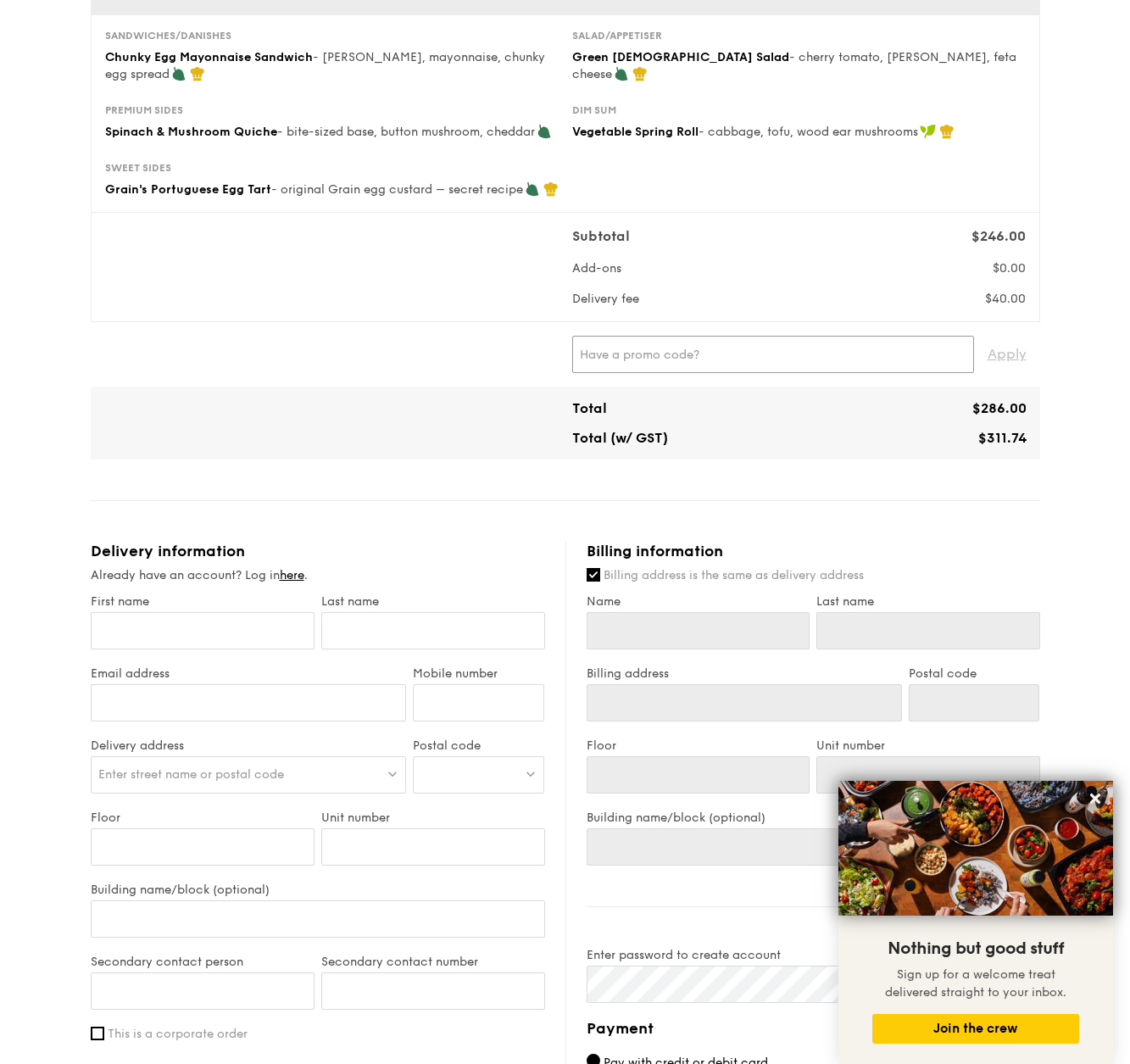
click at [634, 341] on input "text" at bounding box center [773, 354] width 402 height 37
click at [634, 345] on input "text" at bounding box center [773, 354] width 402 height 37
click at [633, 347] on input "text" at bounding box center [773, 354] width 402 height 37
type input "IREADGRAINADS"
click at [865, 475] on div "Mini High Tea $12.30 /guest ($13.41 w/ GST) 20 guests Serving time: Oct 22, 202…" at bounding box center [565, 613] width 950 height 1432
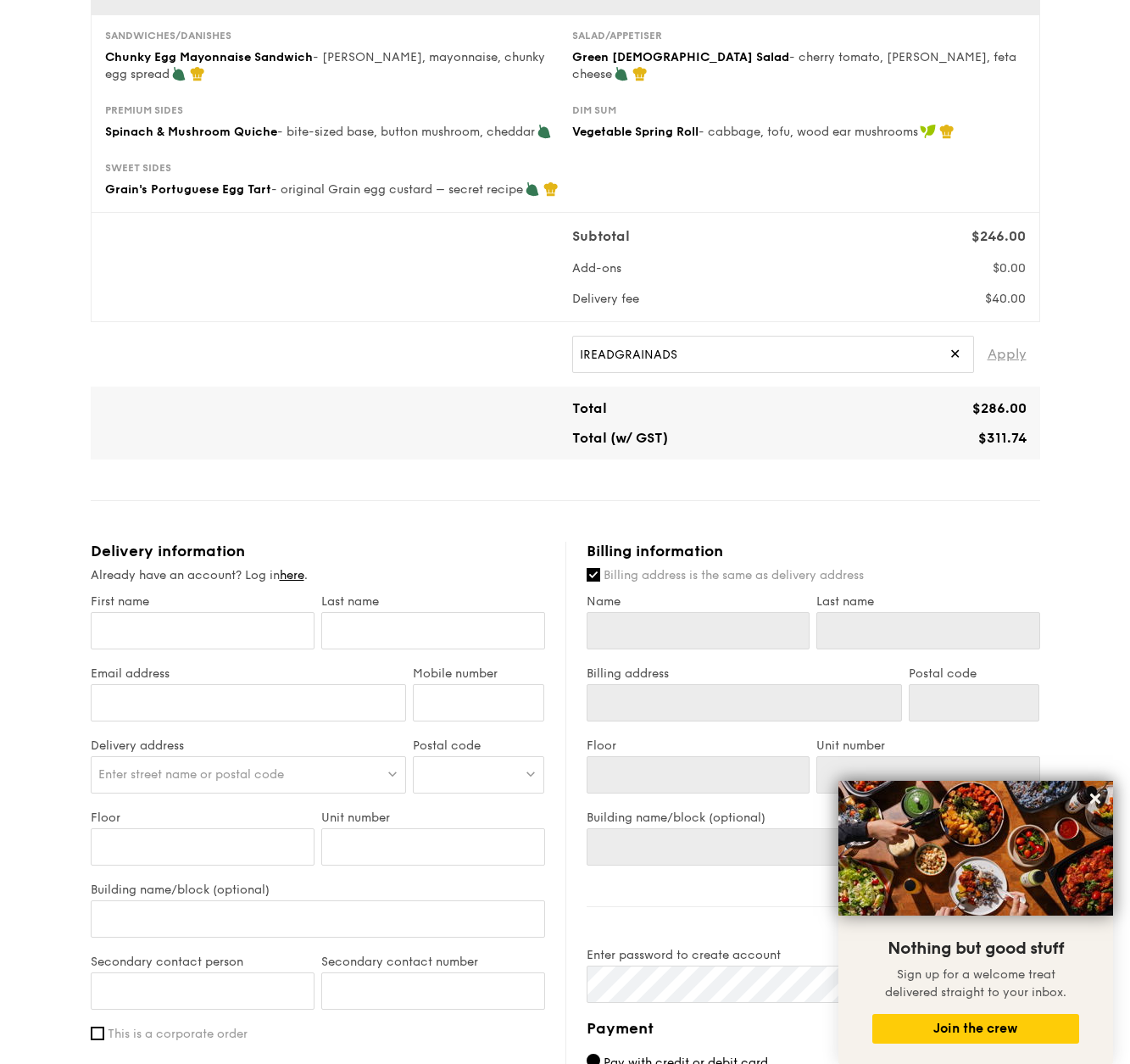
click at [1018, 349] on span "Apply" at bounding box center [1007, 354] width 39 height 37
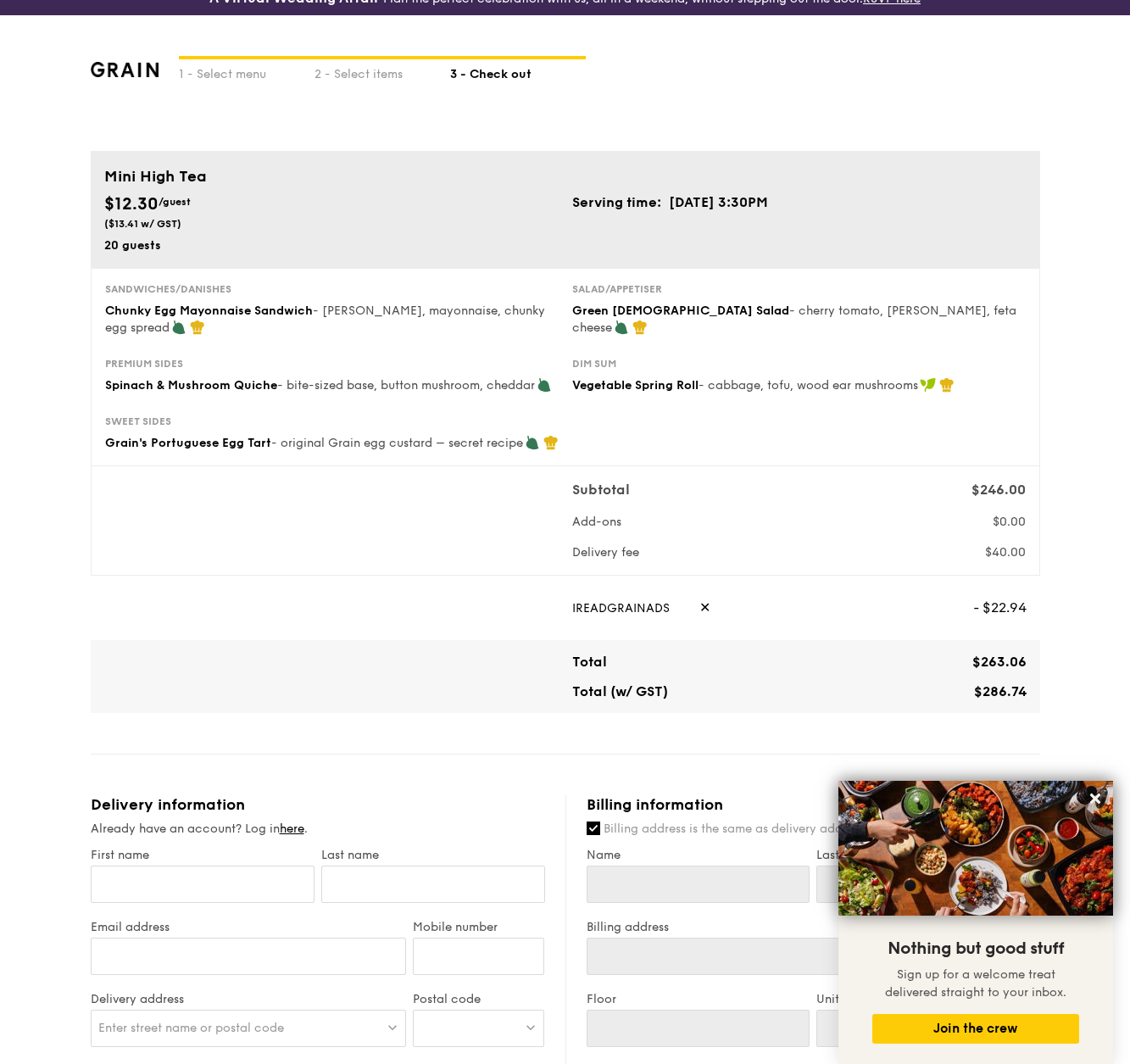
scroll to position [159, 0]
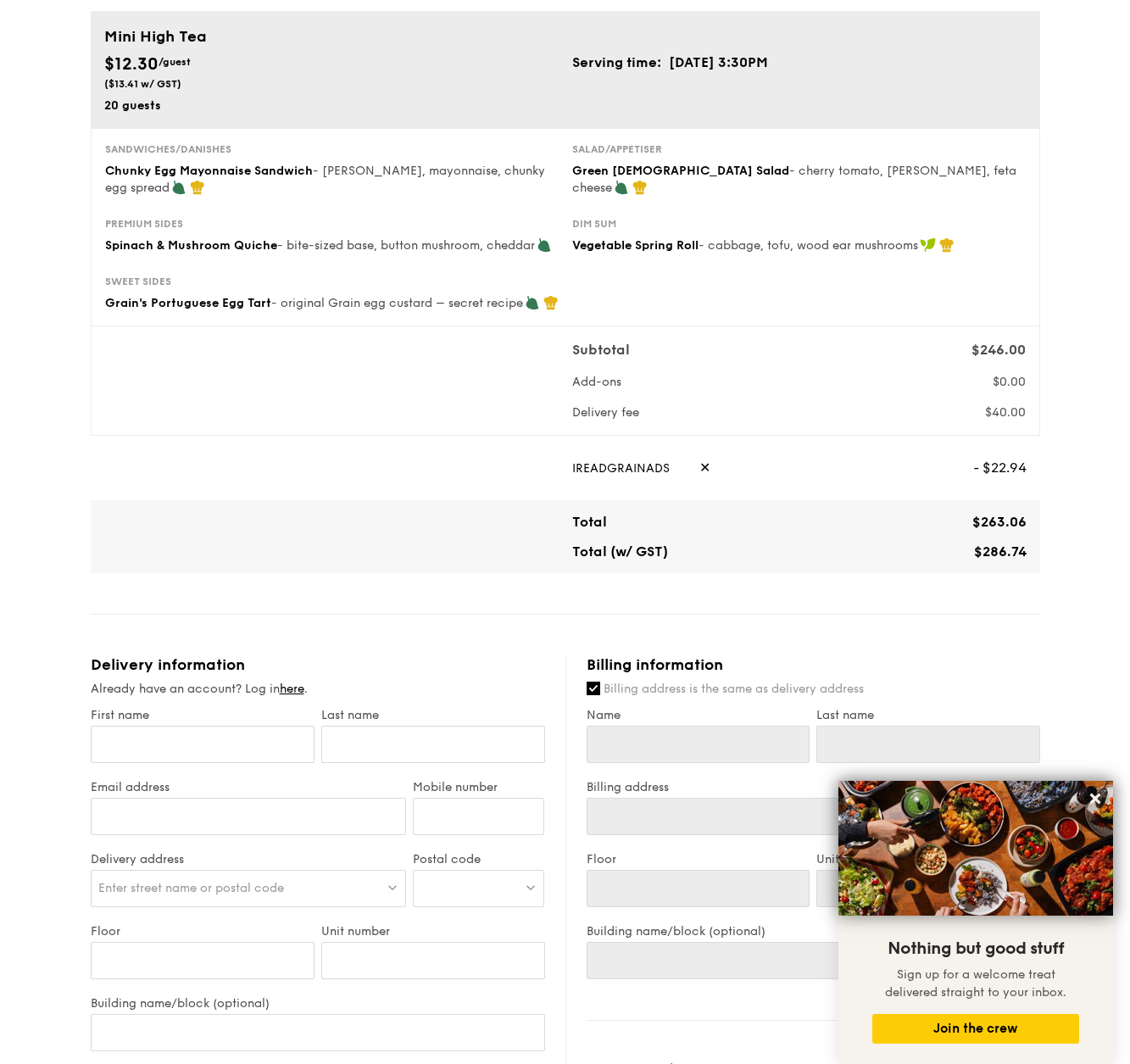
click at [705, 465] on div "IREADGRAINADS ✕" at bounding box center [766, 467] width 388 height 37
click at [702, 465] on span "✕" at bounding box center [705, 467] width 11 height 37
click at [702, 465] on input "text" at bounding box center [773, 467] width 402 height 37
type input "IREADGRAINADS"
click at [1020, 464] on span "Apply" at bounding box center [1007, 467] width 39 height 37
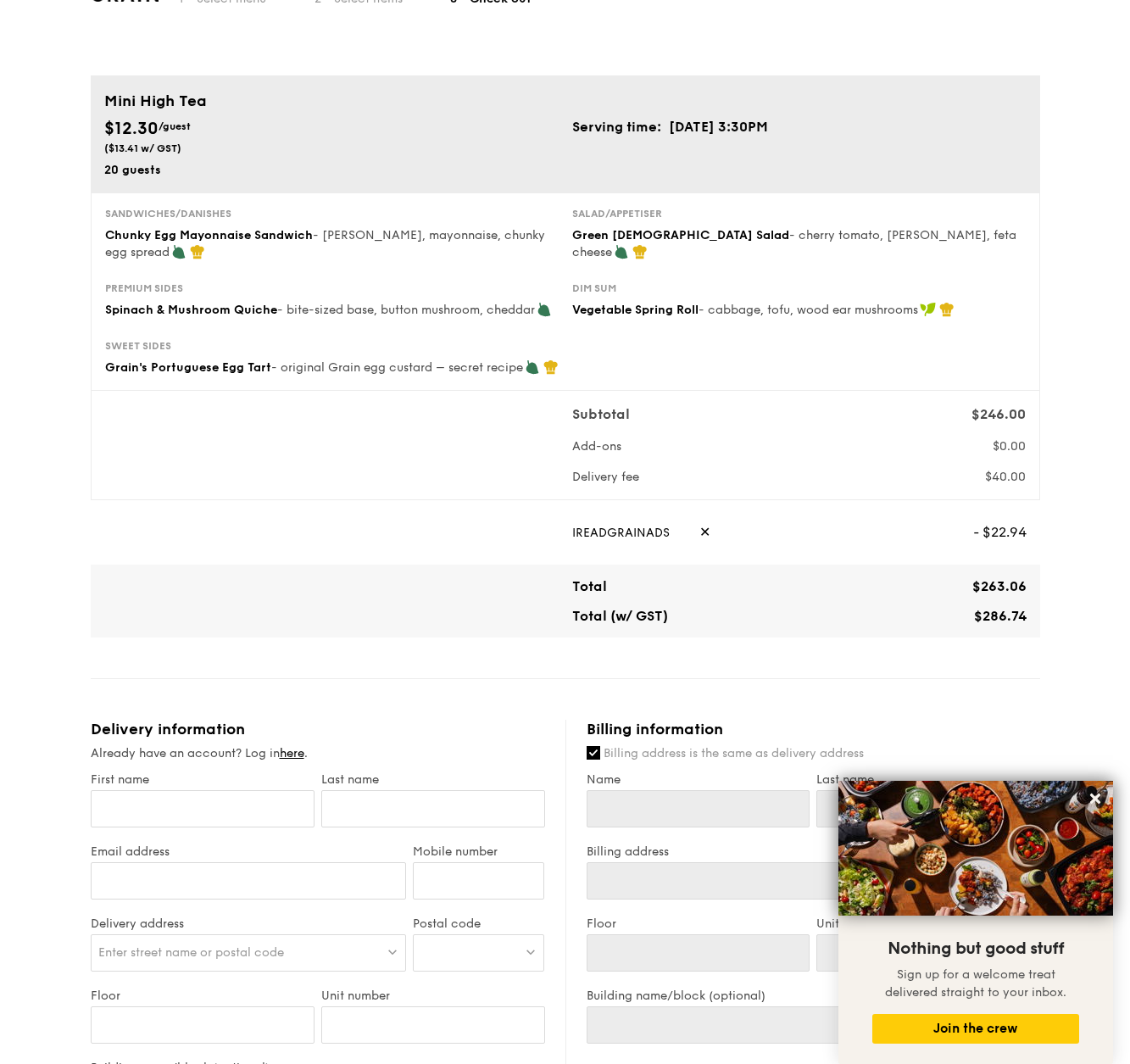
scroll to position [0, 0]
